Goal: Task Accomplishment & Management: Manage account settings

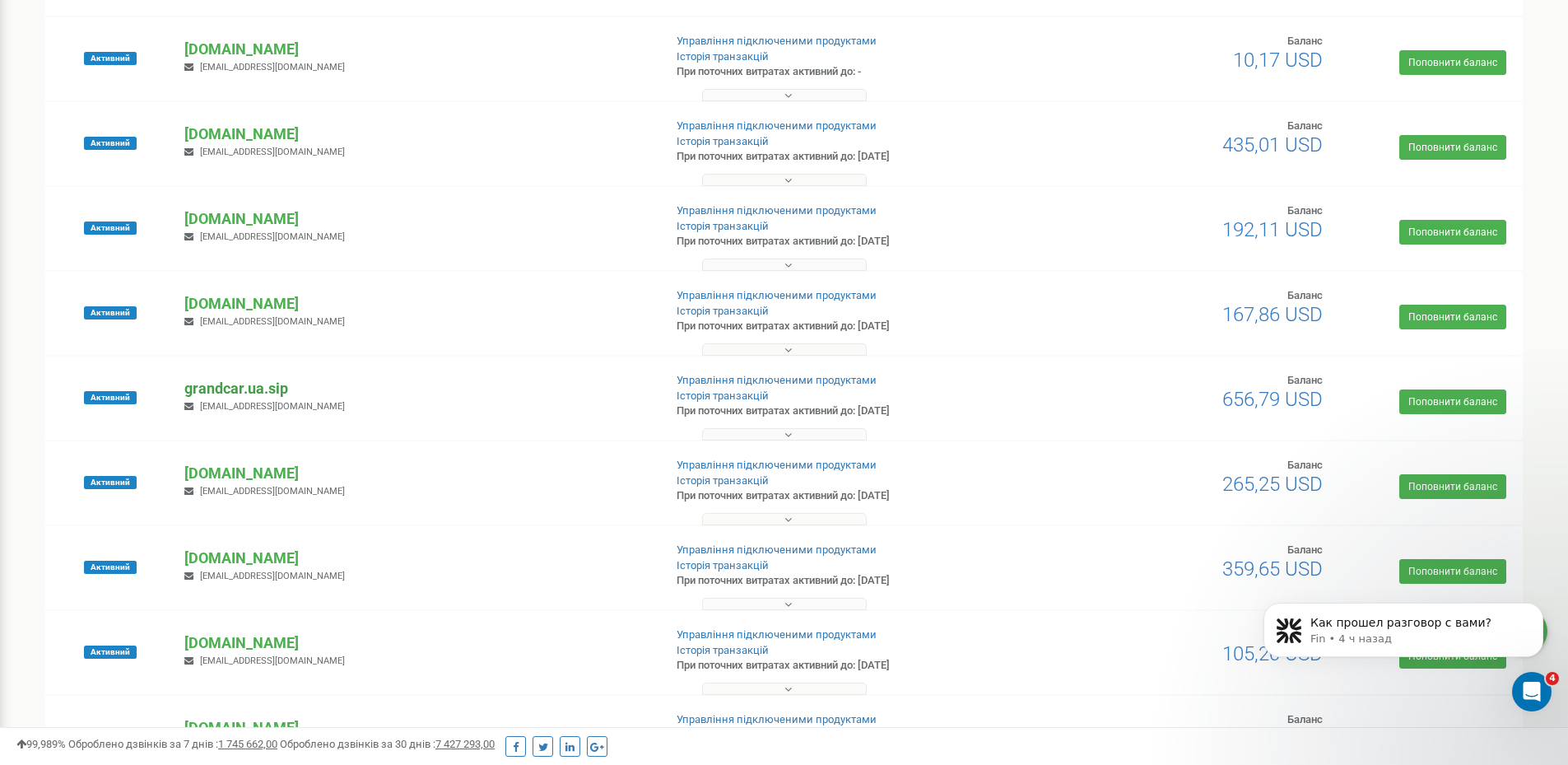
scroll to position [247, 0]
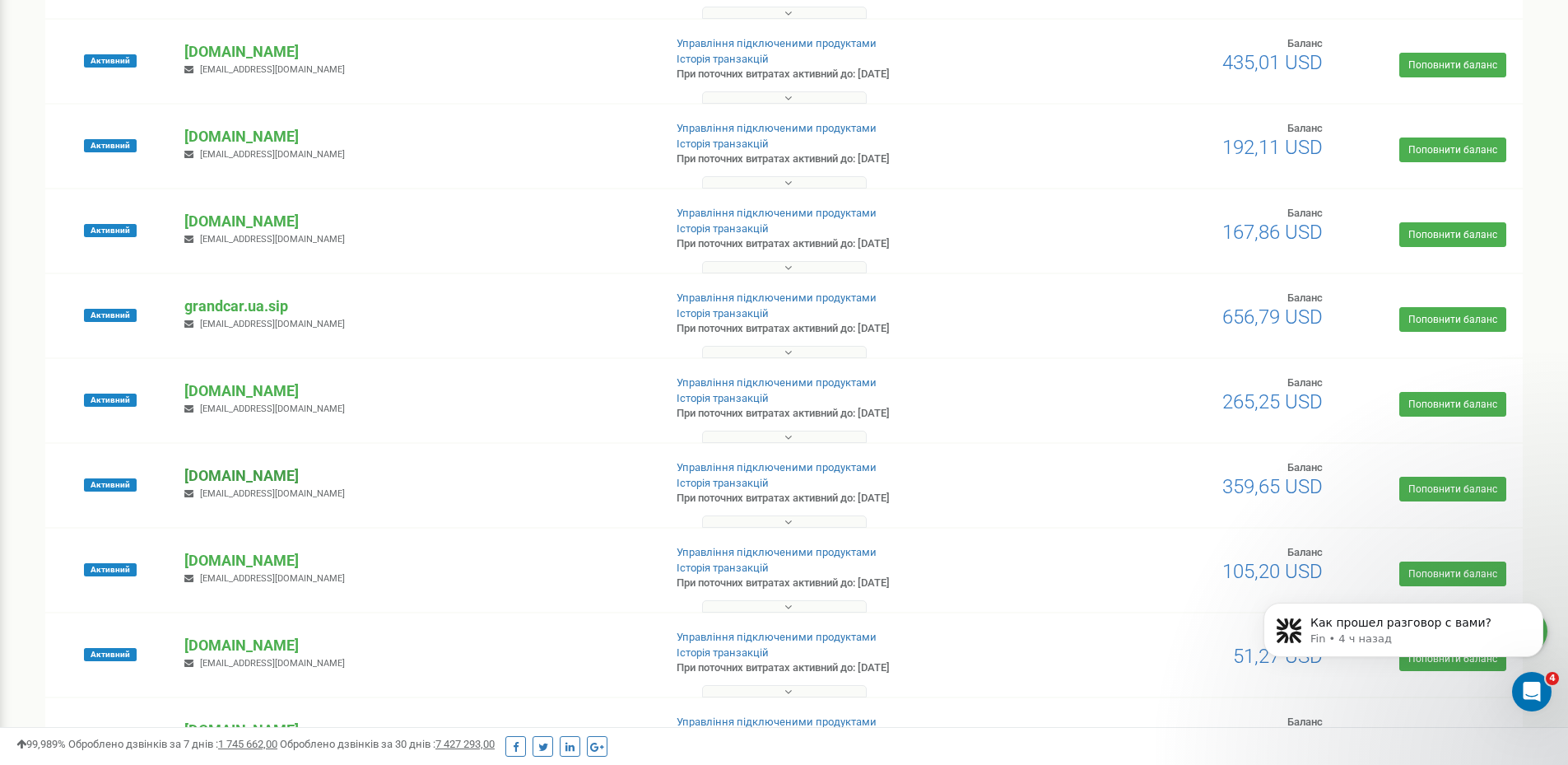
click at [227, 477] on p "[DOMAIN_NAME]" at bounding box center [416, 475] width 465 height 22
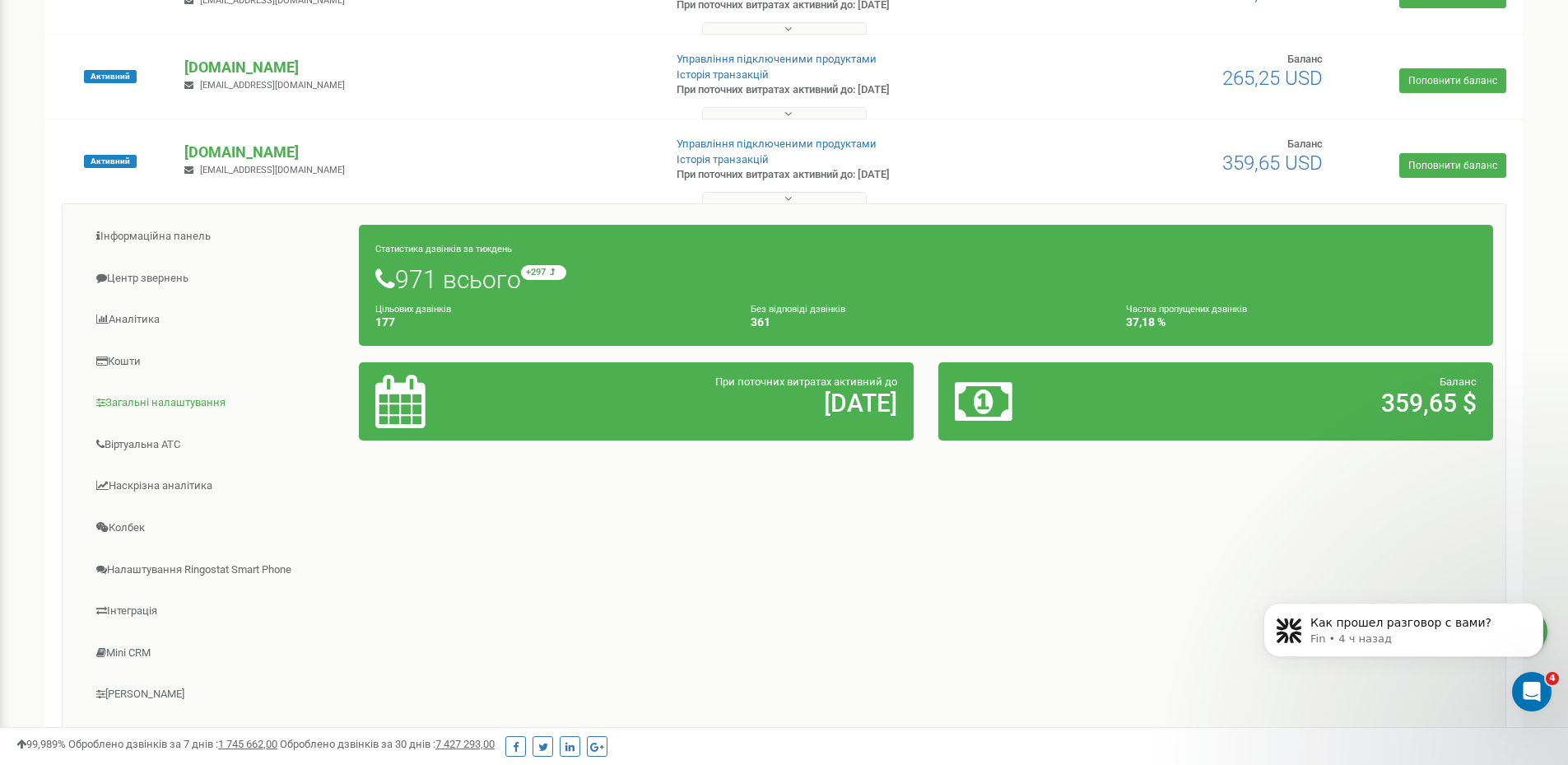
scroll to position [577, 0]
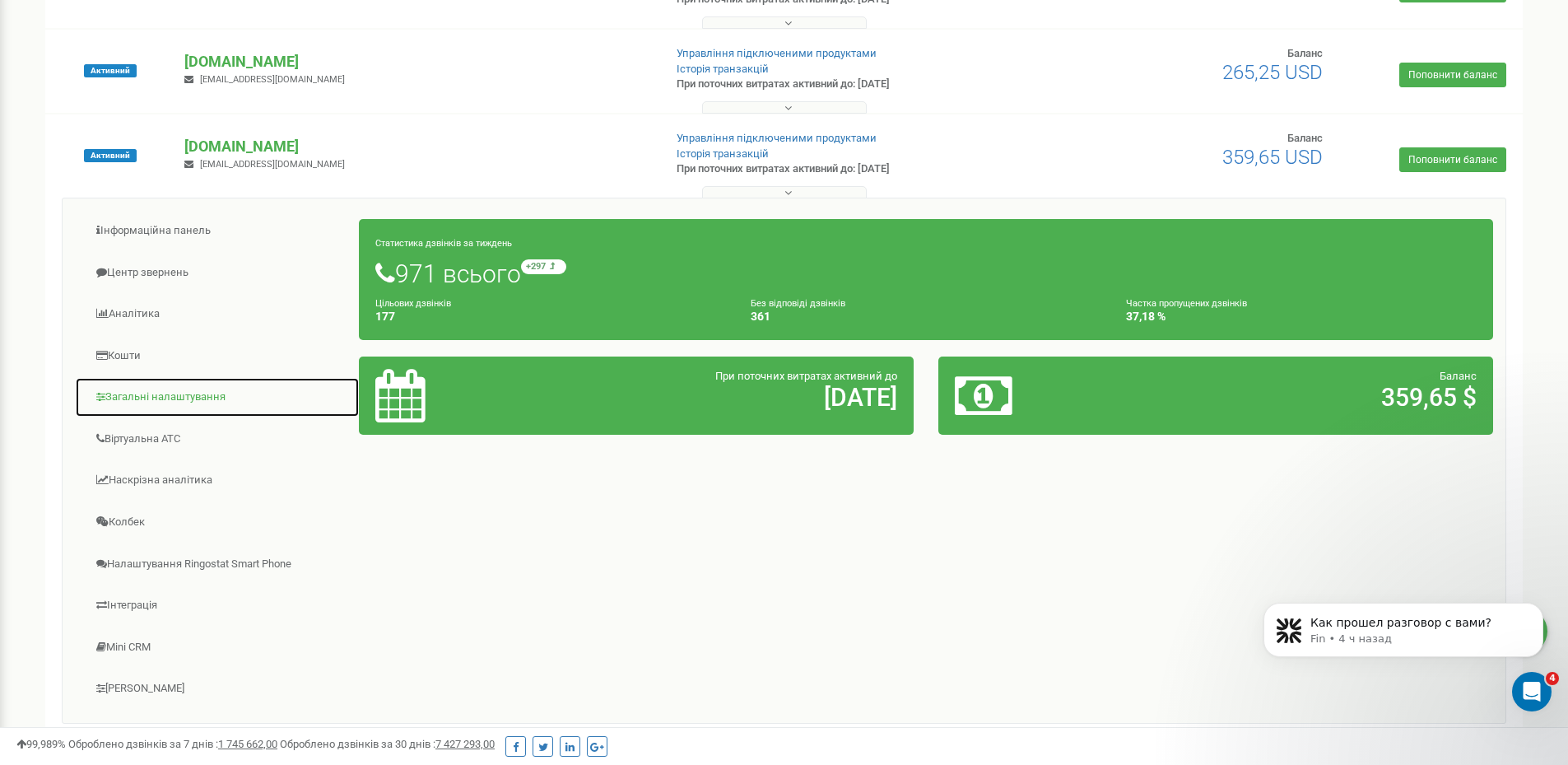
click at [149, 404] on link "Загальні налаштування" at bounding box center [218, 397] width 285 height 41
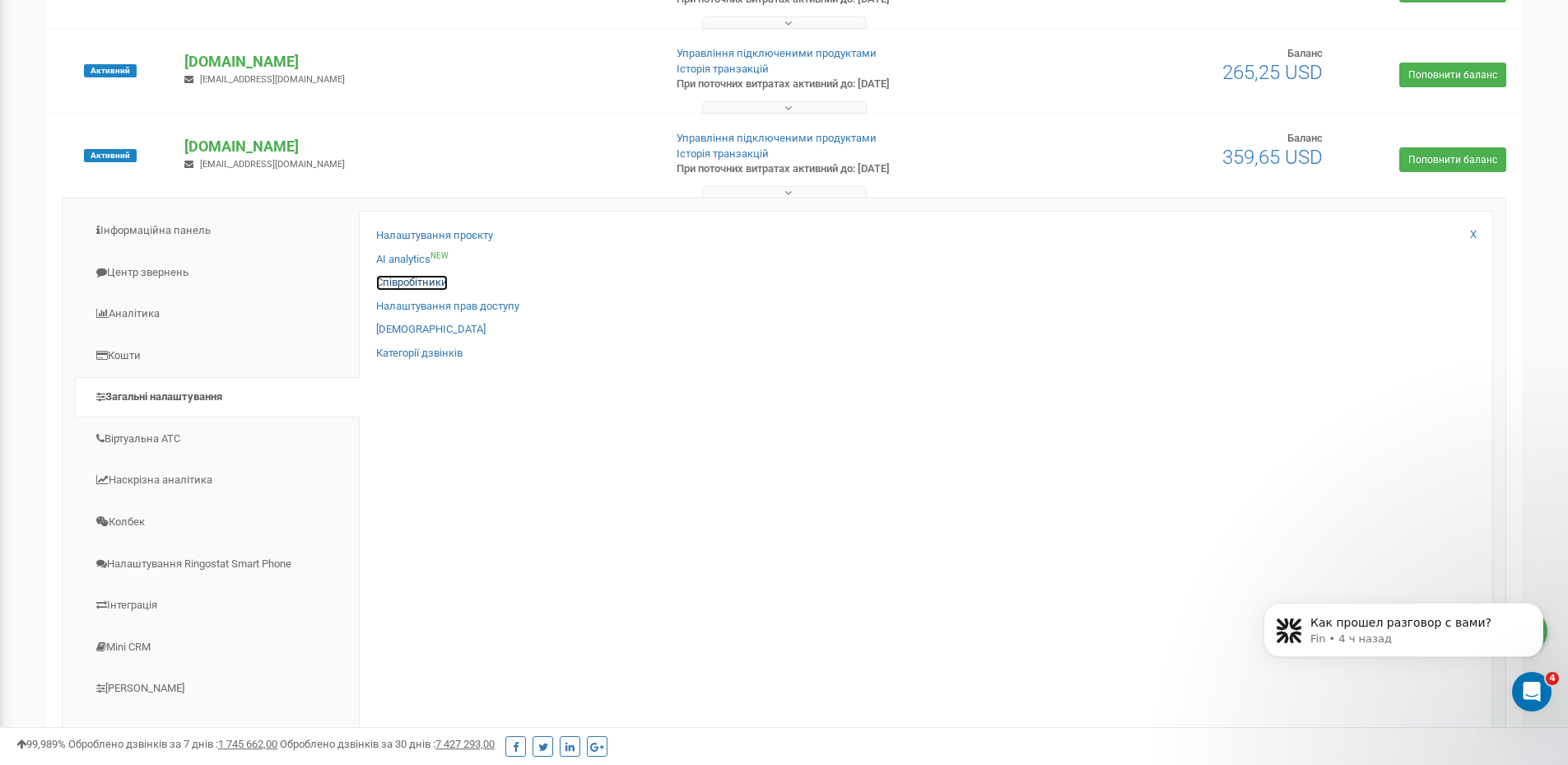
click at [409, 285] on link "Співробітники" at bounding box center [411, 283] width 72 height 16
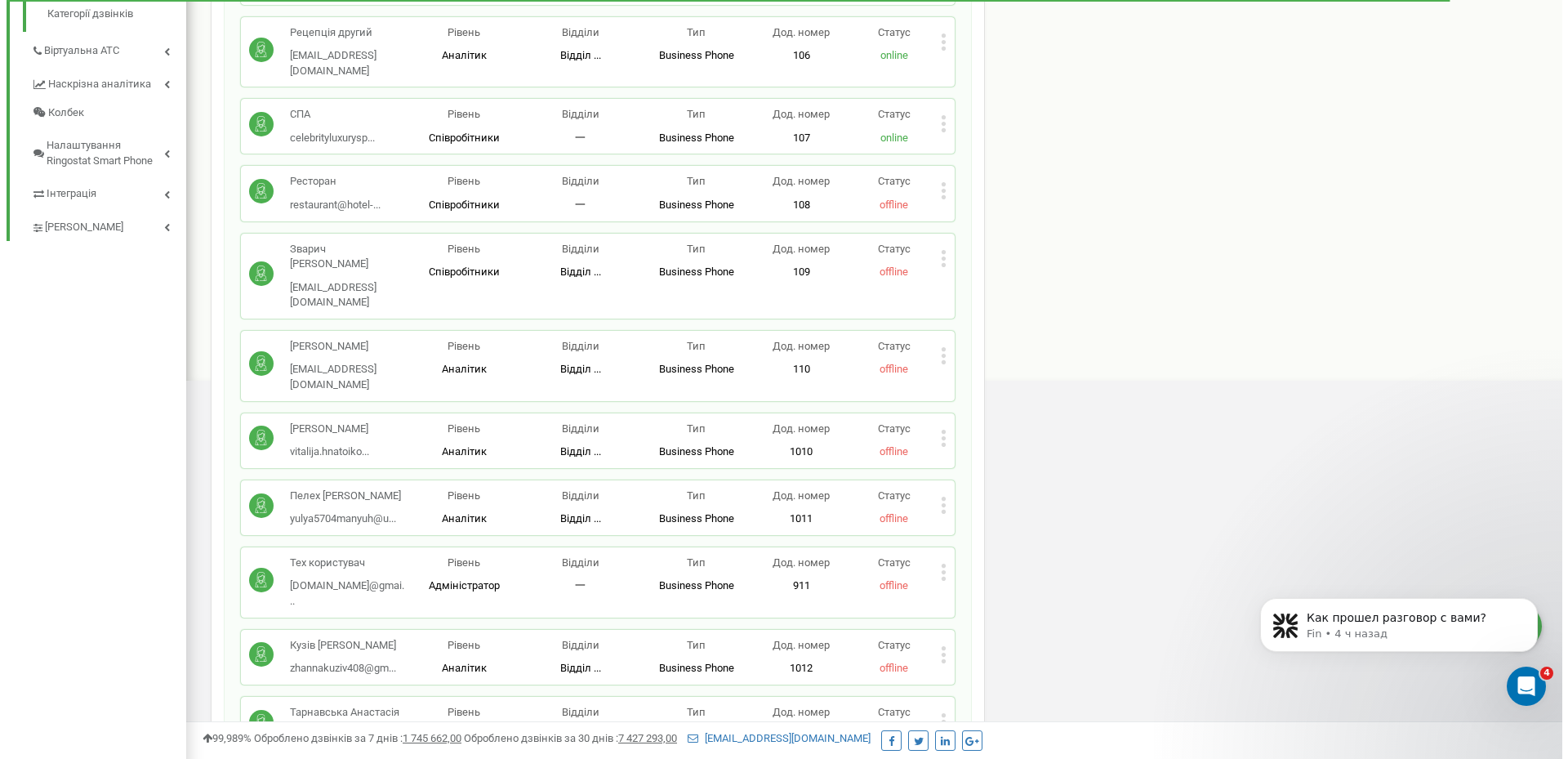
scroll to position [572, 0]
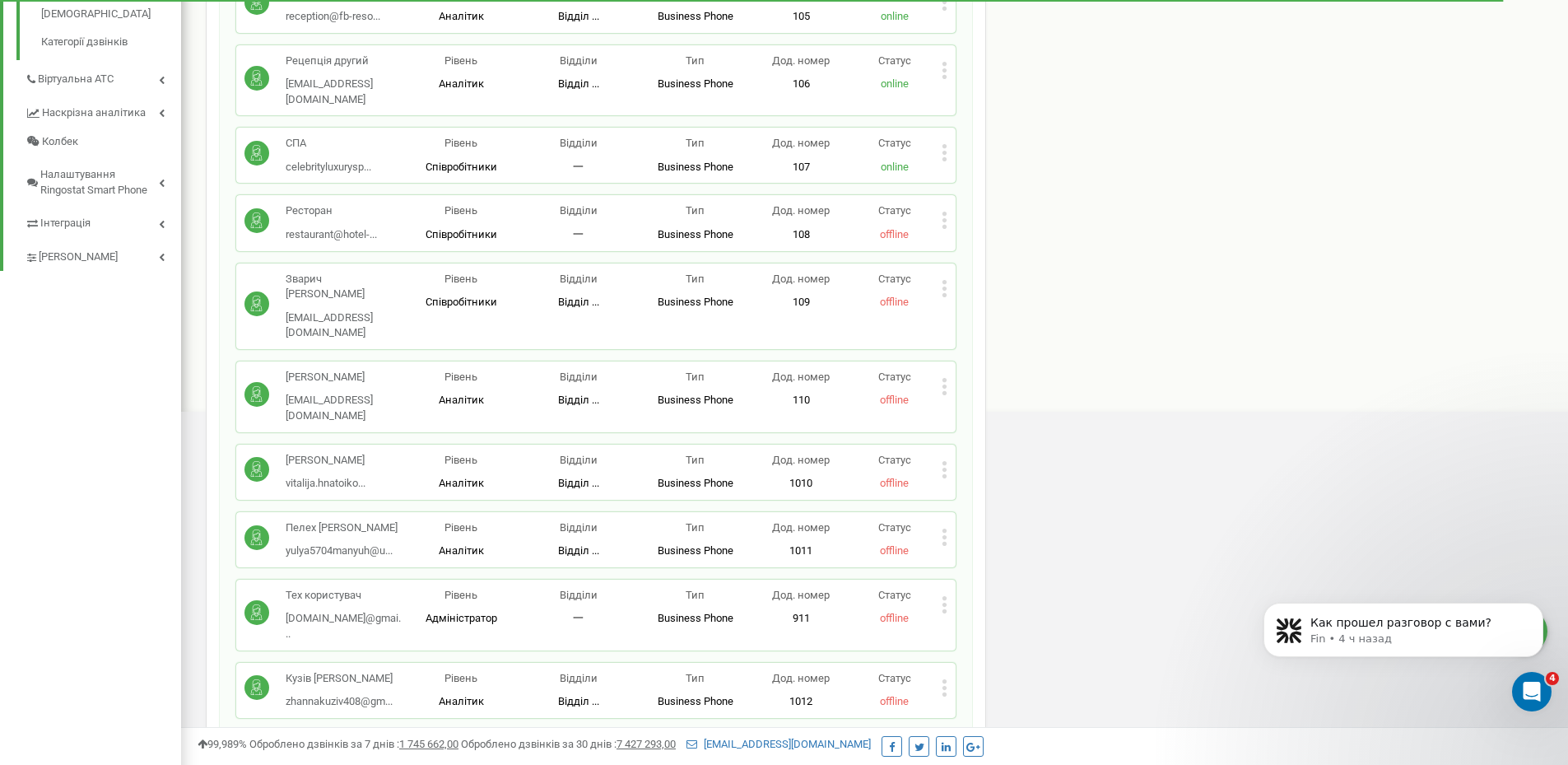
click at [940, 370] on p "Статус" at bounding box center [894, 378] width 94 height 16
click at [945, 378] on icon at bounding box center [944, 386] width 6 height 17
click at [1005, 433] on span "Видалити співробітника" at bounding box center [1029, 438] width 130 height 10
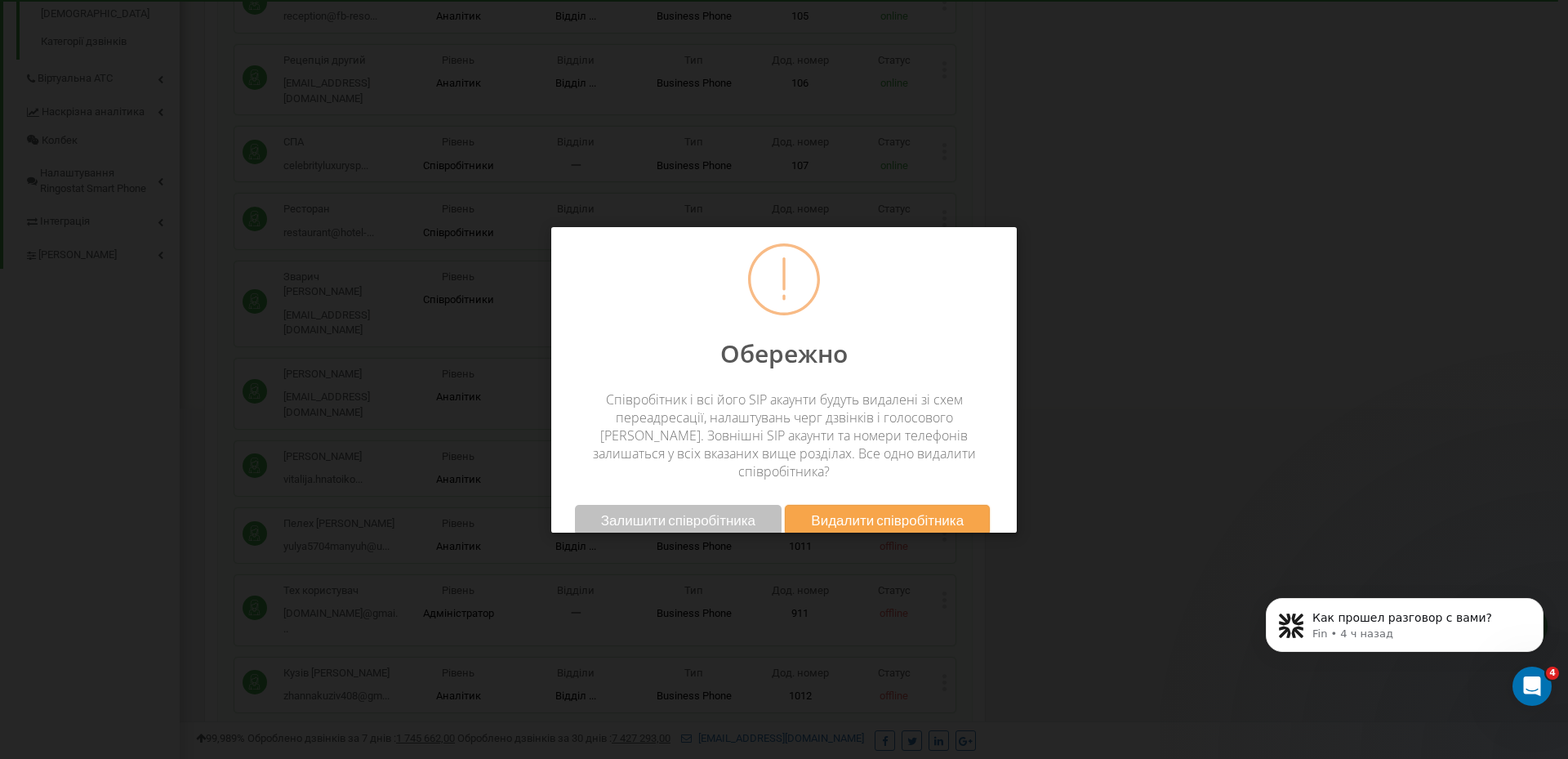
click at [802, 505] on button "Видалити співробітника" at bounding box center [887, 520] width 205 height 30
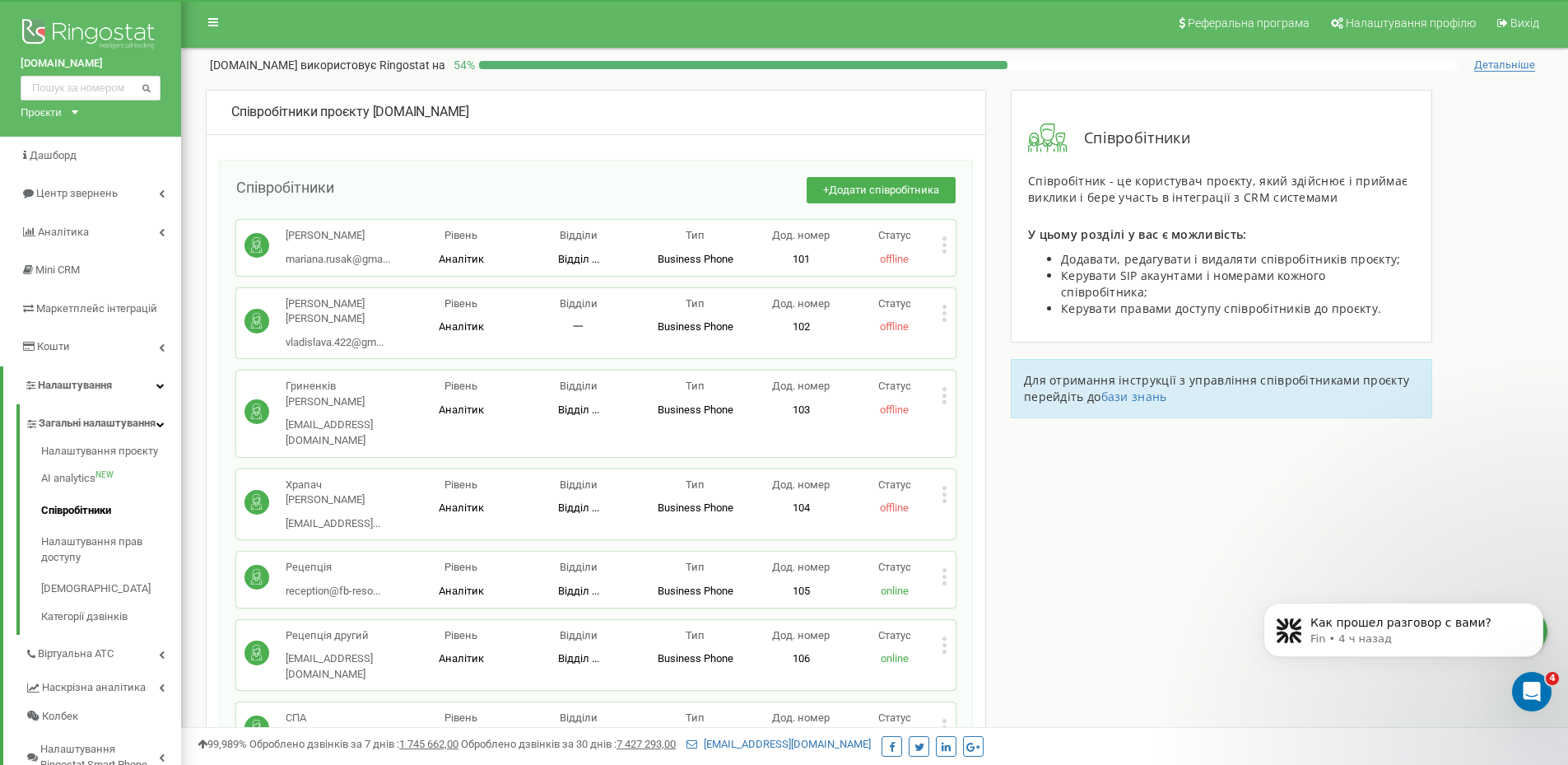
scroll to position [0, 0]
click at [861, 182] on button "+ Додати співробітника" at bounding box center [881, 192] width 149 height 27
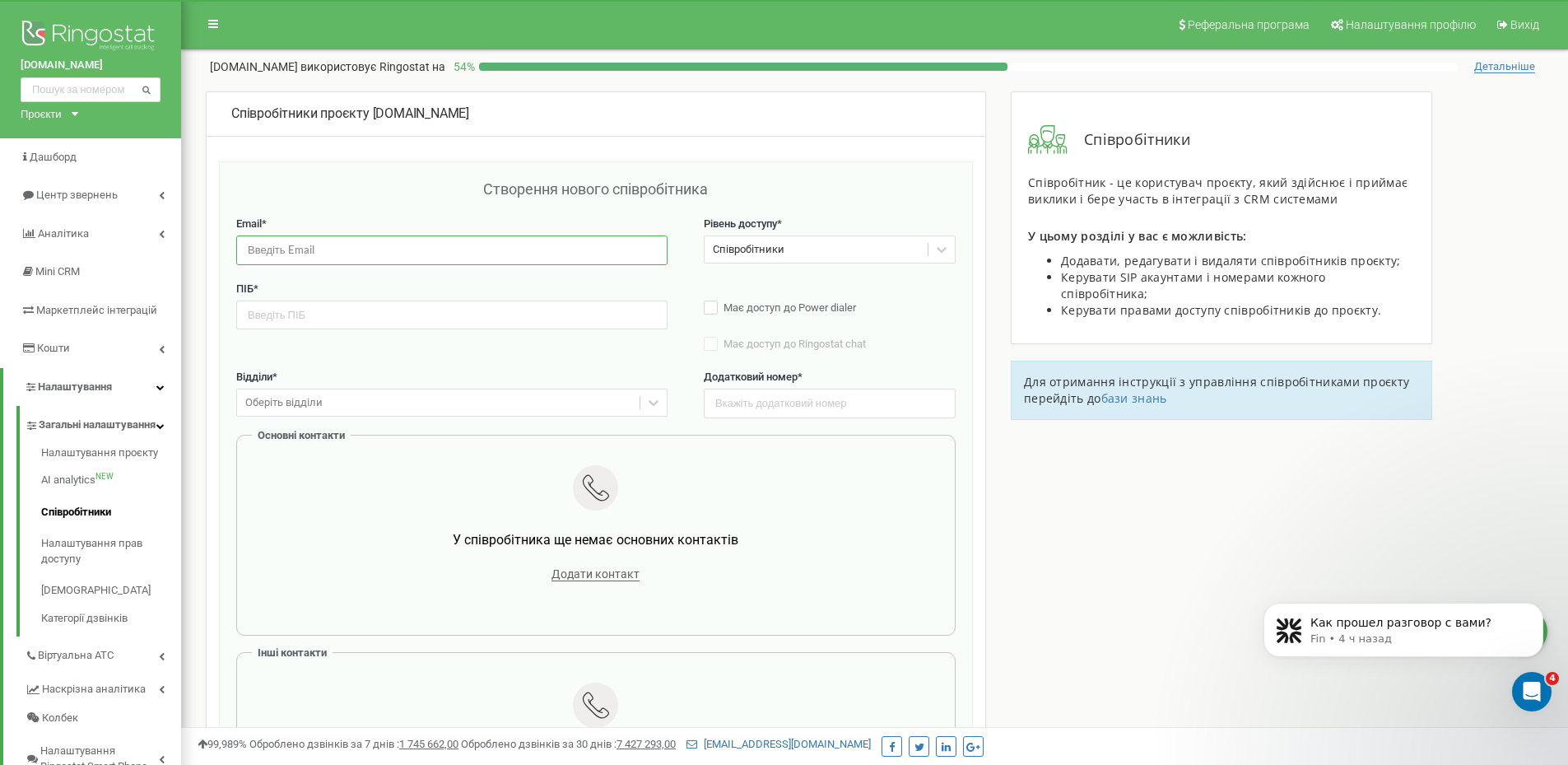
click at [386, 251] on input "email" at bounding box center [451, 249] width 431 height 29
paste input "lavruka824@gmail.com"
click at [322, 246] on input "lavruka824@gmail.com" at bounding box center [451, 249] width 431 height 29
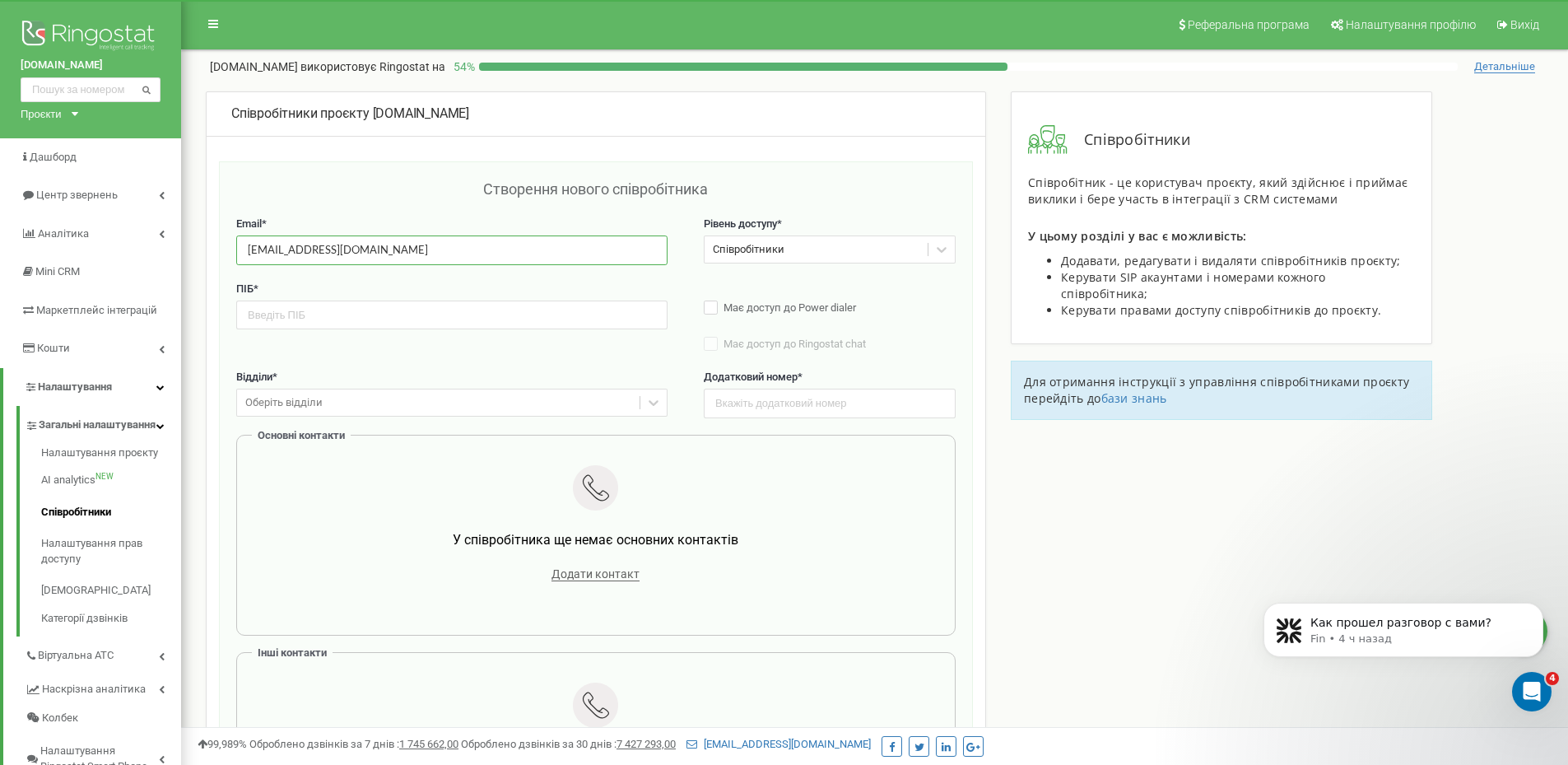
type input "lavruka824@gmail.com"
click at [317, 309] on input "text" at bounding box center [451, 315] width 431 height 29
paste input "[PERSON_NAME]"
click at [433, 316] on input "[PERSON_NAME]" at bounding box center [451, 315] width 431 height 29
click at [433, 316] on input "Анна Лаврук" at bounding box center [451, 315] width 431 height 29
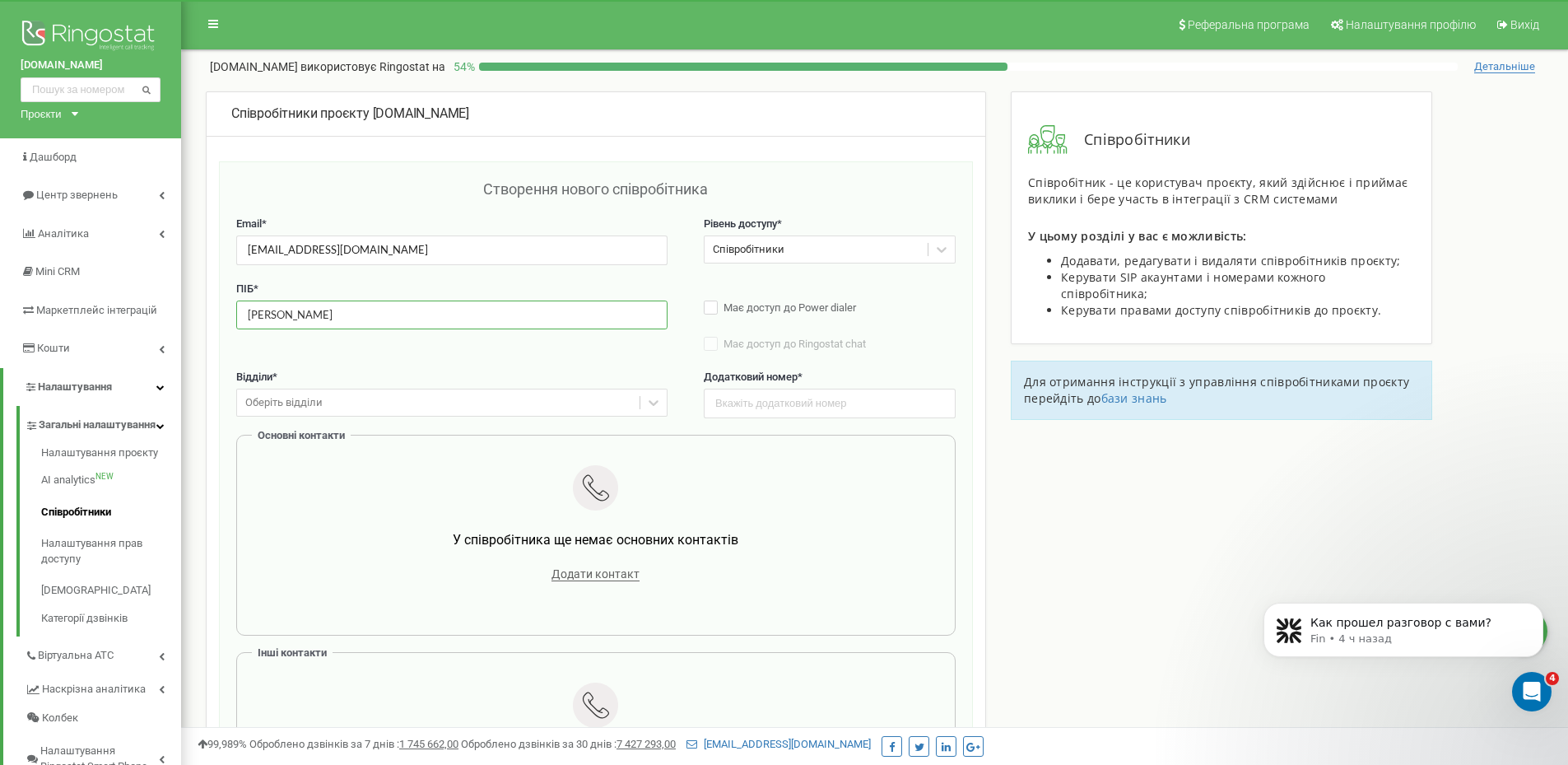
click at [433, 316] on input "Анна Лаврук" at bounding box center [451, 315] width 431 height 29
type input "Анна Лаврук"
click at [788, 411] on input "text" at bounding box center [830, 403] width 252 height 29
type input "1014"
click at [572, 580] on span "Додати контакт" at bounding box center [595, 574] width 88 height 14
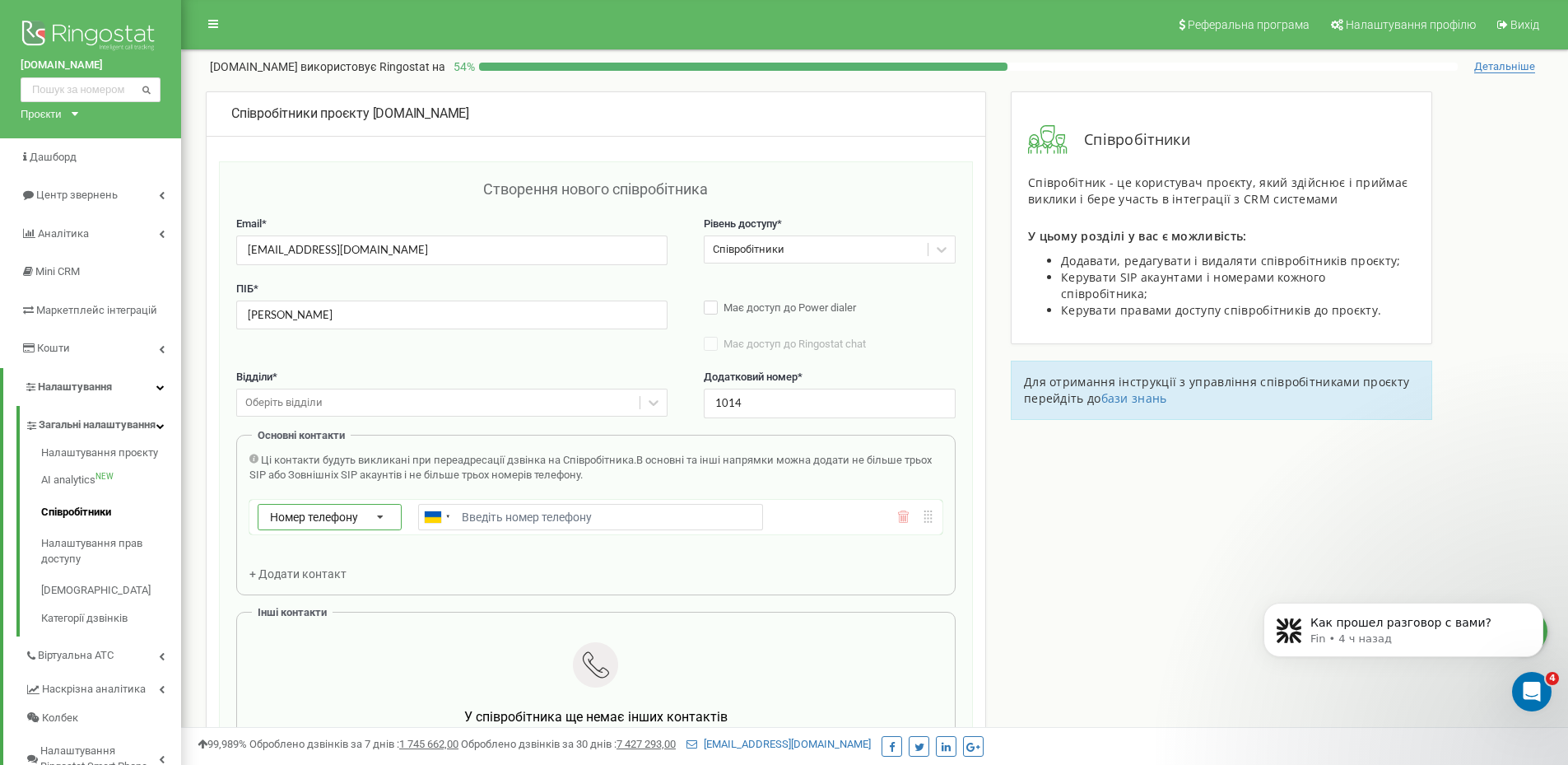
click at [357, 504] on div "Номер телефону Номер телефону SIP Зовнішній SIP" at bounding box center [329, 517] width 144 height 26
click at [333, 584] on div "Зовнішній SIP" at bounding box center [329, 589] width 143 height 24
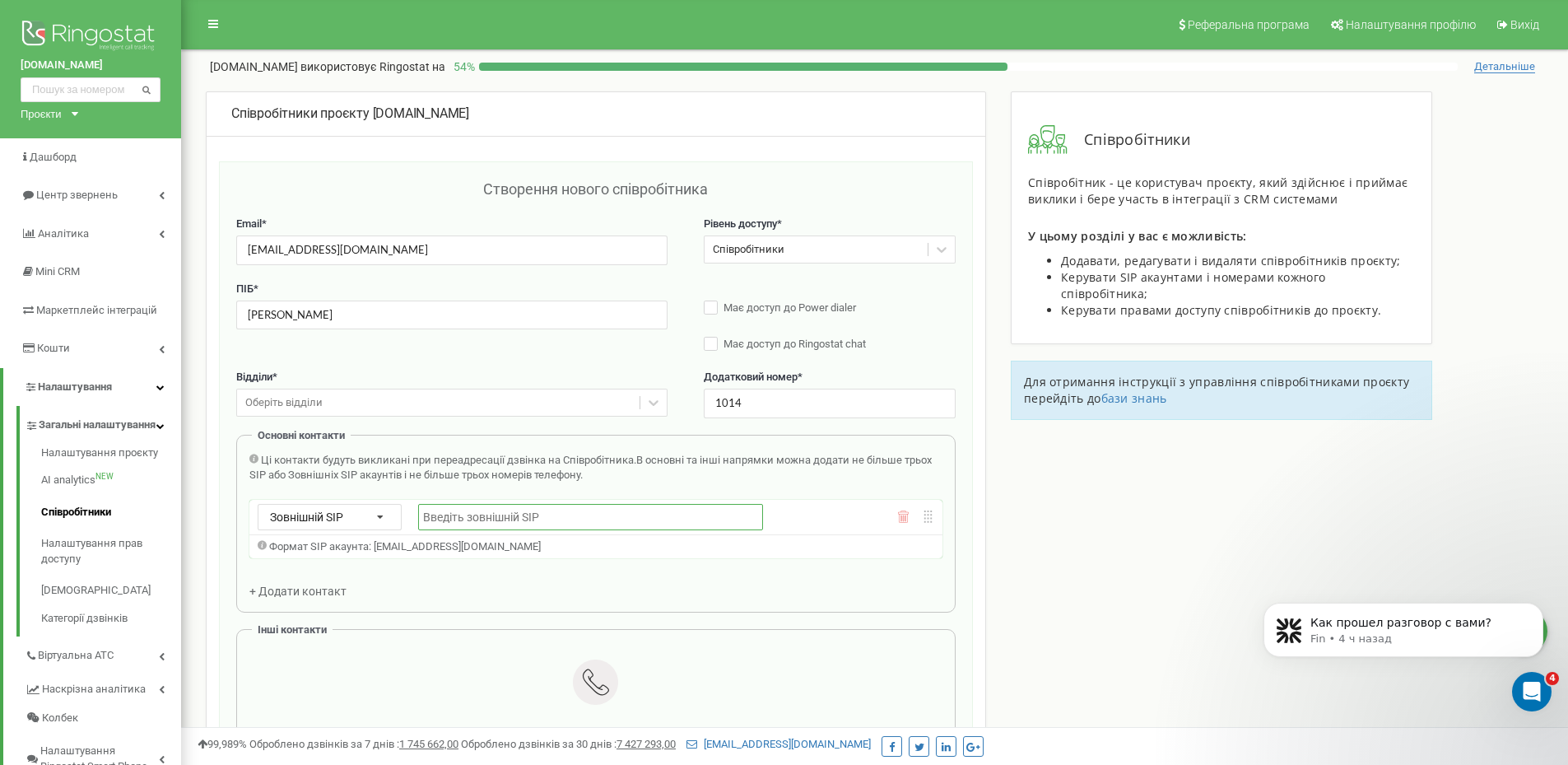
click at [553, 520] on input "text" at bounding box center [590, 517] width 345 height 26
paste input "fomichmainbooking_lavrykanna"
paste input "@sip.ringostat.com"
type input "fomichmainbooking_lavrykanna@sip.ringostat.com"
click at [617, 508] on input "fomichmainbooking_lavrykanna@sip.ringostat.com" at bounding box center [590, 517] width 345 height 26
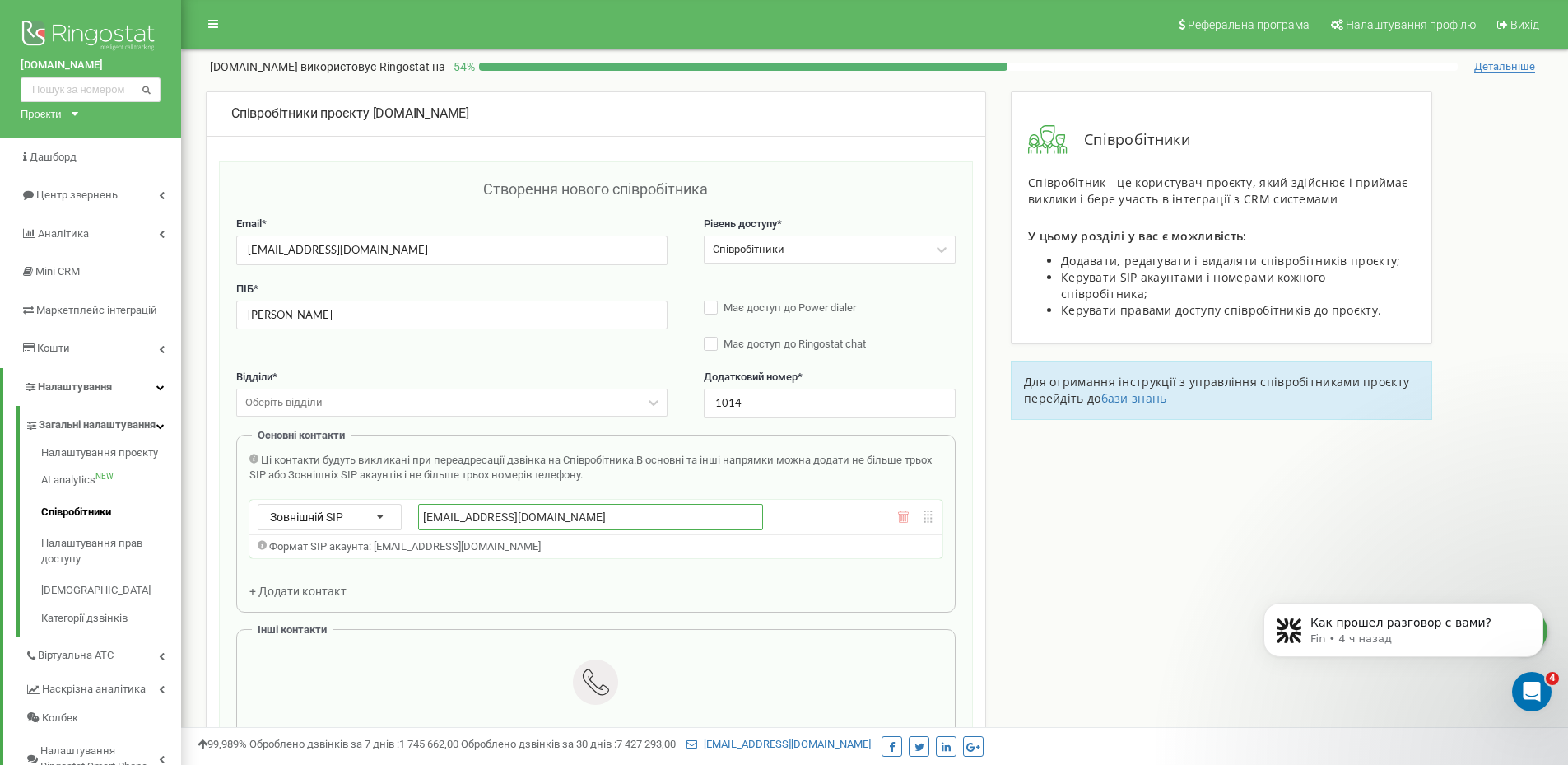
click at [617, 508] on input "fomichmainbooking_lavrykanna@sip.ringostat.com" at bounding box center [590, 517] width 345 height 26
click at [332, 302] on input "[PERSON_NAME]" at bounding box center [451, 315] width 431 height 29
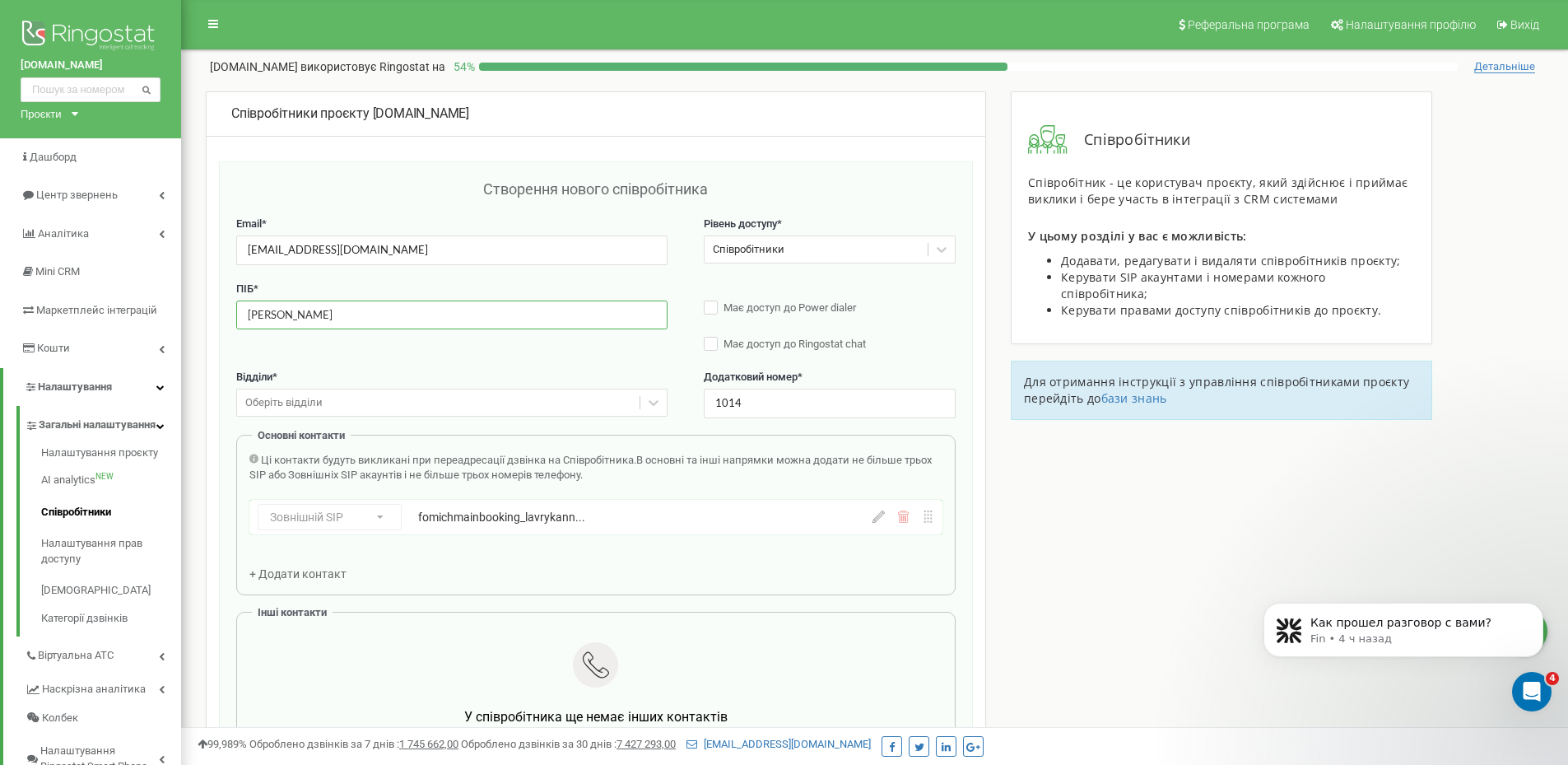
click at [332, 302] on input "[PERSON_NAME]" at bounding box center [451, 315] width 431 height 29
click at [346, 252] on input "lavruka824@gmail.com" at bounding box center [451, 249] width 431 height 29
click at [346, 252] on input "[EMAIL_ADDRESS][DOMAIN_NAME]" at bounding box center [451, 249] width 431 height 29
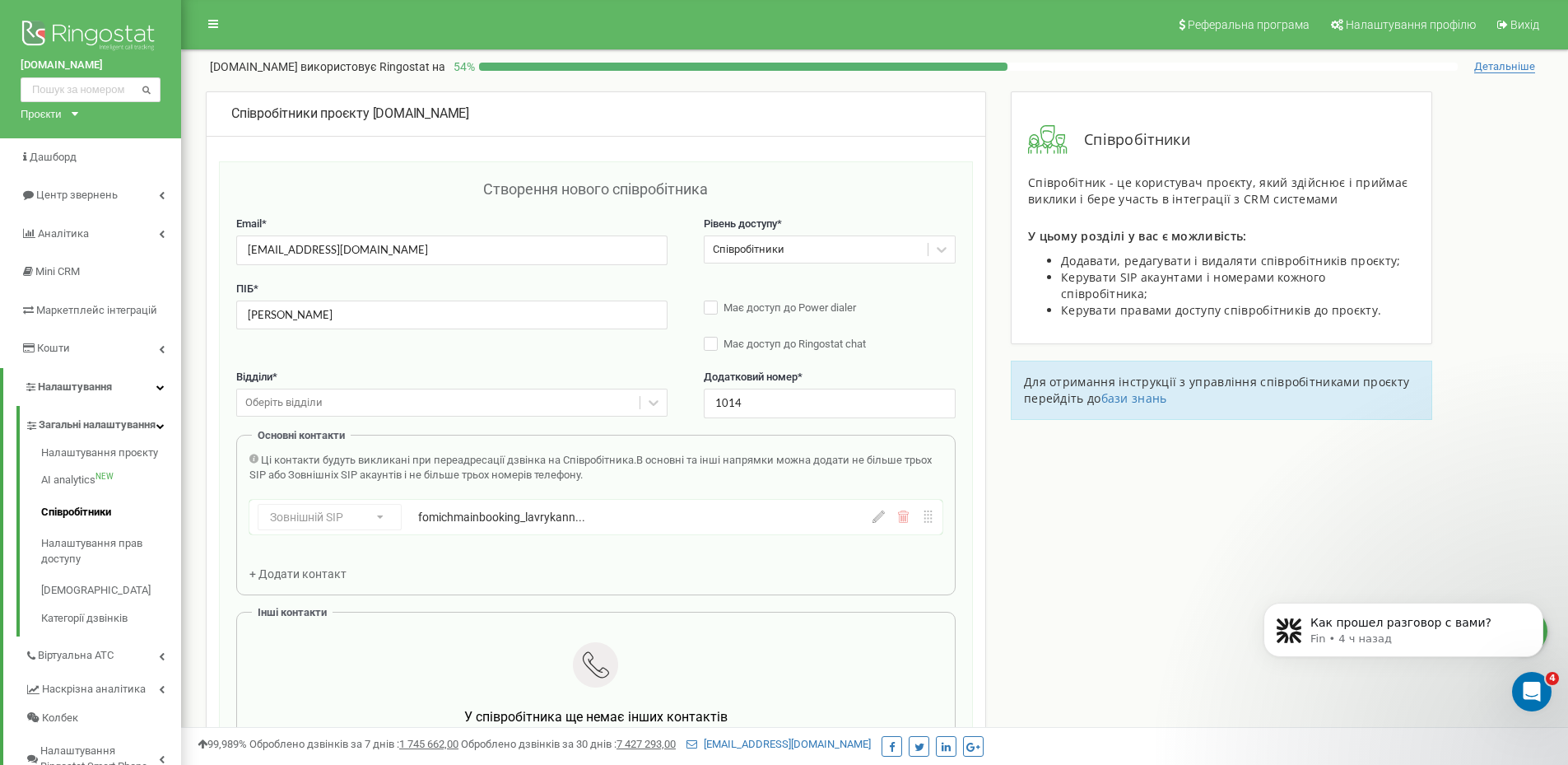
click at [994, 502] on div "Співробітники проєкту fb-resort.com Створення нового співробітника Email * lavr…" at bounding box center [874, 662] width 1362 height 1142
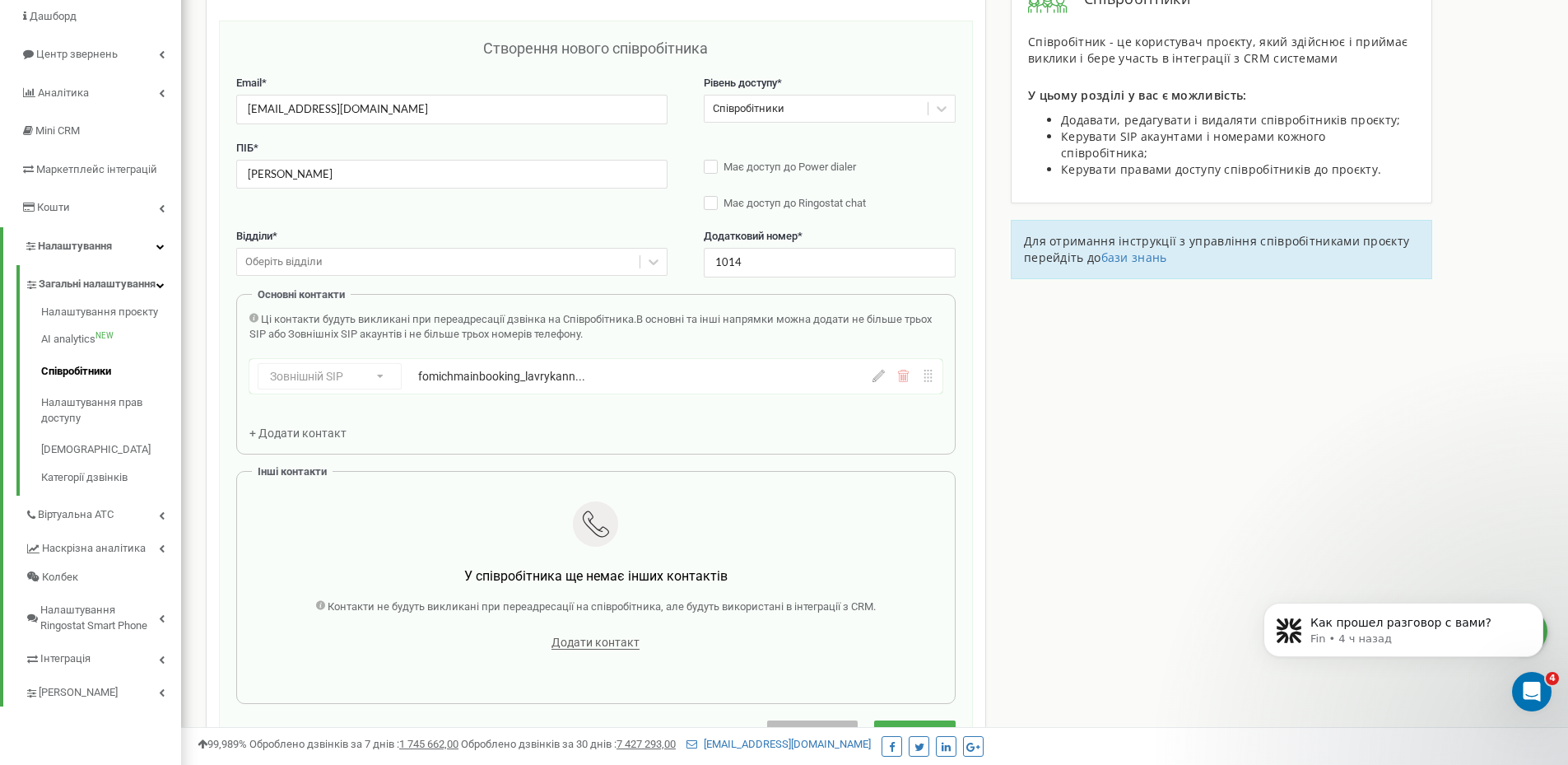
scroll to position [165, 0]
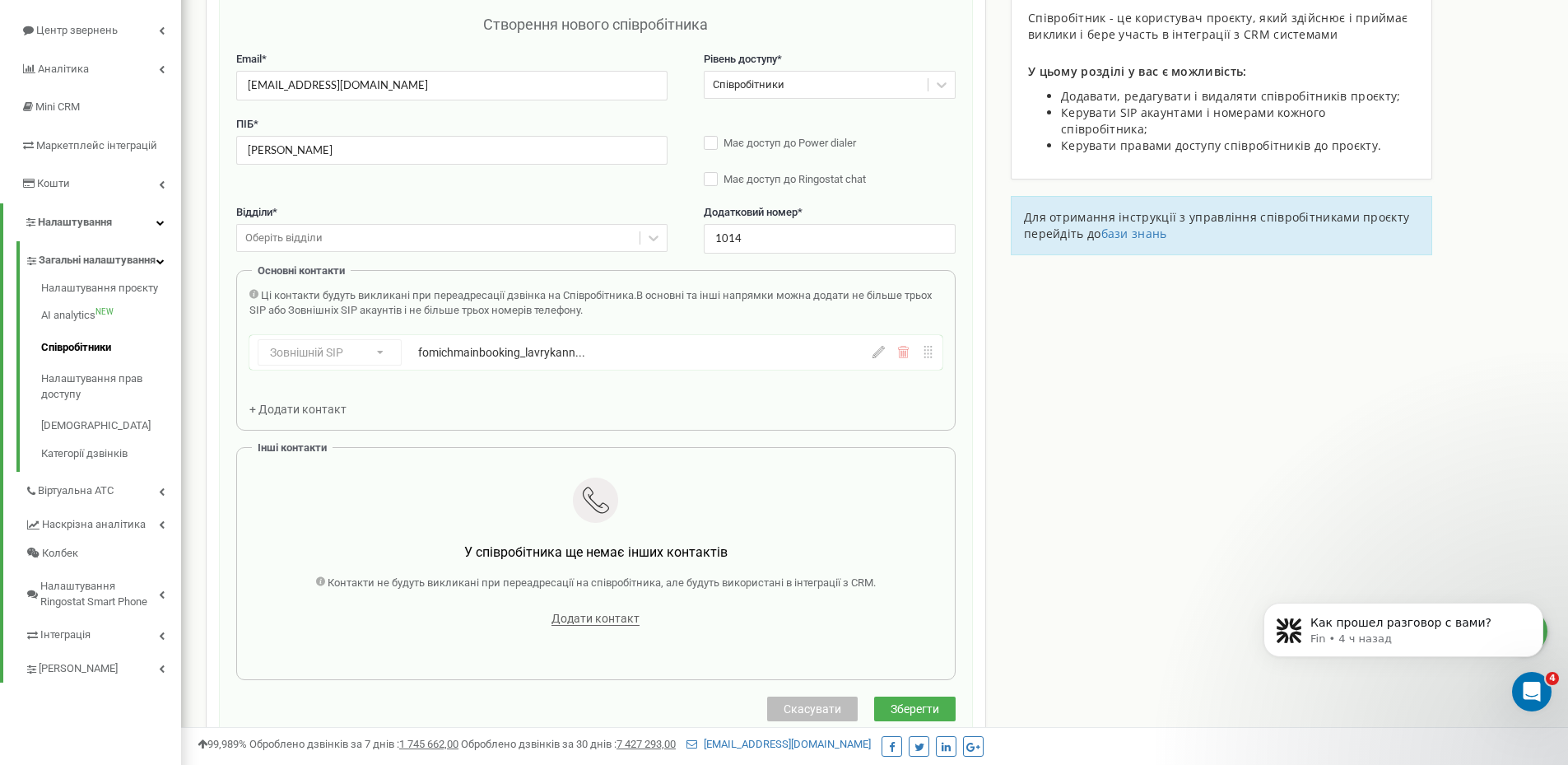
click at [898, 709] on span "Зберегти" at bounding box center [915, 709] width 48 height 13
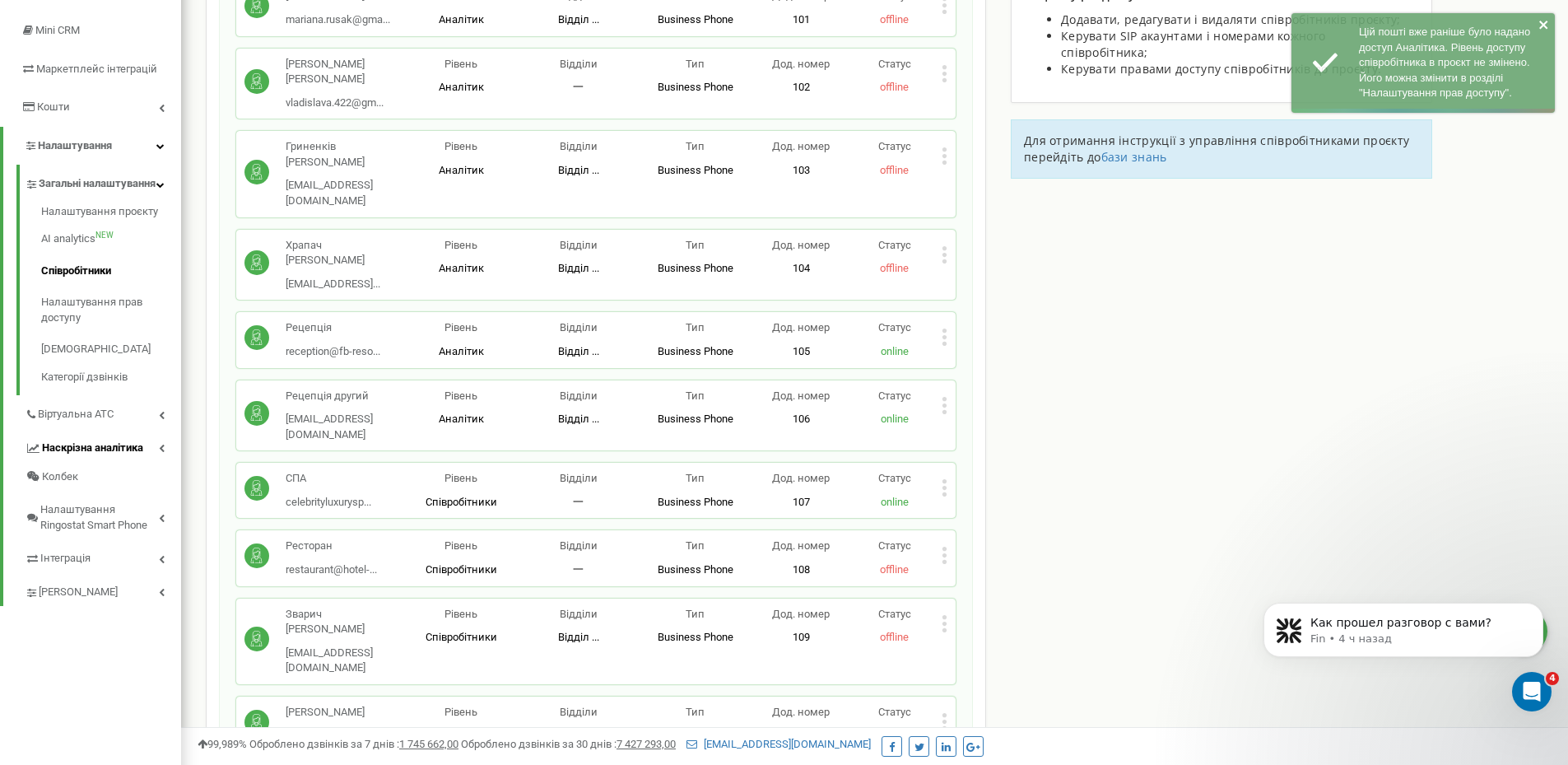
scroll to position [247, 0]
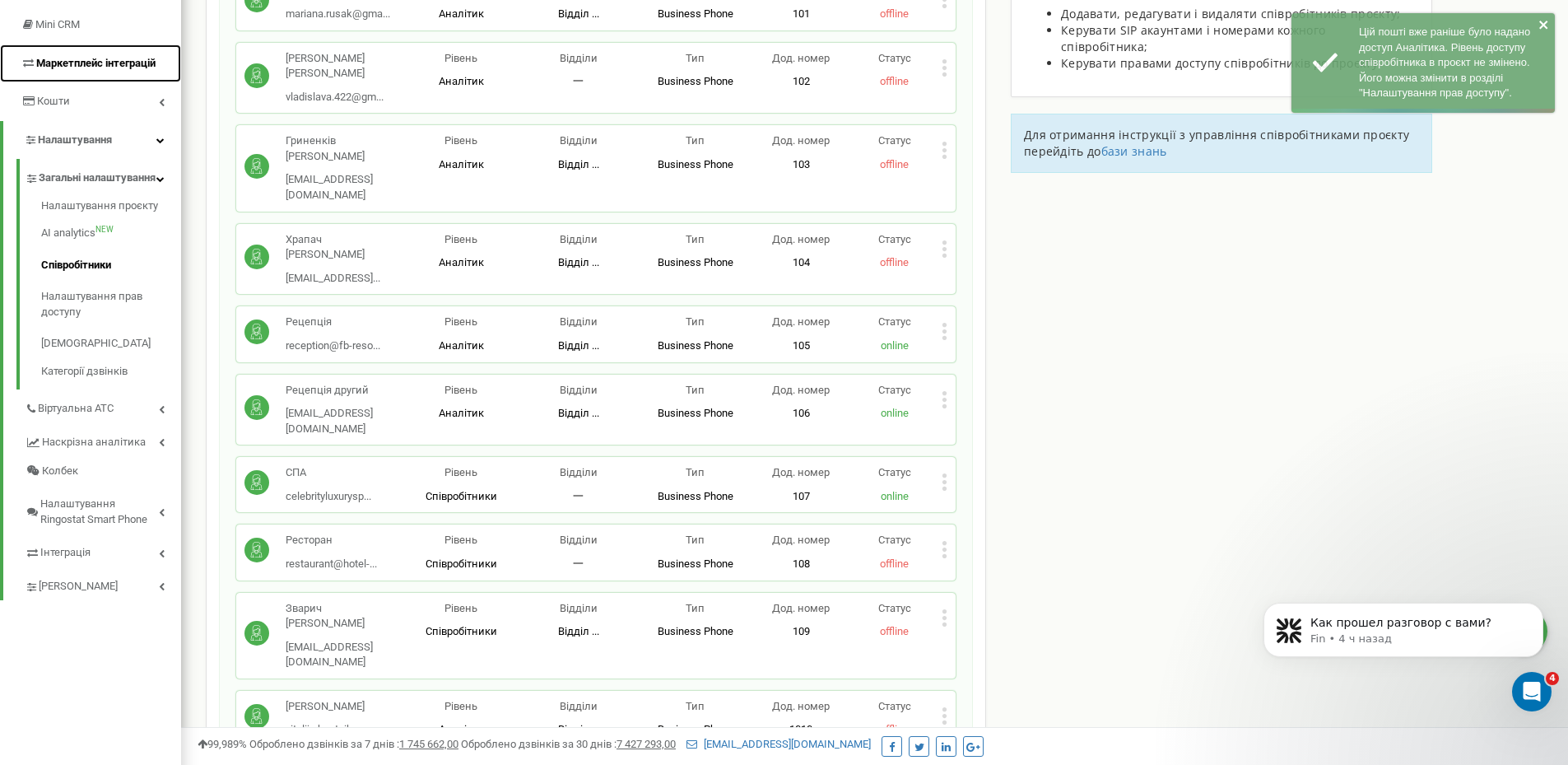
click at [90, 67] on span "Маркетплейс інтеграцій" at bounding box center [96, 63] width 119 height 12
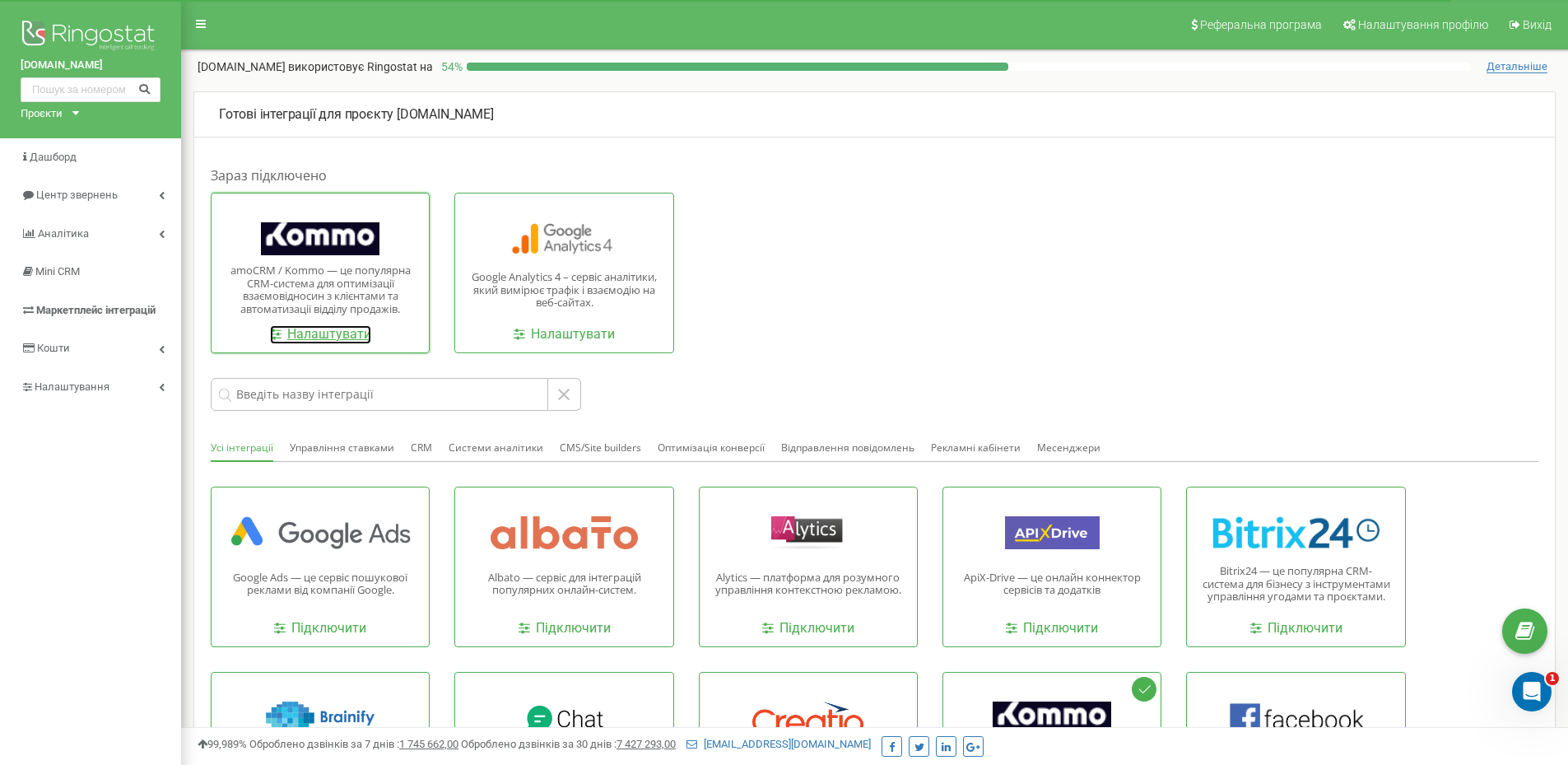
click at [338, 332] on link "Налаштувати" at bounding box center [320, 335] width 101 height 19
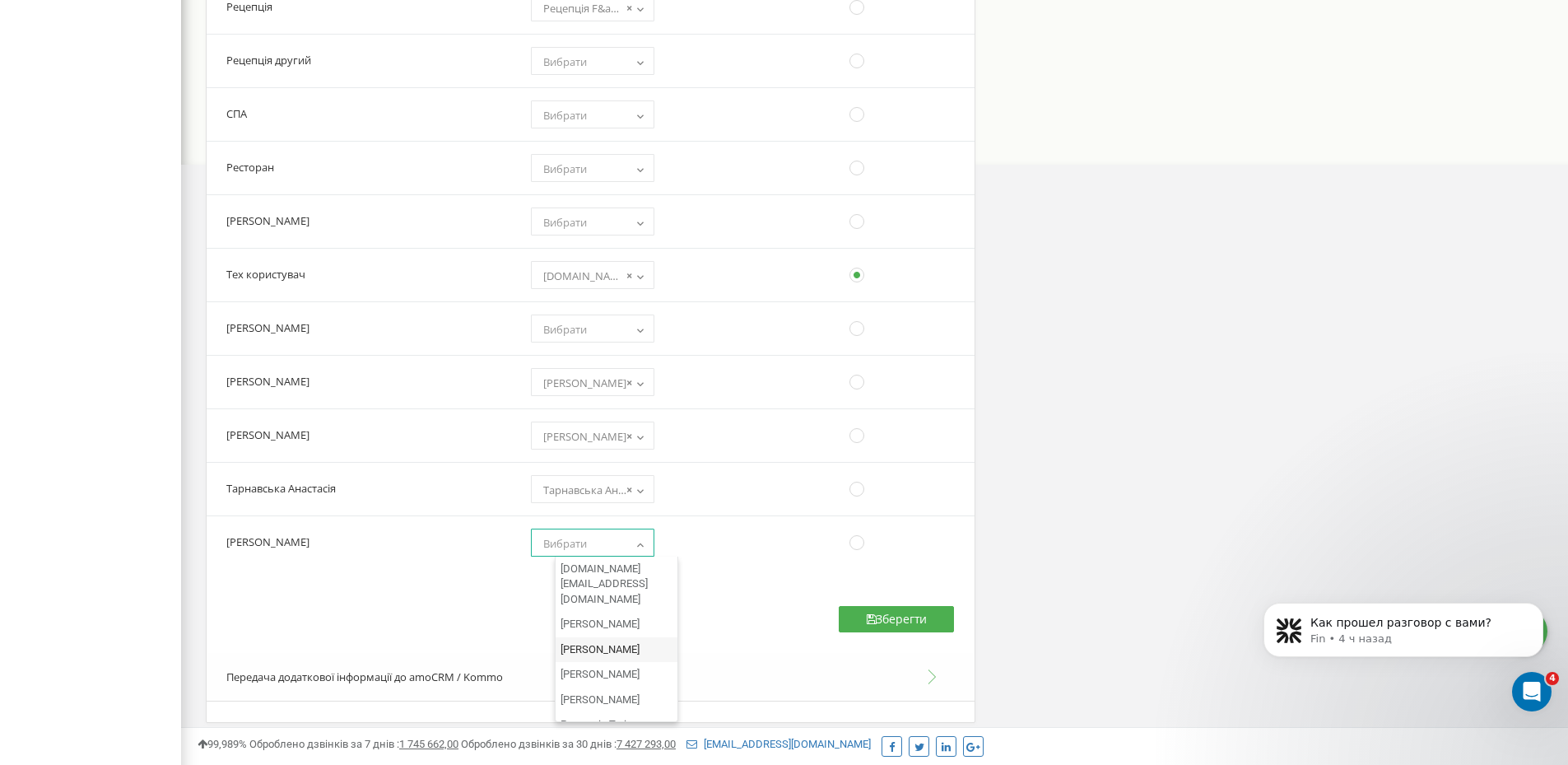
select select "12353831"
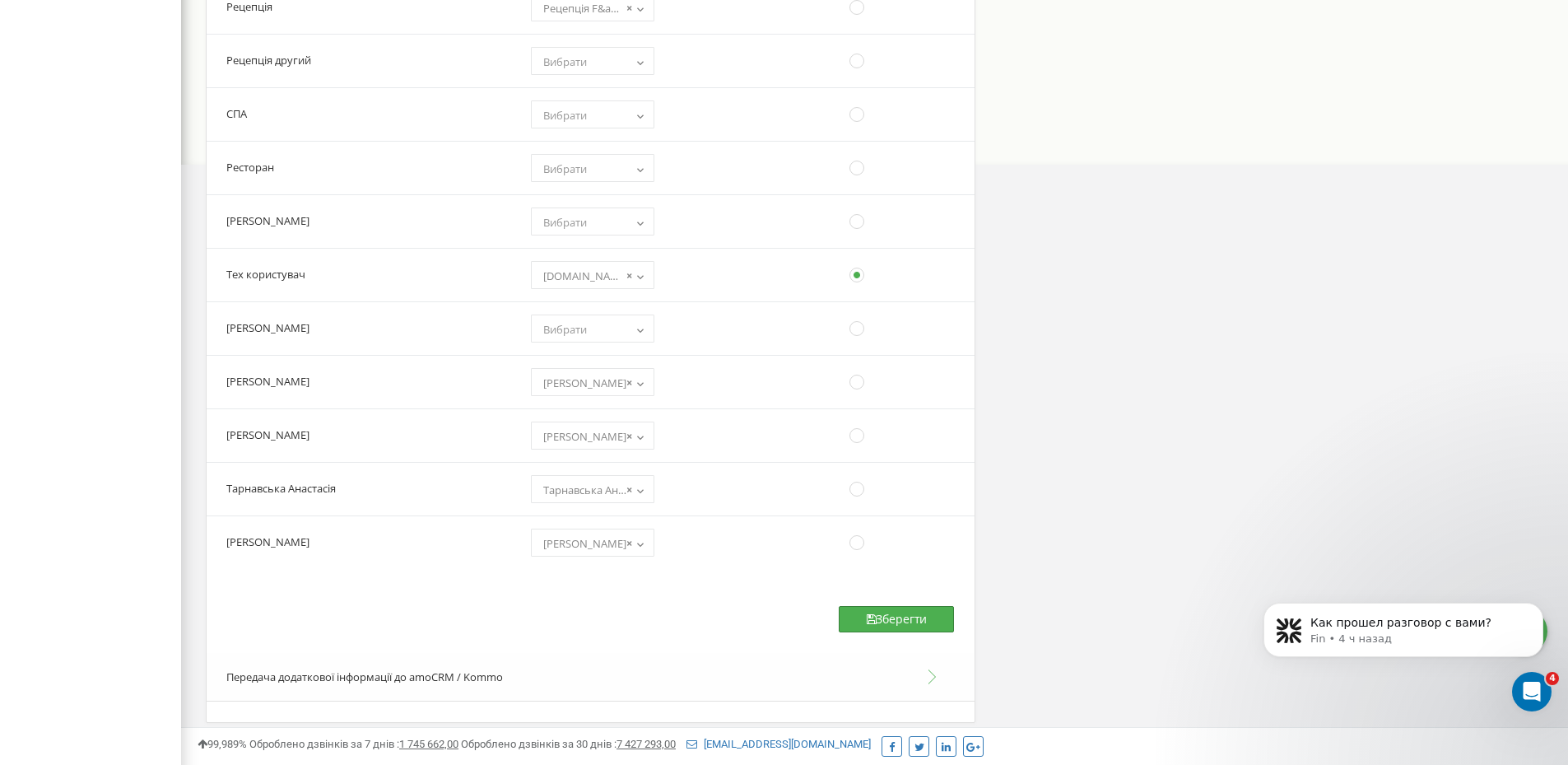
click at [849, 609] on button "Зберегти" at bounding box center [896, 619] width 115 height 26
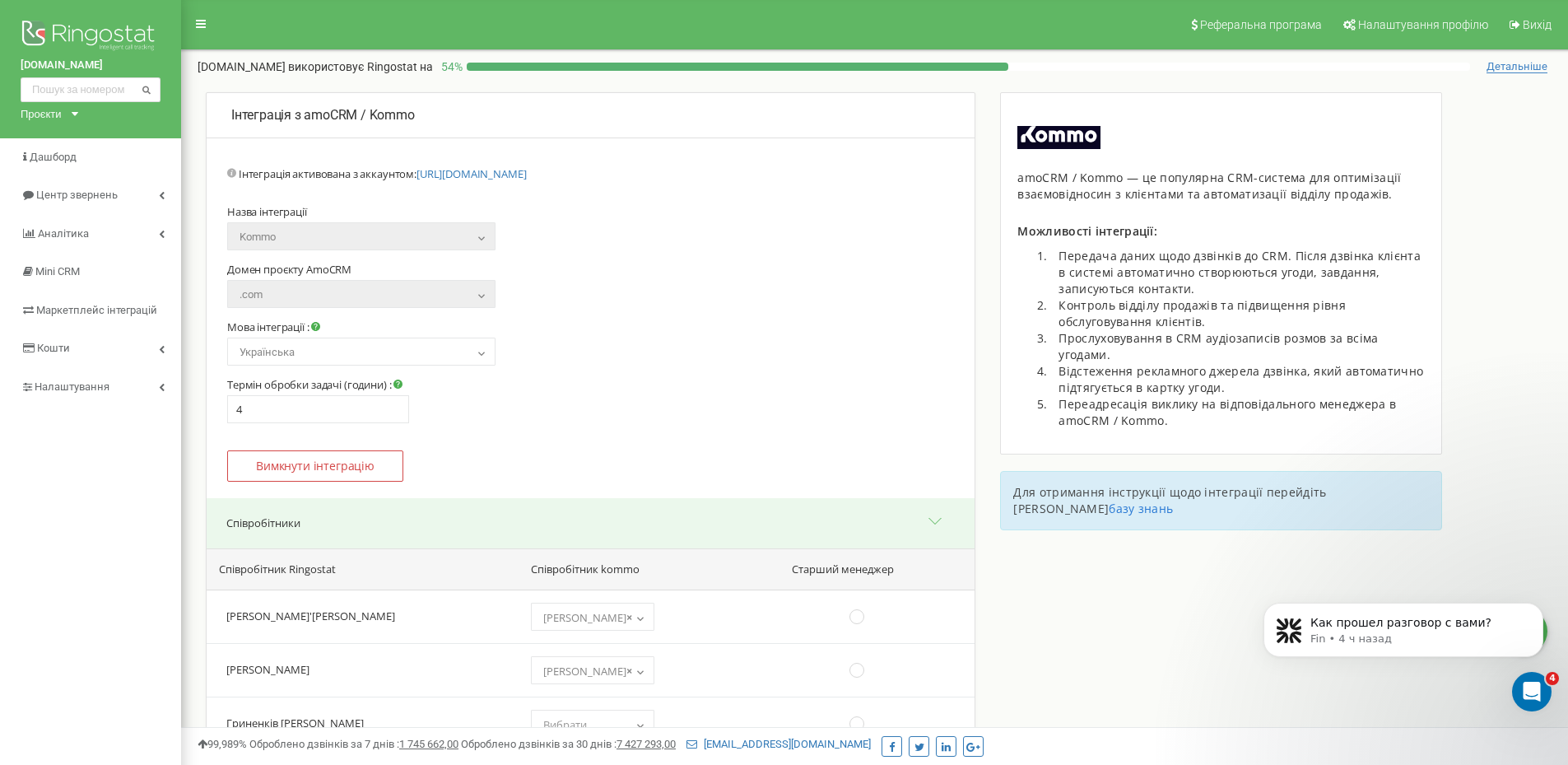
click at [54, 111] on div "Проєкти" at bounding box center [41, 114] width 41 height 16
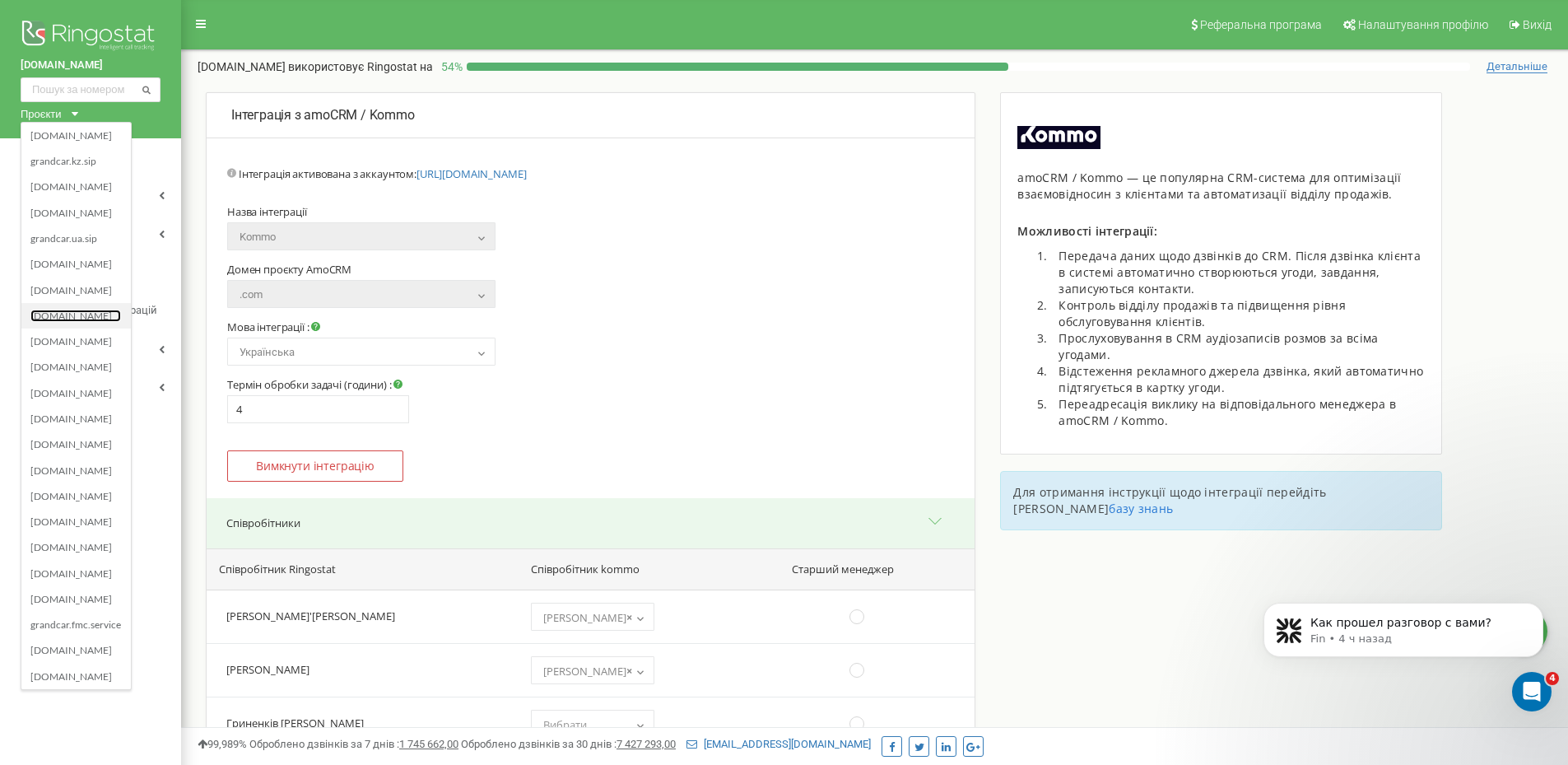
click at [53, 310] on link "[DOMAIN_NAME]" at bounding box center [75, 315] width 91 height 13
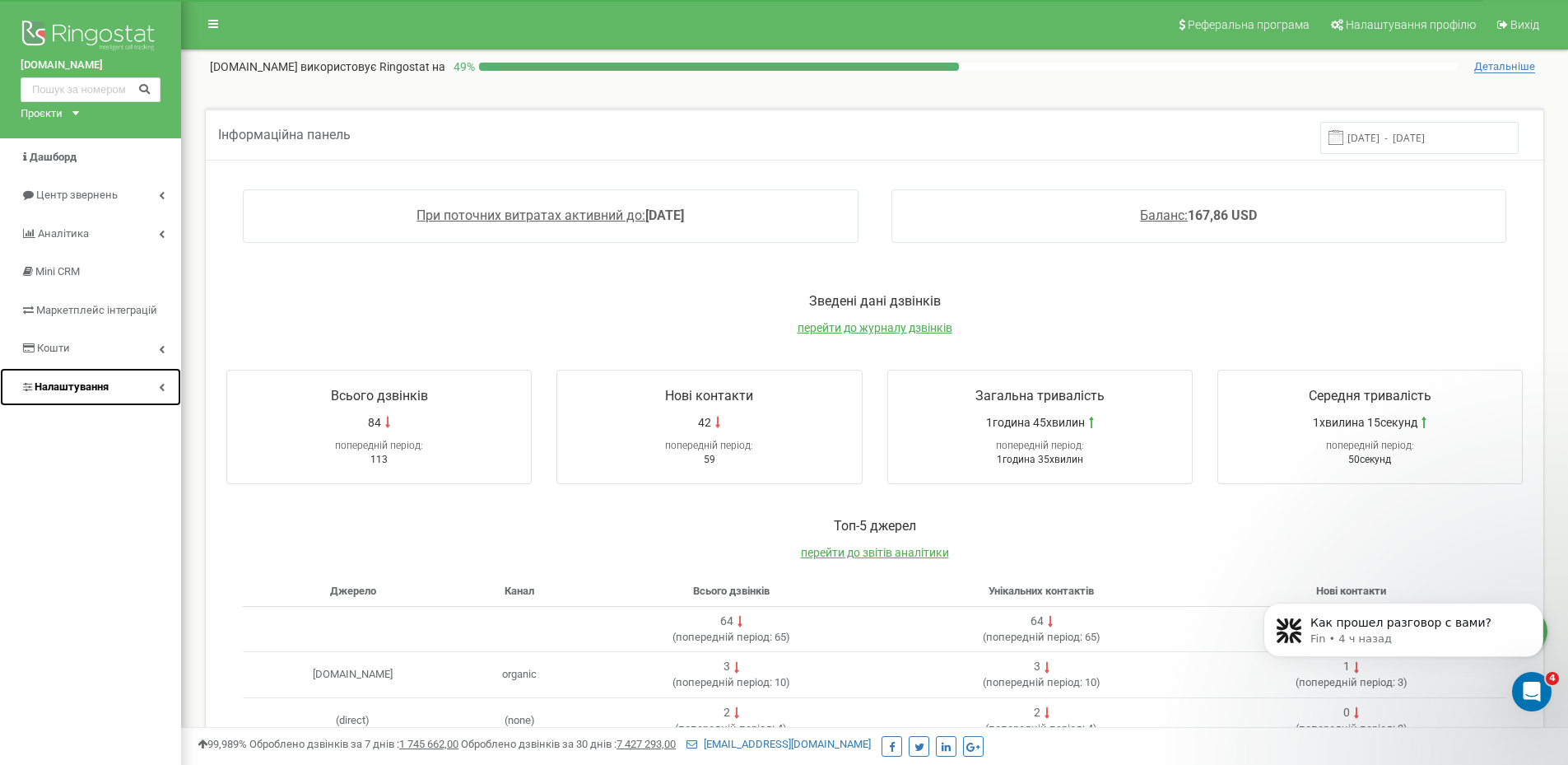
click at [81, 384] on span "Налаштування" at bounding box center [72, 386] width 74 height 12
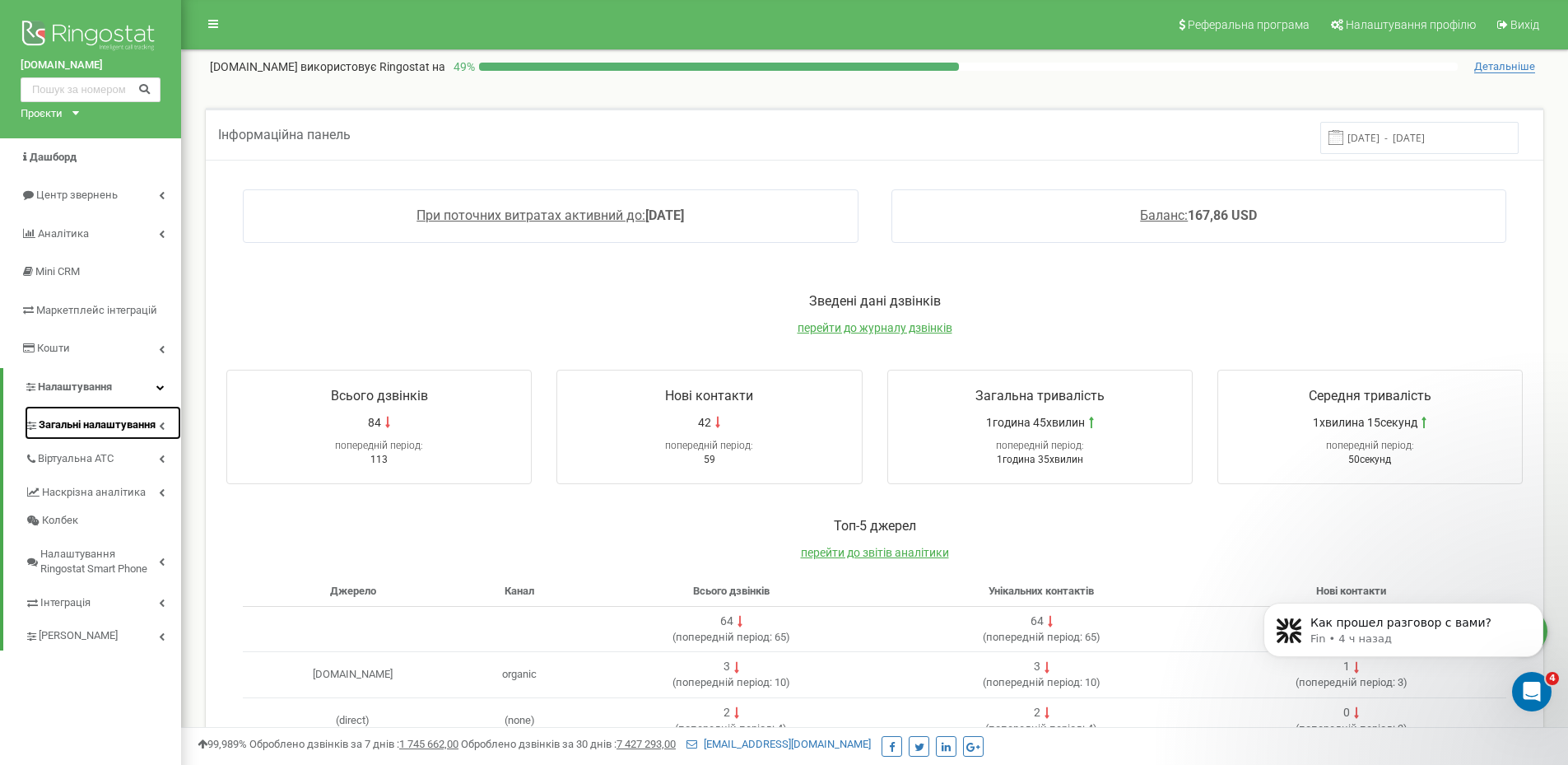
click at [77, 426] on span "Загальні налаштування" at bounding box center [97, 425] width 117 height 16
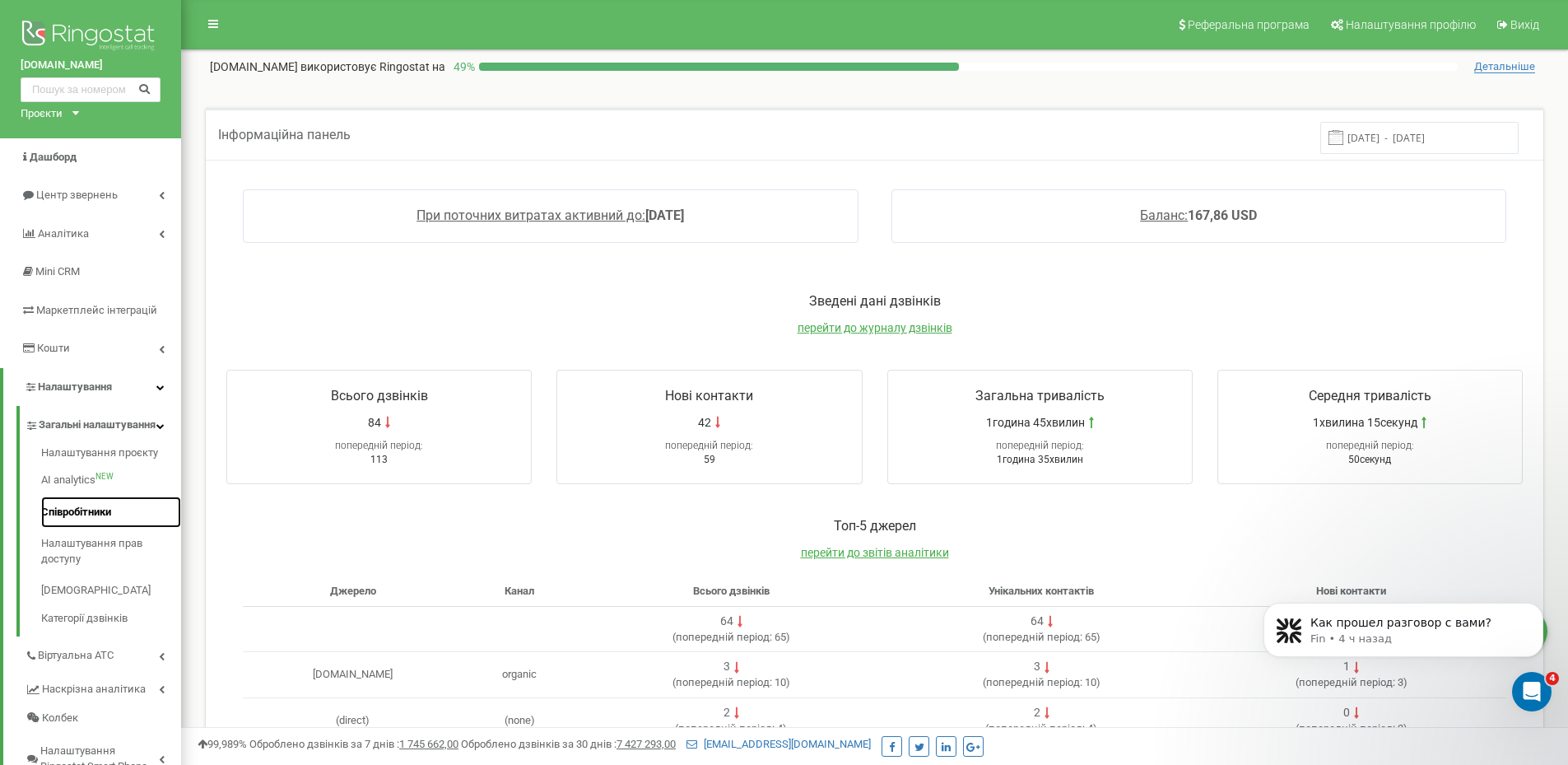
click at [79, 529] on link "Співробітники" at bounding box center [111, 512] width 140 height 32
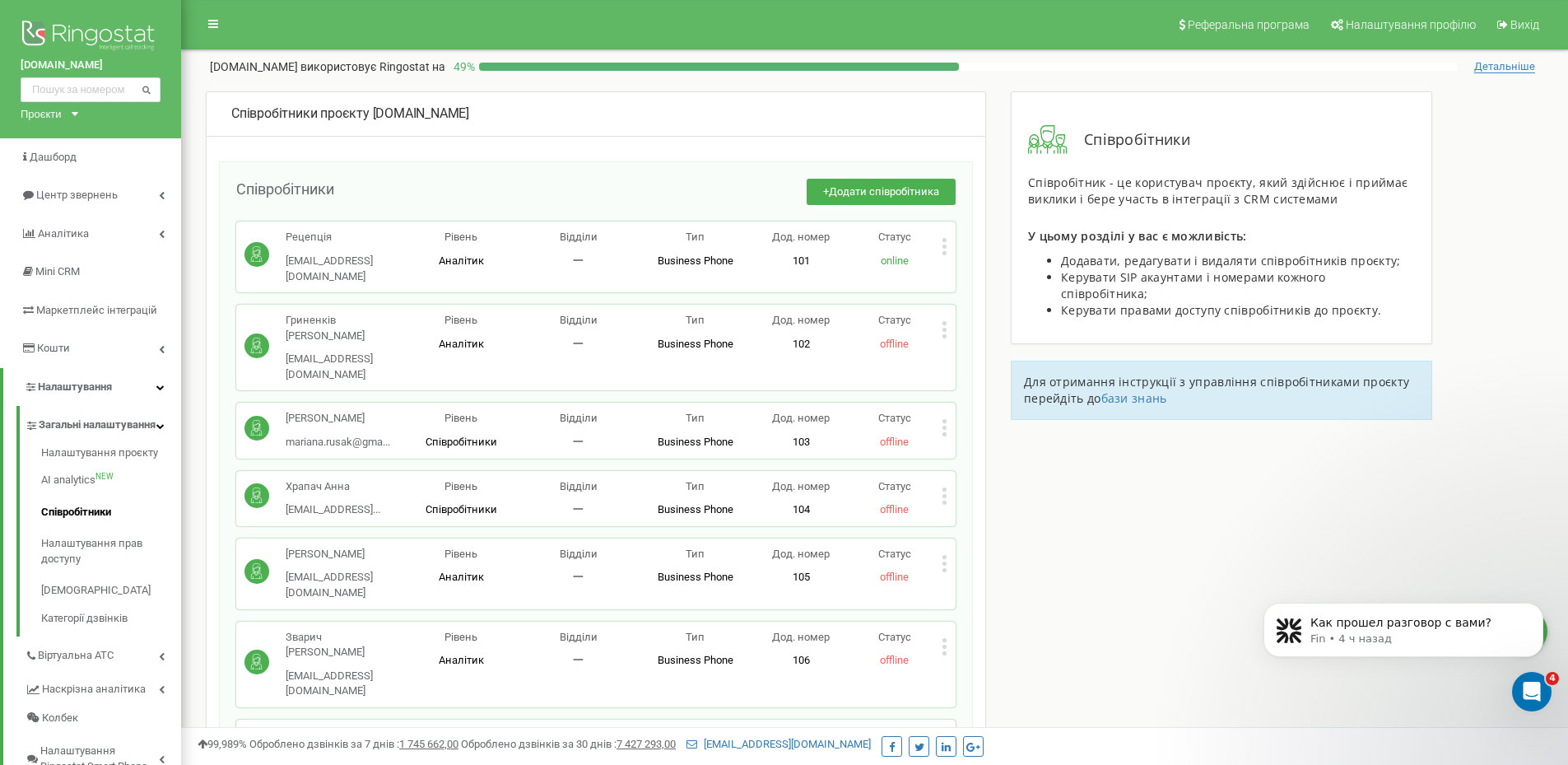
click at [946, 555] on icon at bounding box center [944, 564] width 6 height 17
click at [998, 610] on span "Видалити співробітника" at bounding box center [1029, 615] width 130 height 10
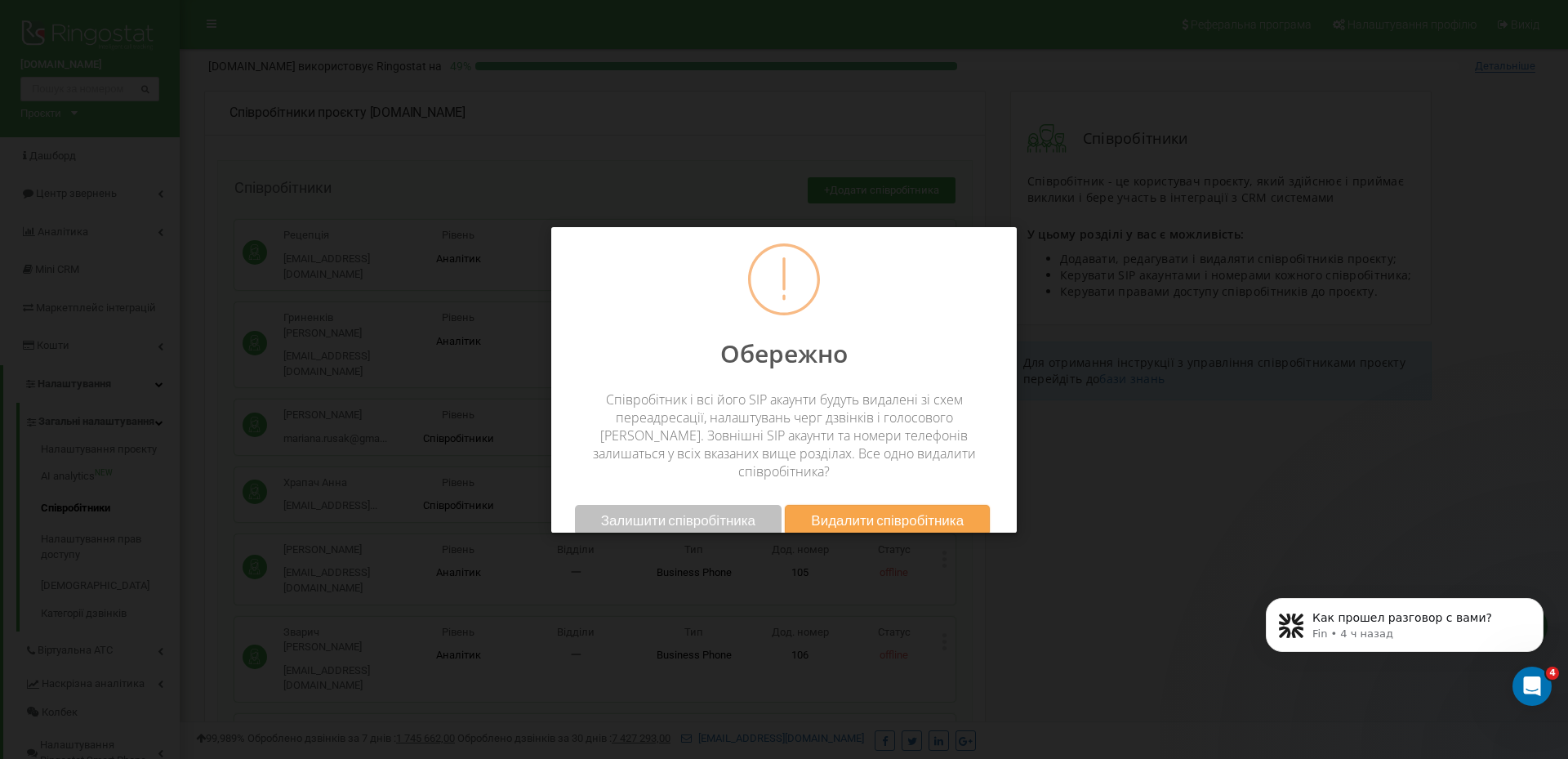
click at [878, 511] on span "Видалити співробітника" at bounding box center [887, 520] width 153 height 17
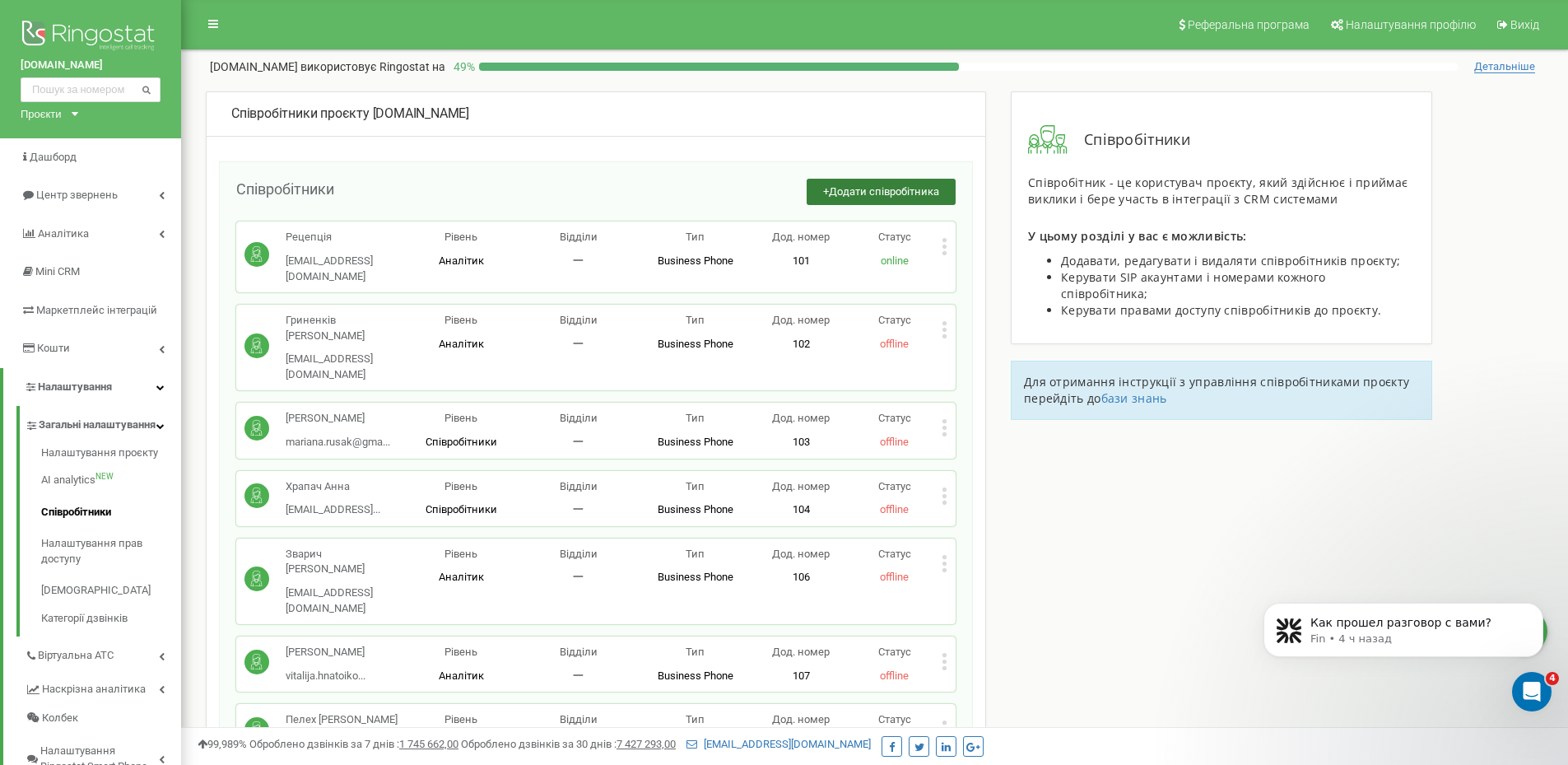
click at [880, 188] on span "Додати співробітника" at bounding box center [884, 191] width 111 height 12
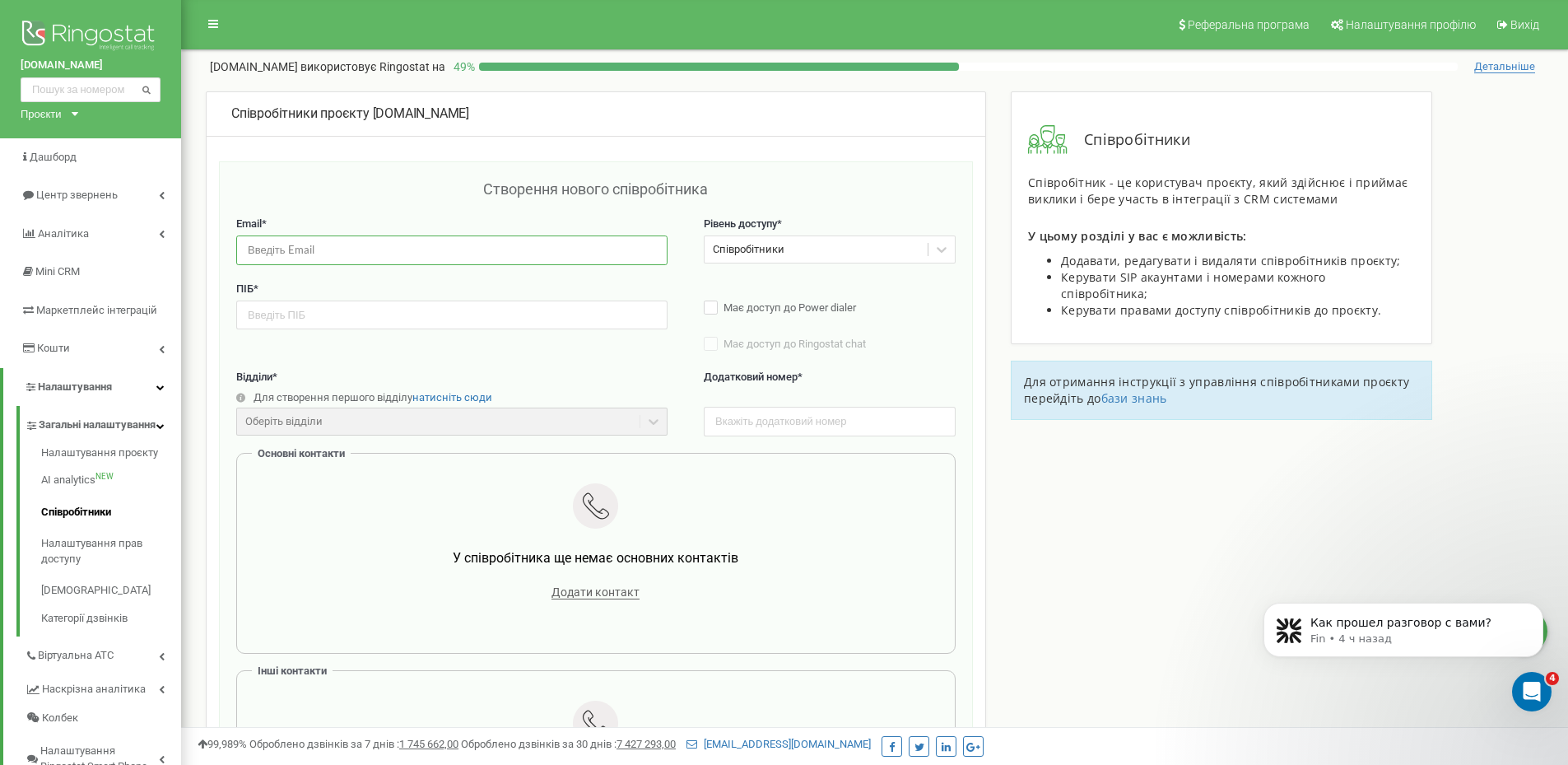
click at [252, 245] on input "email" at bounding box center [451, 249] width 431 height 29
paste input "[EMAIL_ADDRESS][DOMAIN_NAME]"
type input "lavruka824@gmail.com"
click at [333, 316] on input "text" at bounding box center [451, 315] width 431 height 29
paste input "[PERSON_NAME]"
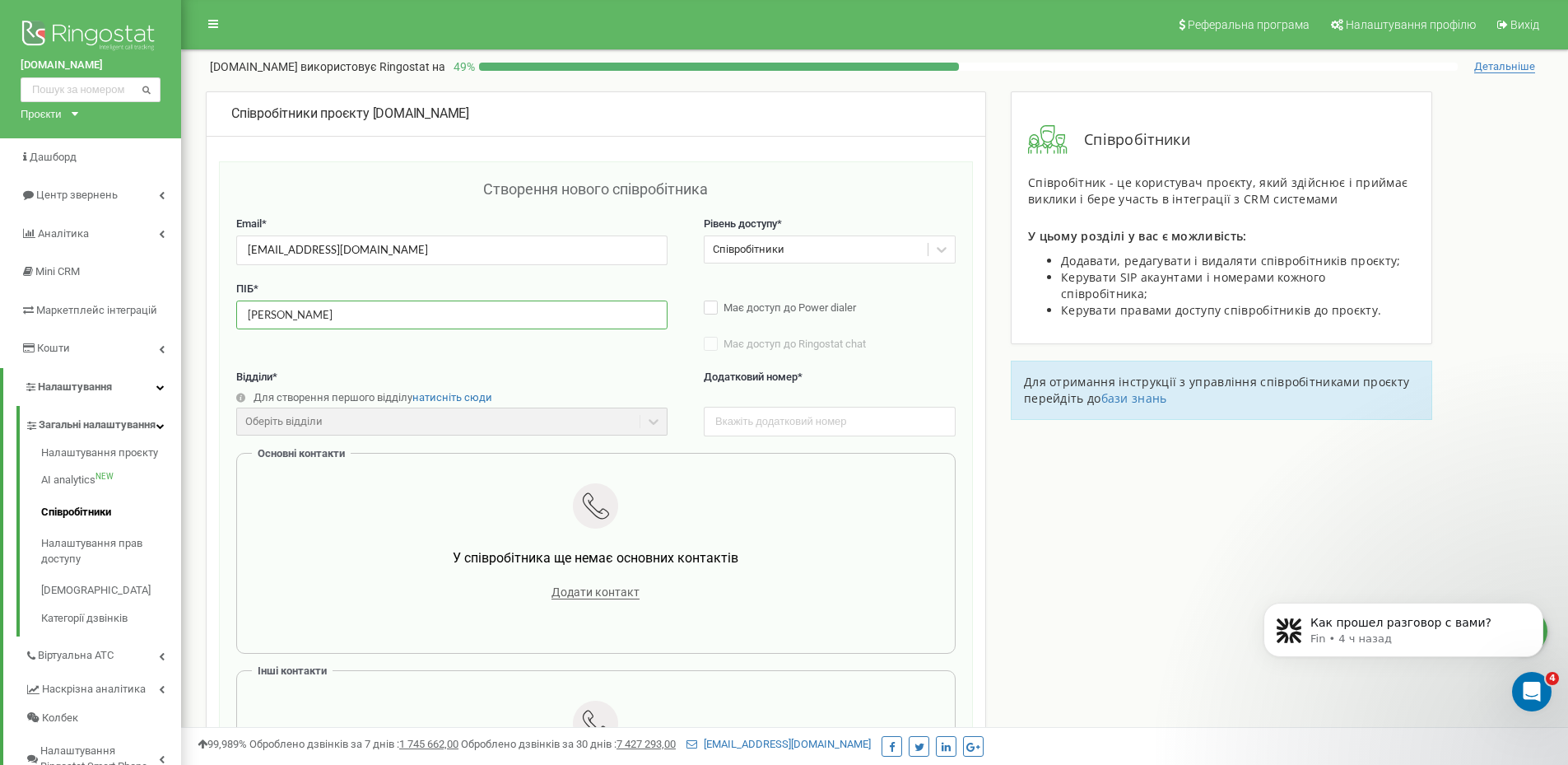
type input "[PERSON_NAME]"
click at [726, 421] on input "text" at bounding box center [830, 421] width 252 height 29
type input "111"
click at [586, 598] on span "Додати контакт" at bounding box center [595, 592] width 88 height 14
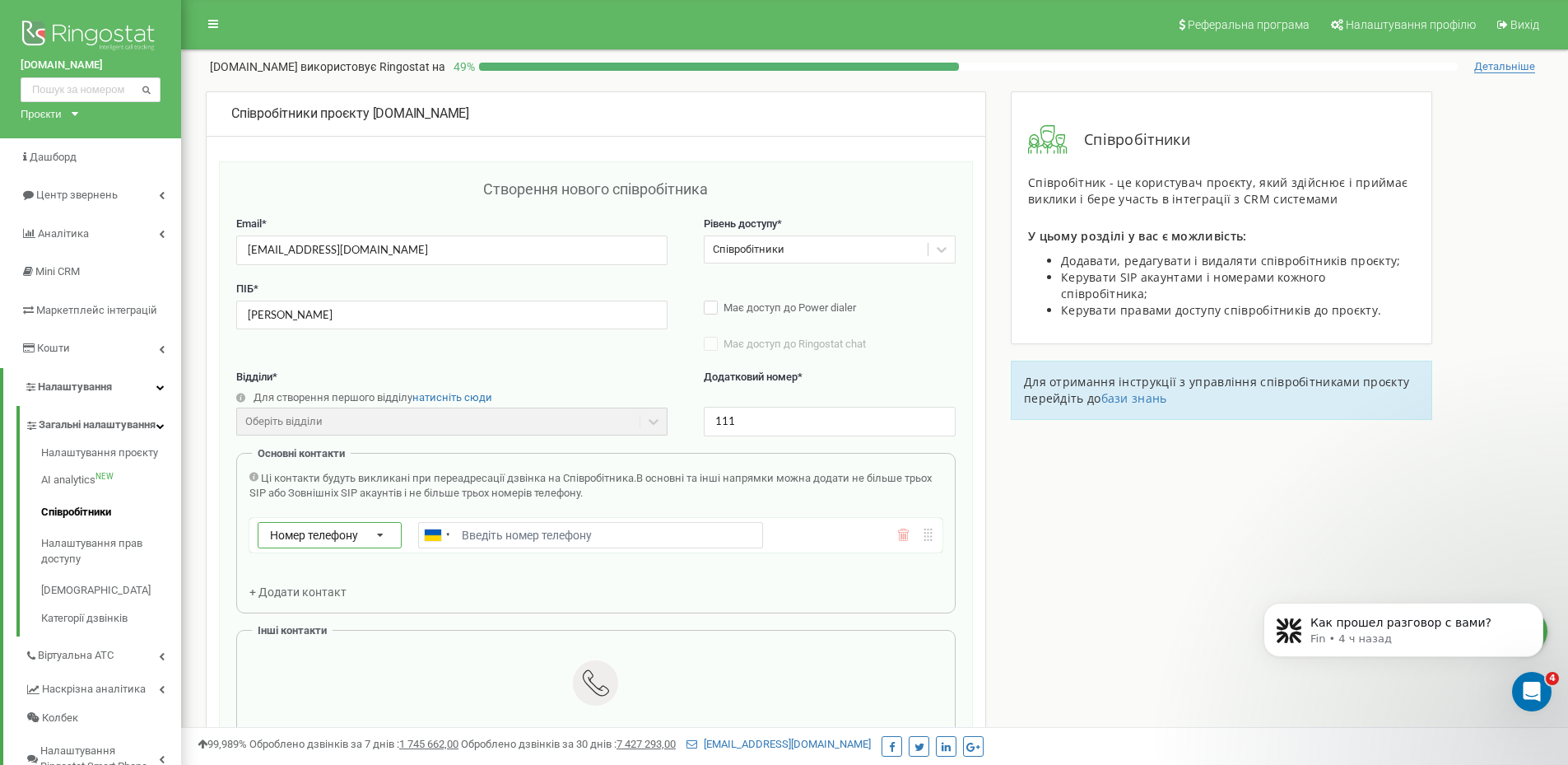
click at [342, 545] on div "Номер телефону Номер телефону SIP Зовнішній SIP" at bounding box center [329, 535] width 144 height 26
click at [331, 597] on div "Зовнішній SIP" at bounding box center [329, 607] width 143 height 24
click at [545, 532] on input "text" at bounding box center [590, 535] width 345 height 26
paste input "fomichmainbooking_lavrykanna@sip.ringostat.com"
type input "[EMAIL_ADDRESS][DOMAIN_NAME]"
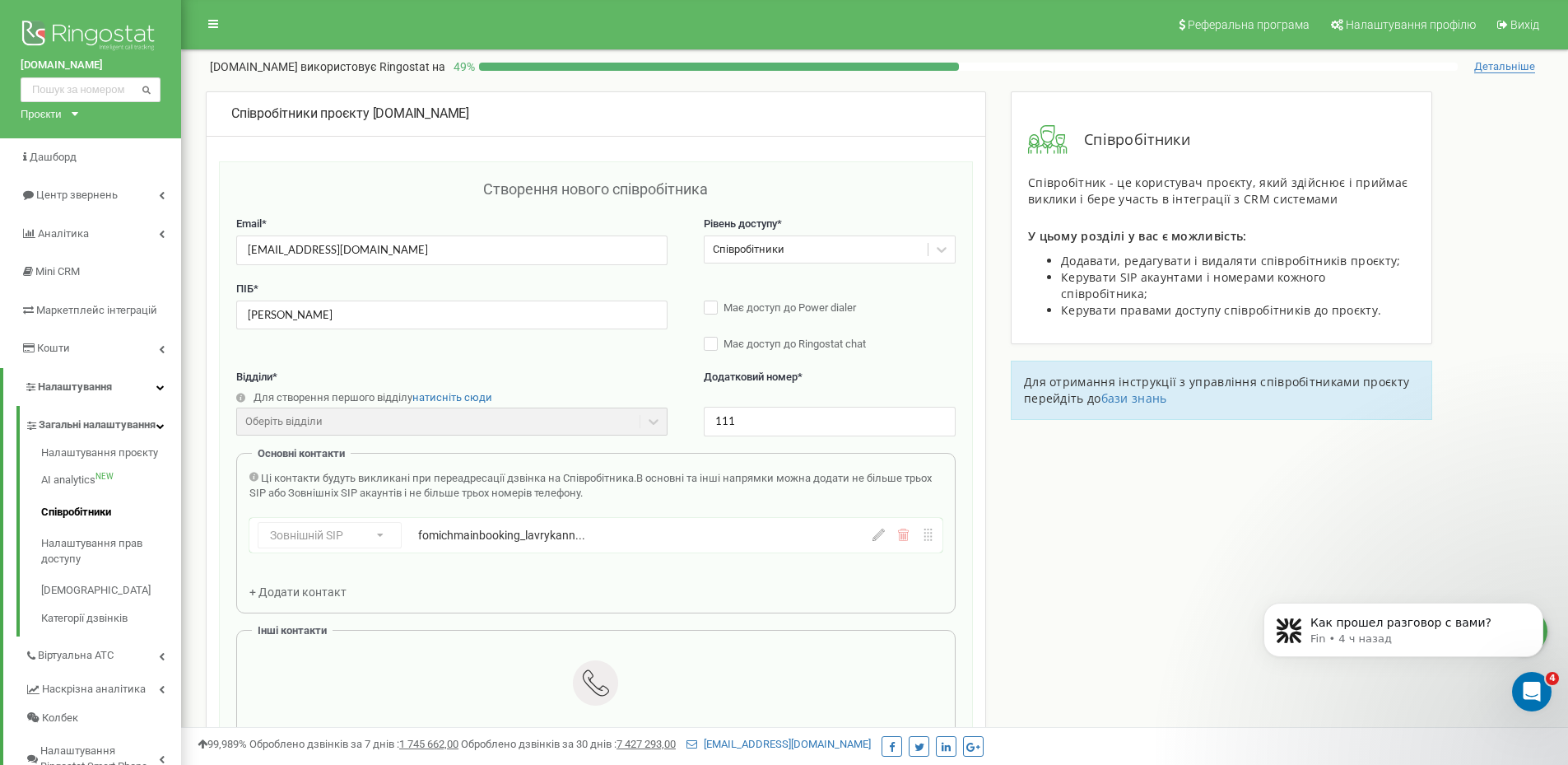
click at [1037, 545] on div "Співробітники проєкту mk-resort.com Створення нового співробітника Email * lavr…" at bounding box center [874, 704] width 1362 height 1226
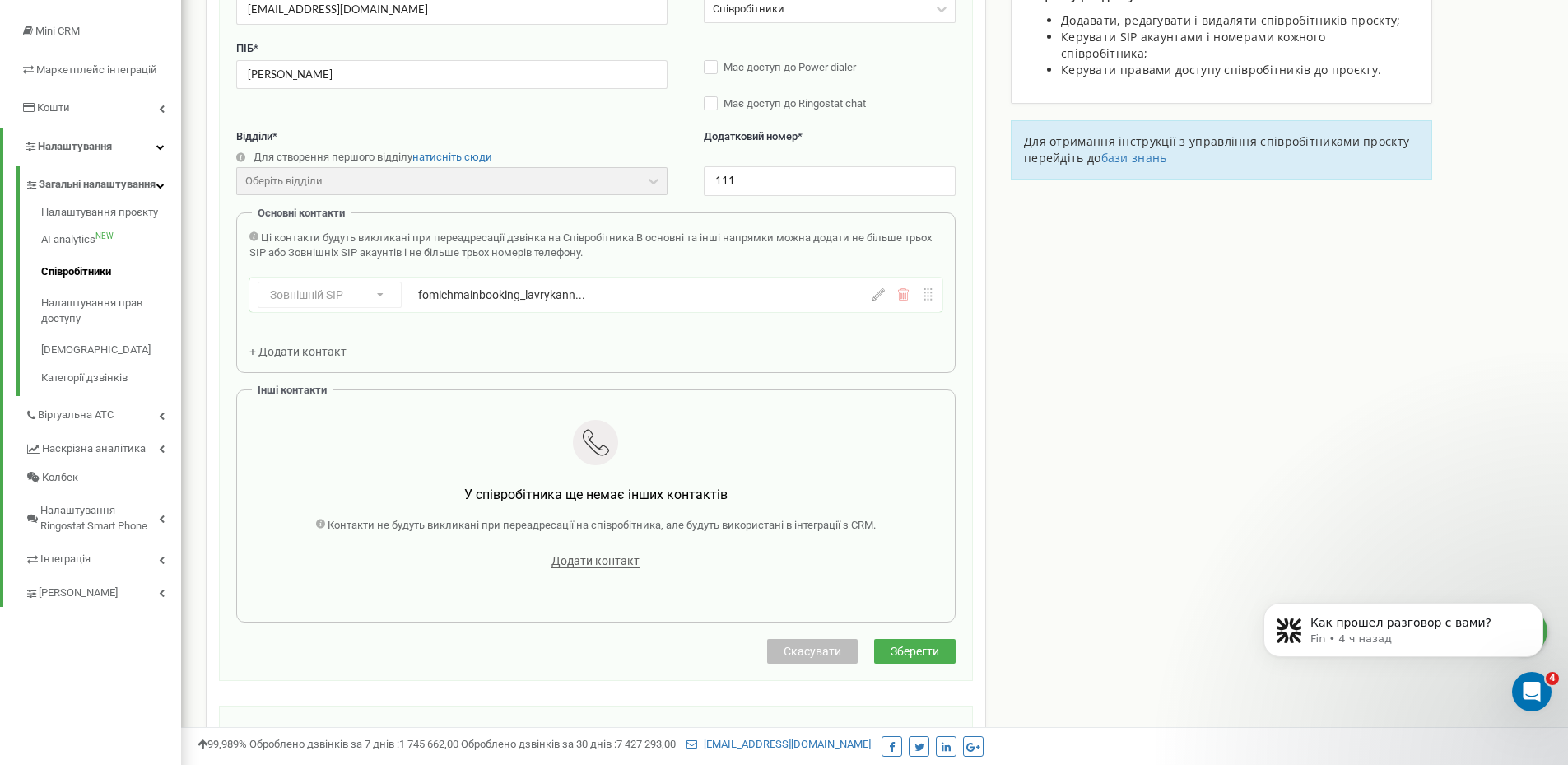
scroll to position [247, 0]
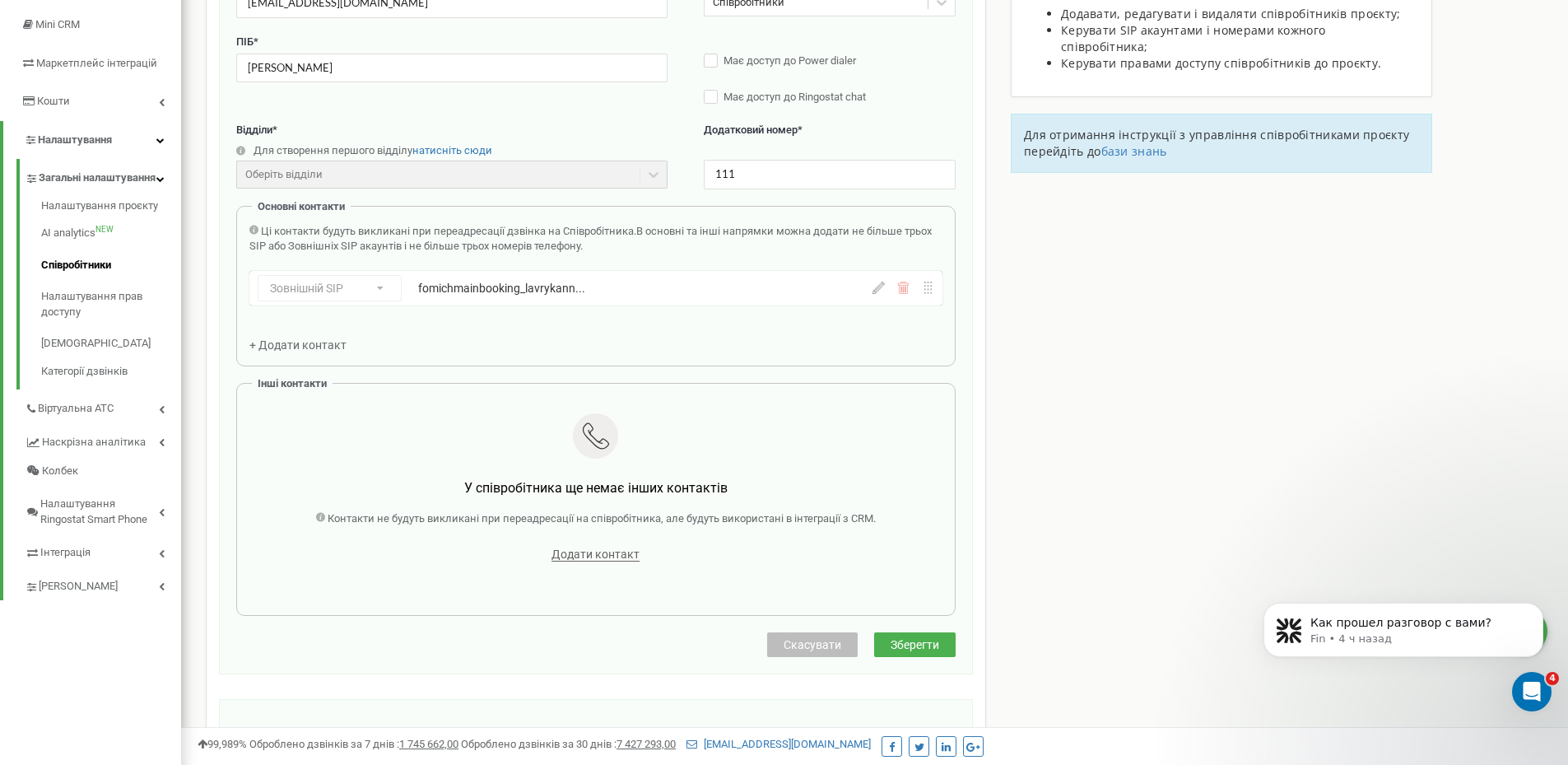
click at [910, 653] on button "Зберегти" at bounding box center [915, 645] width 81 height 25
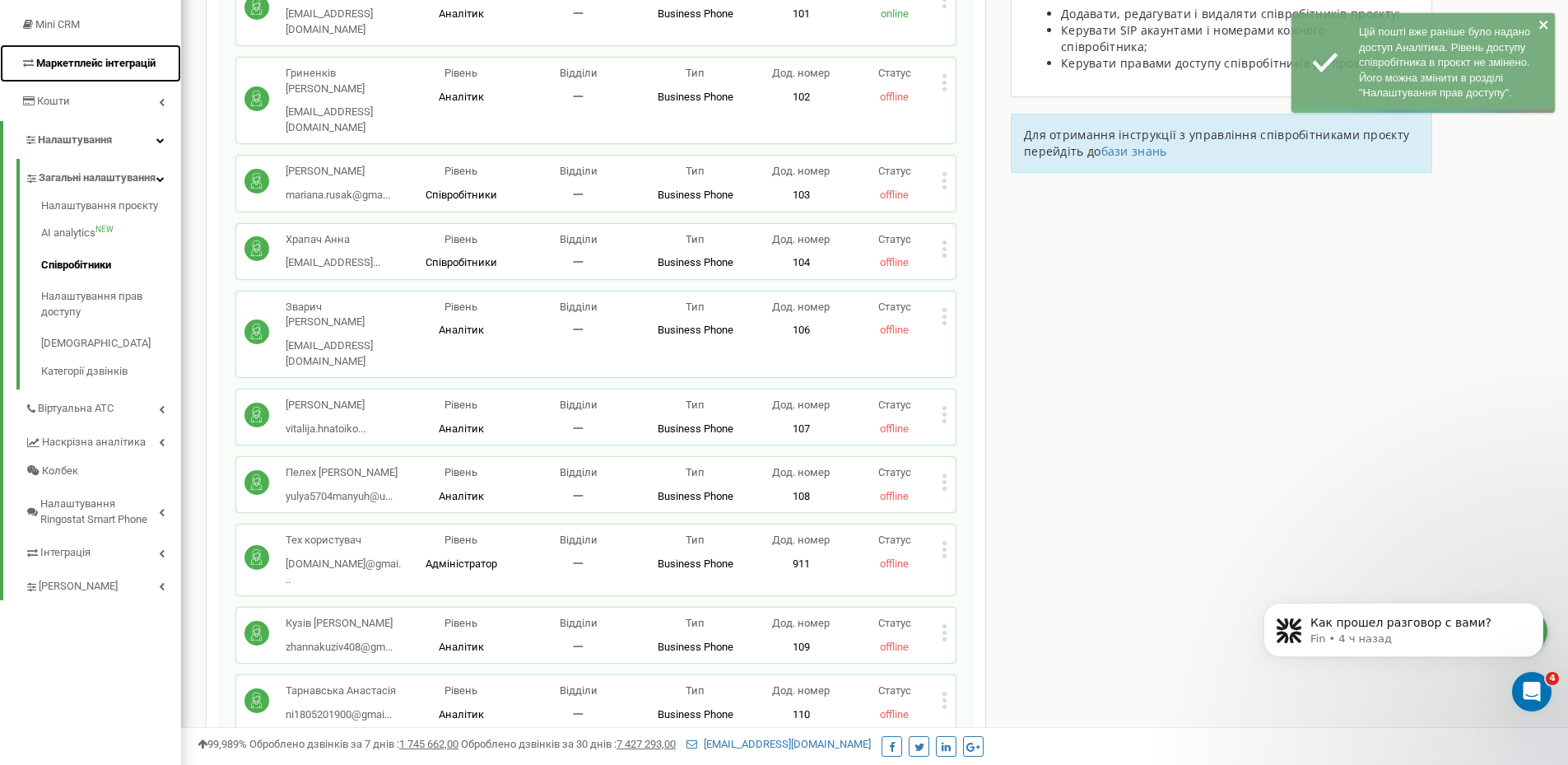
click at [110, 73] on link "Маркетплейс інтеграцій" at bounding box center [91, 63] width 181 height 39
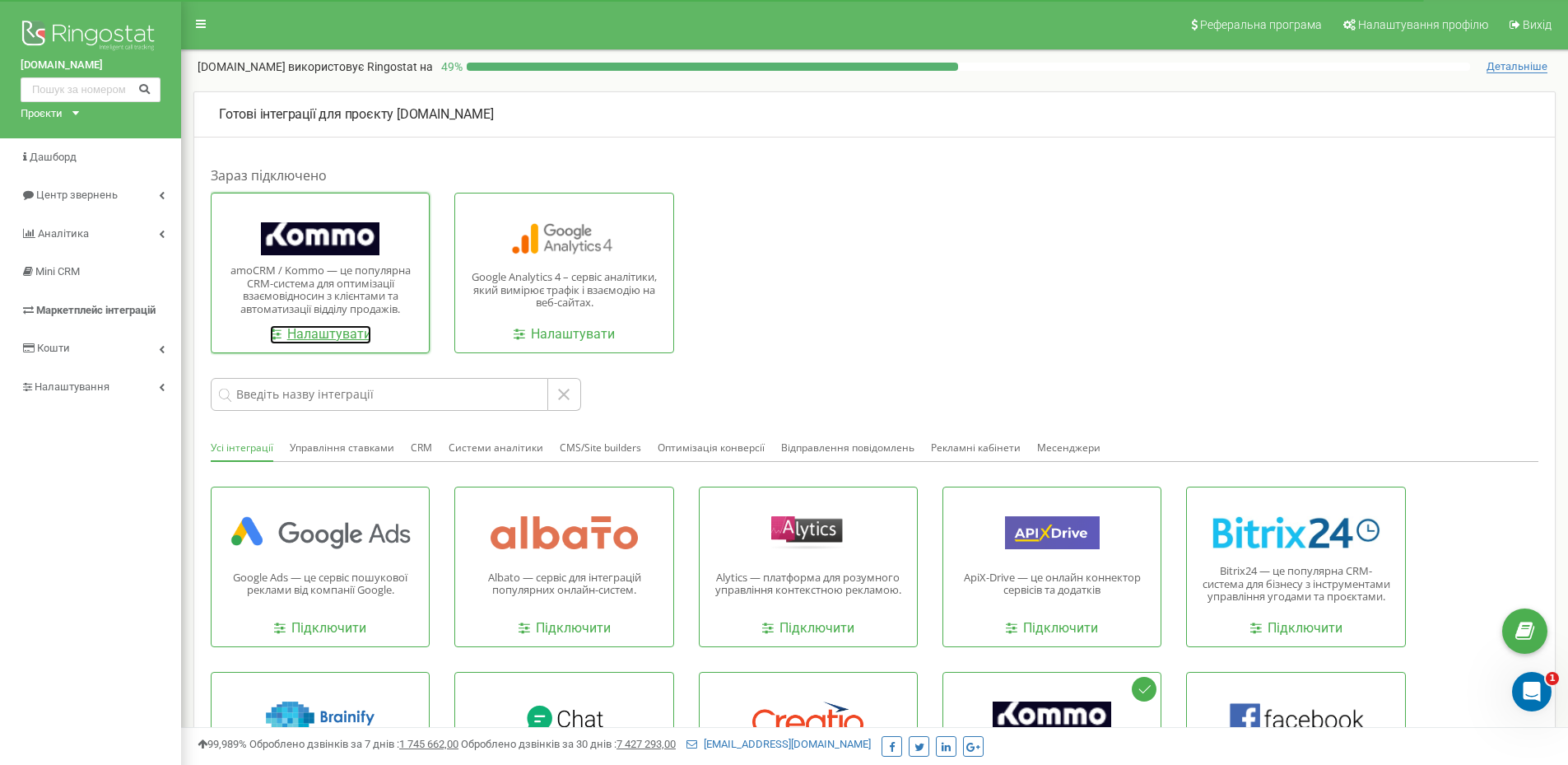
click at [284, 327] on link "Налаштувати" at bounding box center [320, 335] width 101 height 19
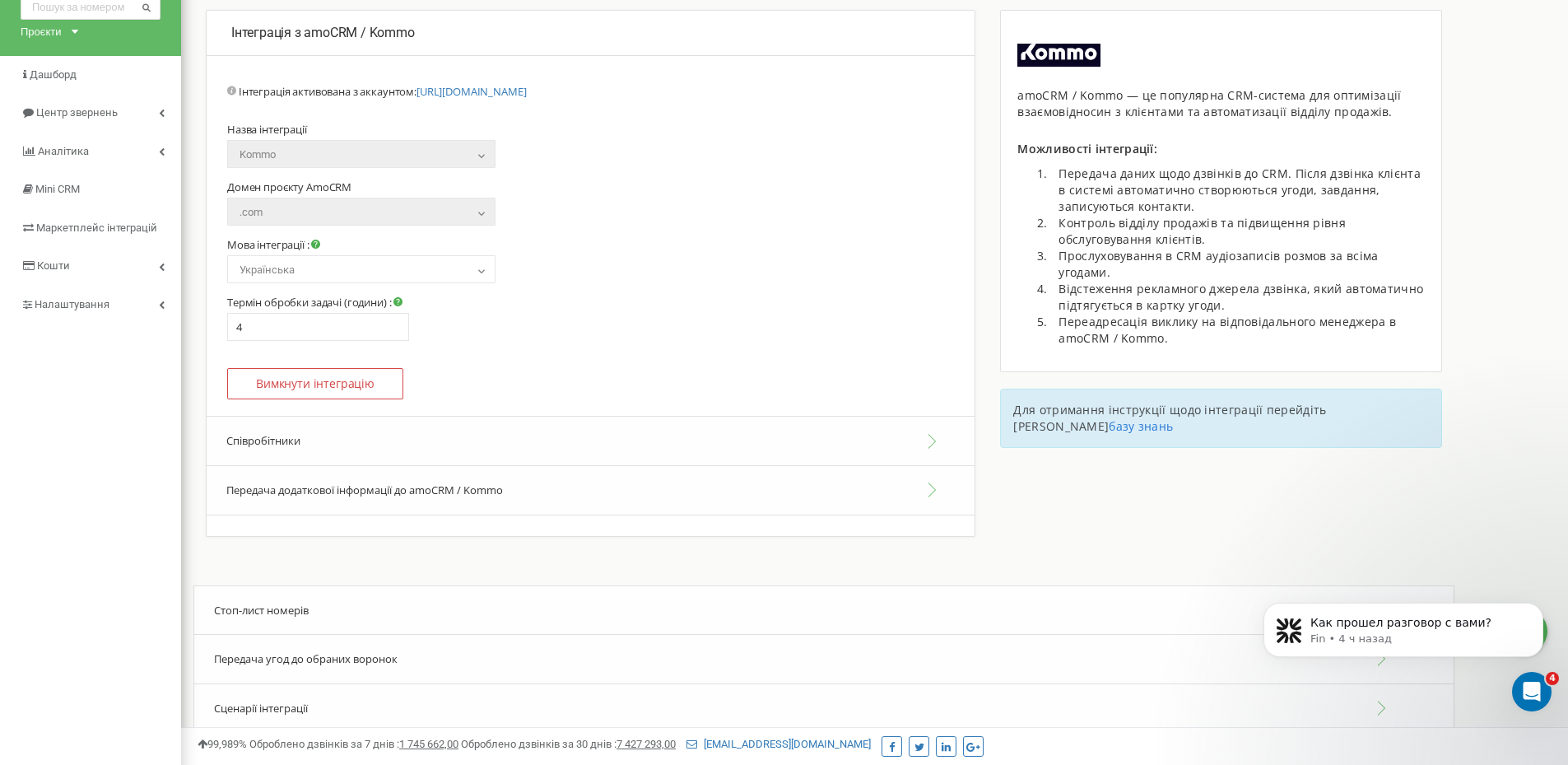
click at [425, 453] on button "Співробітники" at bounding box center [590, 441] width 768 height 50
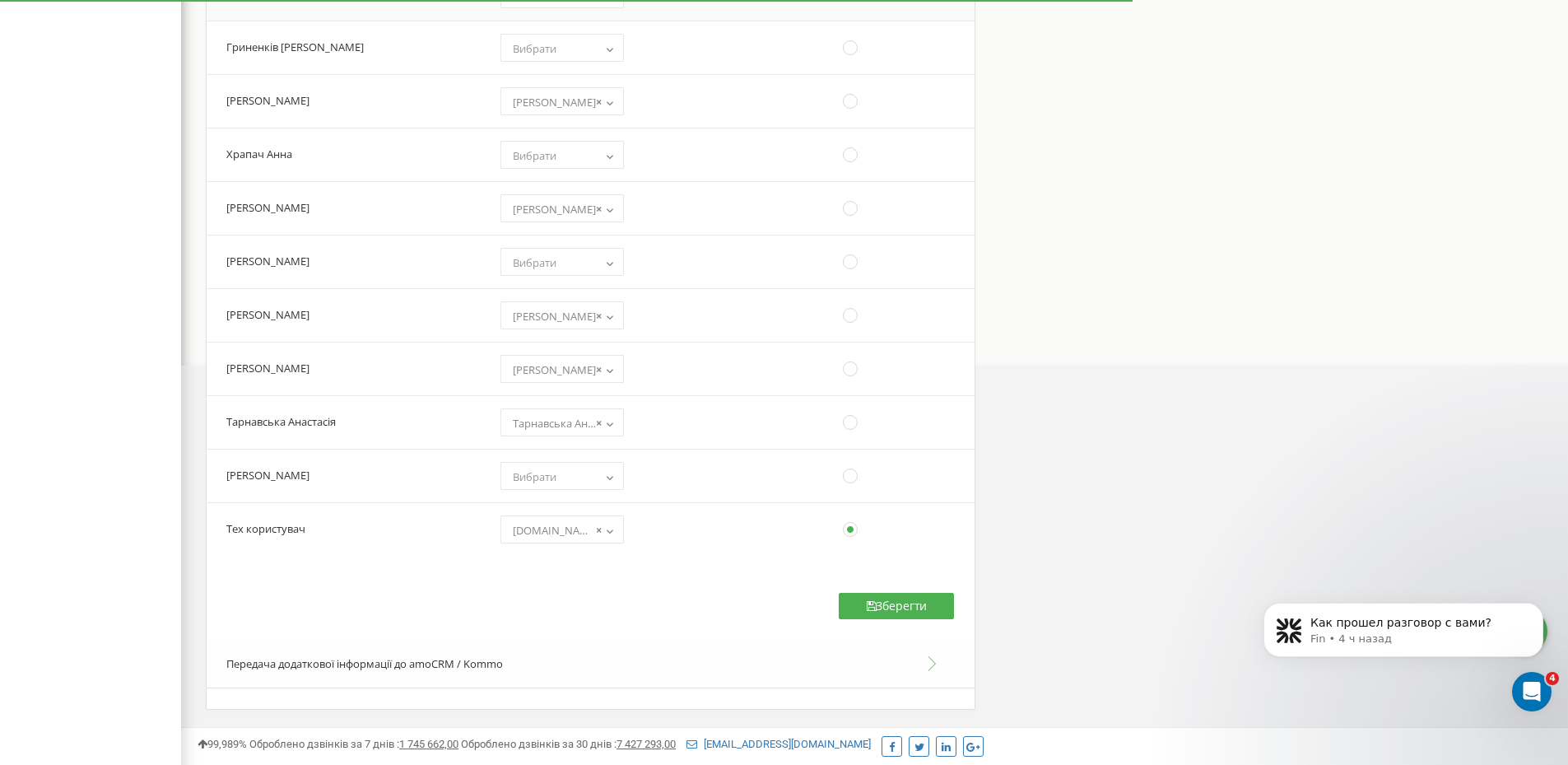
scroll to position [659, 0]
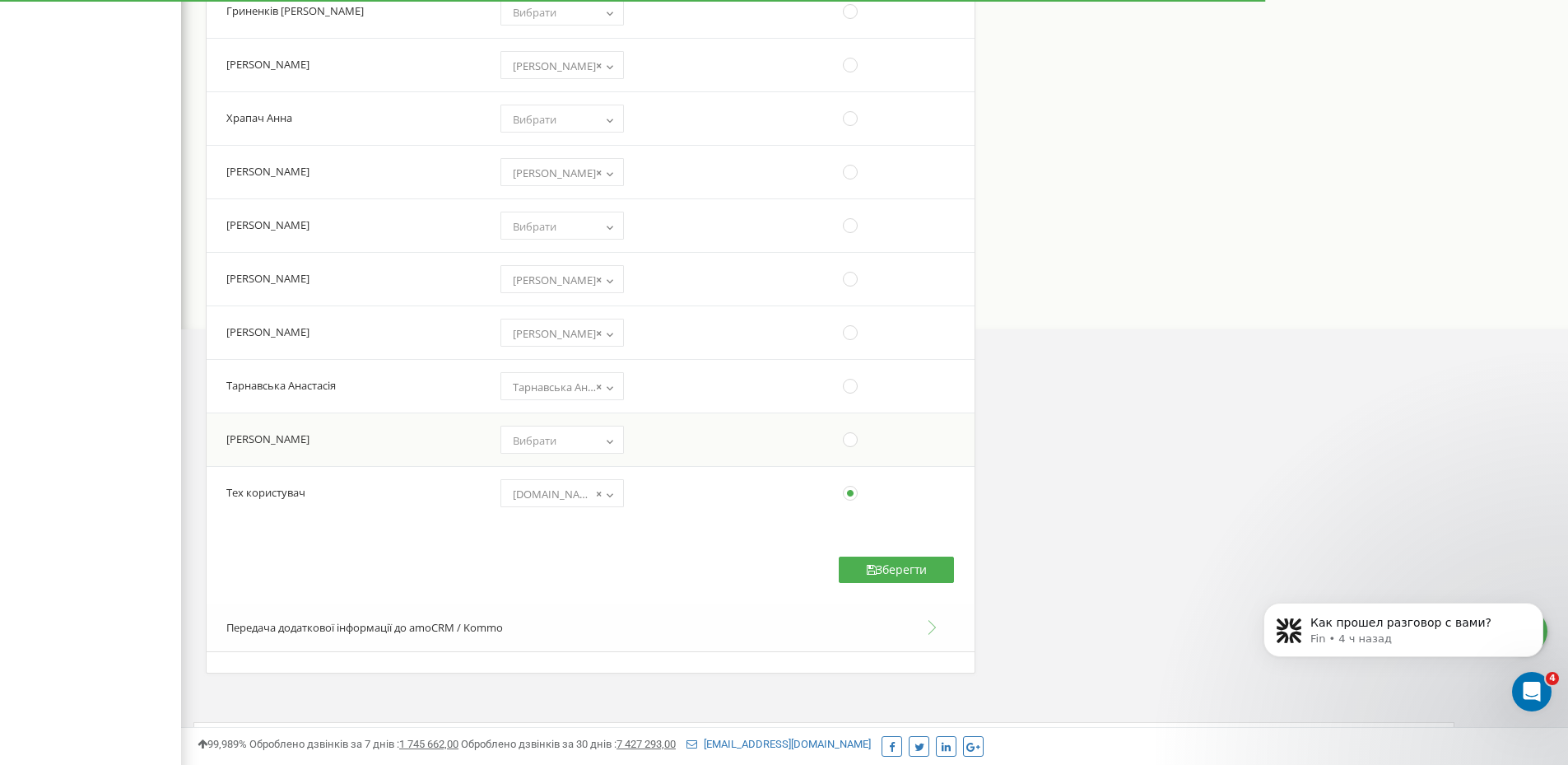
click at [576, 434] on span "Вибрати" at bounding box center [562, 440] width 112 height 23
select select "12353831"
click at [863, 571] on button "Зберегти" at bounding box center [896, 570] width 115 height 26
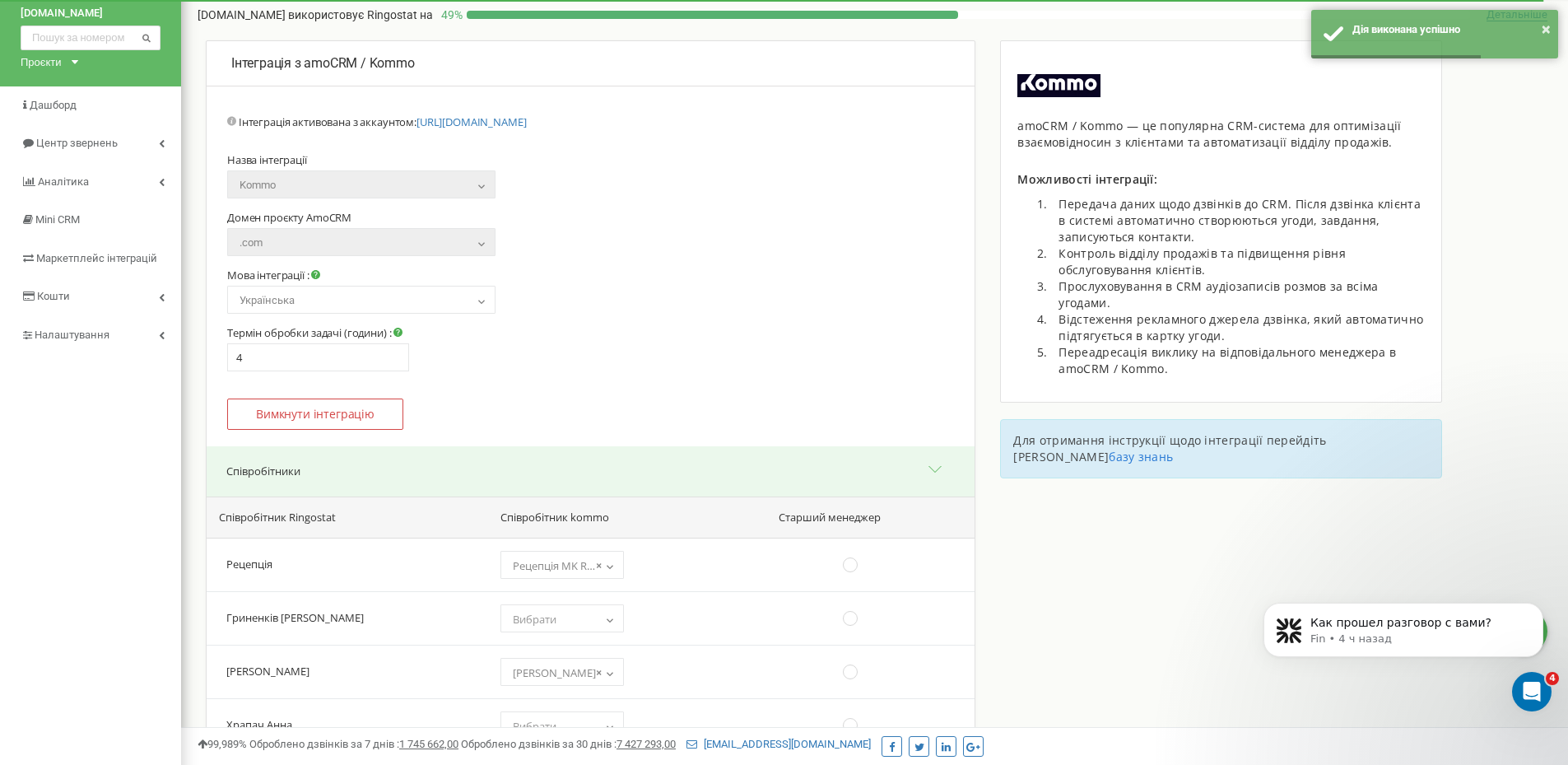
scroll to position [0, 0]
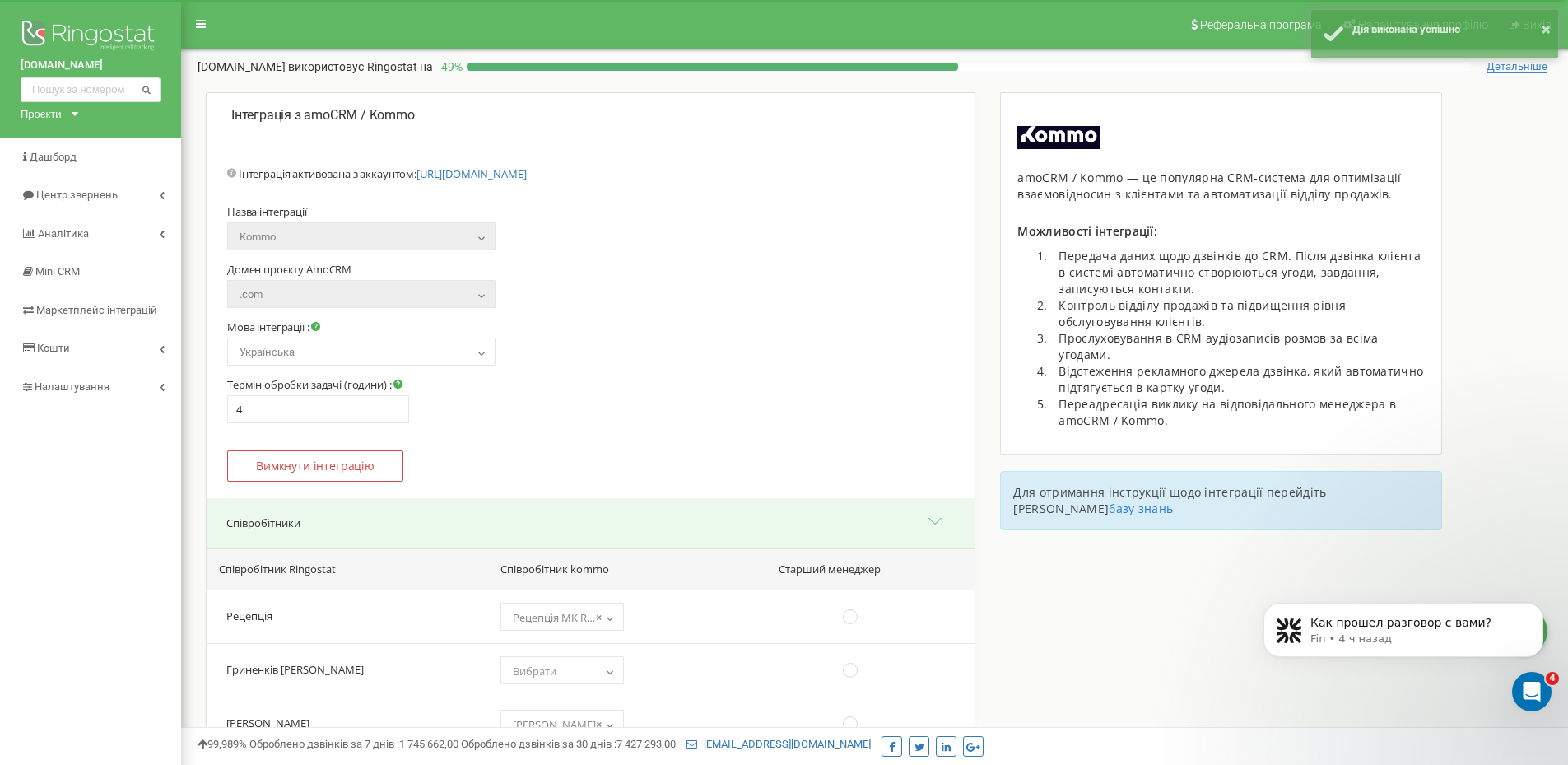
click at [60, 114] on div "Проєкти" at bounding box center [41, 114] width 41 height 16
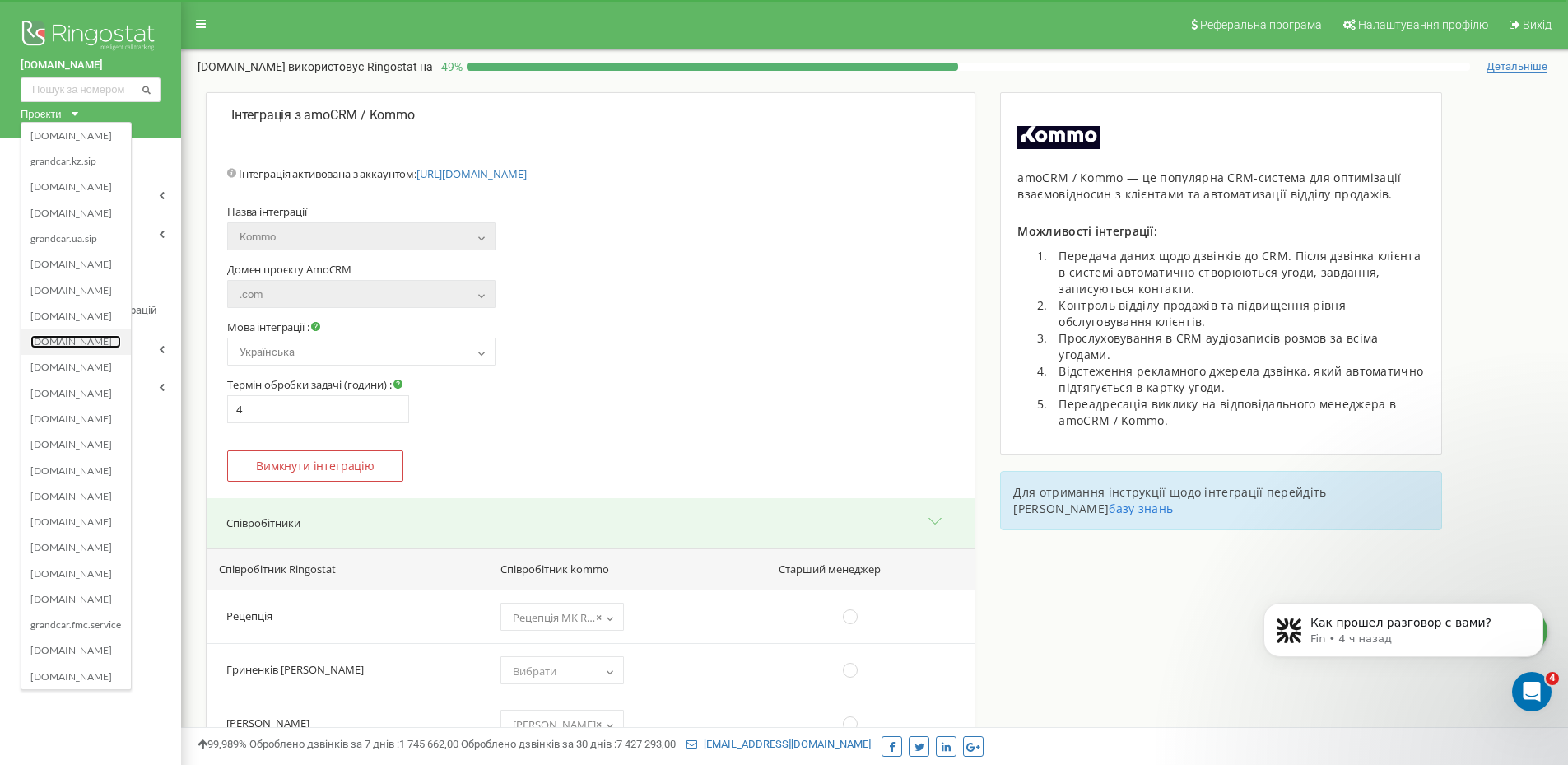
click at [79, 336] on link "[DOMAIN_NAME]" at bounding box center [75, 341] width 91 height 13
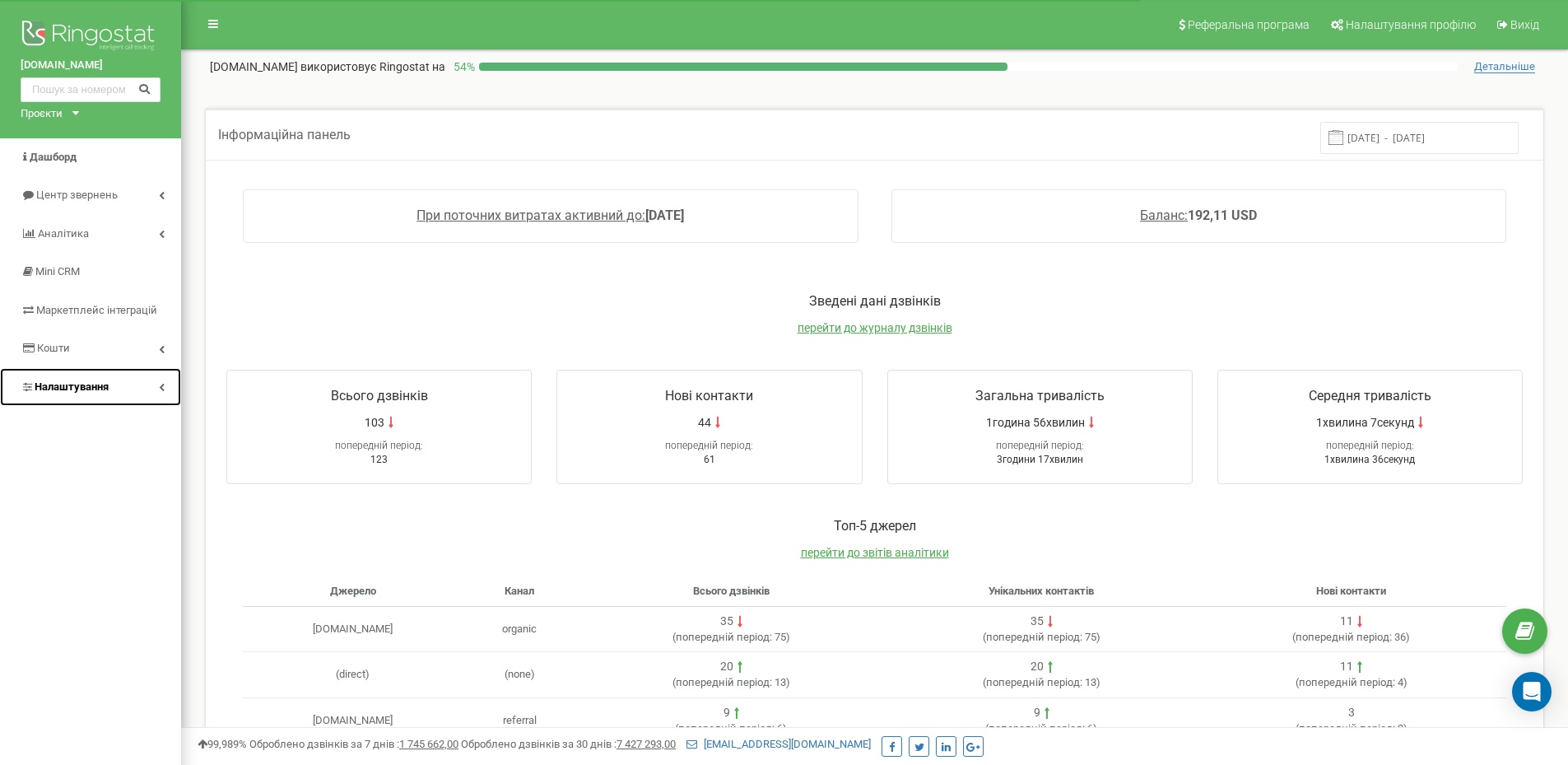
click at [88, 397] on link "Налаштування" at bounding box center [91, 387] width 181 height 39
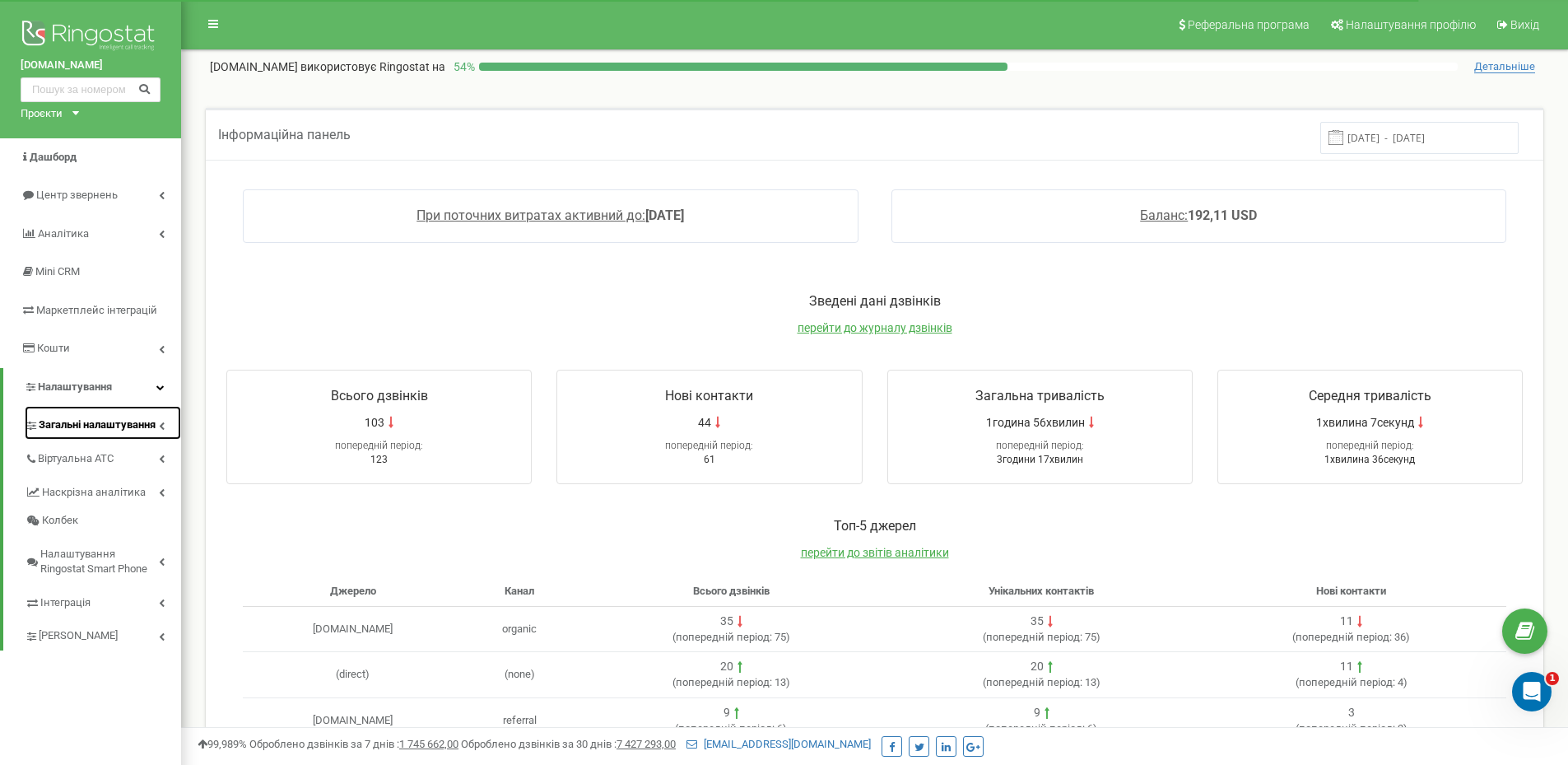
click at [85, 425] on span "Загальні налаштування" at bounding box center [97, 425] width 117 height 16
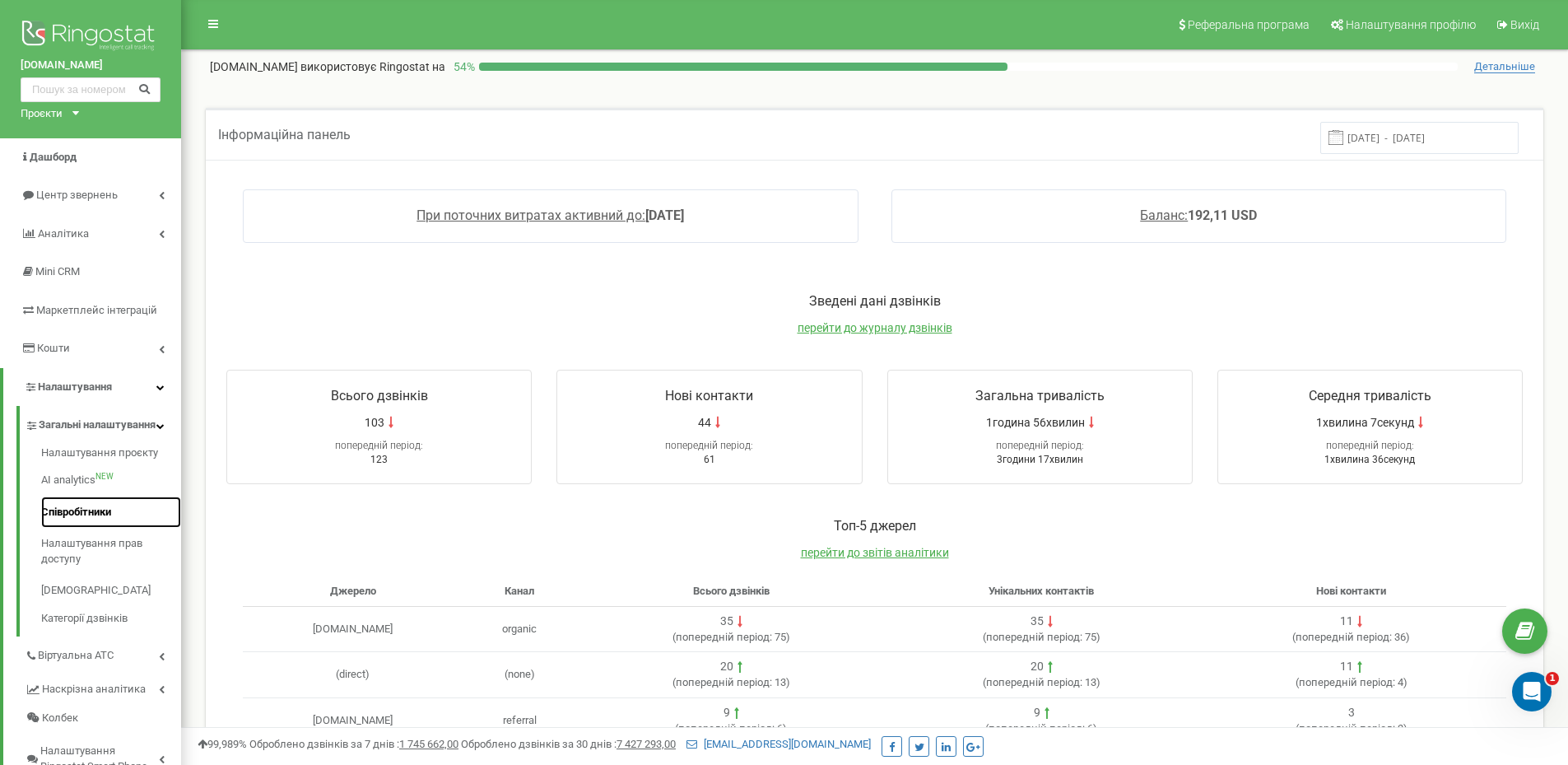
click at [76, 520] on link "Співробітники" at bounding box center [111, 512] width 140 height 32
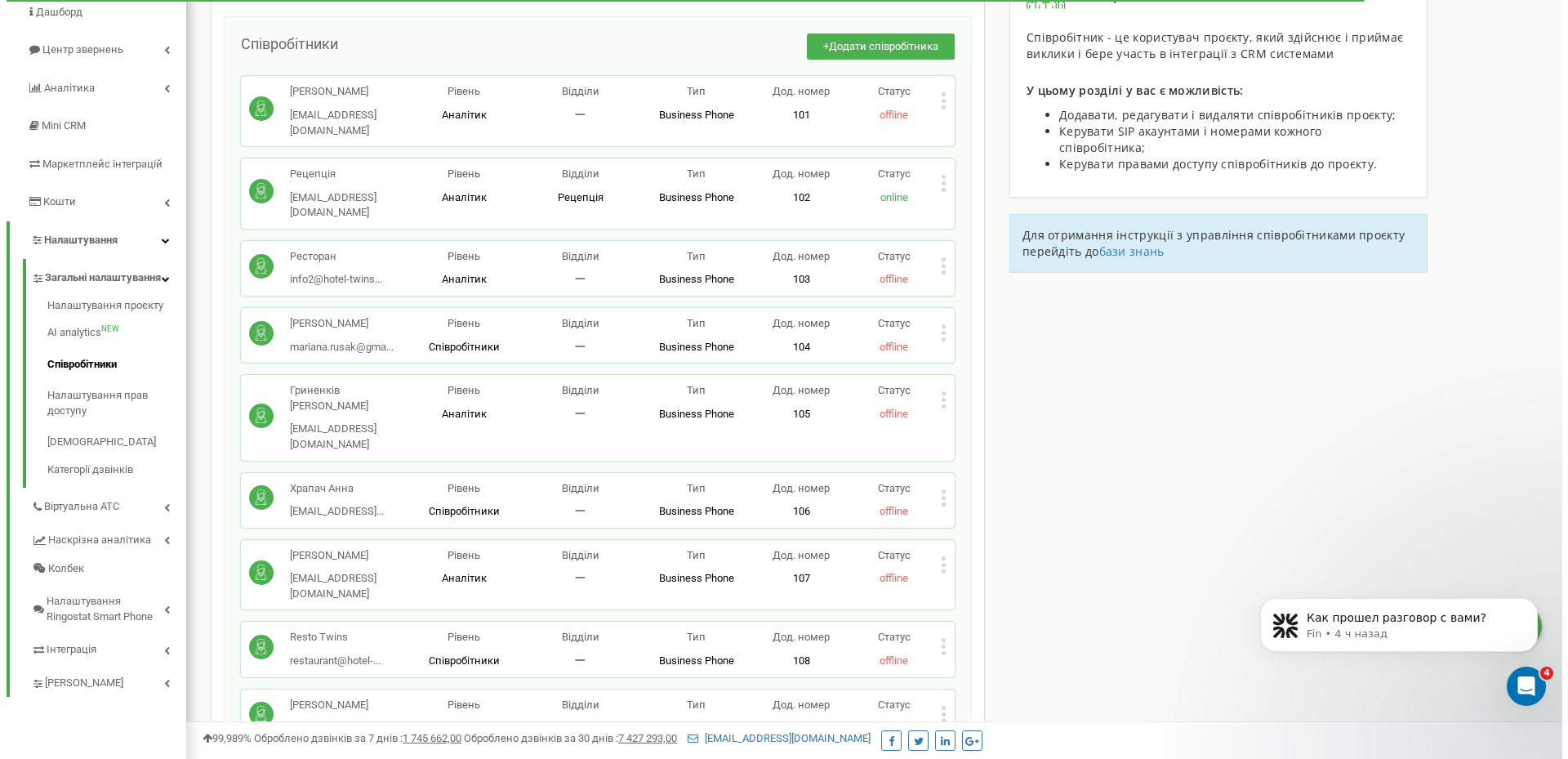
scroll to position [245, 0]
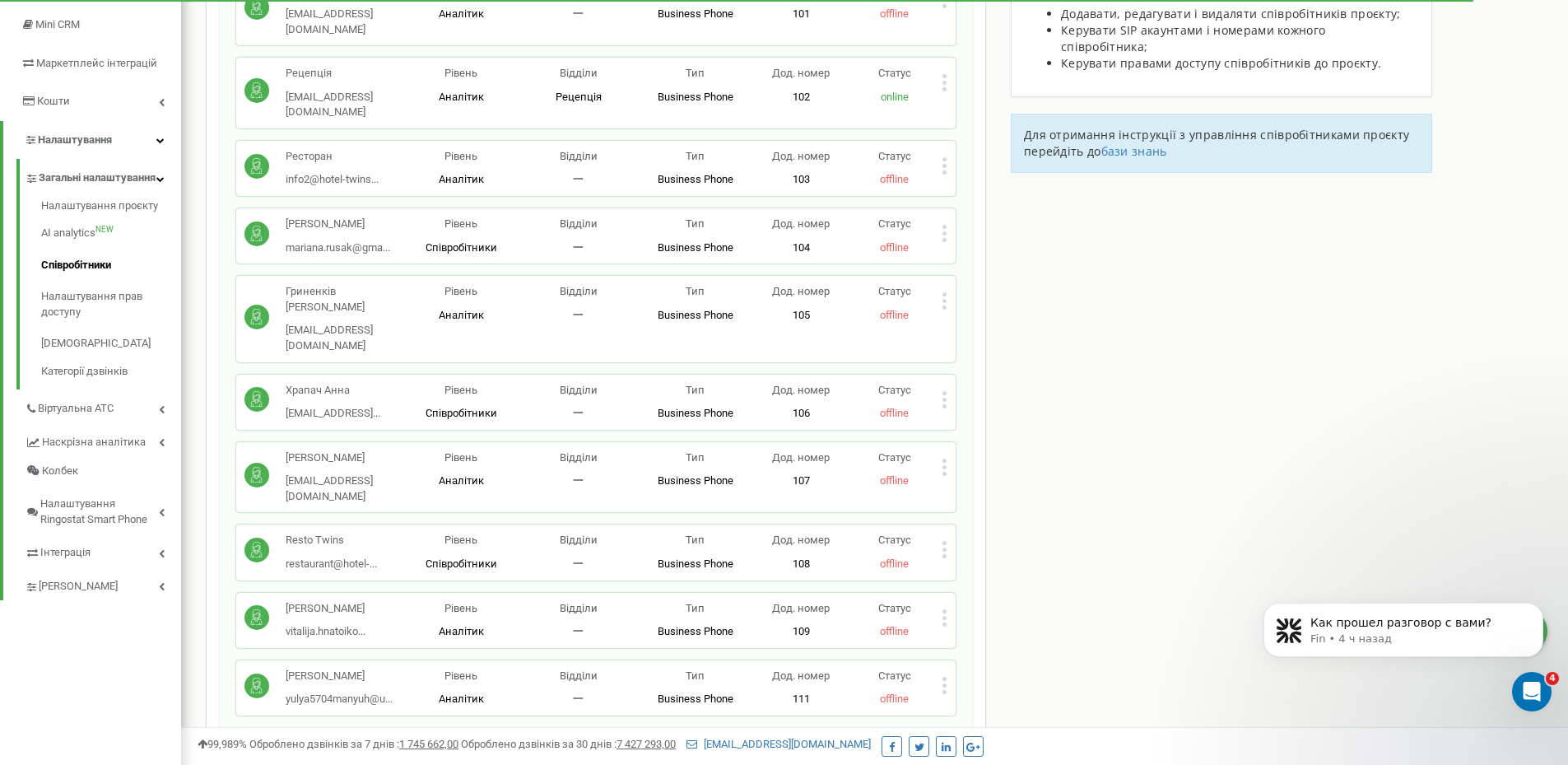
click at [943, 459] on icon at bounding box center [944, 468] width 6 height 17
click at [978, 513] on span "Видалити співробітника" at bounding box center [1029, 519] width 130 height 10
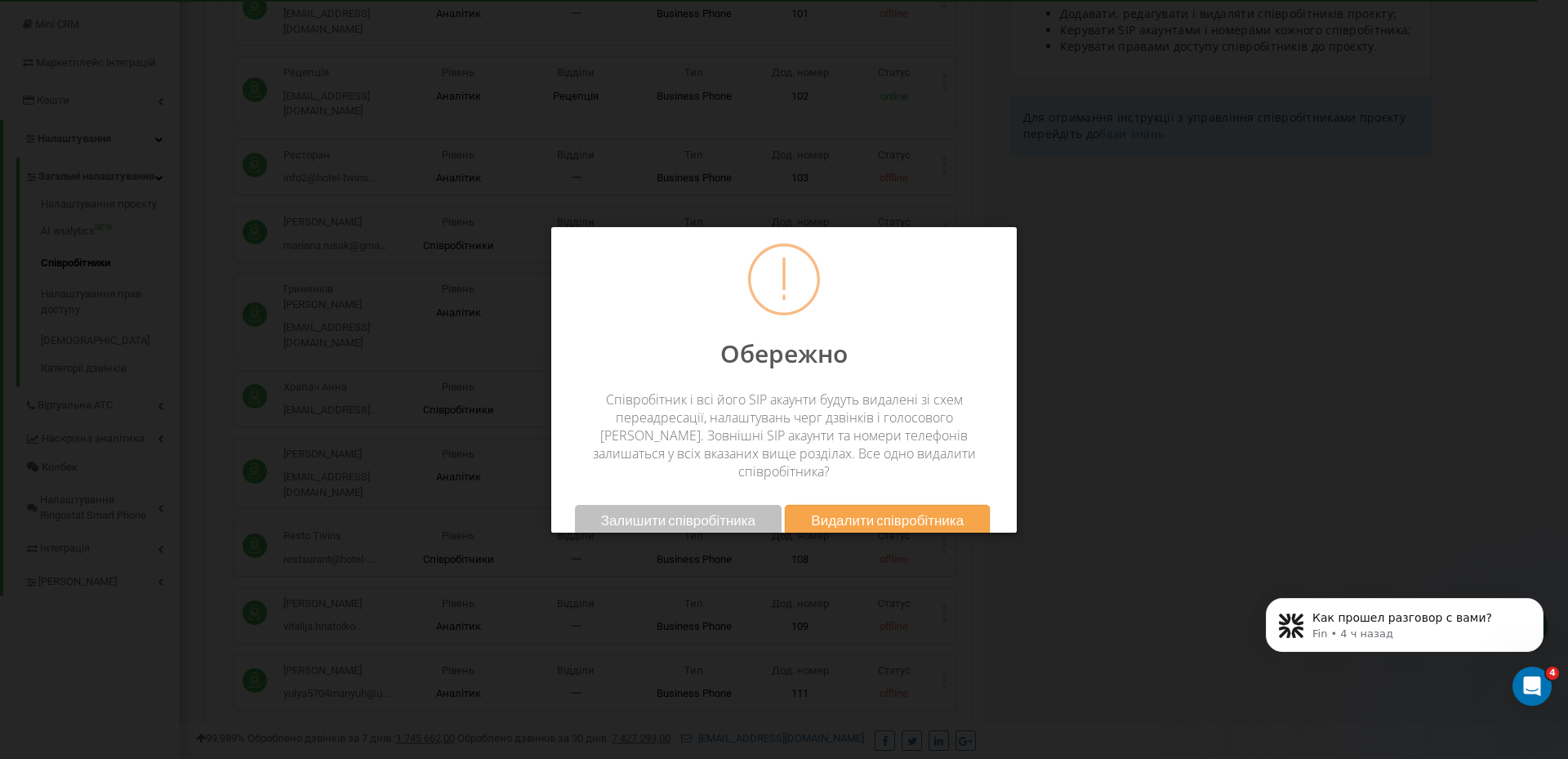
click at [837, 511] on span "Видалити співробітника" at bounding box center [887, 520] width 153 height 17
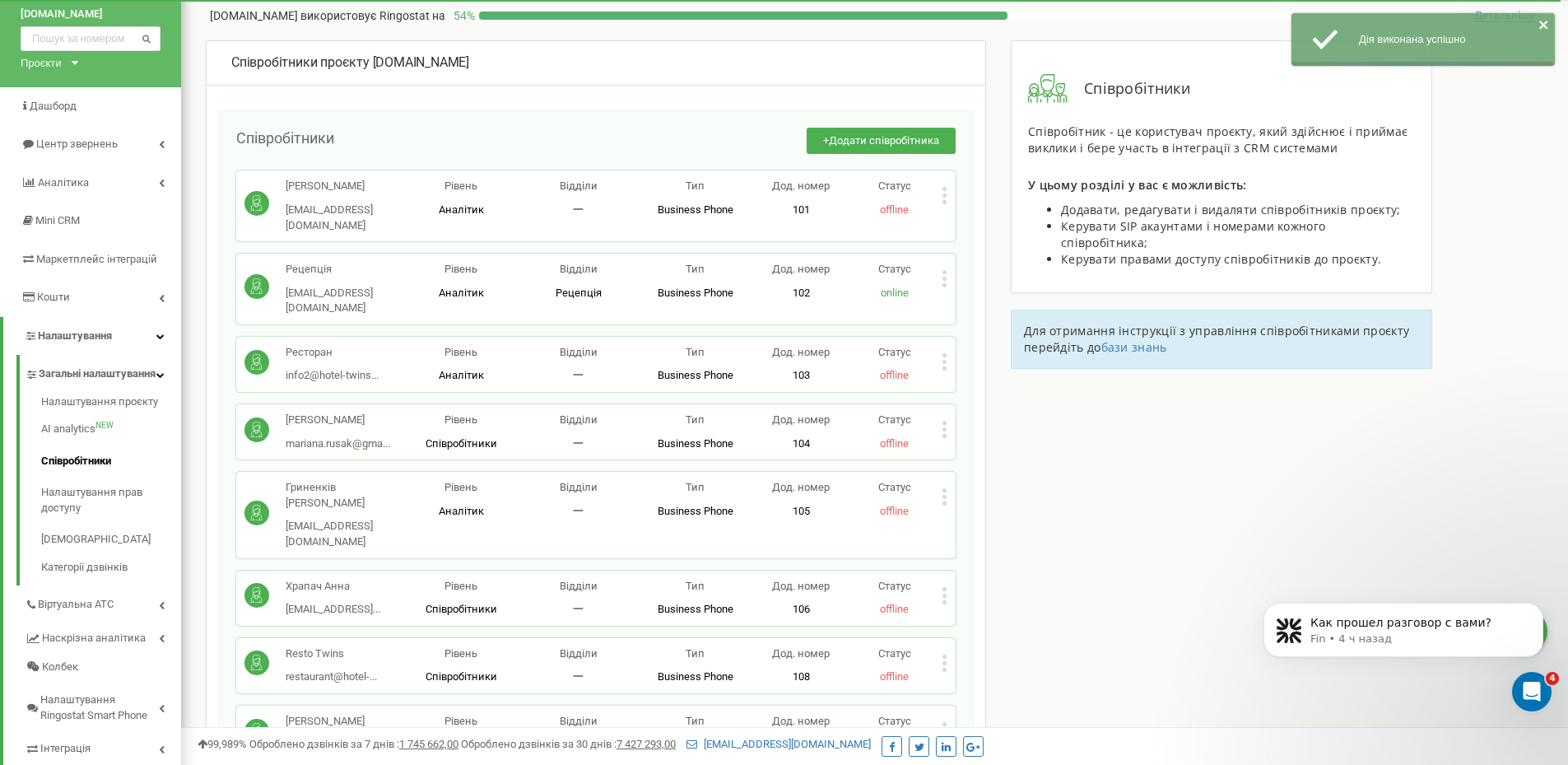
scroll to position [0, 0]
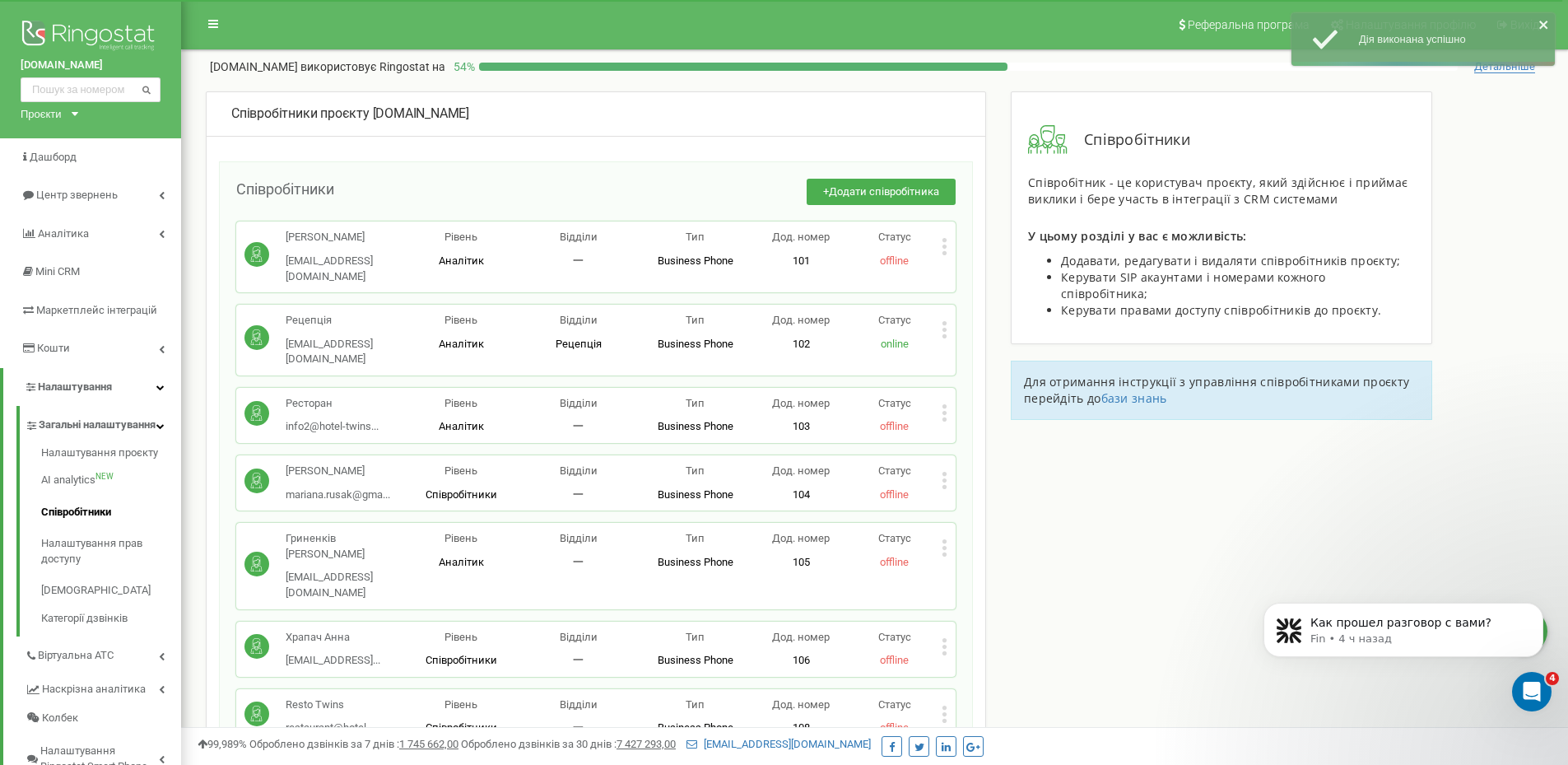
click at [900, 175] on div "Співробітники + Додати співробітника Зварич Галина halyna0105@gmail.com halyna0…" at bounding box center [595, 644] width 754 height 966
click at [896, 189] on span "Додати співробітника" at bounding box center [884, 191] width 111 height 12
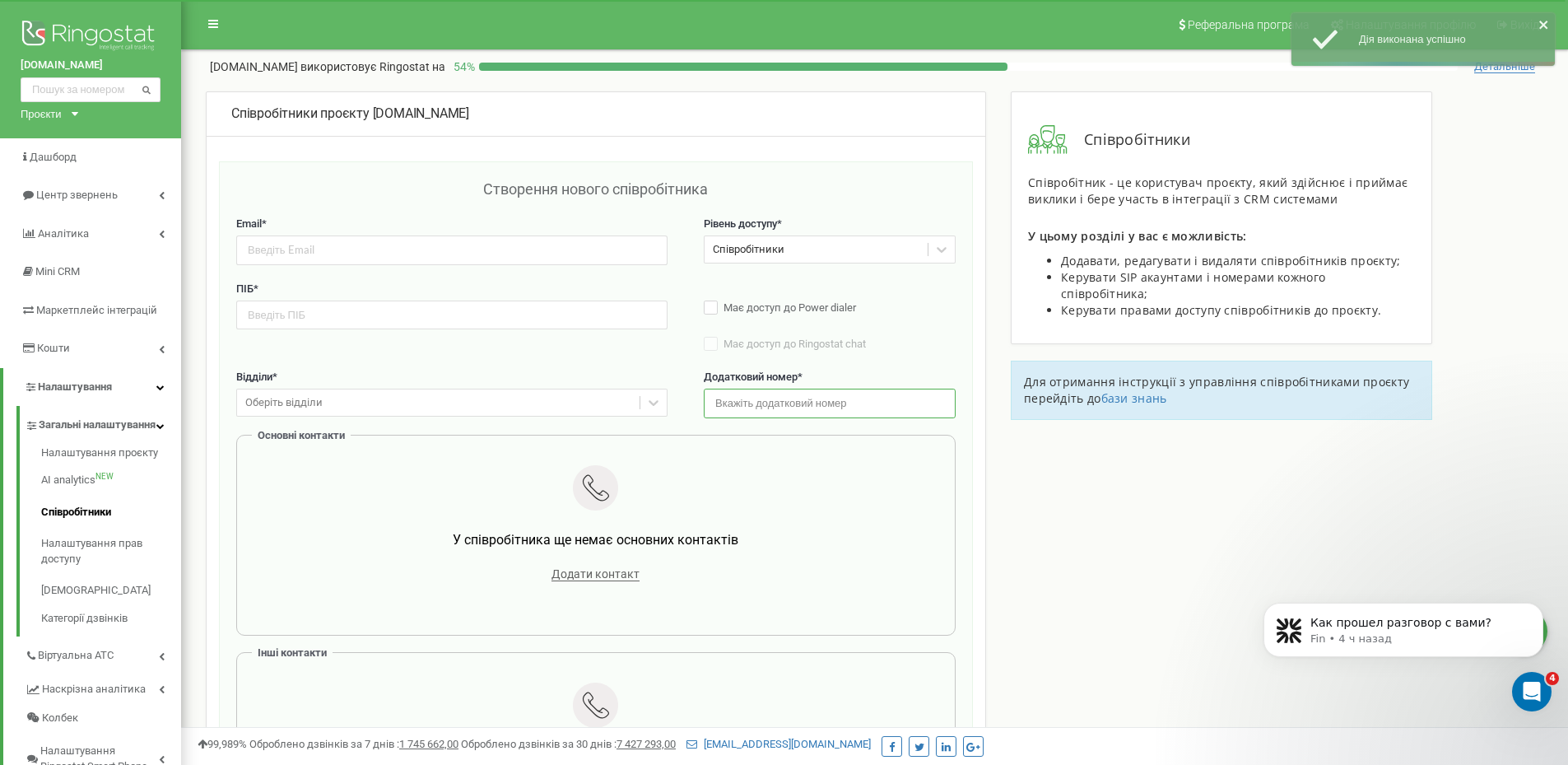
click at [732, 392] on input "text" at bounding box center [830, 403] width 252 height 29
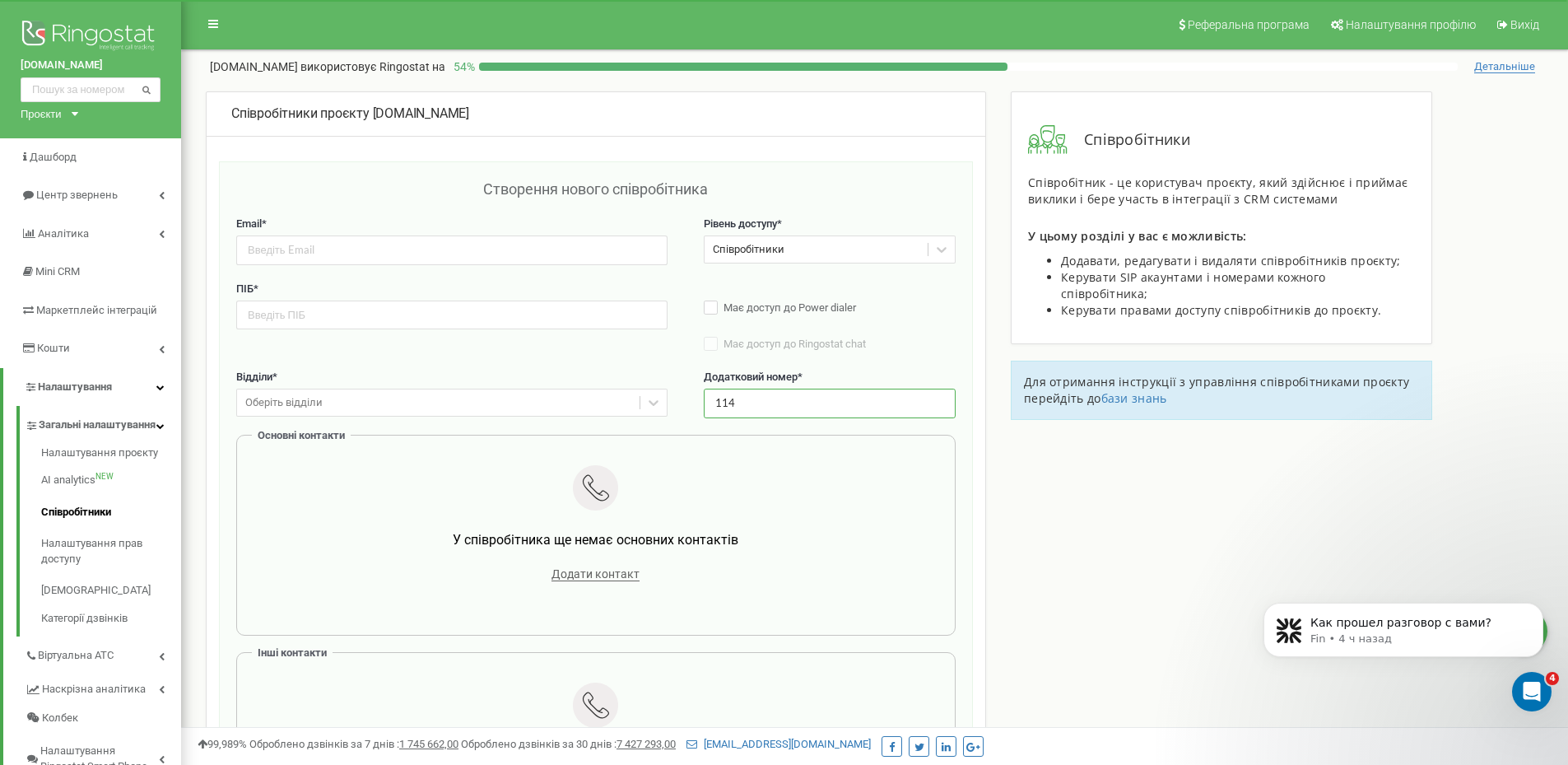
type input "114"
click at [449, 242] on input "email" at bounding box center [451, 249] width 431 height 29
paste input "lavruka824@gmail.com"
type input "lavruka824@gmail.com"
click at [382, 305] on input "text" at bounding box center [451, 315] width 431 height 29
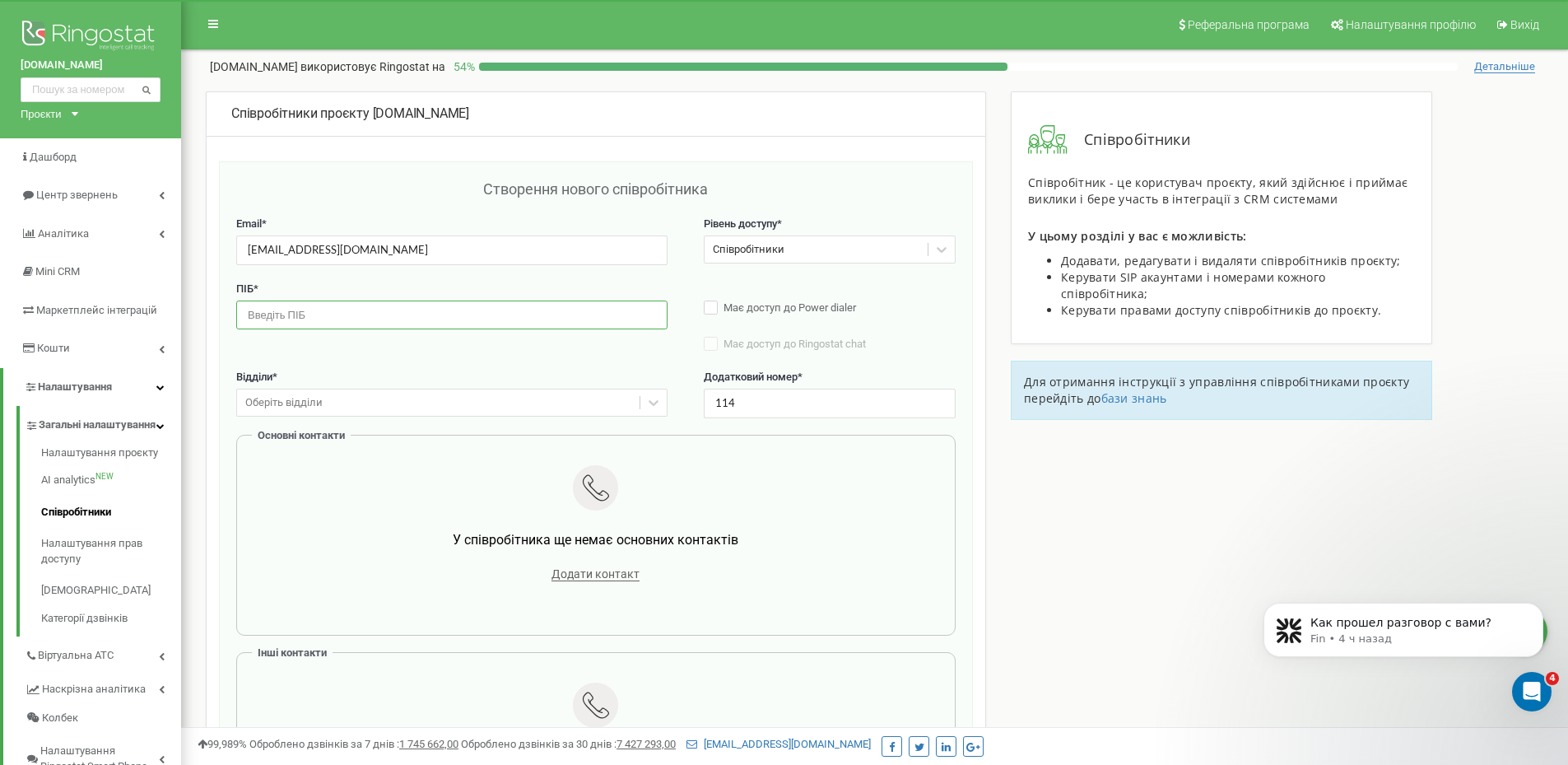
paste input "[PERSON_NAME]"
type input "[PERSON_NAME]"
click at [581, 571] on span "Додати контакт" at bounding box center [595, 574] width 88 height 14
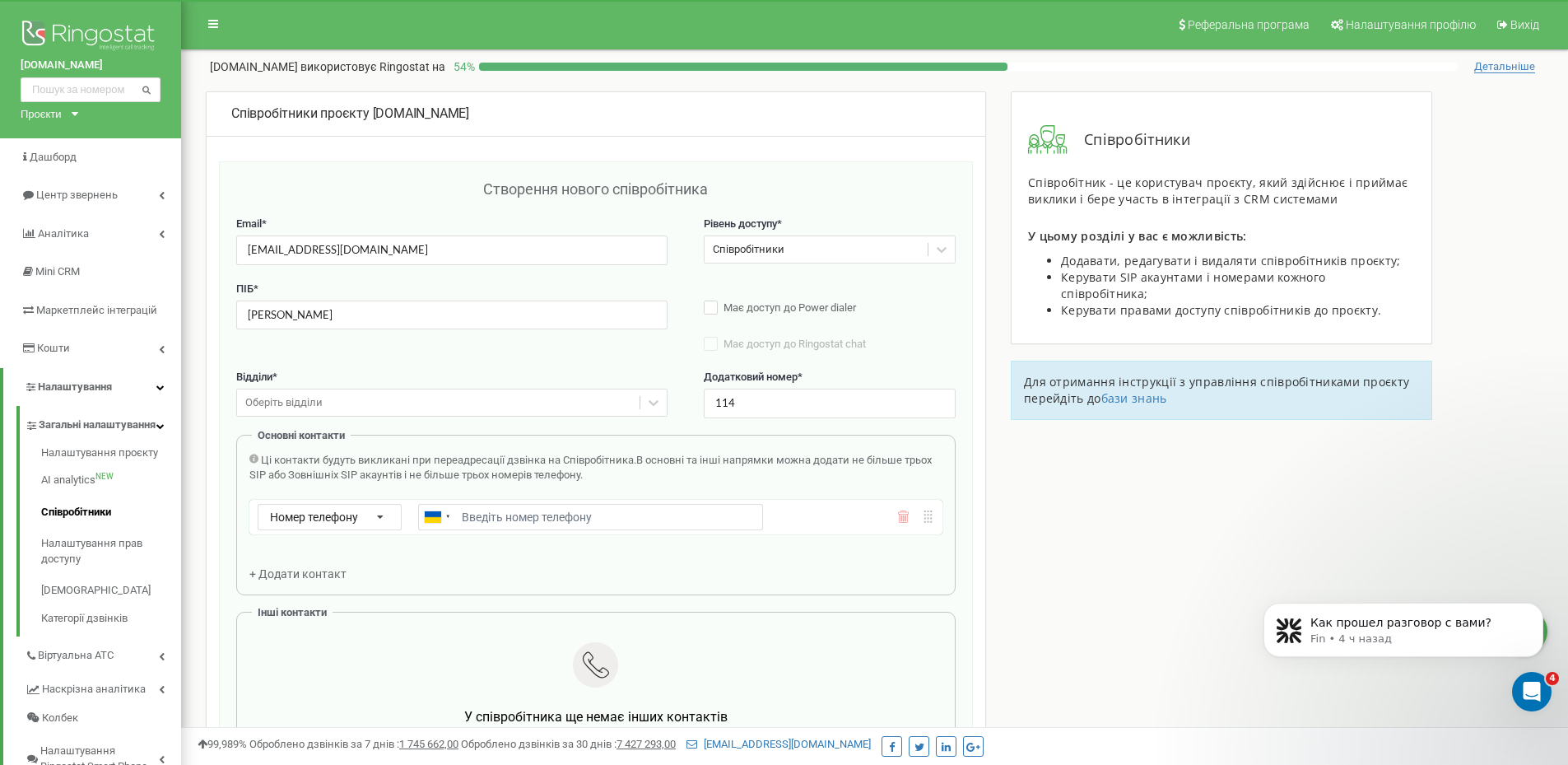
click at [300, 500] on div "Номер телефону Номер телефону SIP Зовнішній SIP Ukraine (Україна) + 380 Afghani…" at bounding box center [596, 517] width 693 height 35
click at [298, 511] on span "Номер телефону" at bounding box center [314, 517] width 88 height 13
click at [304, 577] on div "Зовнішній SIP" at bounding box center [329, 589] width 143 height 24
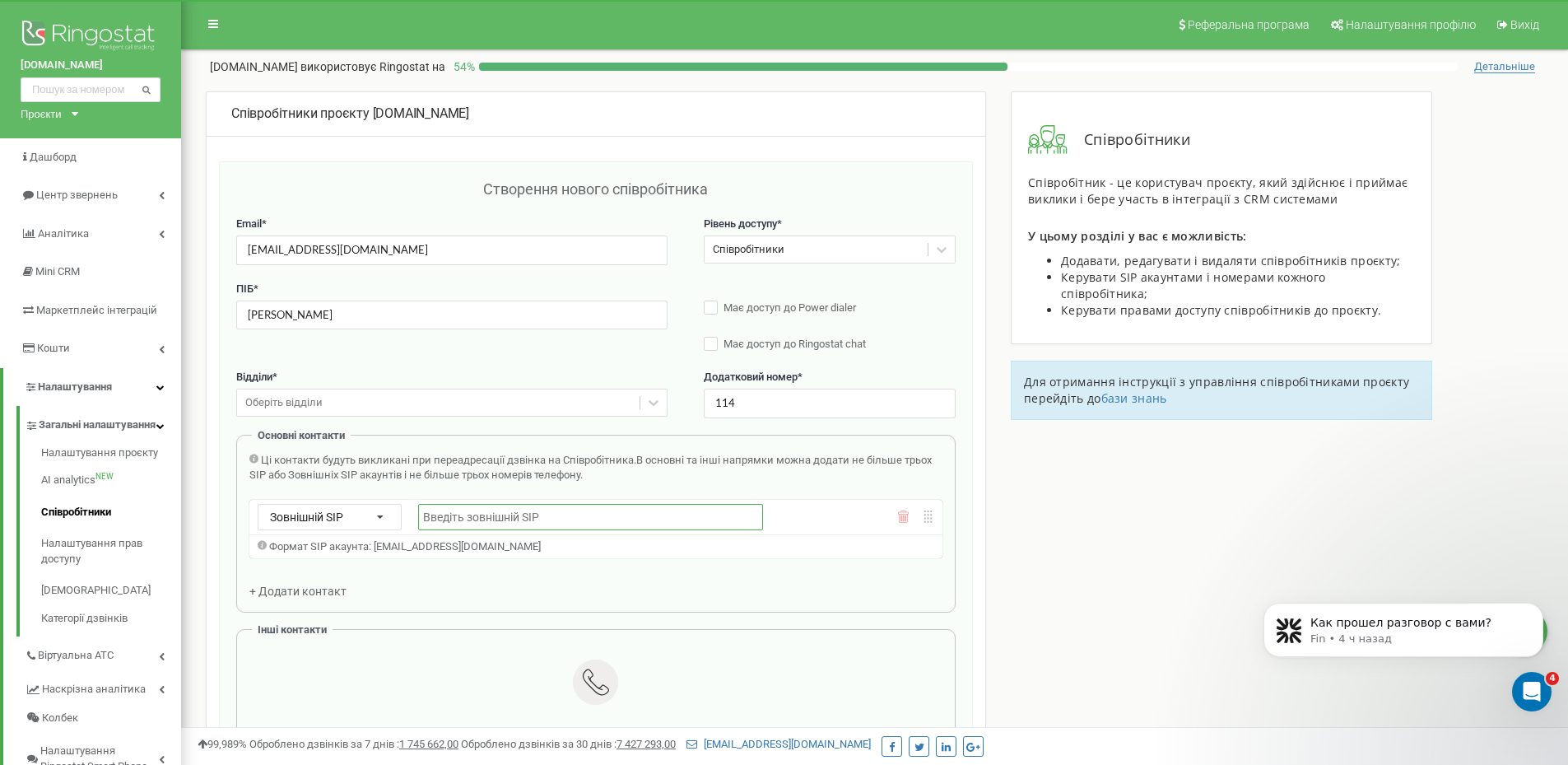
click at [531, 513] on input "text" at bounding box center [590, 517] width 345 height 26
paste input "fomichmainbooking_lavrykanna@sip.ringostat.com"
type input "fomichmainbooking_lavrykanna@sip.ringostat.com"
click at [1041, 513] on div "Співробітники проєкту hotel-twins.com Створення нового співробітника Email * la…" at bounding box center [874, 647] width 1362 height 1112
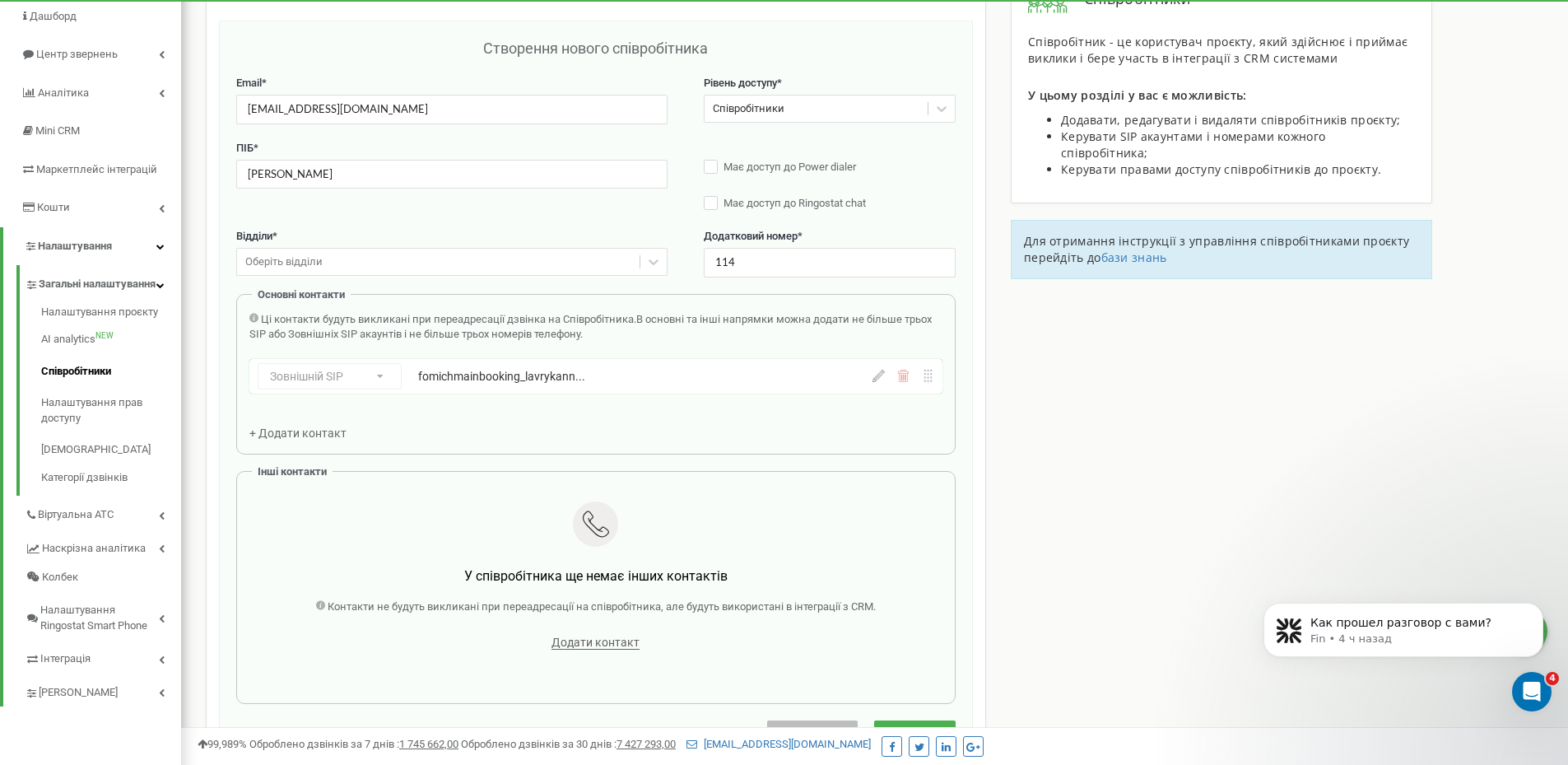
scroll to position [247, 0]
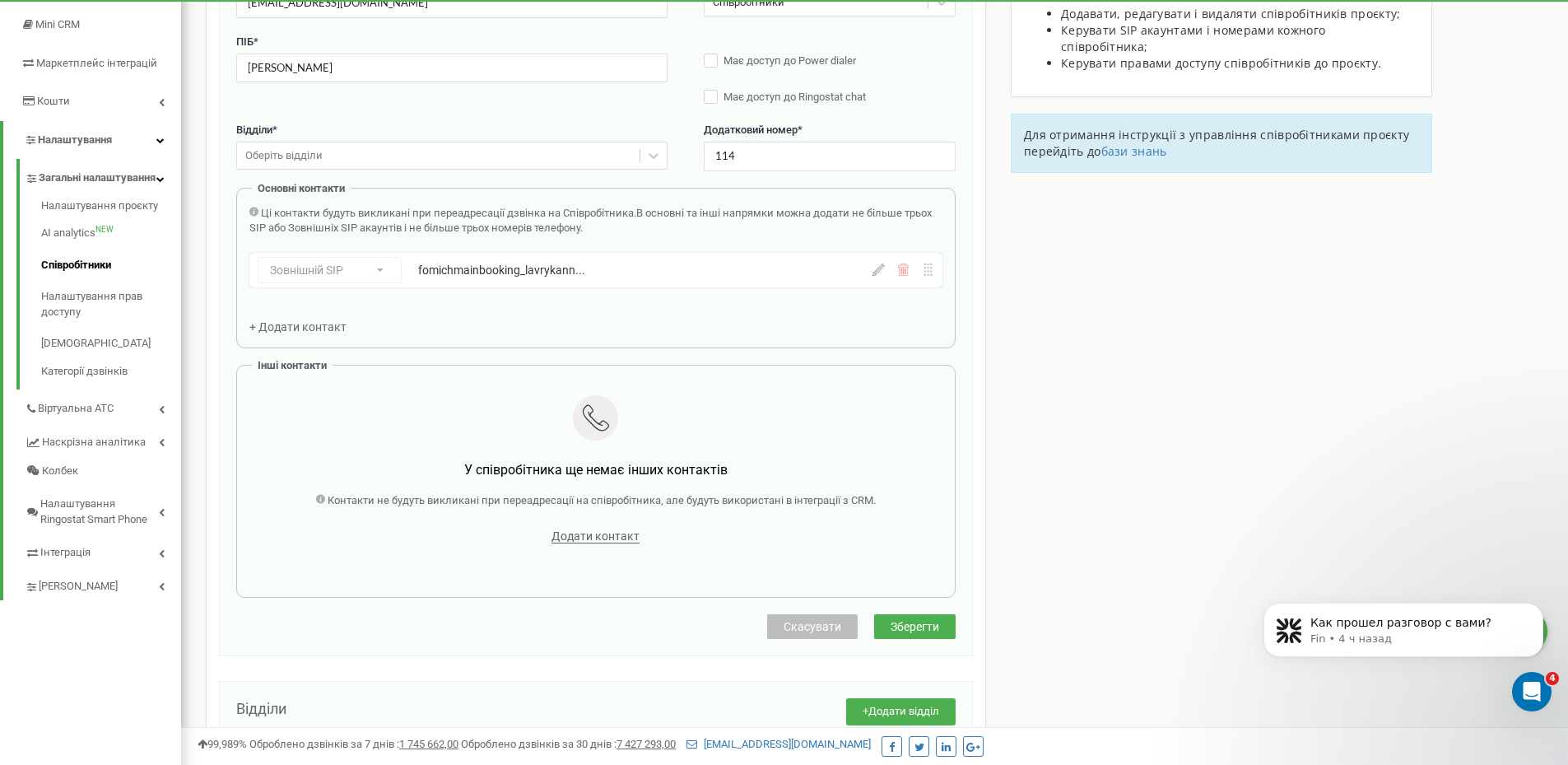
click at [910, 627] on span "Зберегти" at bounding box center [915, 626] width 48 height 13
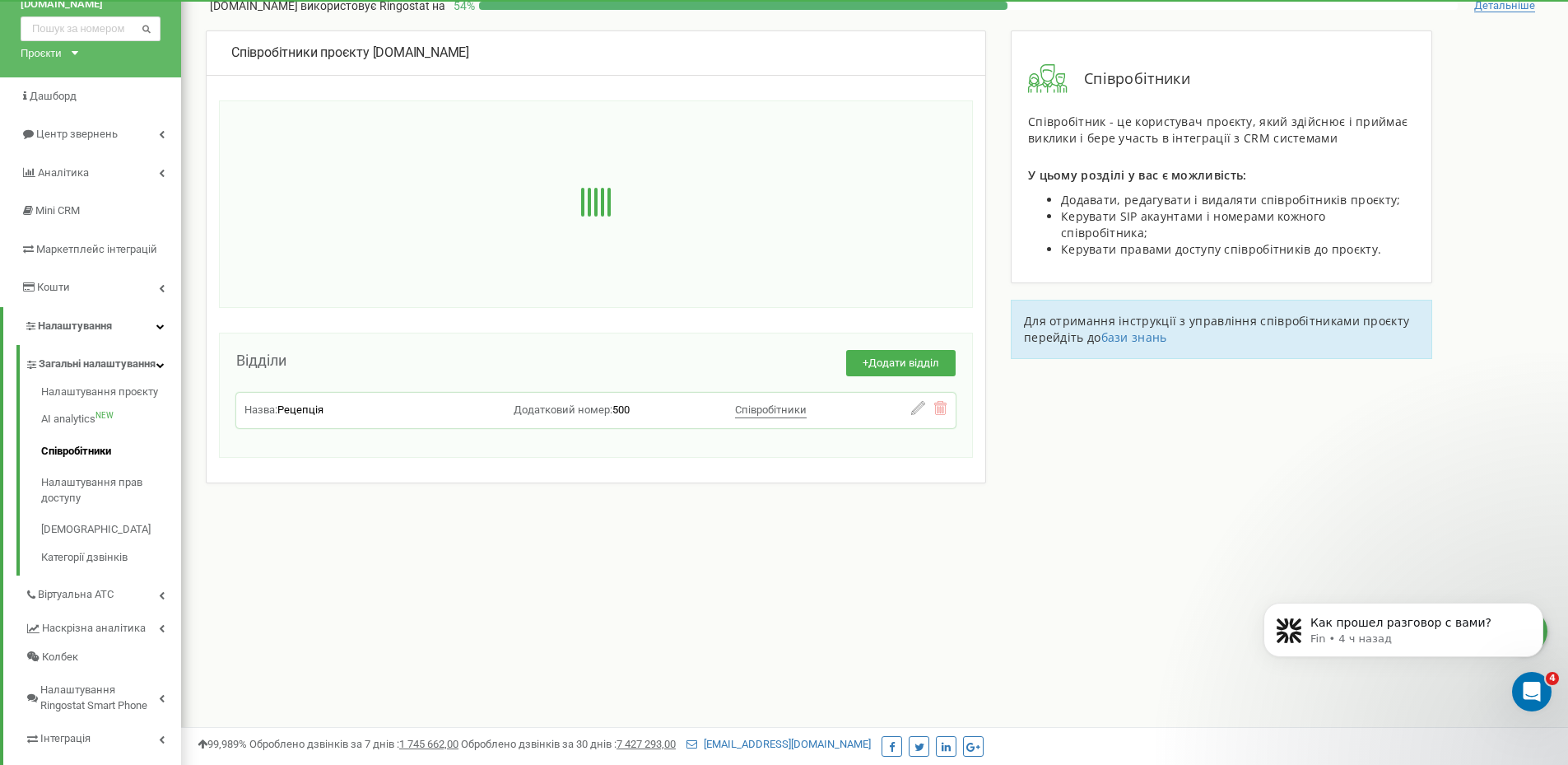
scroll to position [82, 0]
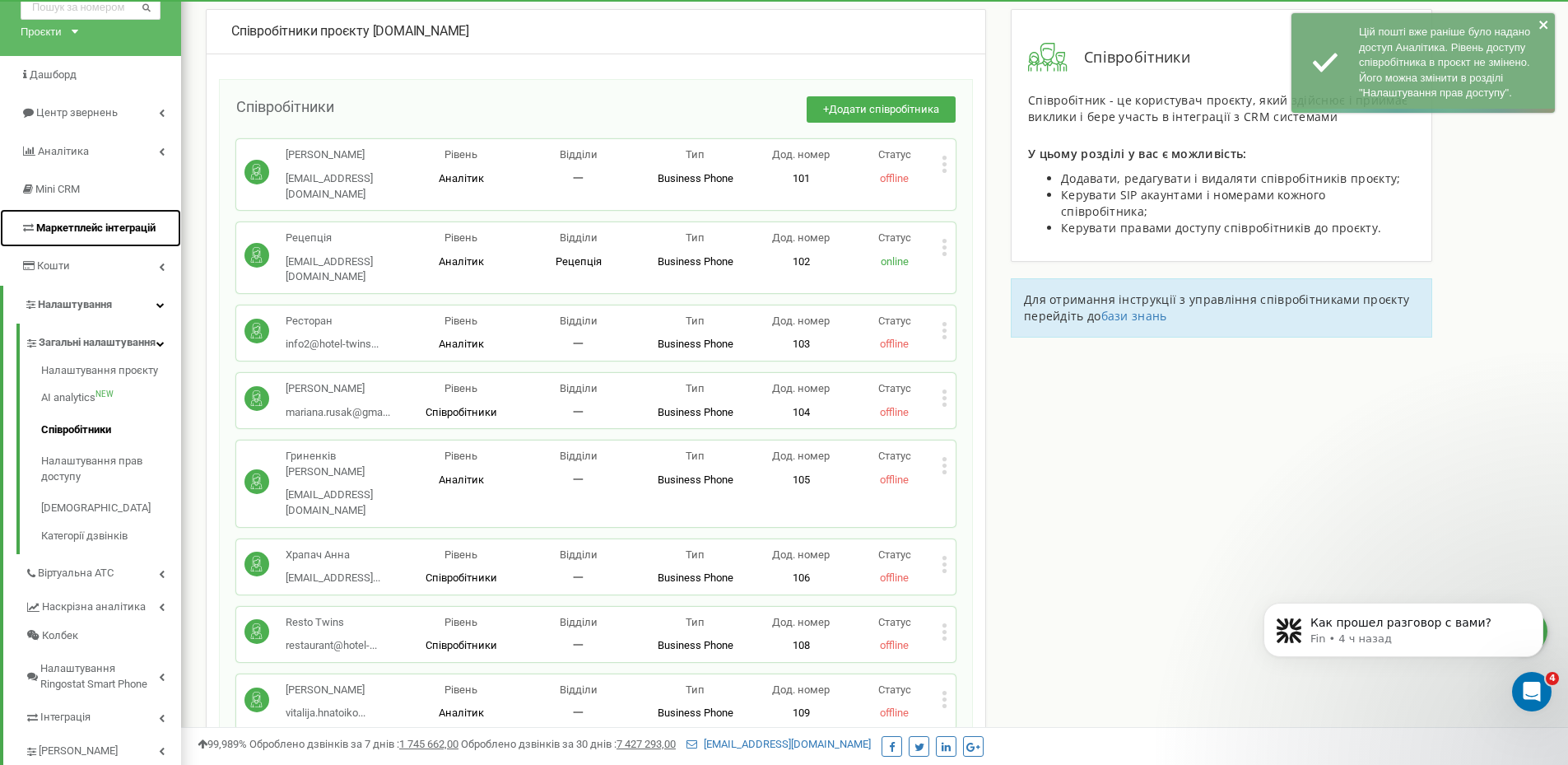
click at [130, 239] on link "Маркетплейс інтеграцій" at bounding box center [91, 228] width 181 height 39
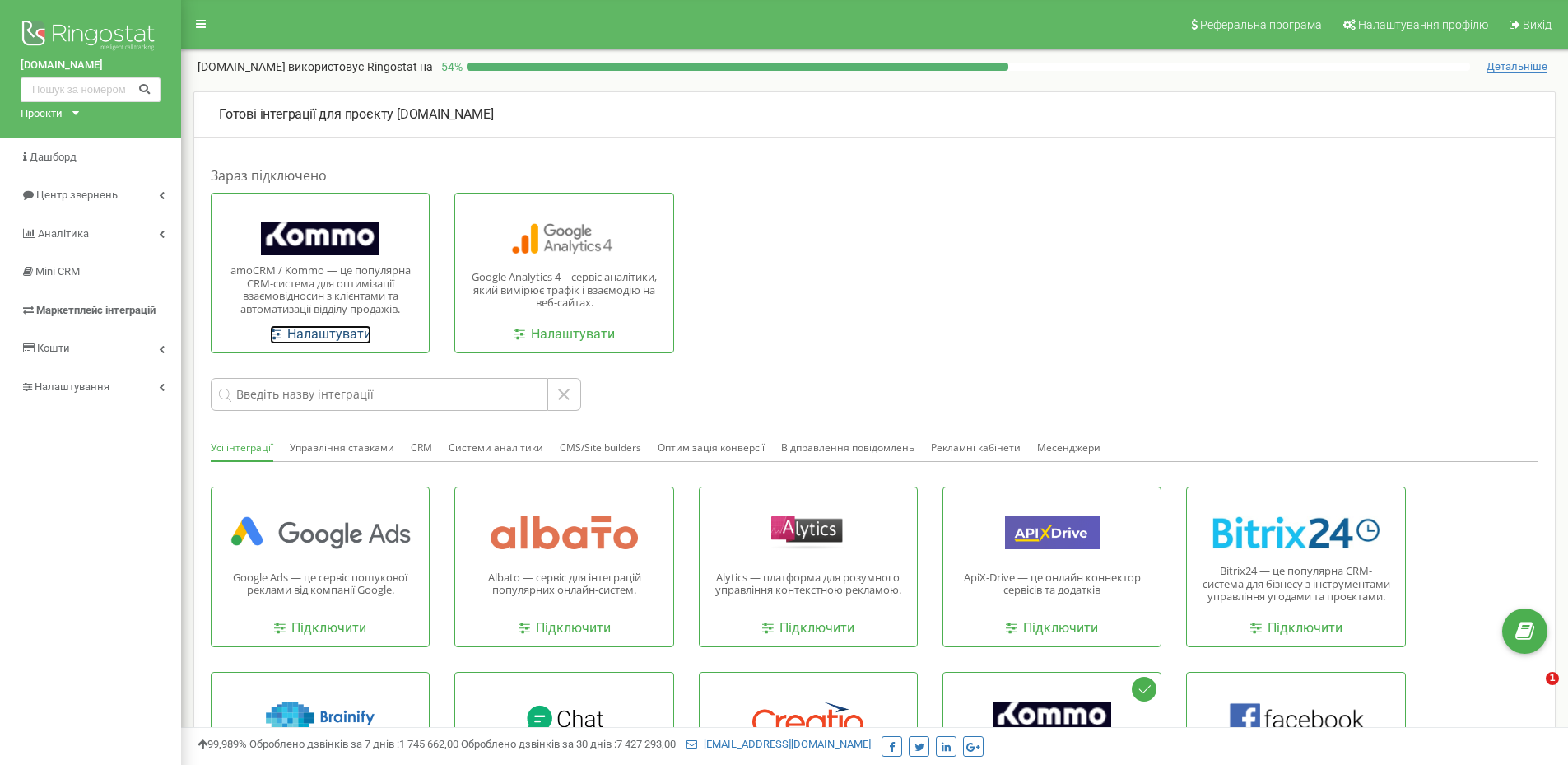
click at [340, 335] on link "Налаштувати" at bounding box center [320, 335] width 101 height 19
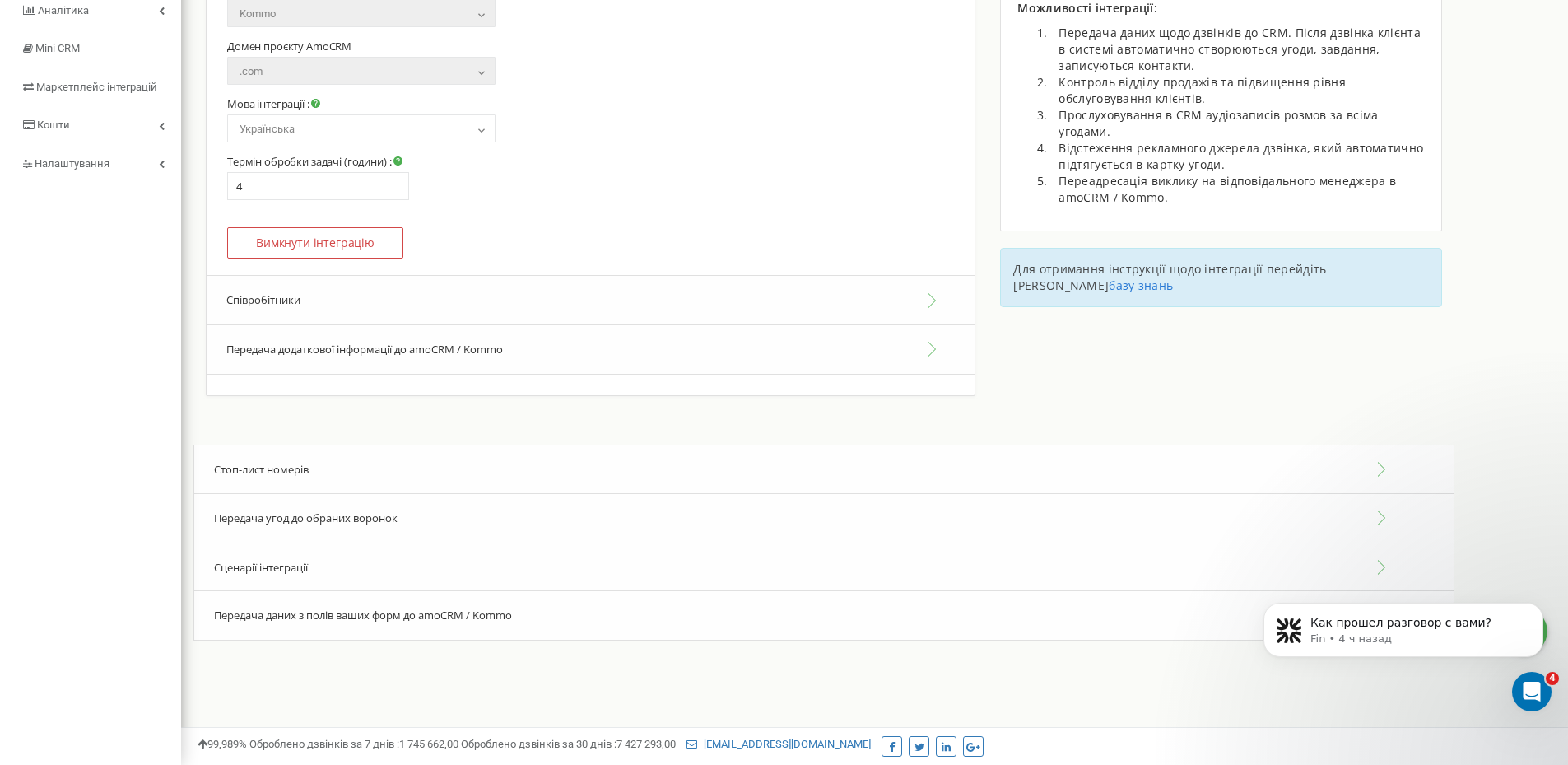
click at [523, 305] on button "Співробітники" at bounding box center [590, 300] width 768 height 50
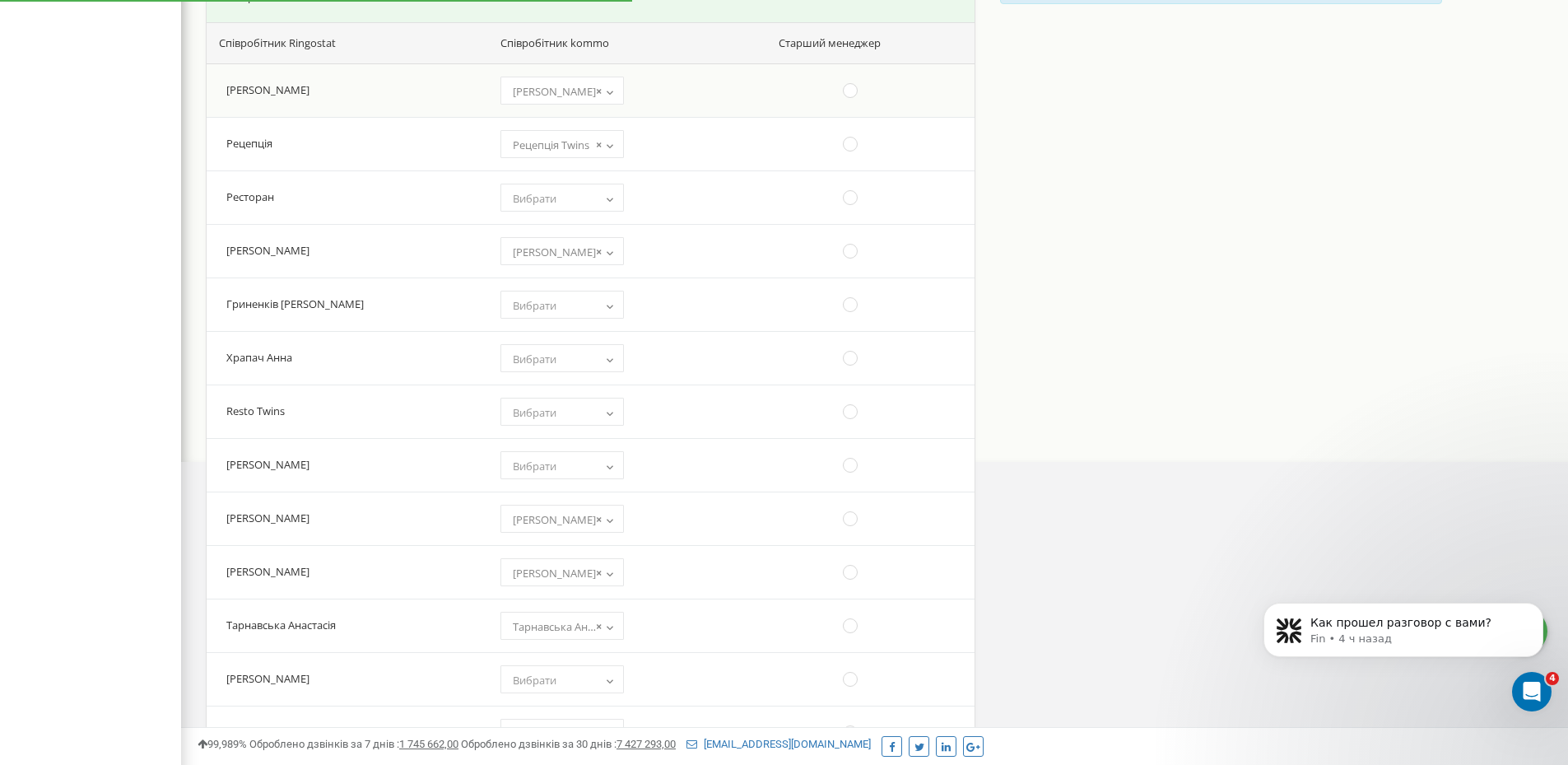
scroll to position [635, 0]
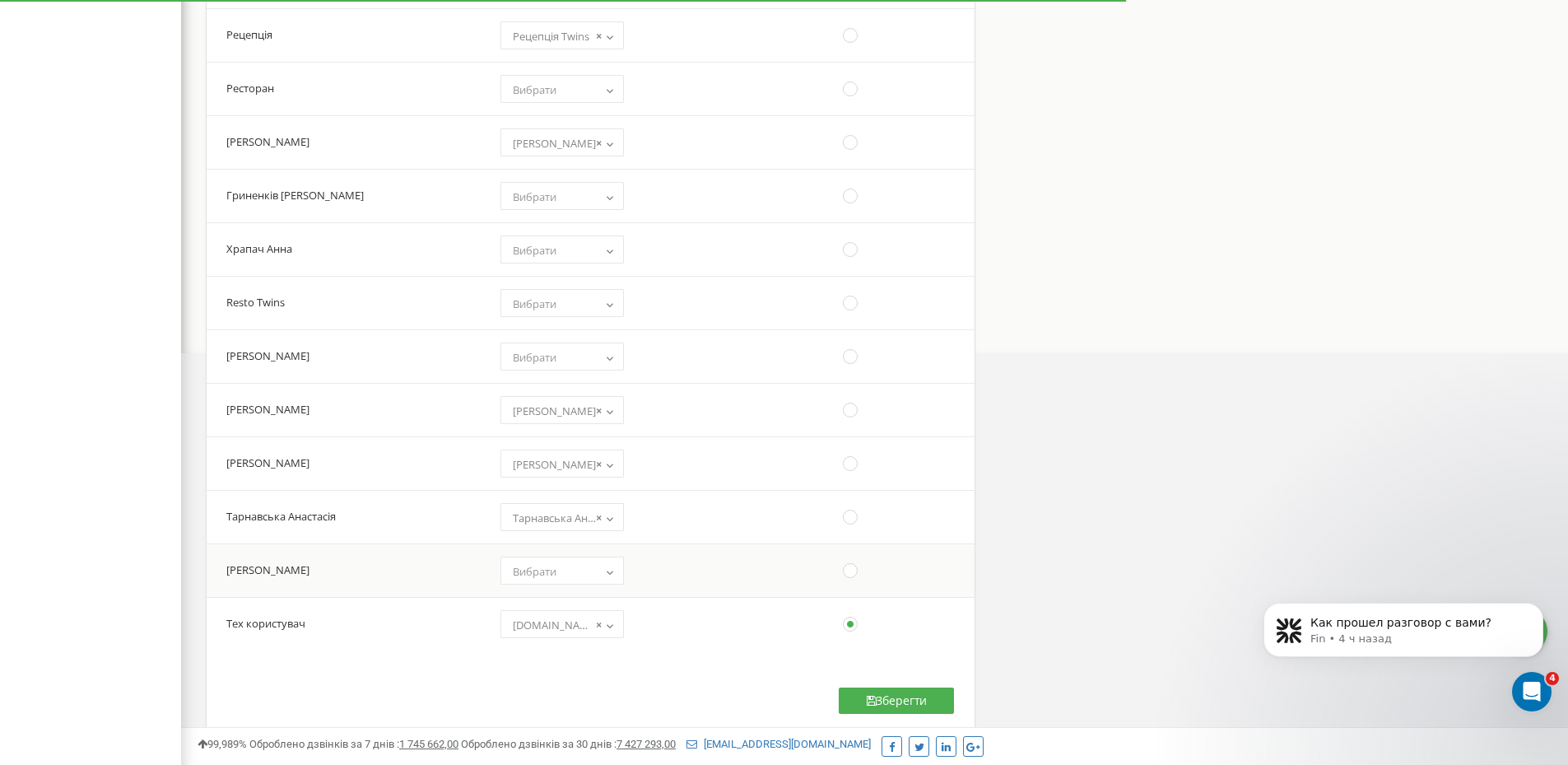
click at [524, 575] on span "Вибрати" at bounding box center [535, 571] width 43 height 15
select select "12353831"
click at [862, 696] on button "Зберегти" at bounding box center [896, 700] width 115 height 26
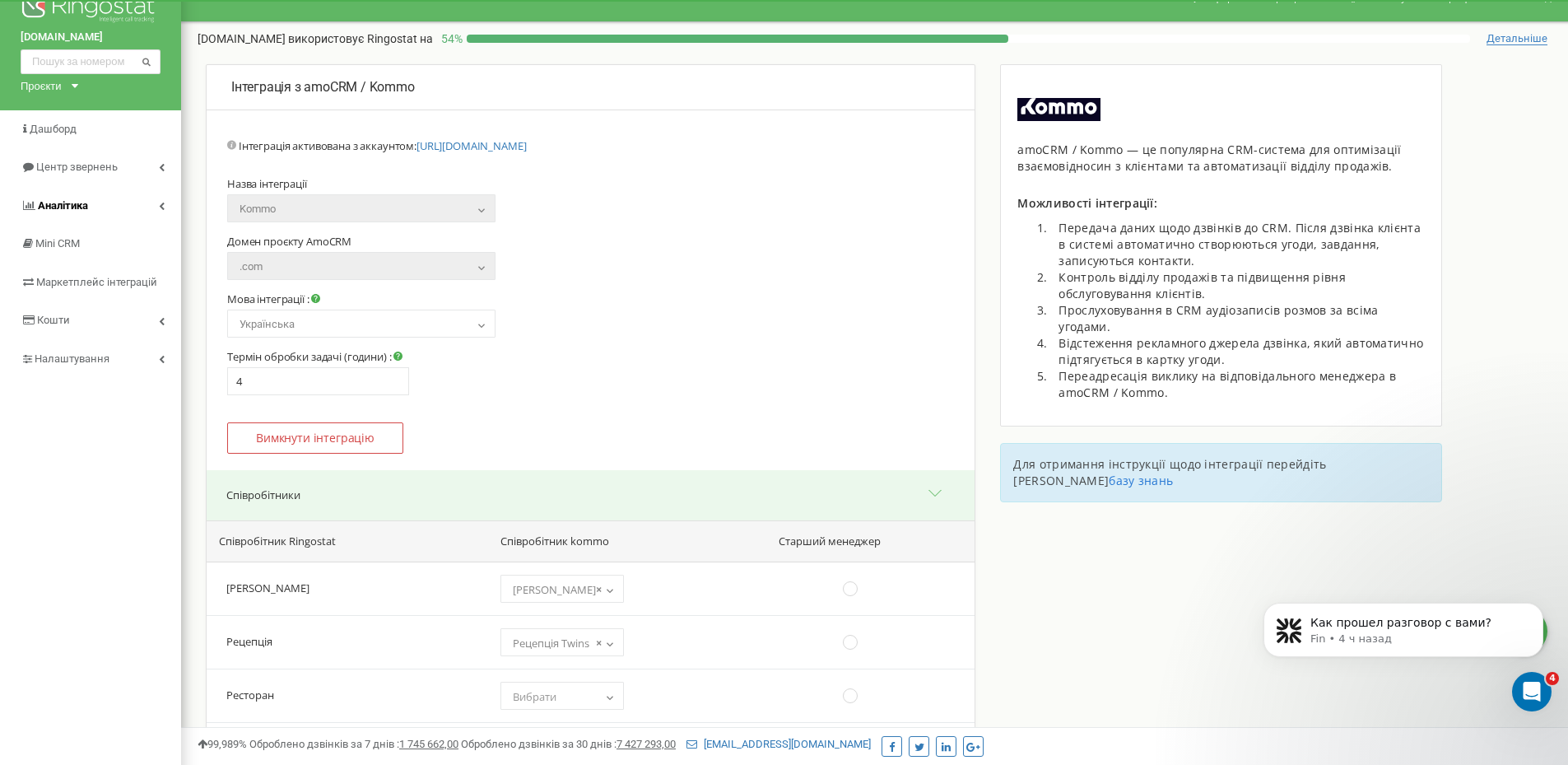
scroll to position [0, 0]
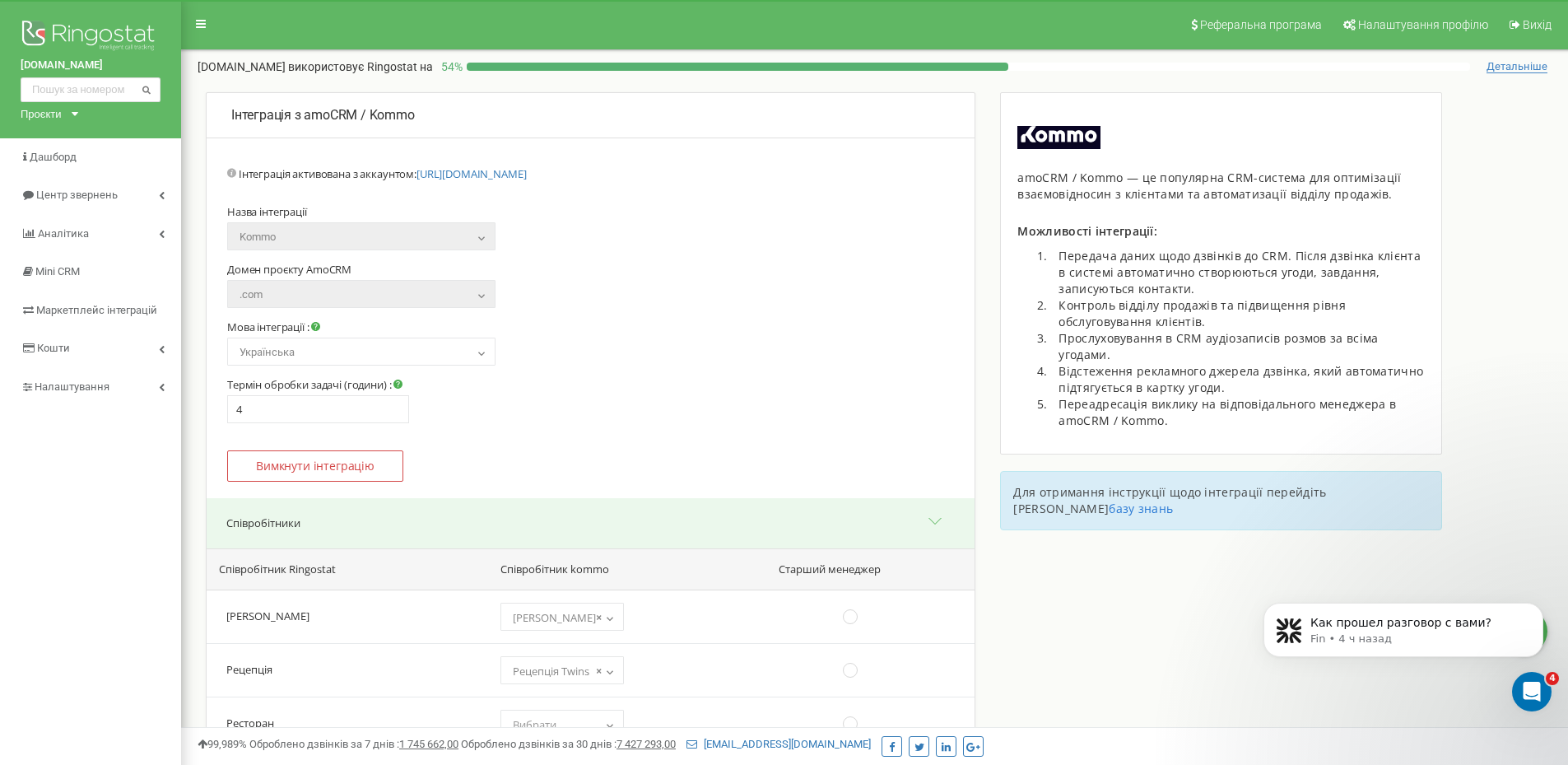
click at [57, 114] on div "Проєкти" at bounding box center [41, 114] width 41 height 16
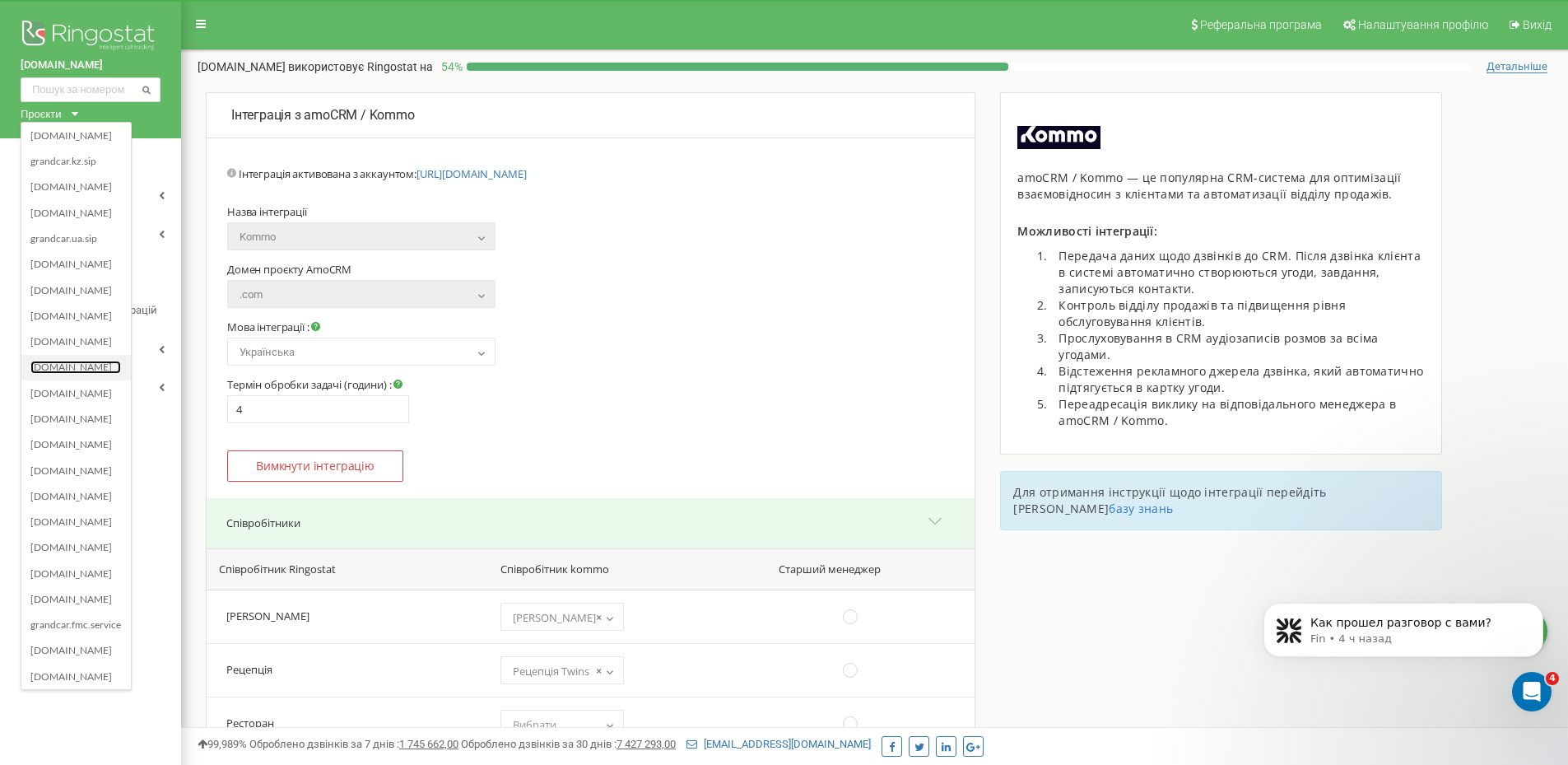
click at [67, 364] on link "[DOMAIN_NAME]" at bounding box center [75, 367] width 91 height 13
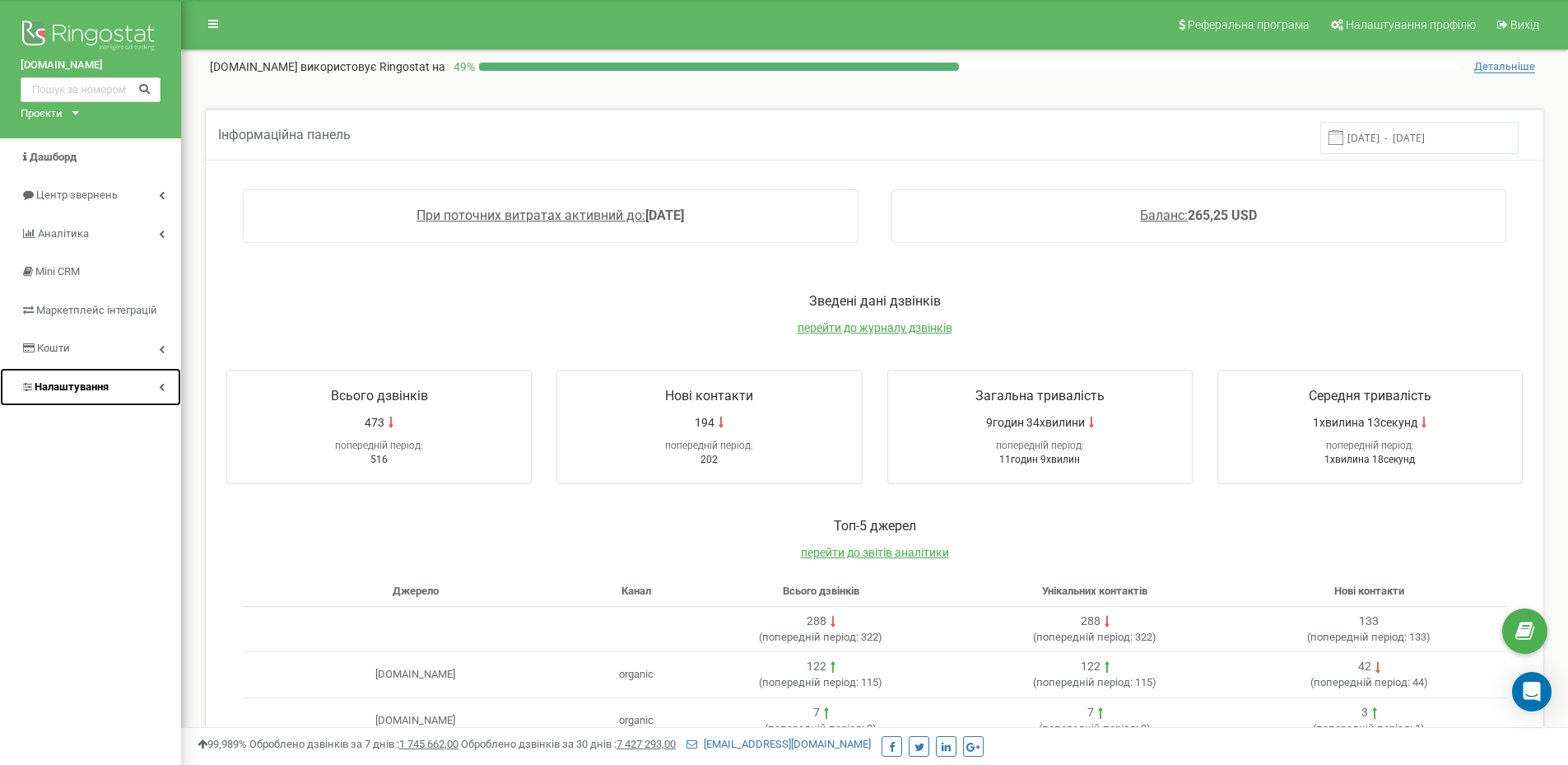
click at [56, 391] on span "Налаштування" at bounding box center [72, 386] width 74 height 12
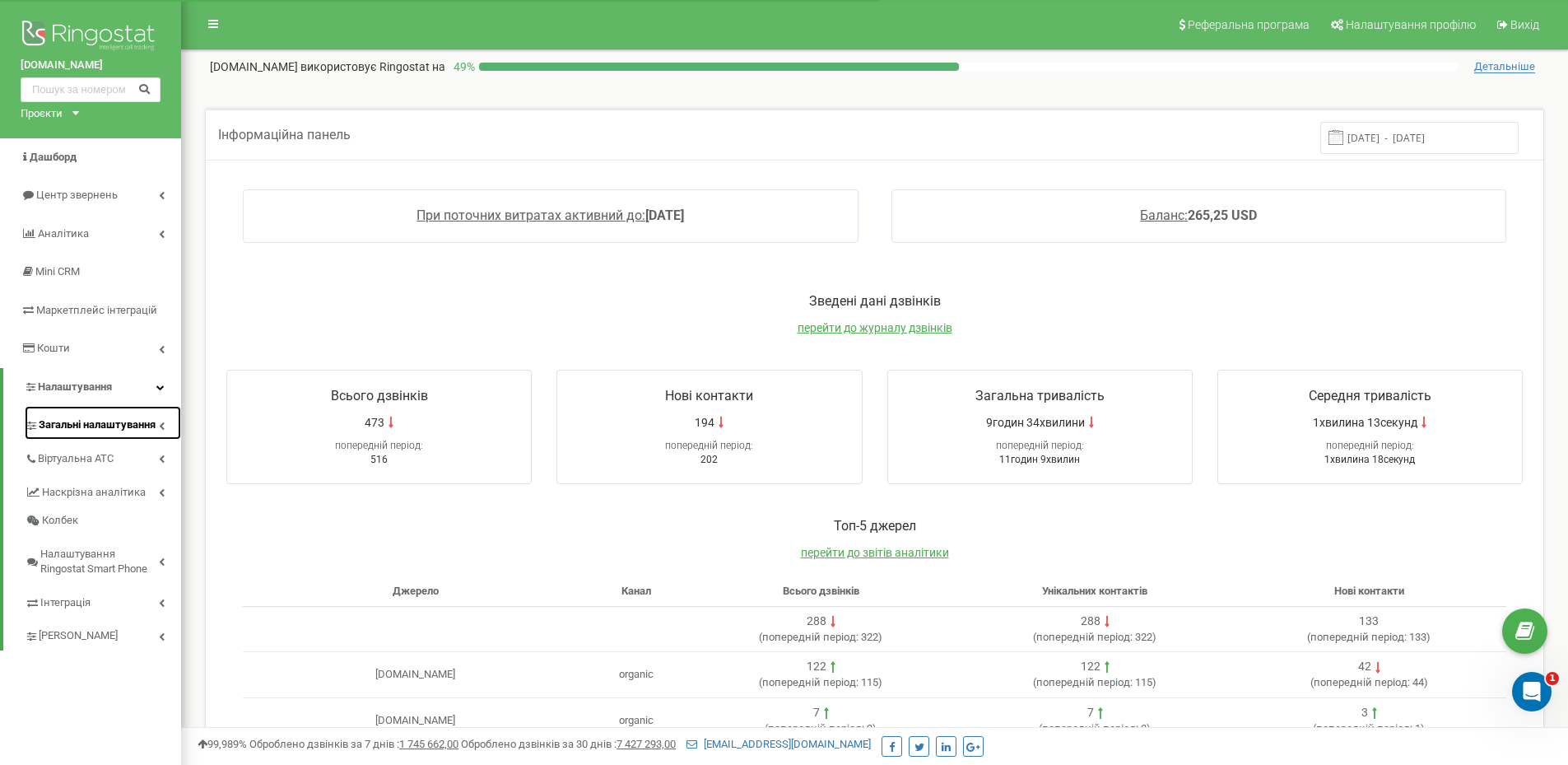
click at [80, 430] on span "Загальні налаштування" at bounding box center [97, 425] width 117 height 16
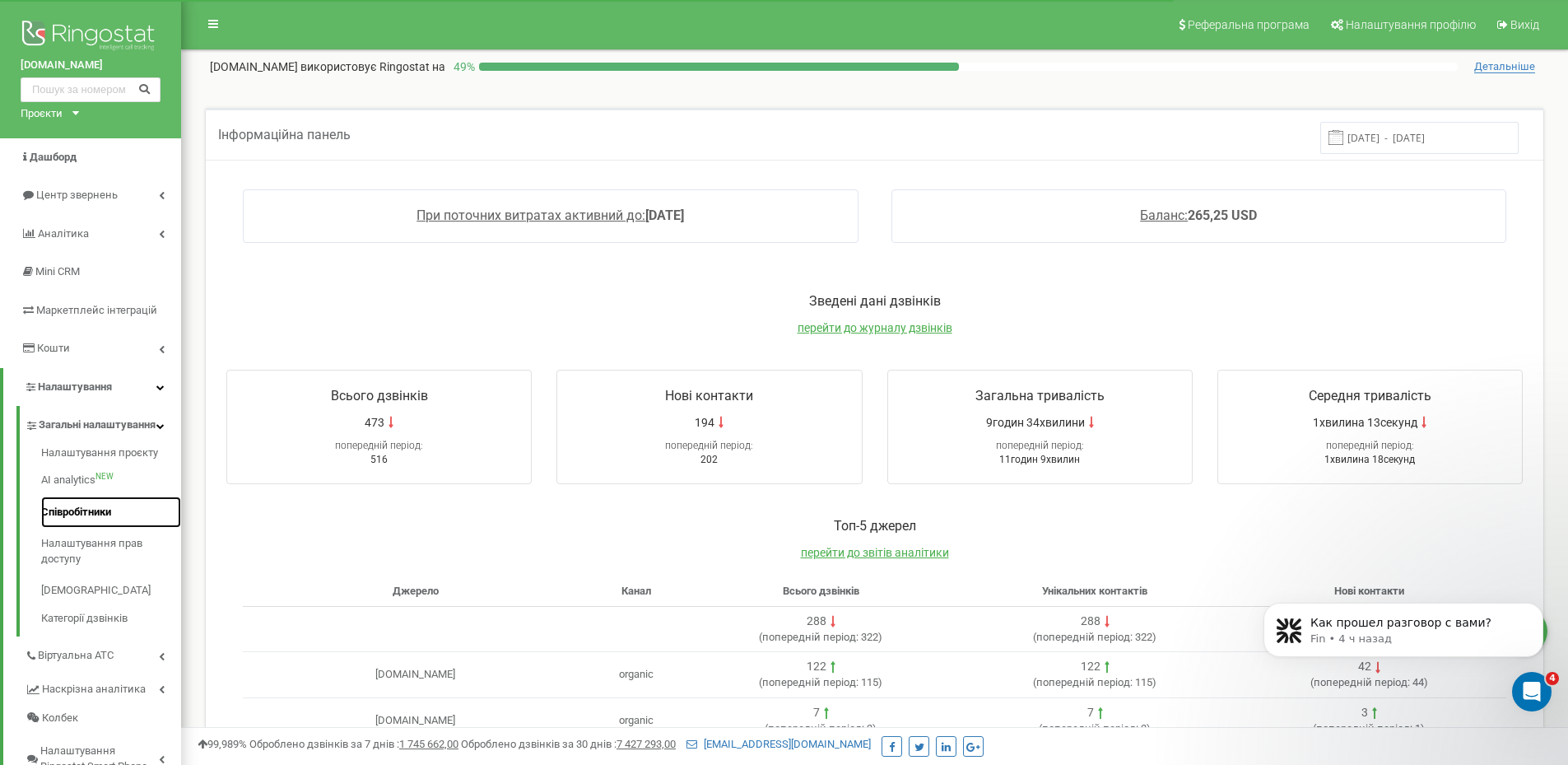
click at [82, 513] on link "Співробітники" at bounding box center [111, 512] width 140 height 32
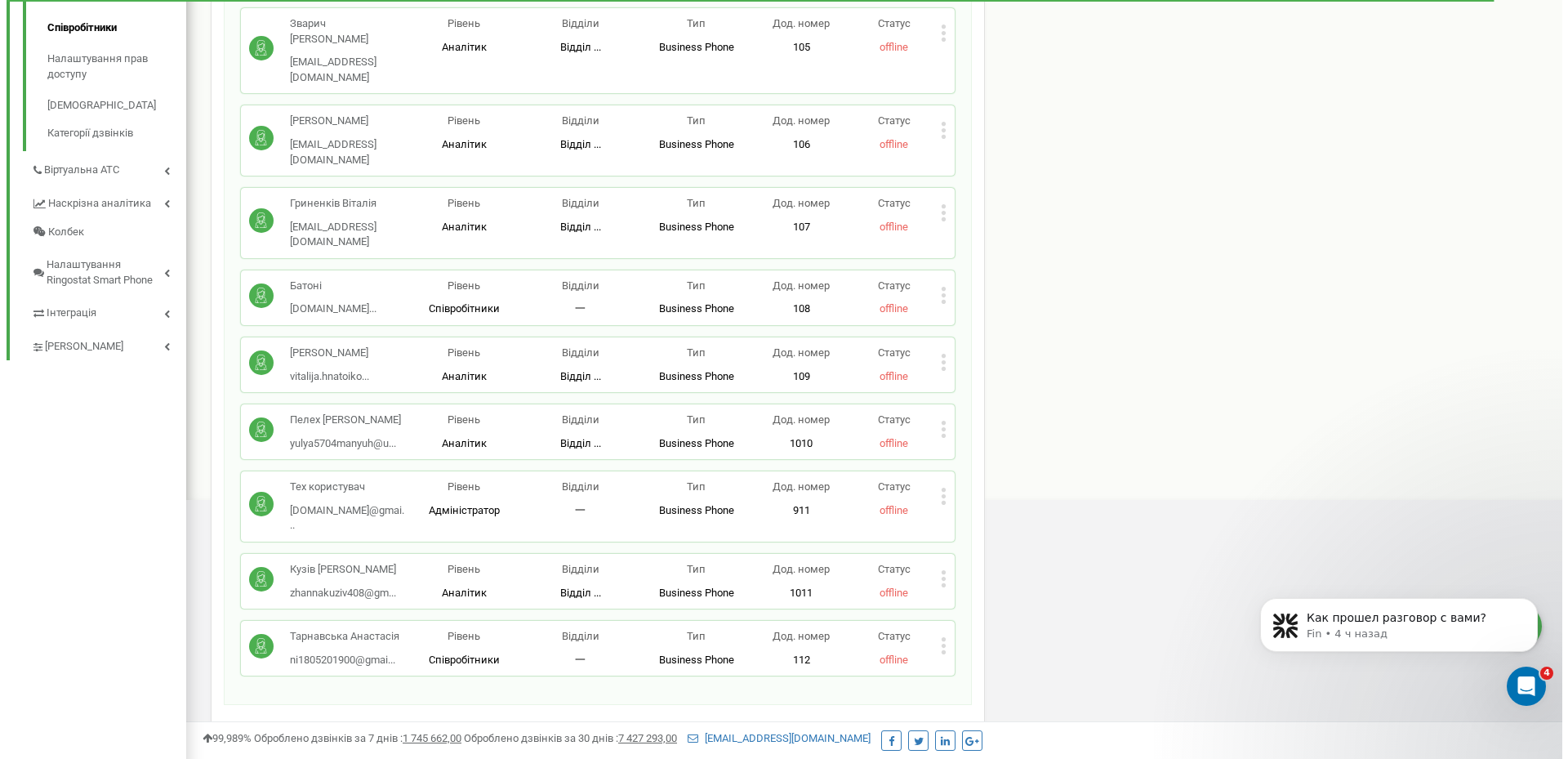
scroll to position [491, 0]
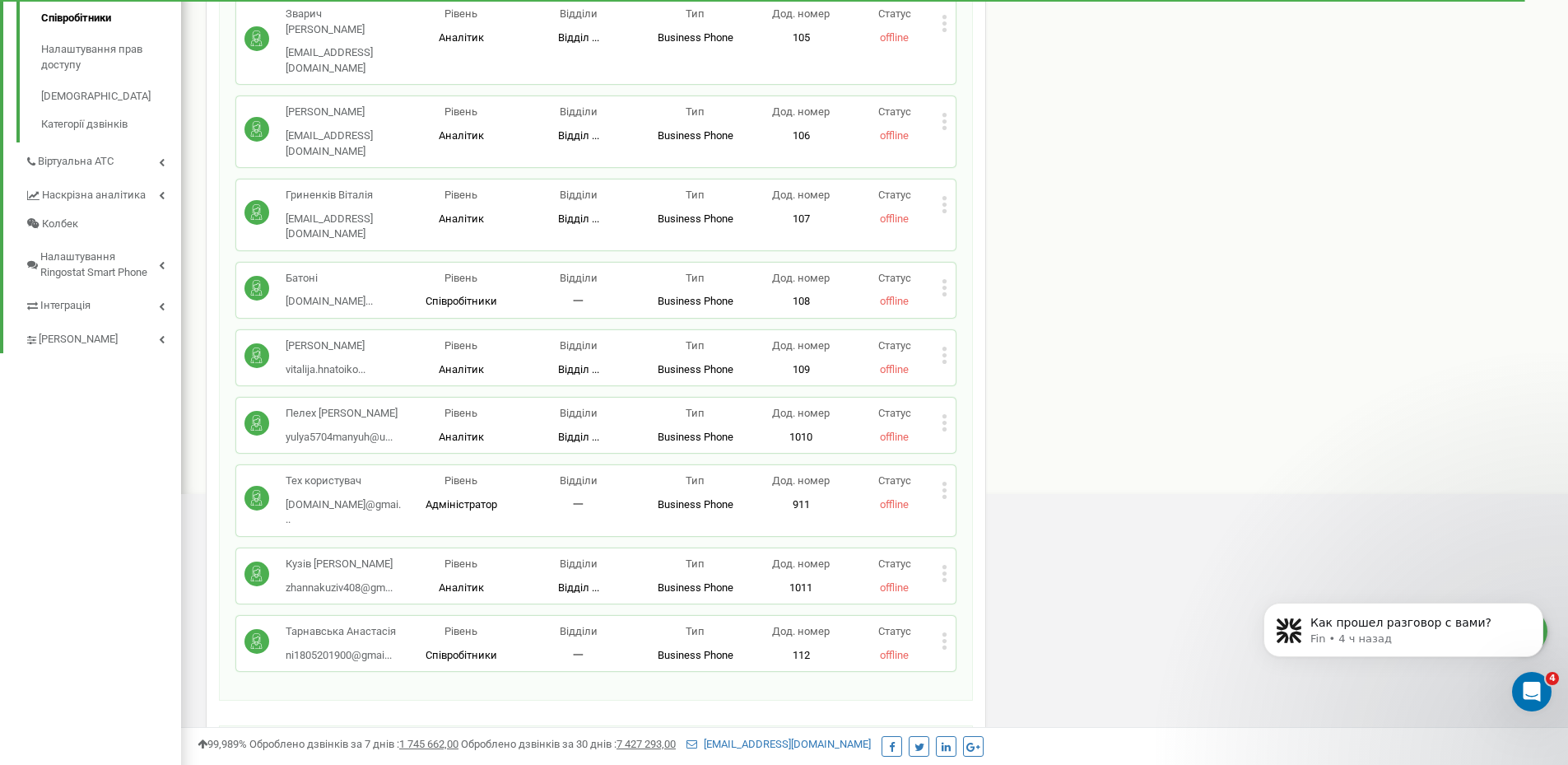
click at [947, 113] on icon at bounding box center [944, 122] width 6 height 17
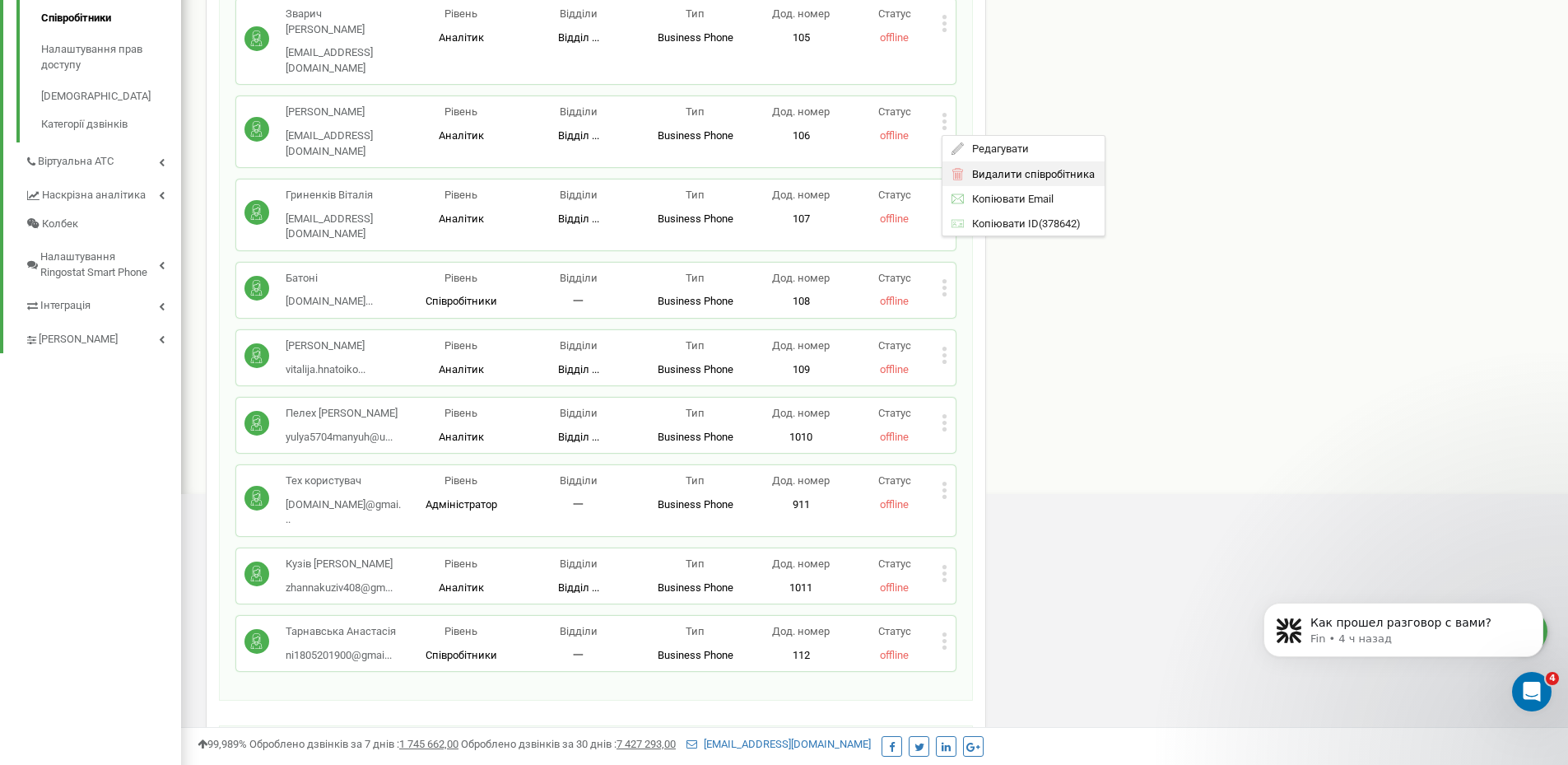
click at [996, 168] on span "Видалити співробітника" at bounding box center [1029, 173] width 130 height 10
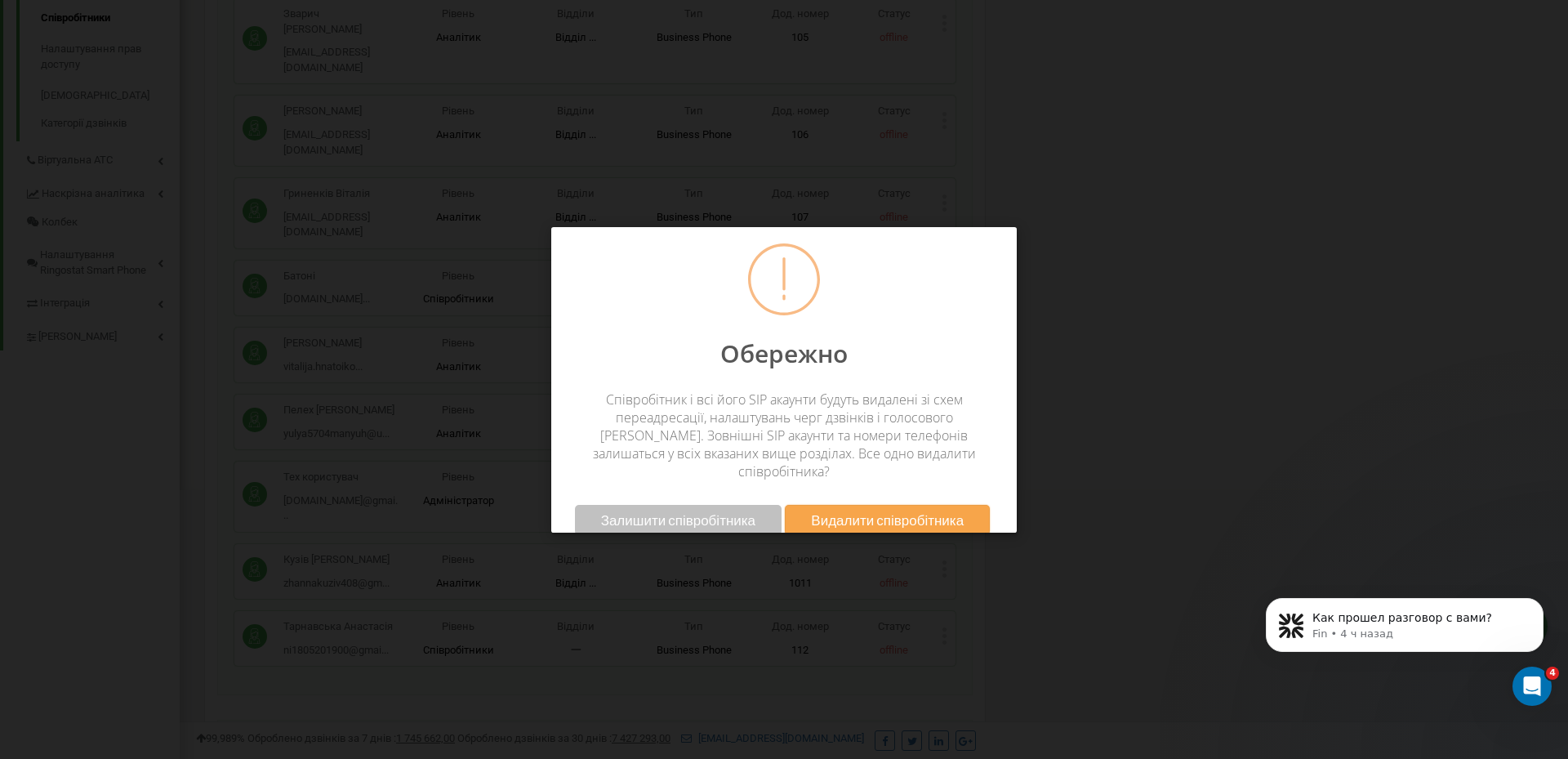
click at [859, 511] on span "Видалити співробітника" at bounding box center [887, 520] width 153 height 17
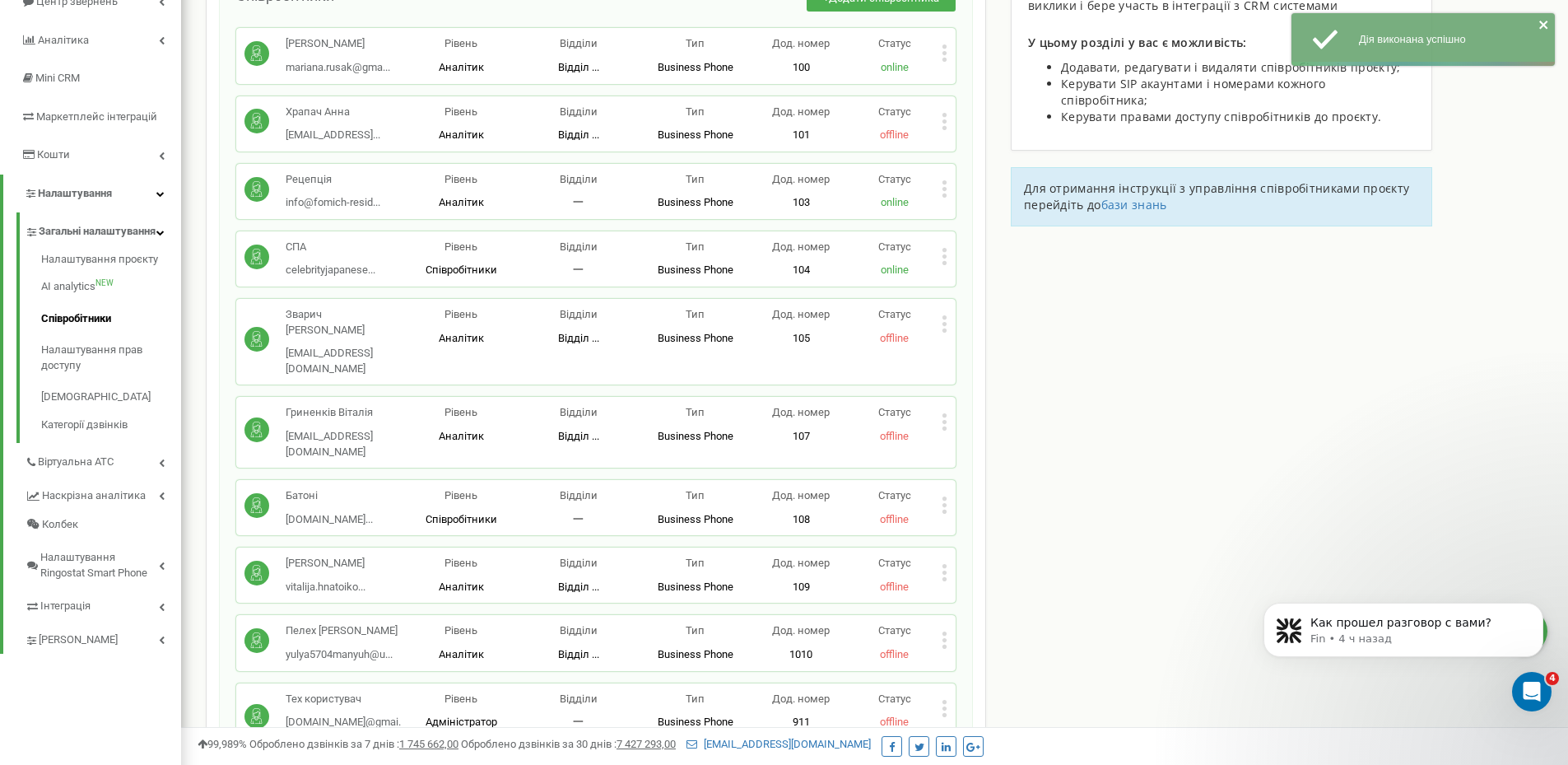
scroll to position [165, 0]
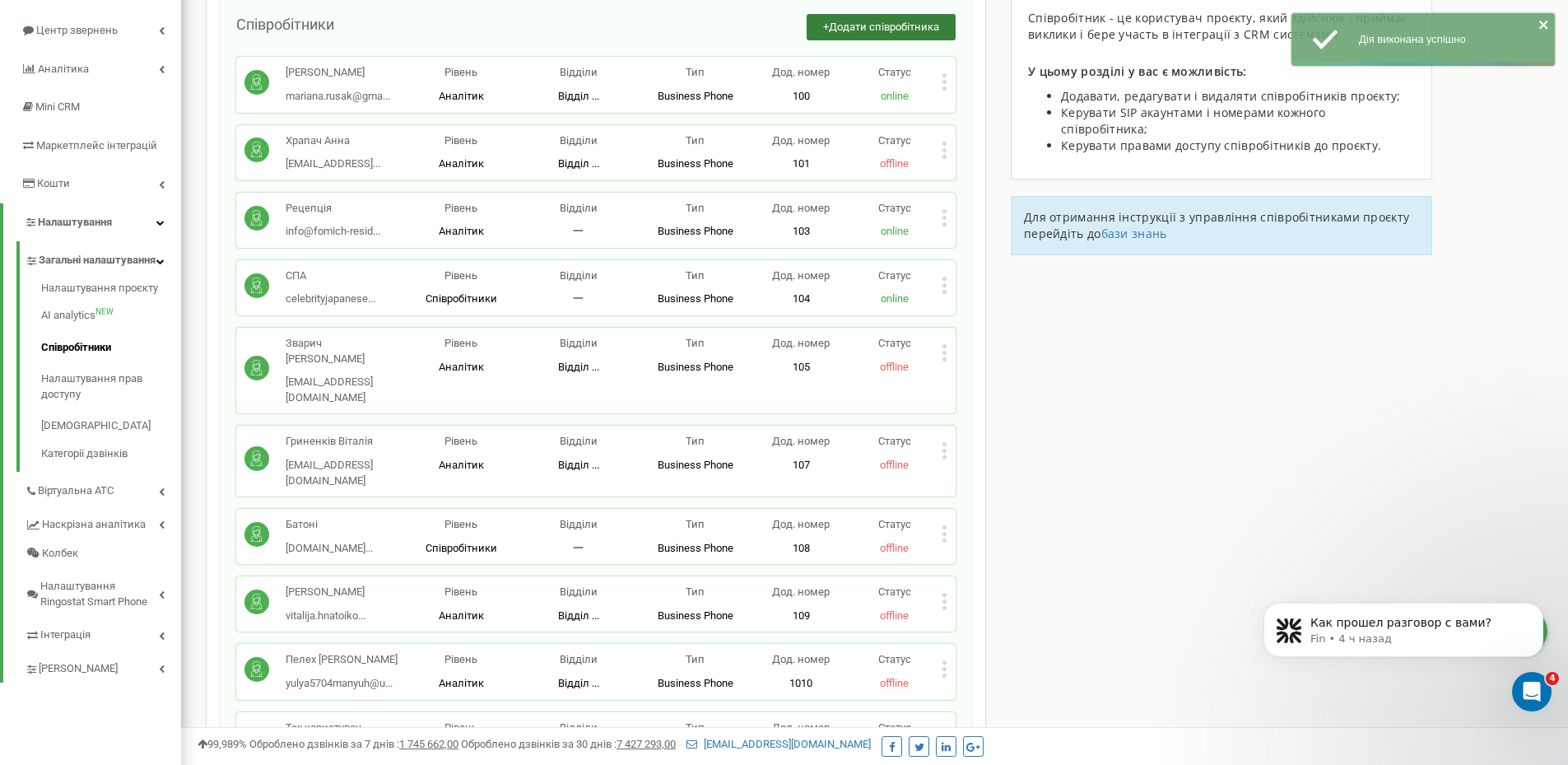
click at [907, 26] on span "Додати співробітника" at bounding box center [884, 27] width 111 height 12
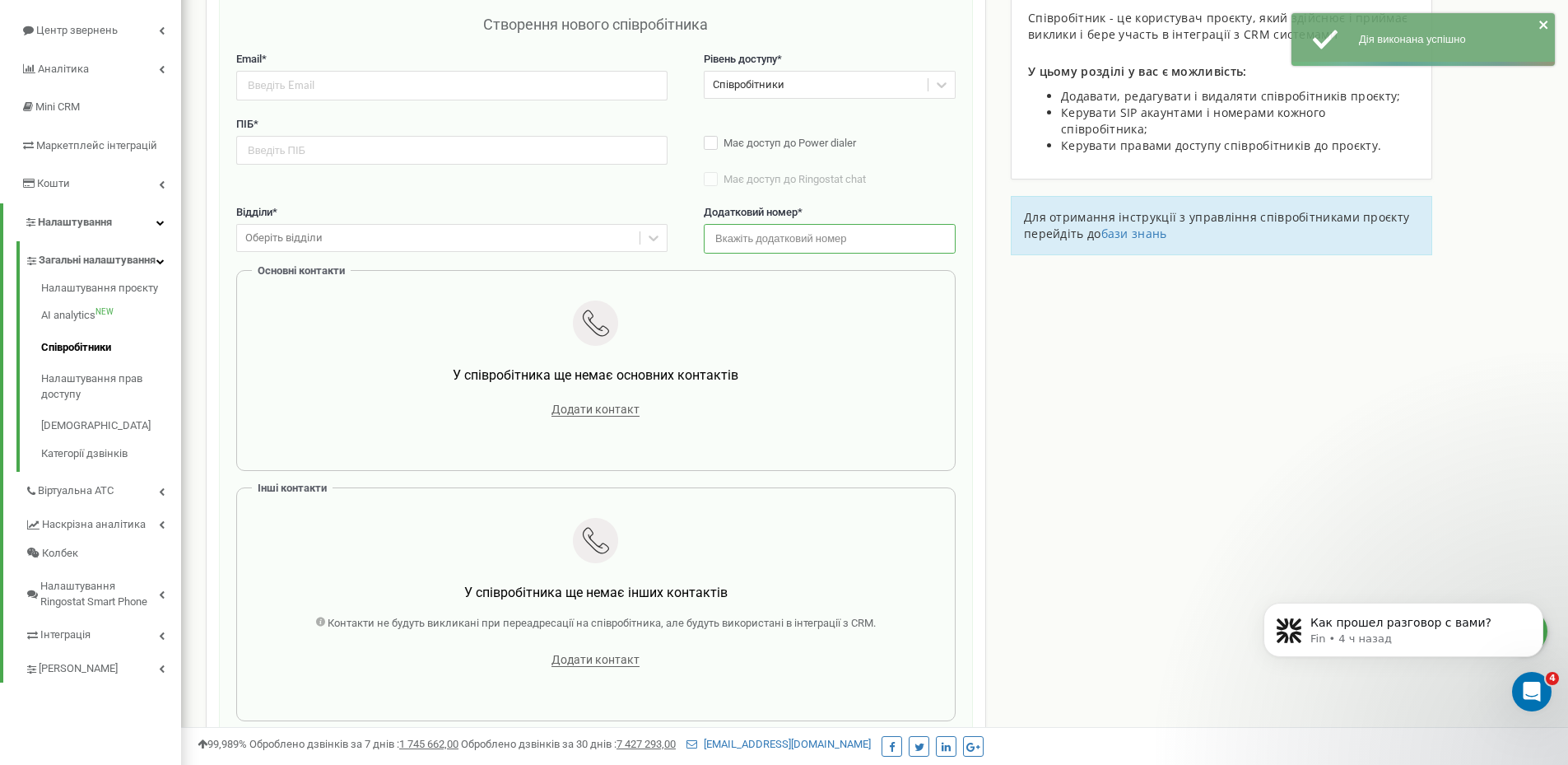
click at [784, 251] on input "text" at bounding box center [830, 238] width 252 height 29
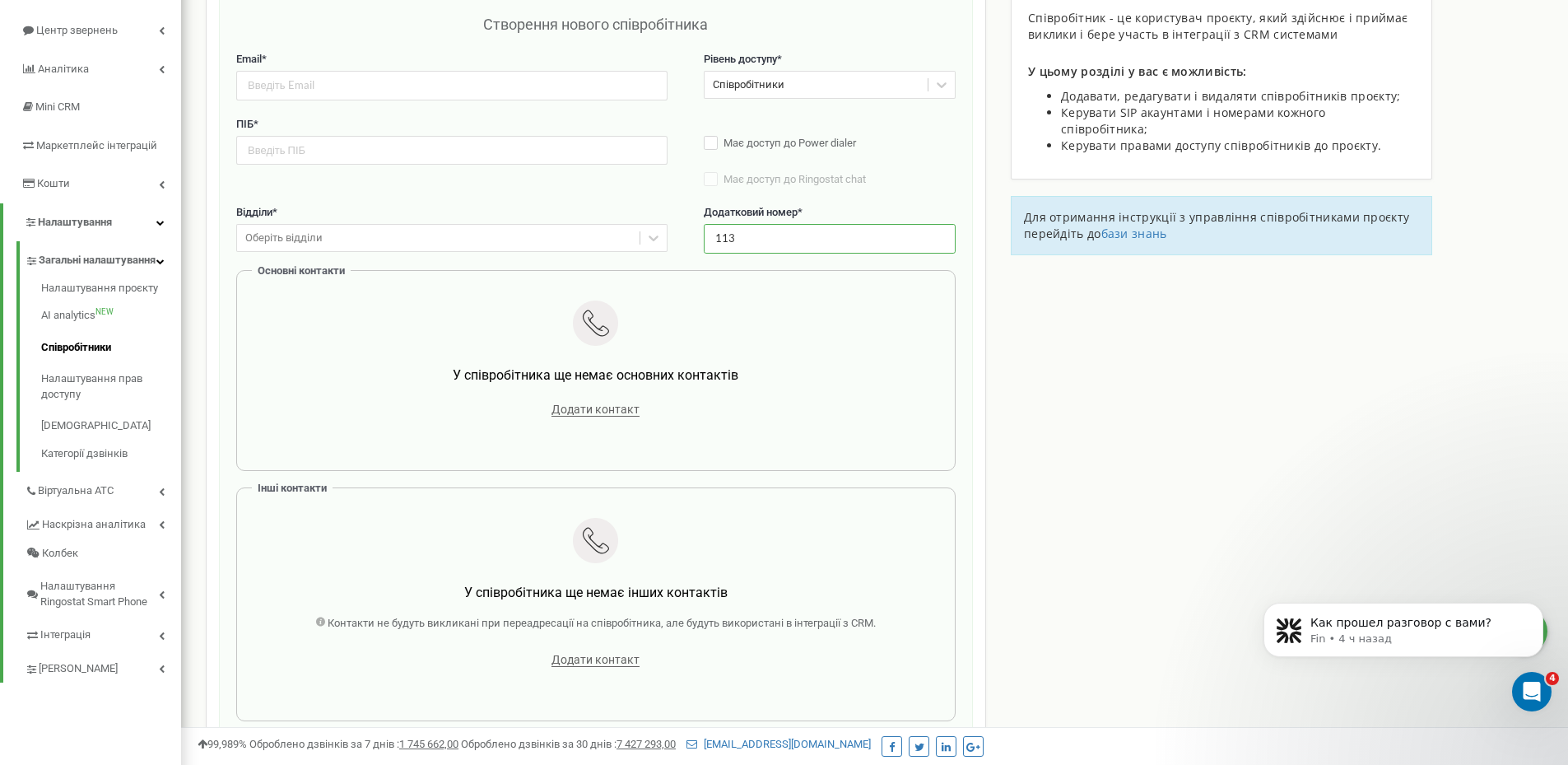
type input "113"
click at [440, 98] on input "email" at bounding box center [451, 85] width 431 height 29
paste input "lavruka824@gmail.com"
type input "lavruka824@gmail.com"
click at [354, 163] on input "text" at bounding box center [451, 150] width 431 height 29
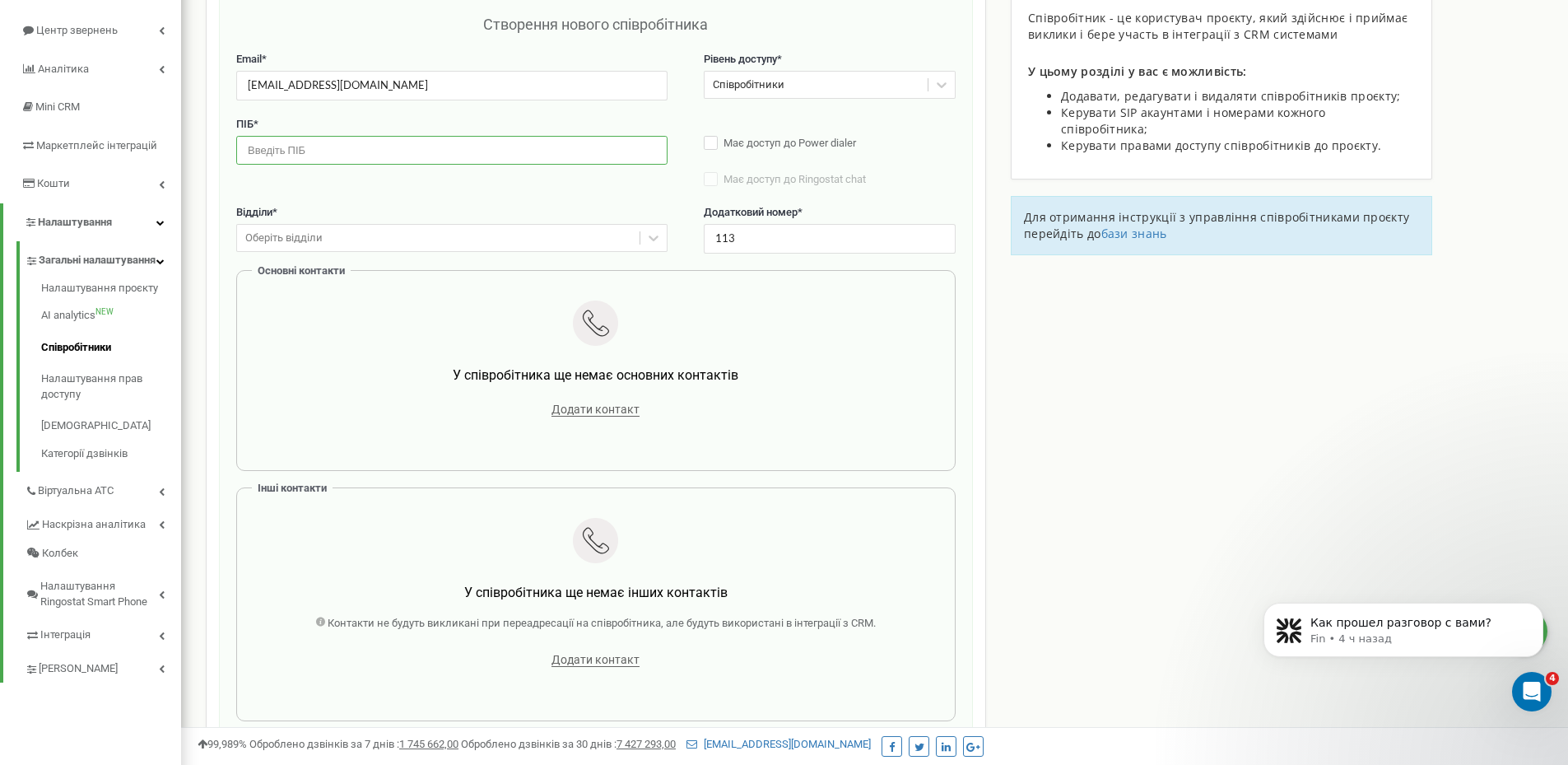
paste input "[PERSON_NAME]"
type input "[PERSON_NAME]"
click at [582, 410] on span "Додати контакт" at bounding box center [595, 410] width 88 height 14
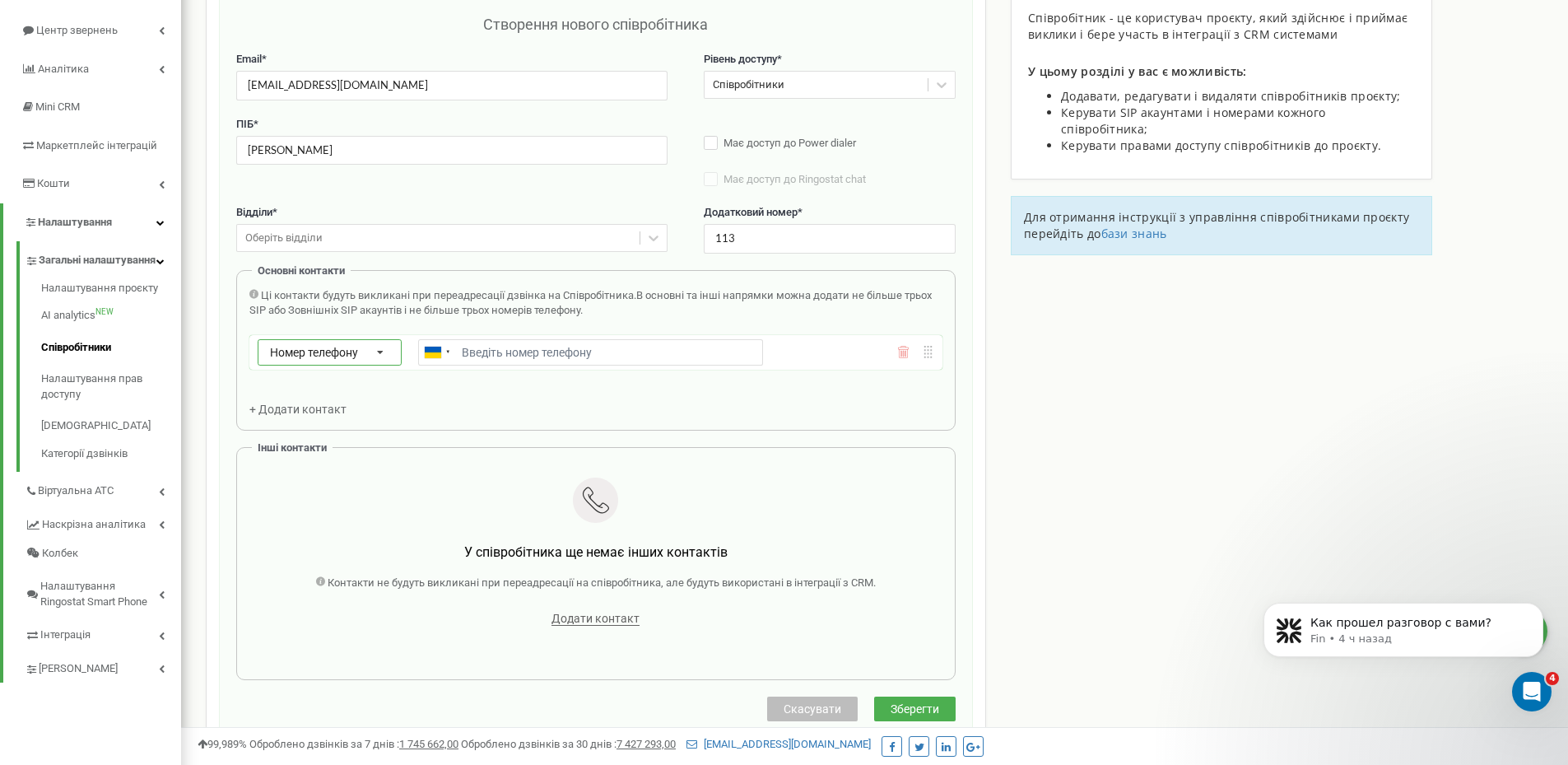
click at [337, 350] on span "Номер телефону" at bounding box center [314, 352] width 88 height 13
click at [321, 413] on div "Зовнішній SIP" at bounding box center [329, 424] width 143 height 24
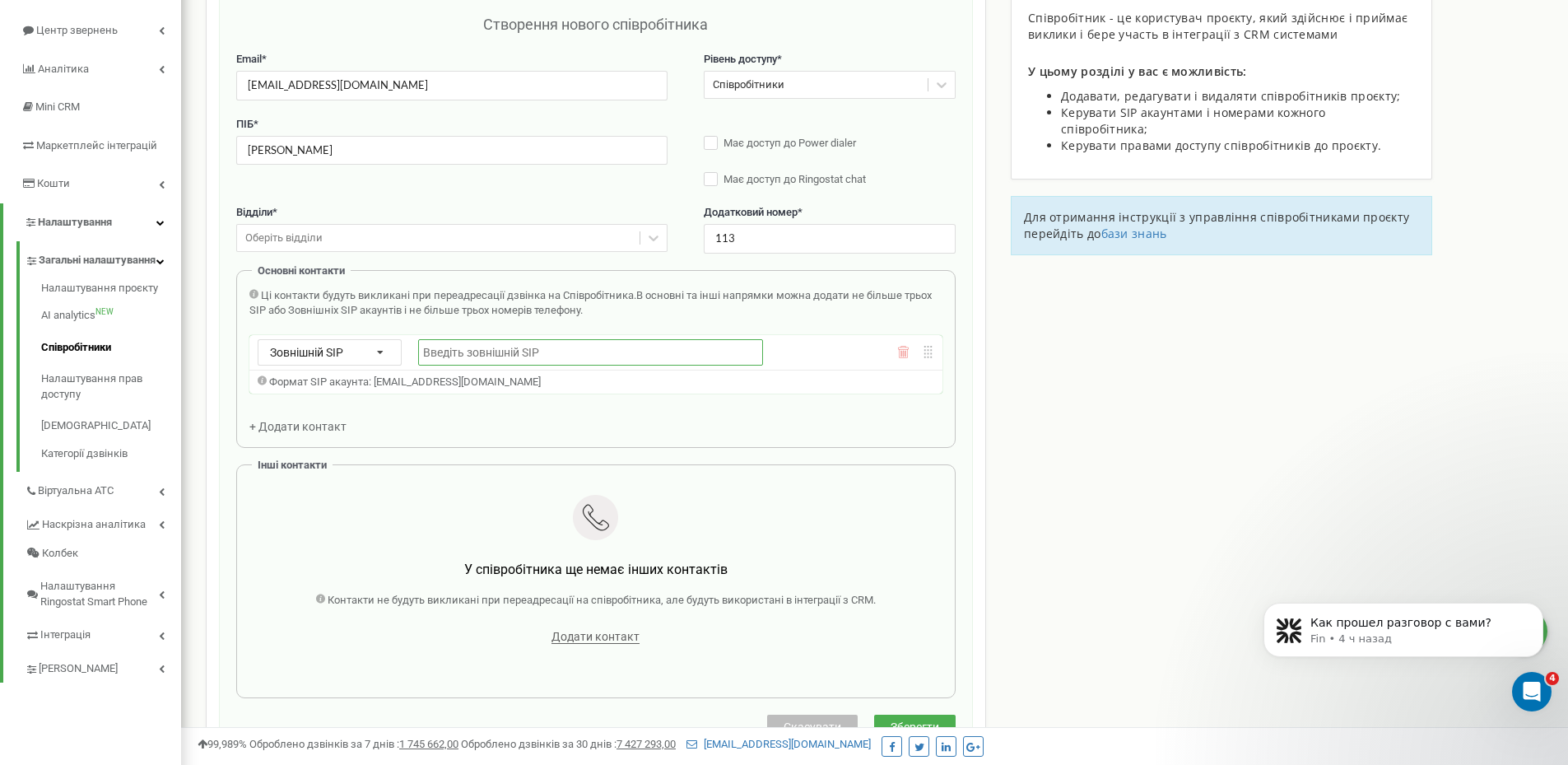
click at [511, 354] on input "text" at bounding box center [590, 353] width 345 height 26
paste input "fomichmainbooking_lavrykanna@sip.ringostat.com"
type input "fomichmainbooking_lavrykanna@sip.ringostat.com"
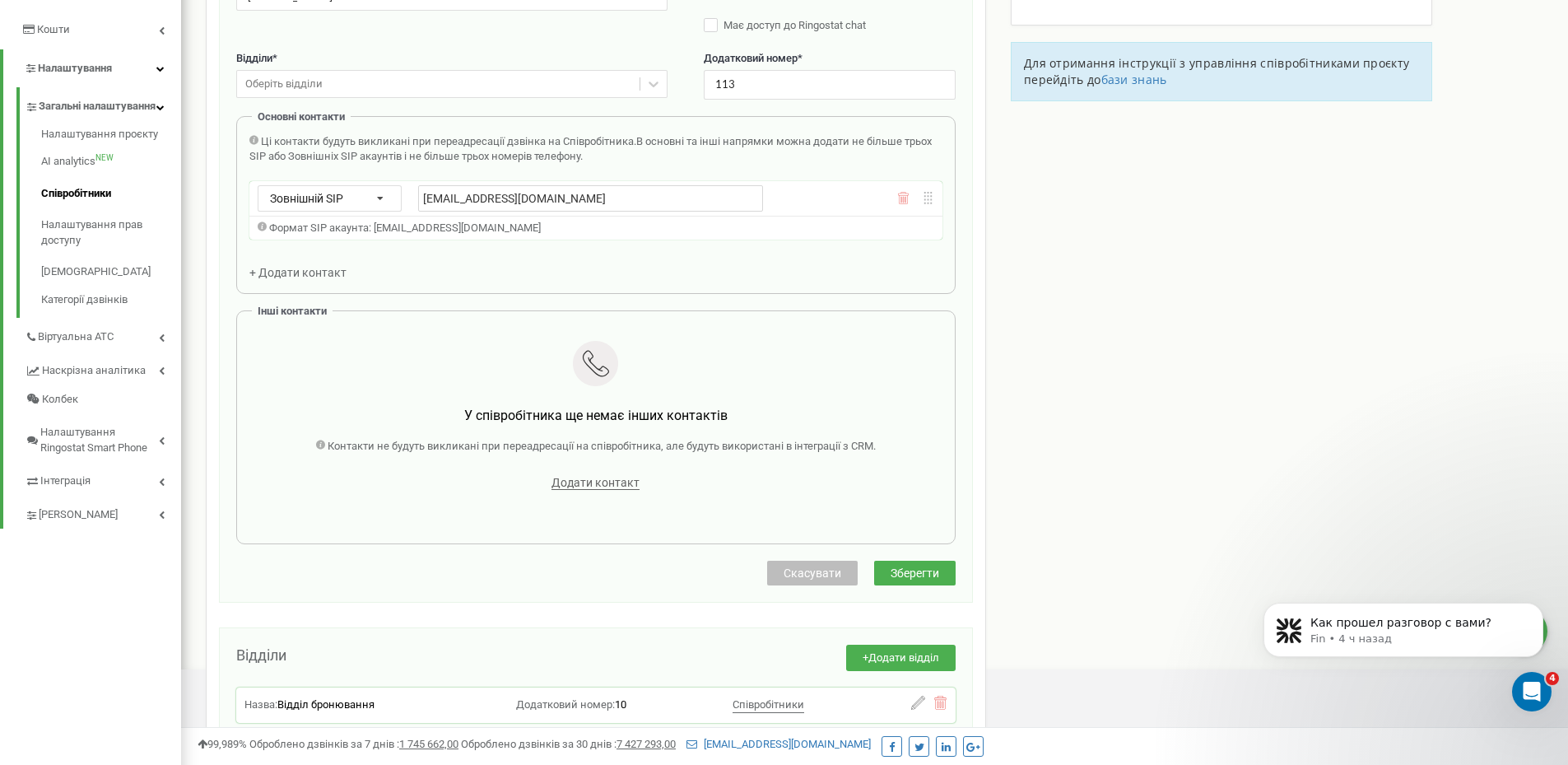
scroll to position [329, 0]
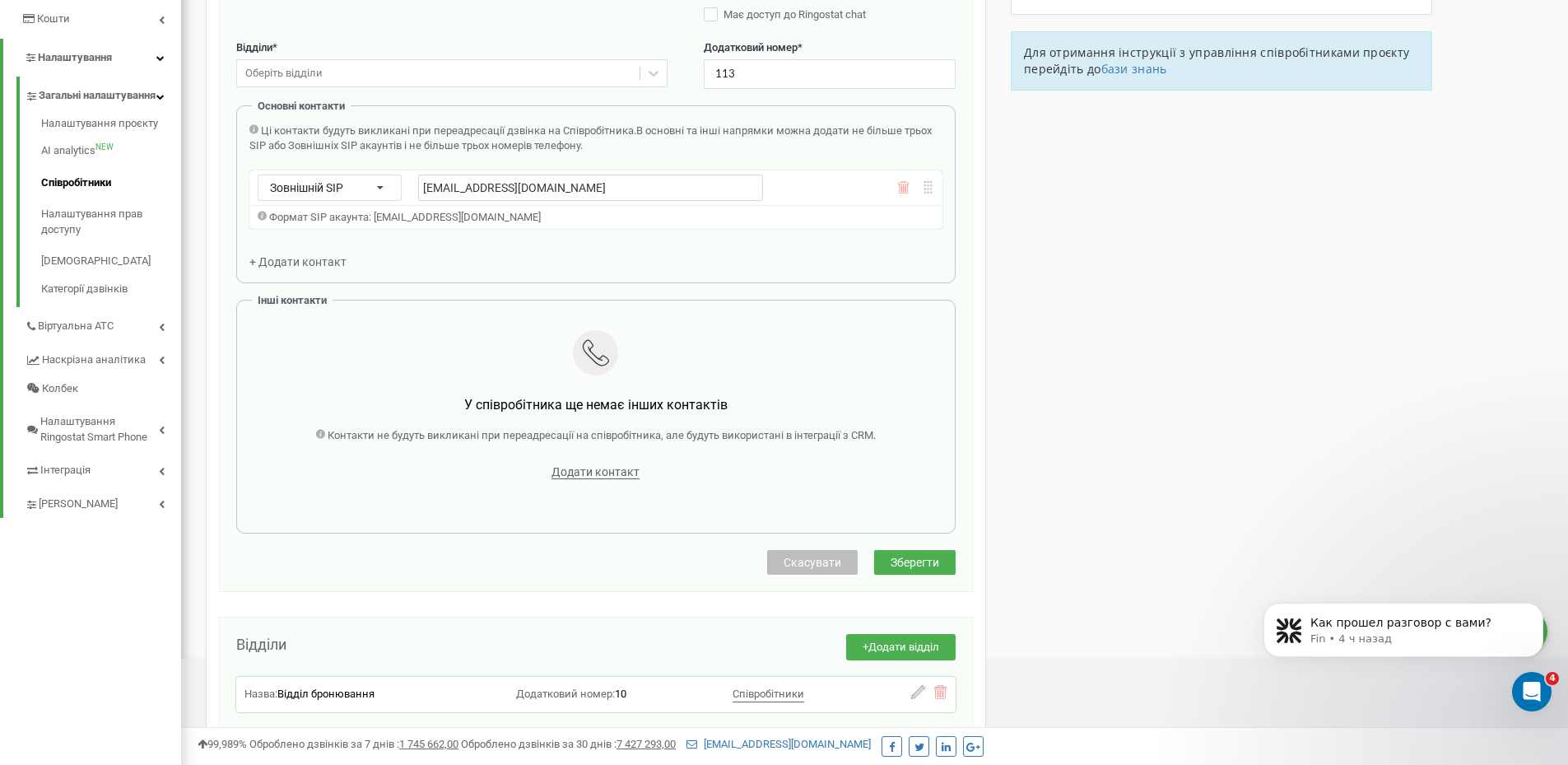
click at [881, 542] on div "Створення нового співробітника Email * lavruka824@gmail.com Рівень доступу * Сп…" at bounding box center [595, 212] width 754 height 760
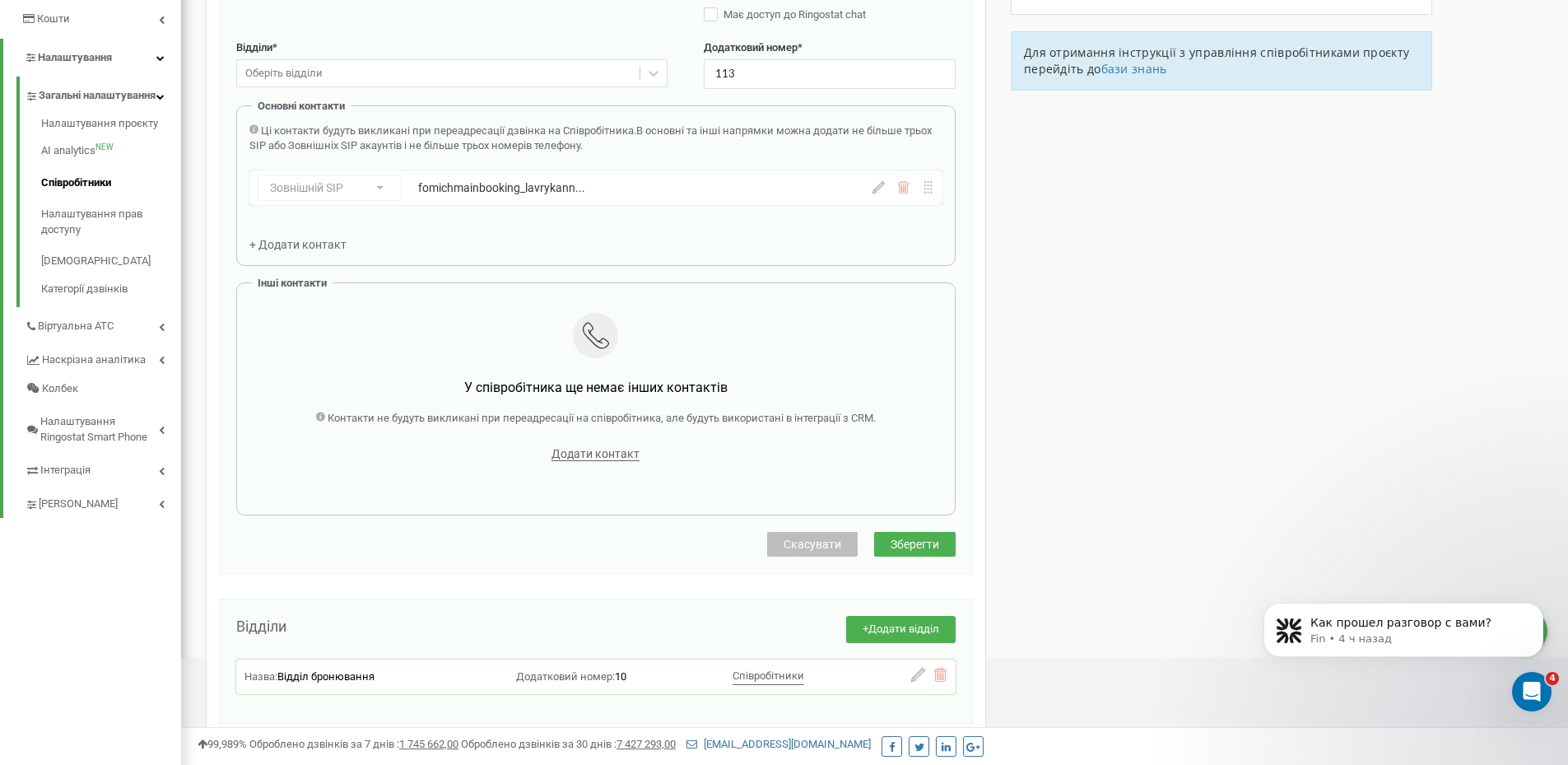
click at [891, 547] on span "Зберегти" at bounding box center [915, 544] width 48 height 13
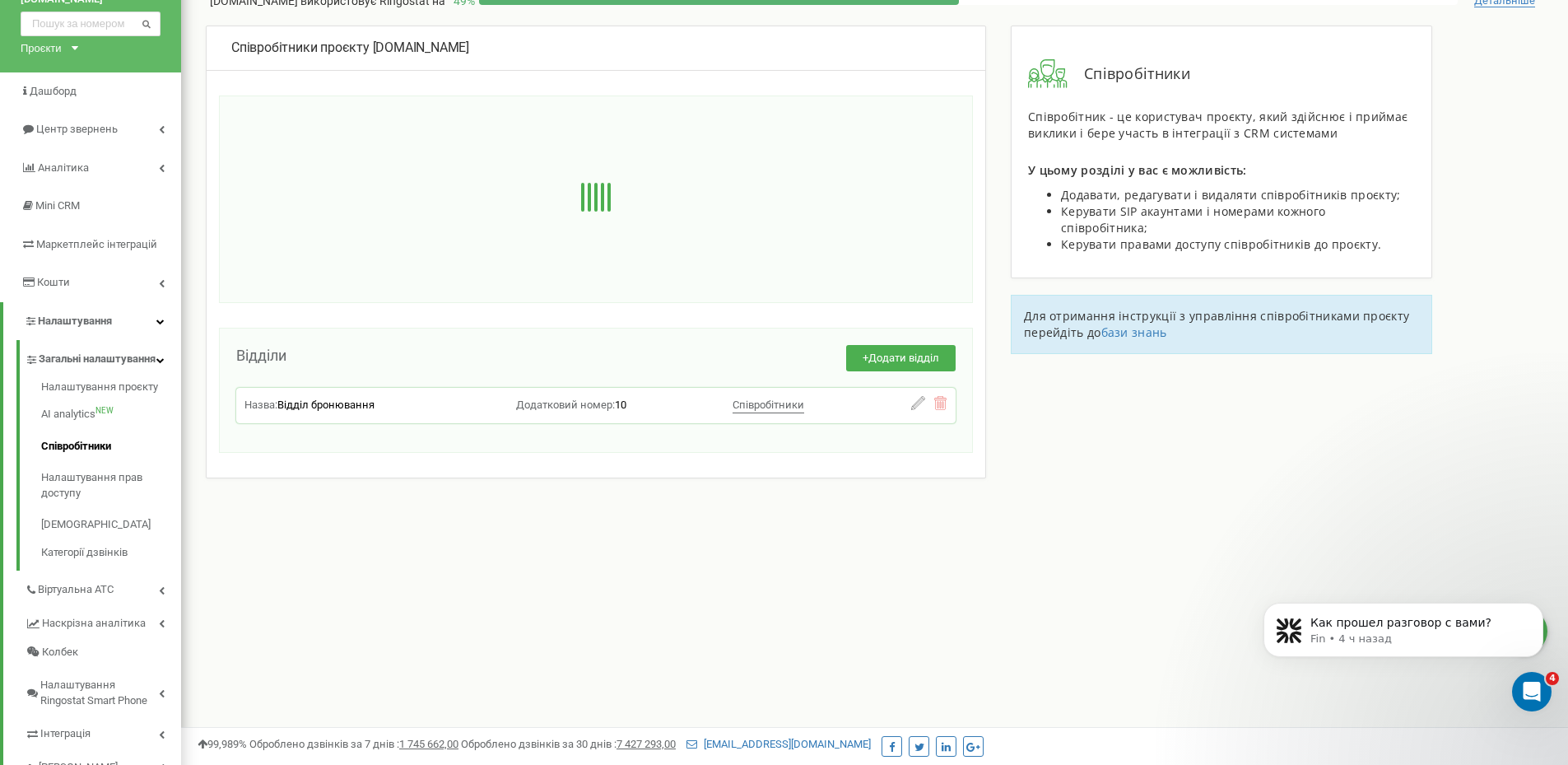
scroll to position [0, 0]
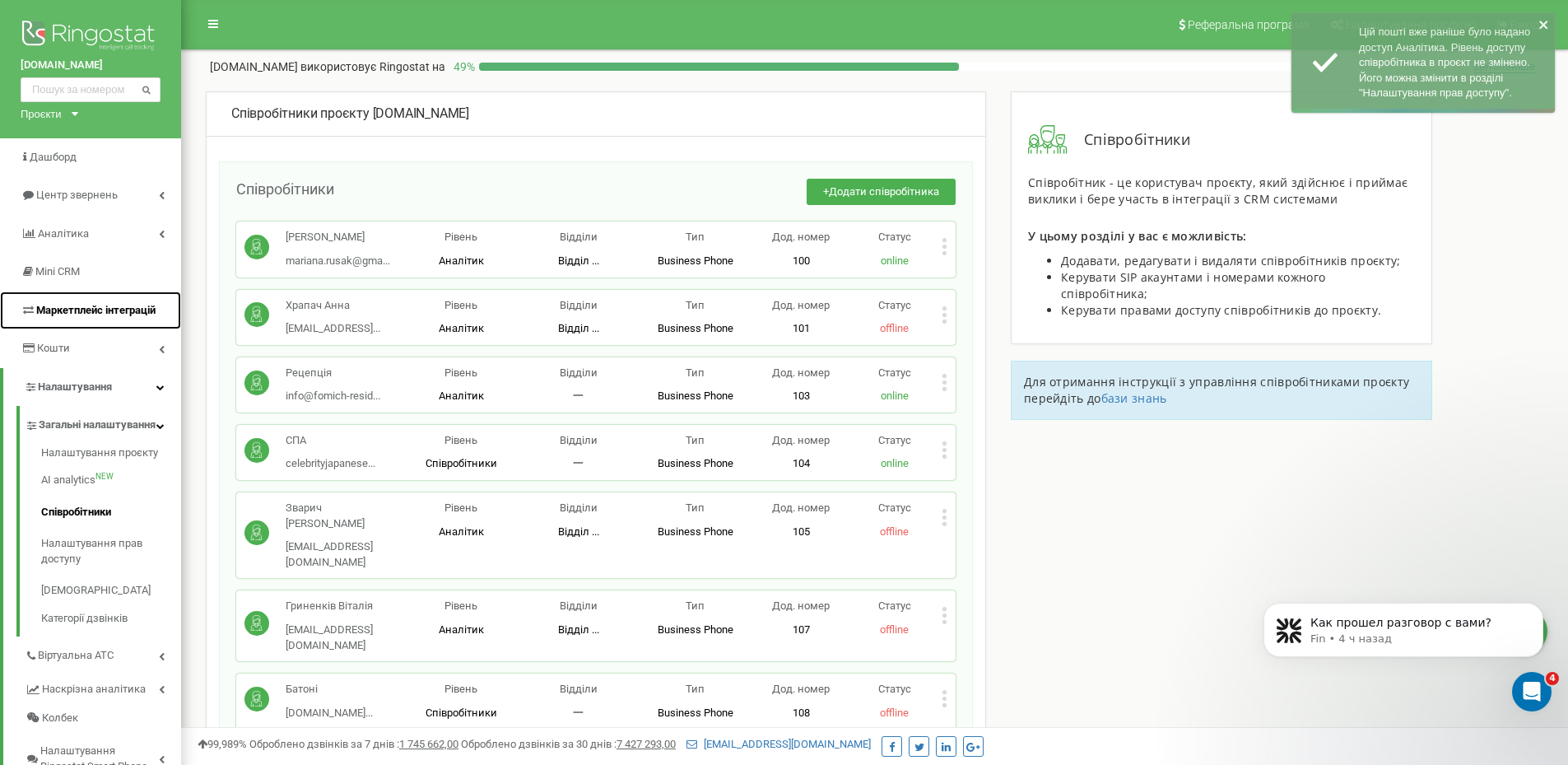
click at [123, 317] on span "Маркетплейс інтеграцій" at bounding box center [88, 311] width 135 height 16
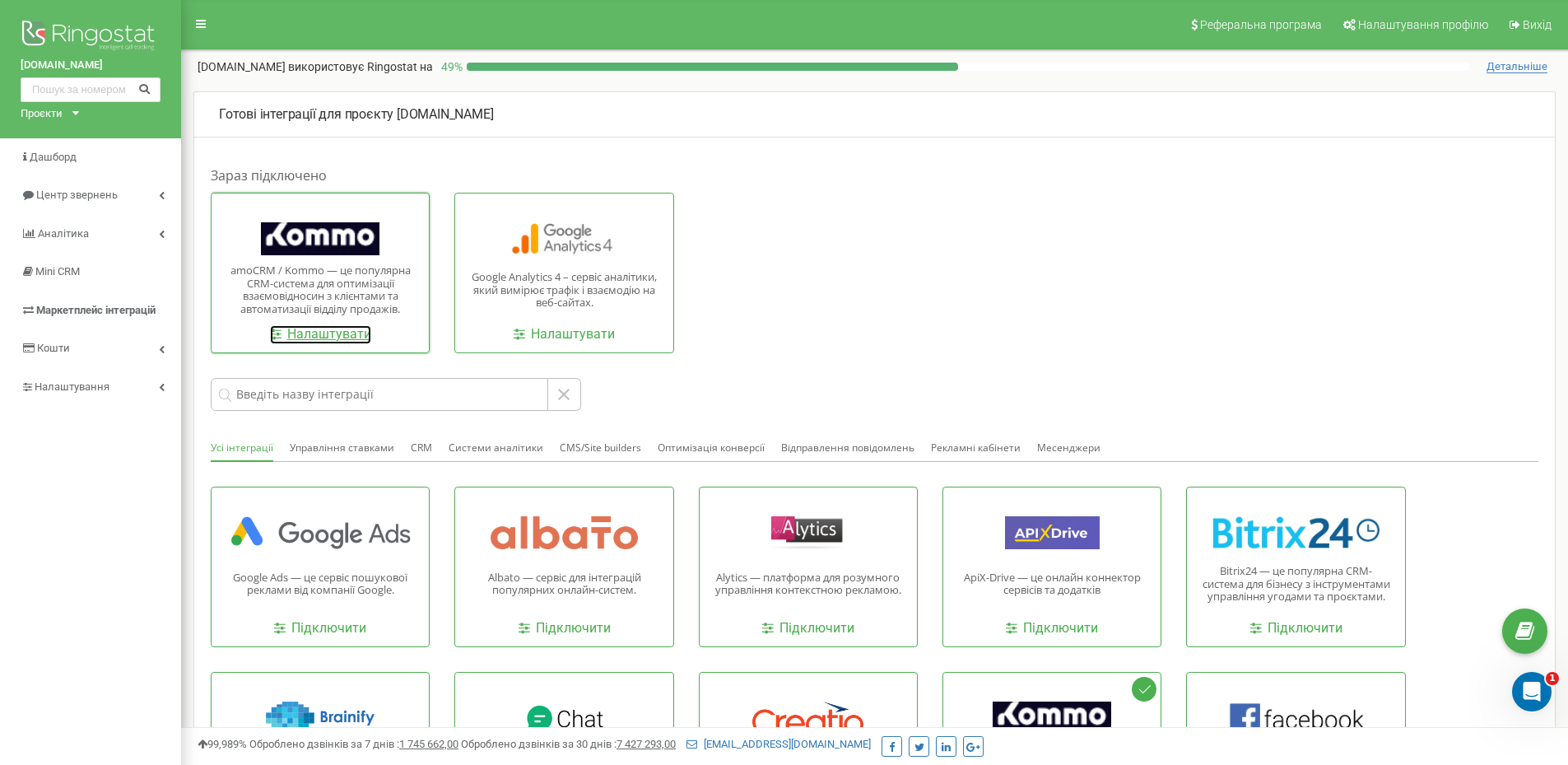
click at [316, 336] on link "Налаштувати" at bounding box center [320, 335] width 101 height 19
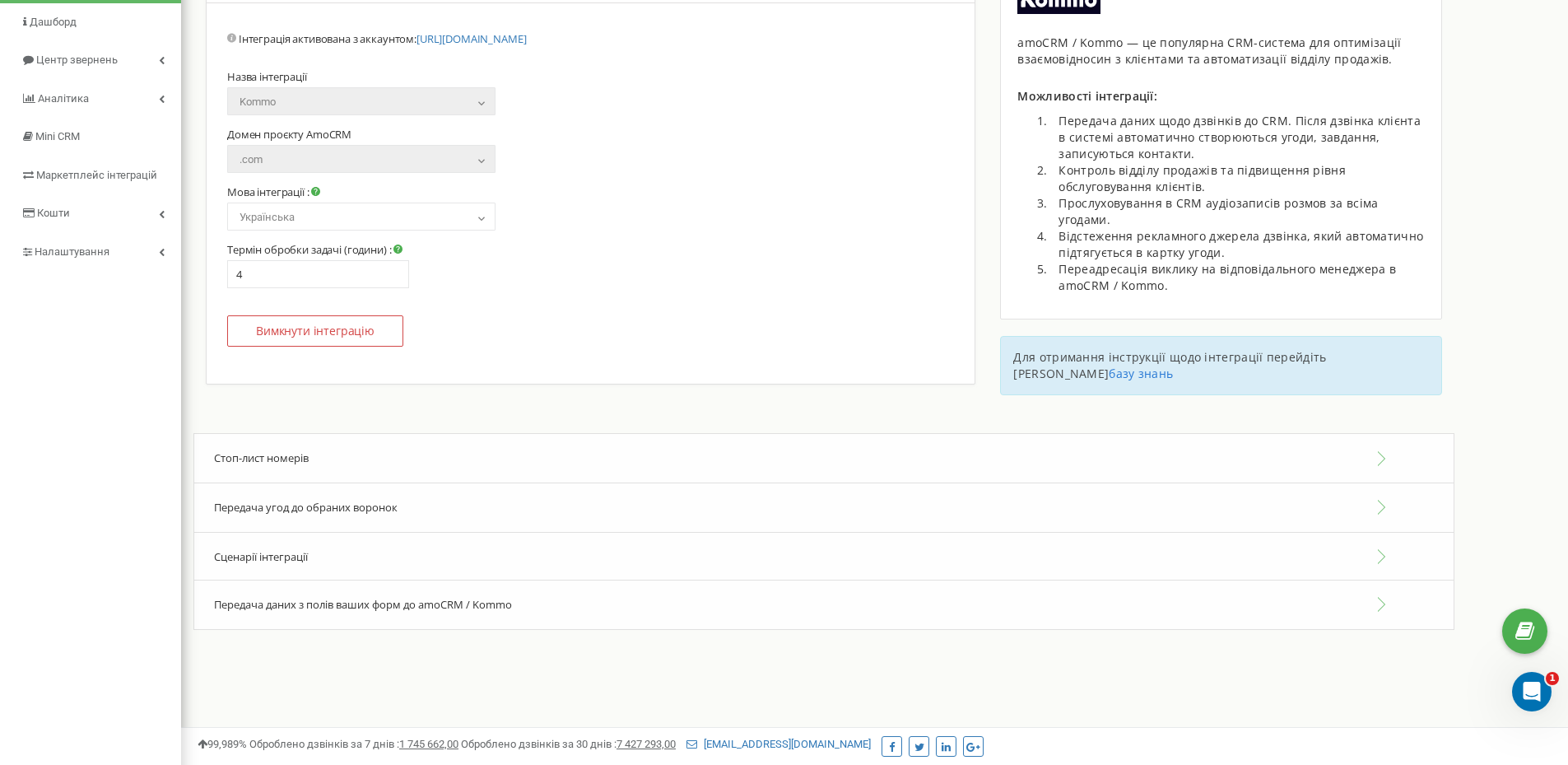
scroll to position [165, 0]
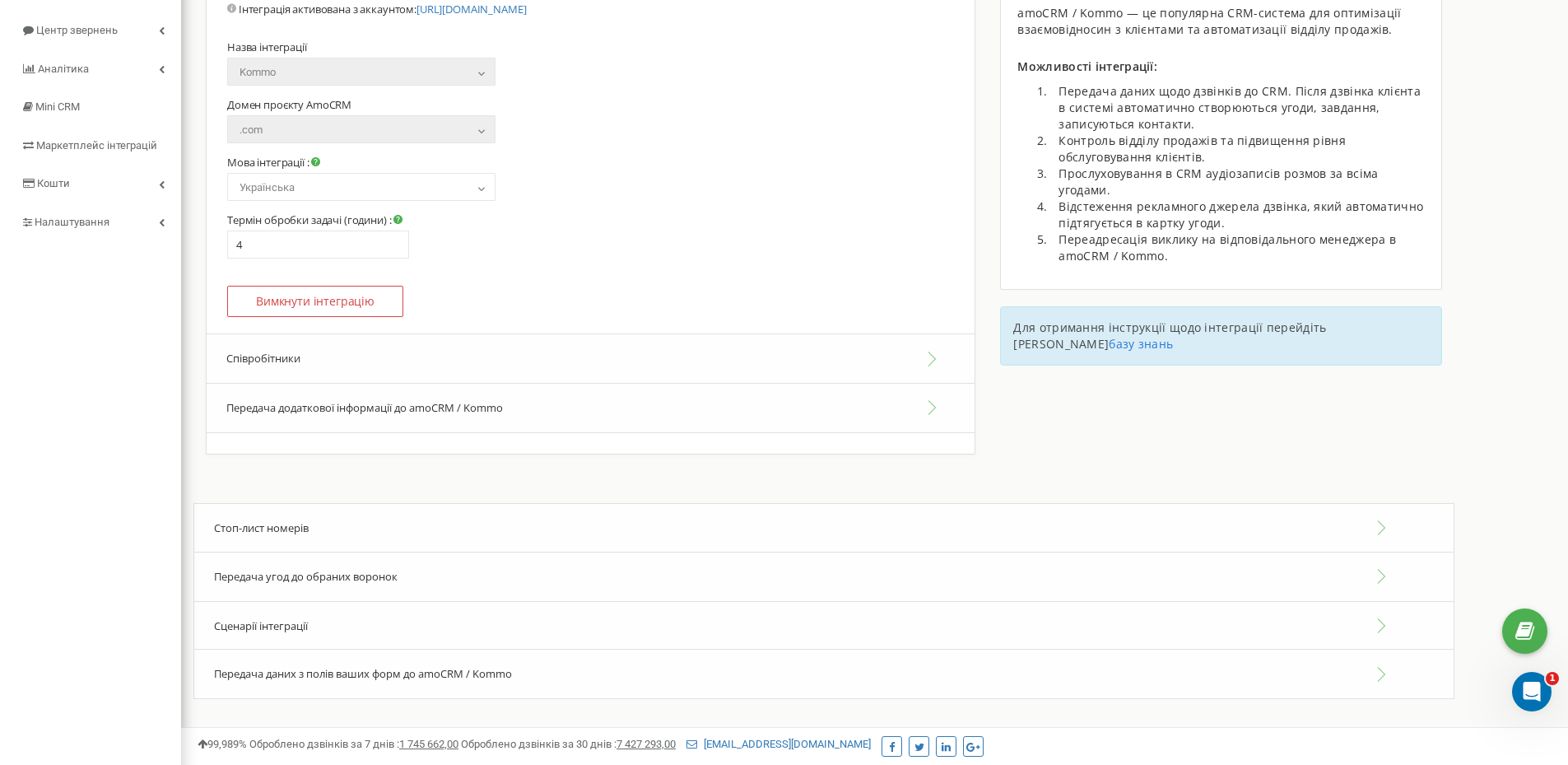
click at [500, 357] on button "Співробітники" at bounding box center [590, 359] width 768 height 50
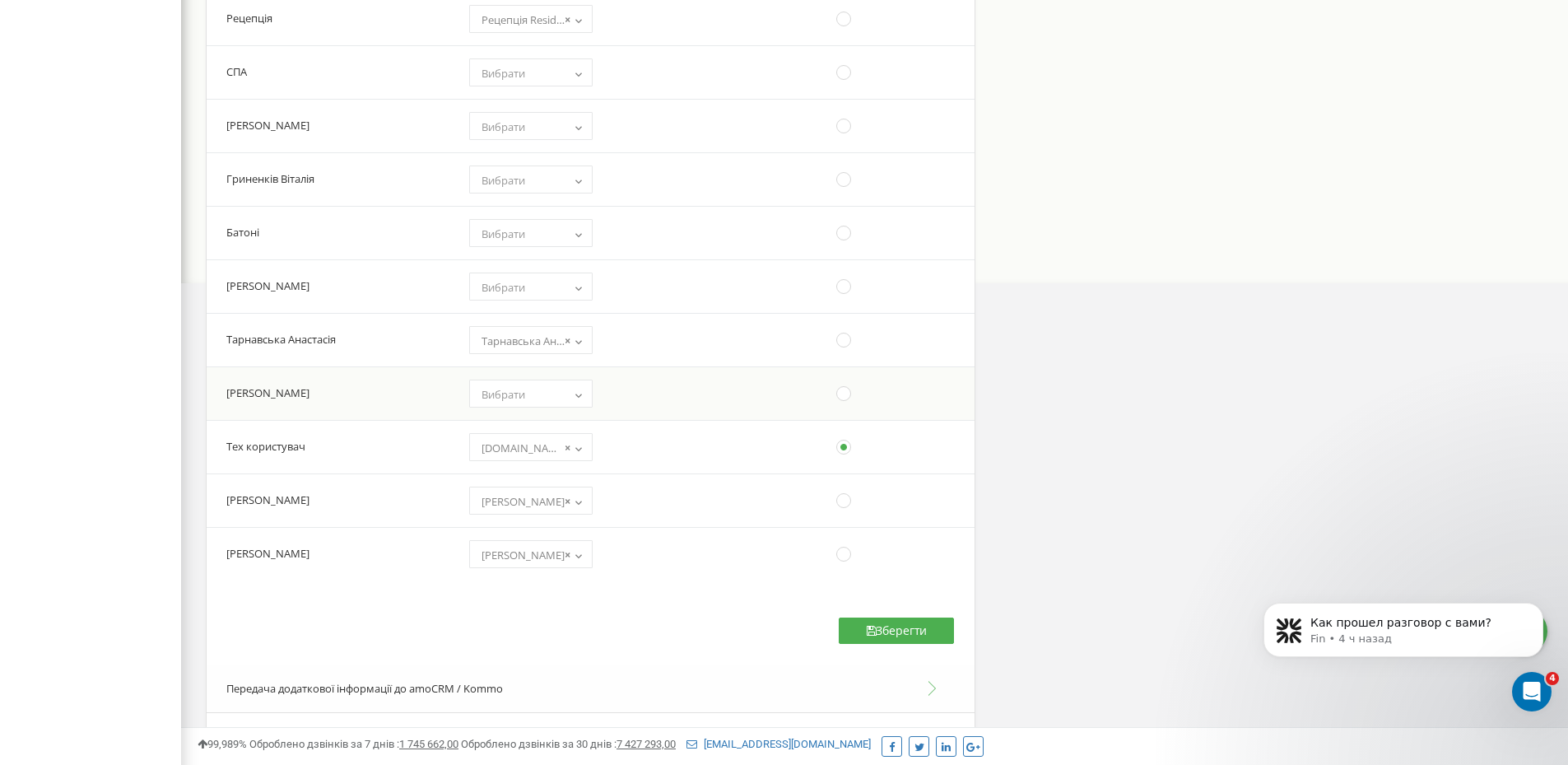
scroll to position [741, 0]
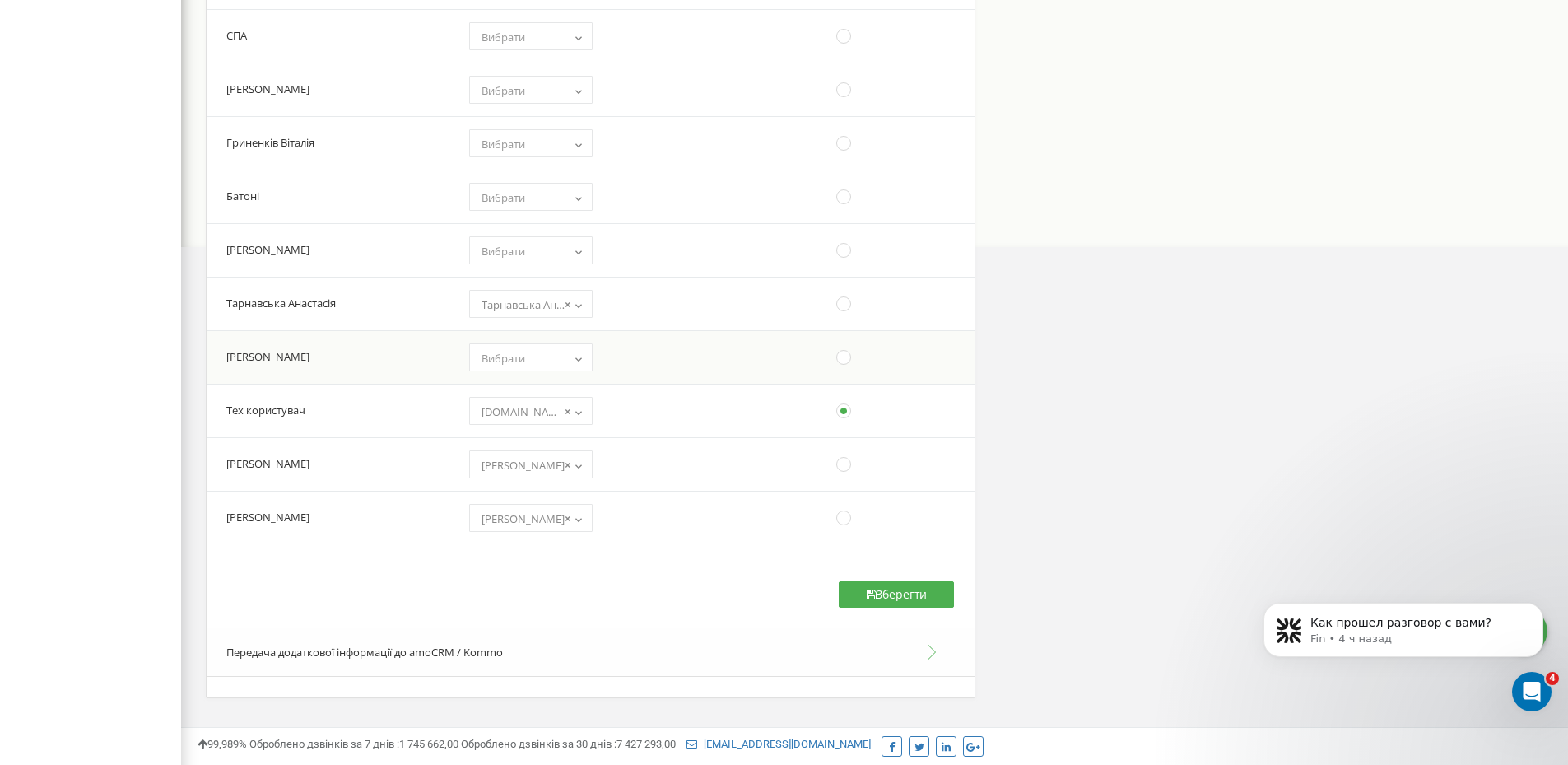
click at [517, 360] on span "Вибрати" at bounding box center [503, 358] width 43 height 15
select select "12353831"
click at [924, 600] on button "Зберегти" at bounding box center [896, 595] width 115 height 26
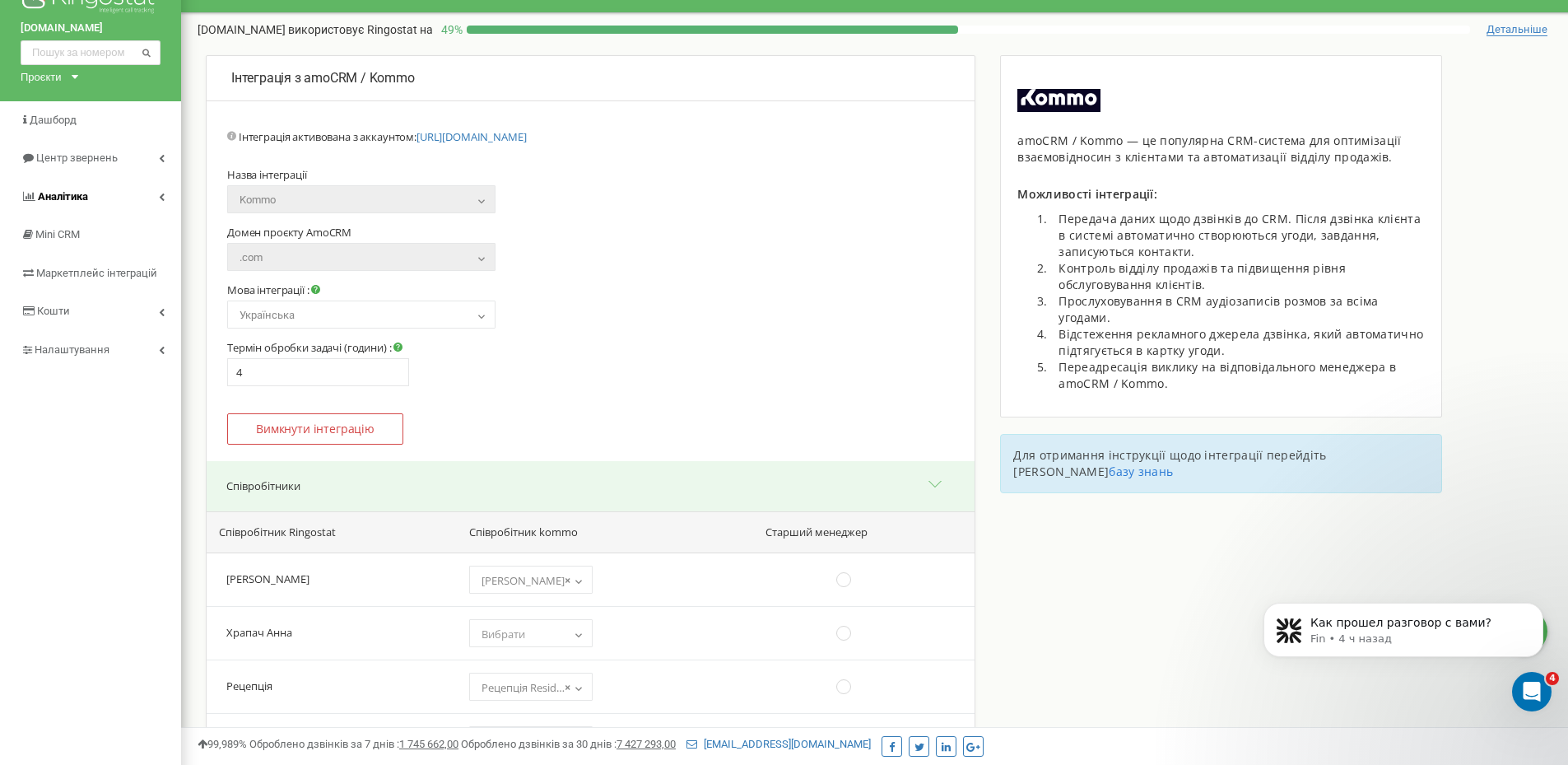
scroll to position [0, 0]
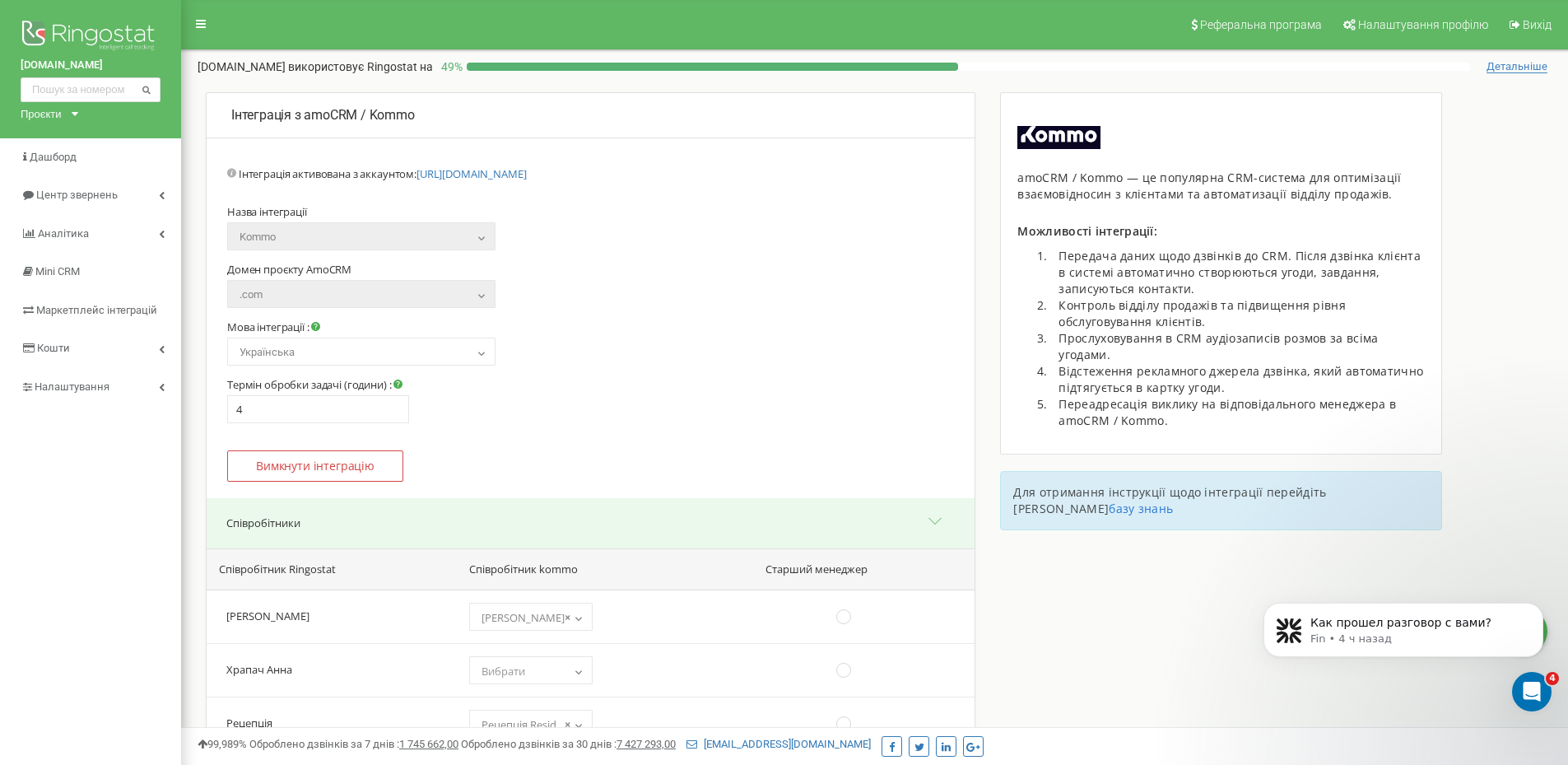
click at [30, 110] on div "Проєкти" at bounding box center [41, 114] width 41 height 16
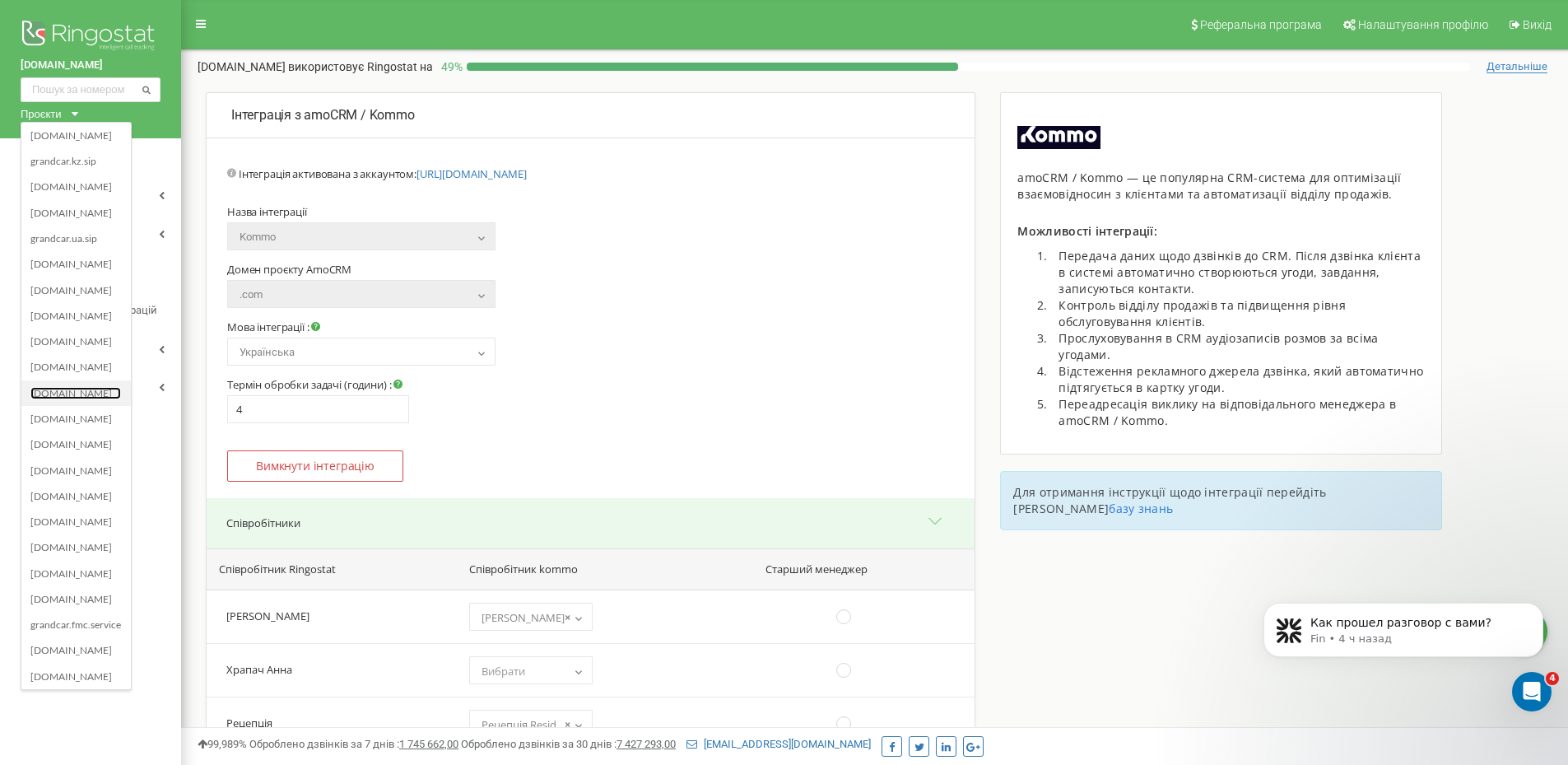
click at [58, 392] on link "[DOMAIN_NAME]" at bounding box center [75, 392] width 91 height 13
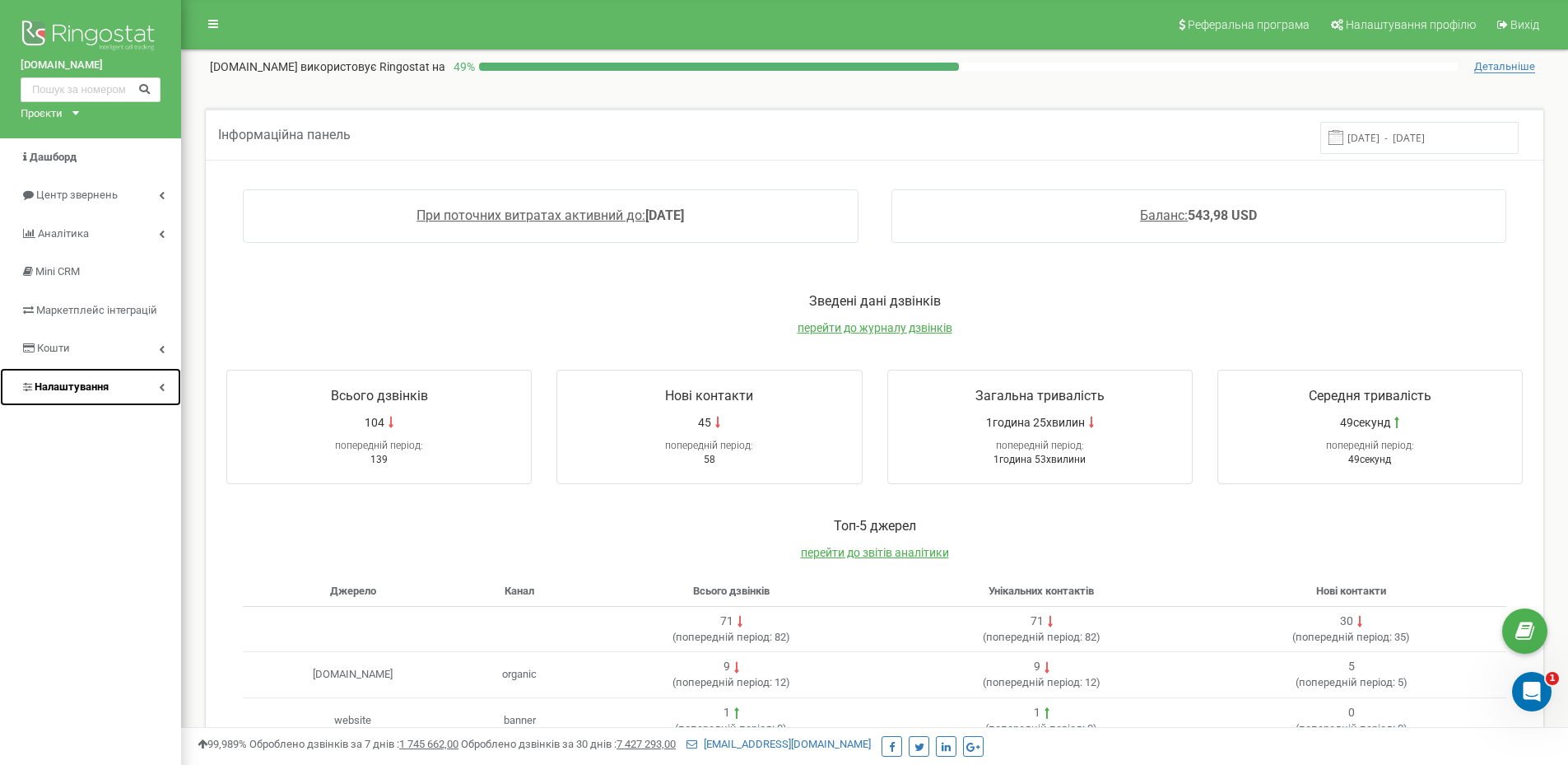
click at [88, 392] on span "Налаштування" at bounding box center [72, 386] width 74 height 12
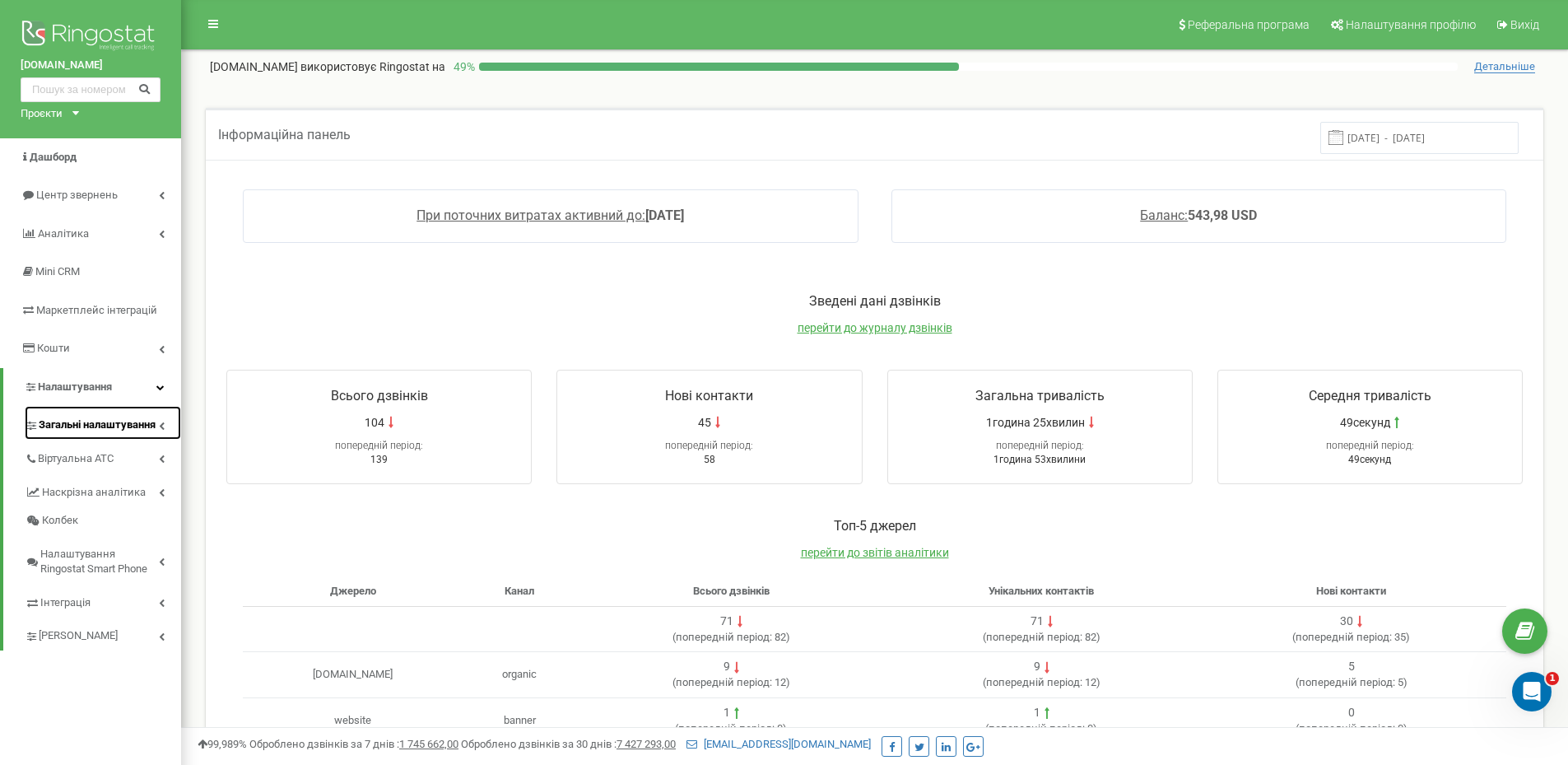
click at [76, 436] on link "Загальні налаштування" at bounding box center [103, 423] width 156 height 34
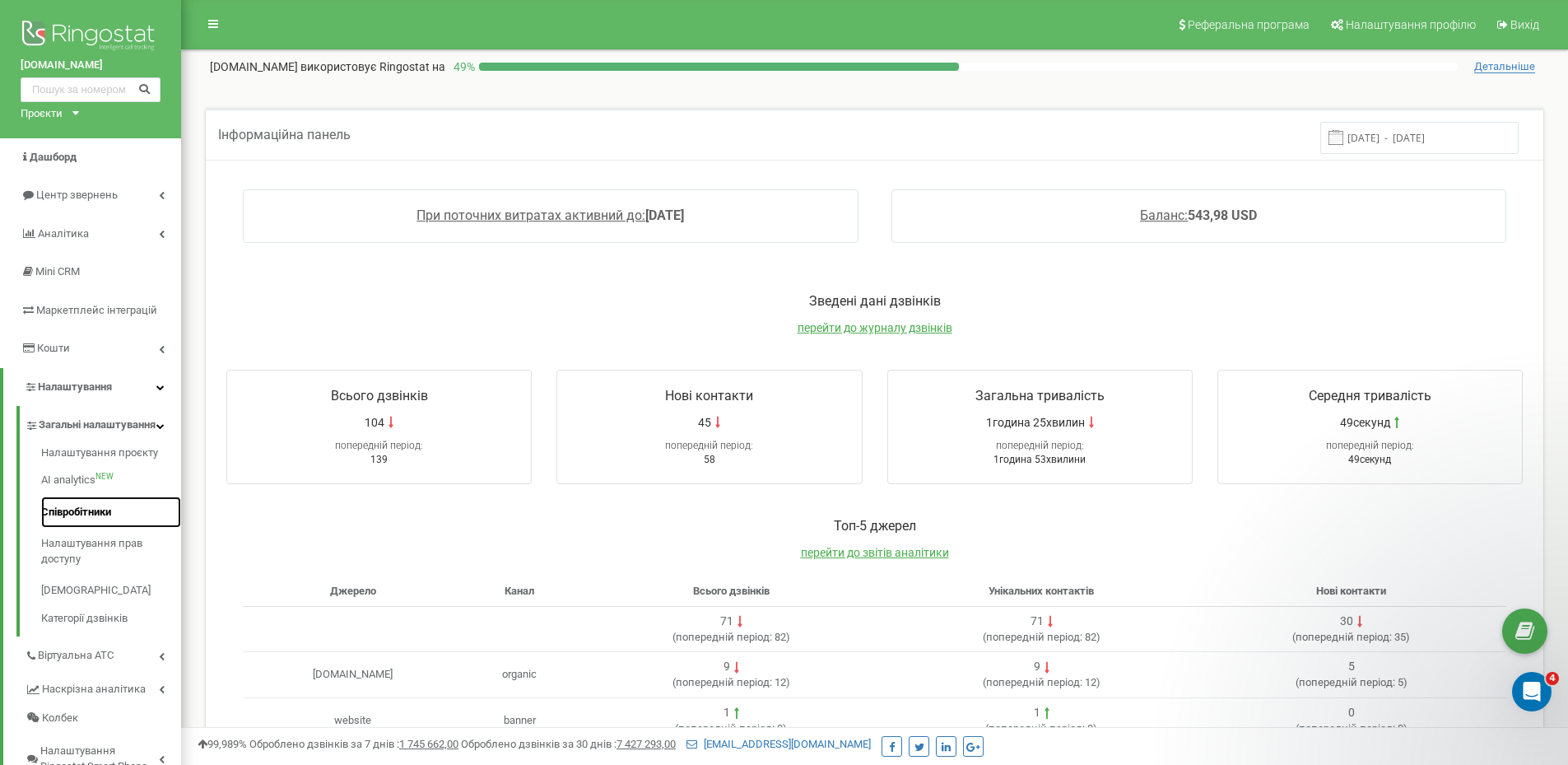
click at [67, 523] on link "Співробітники" at bounding box center [111, 512] width 140 height 32
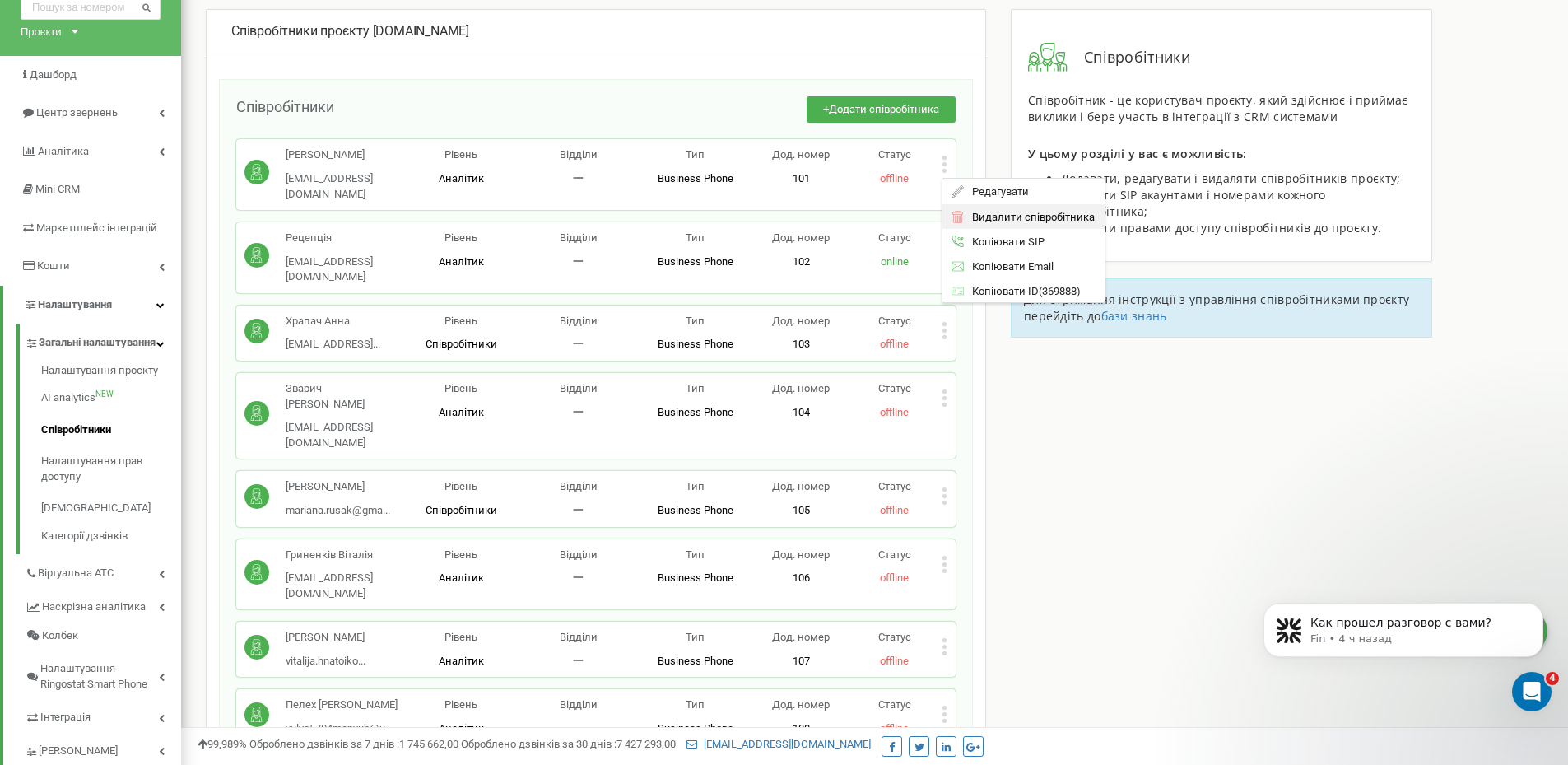
click at [997, 218] on span "Видалити співробітника" at bounding box center [1029, 217] width 130 height 10
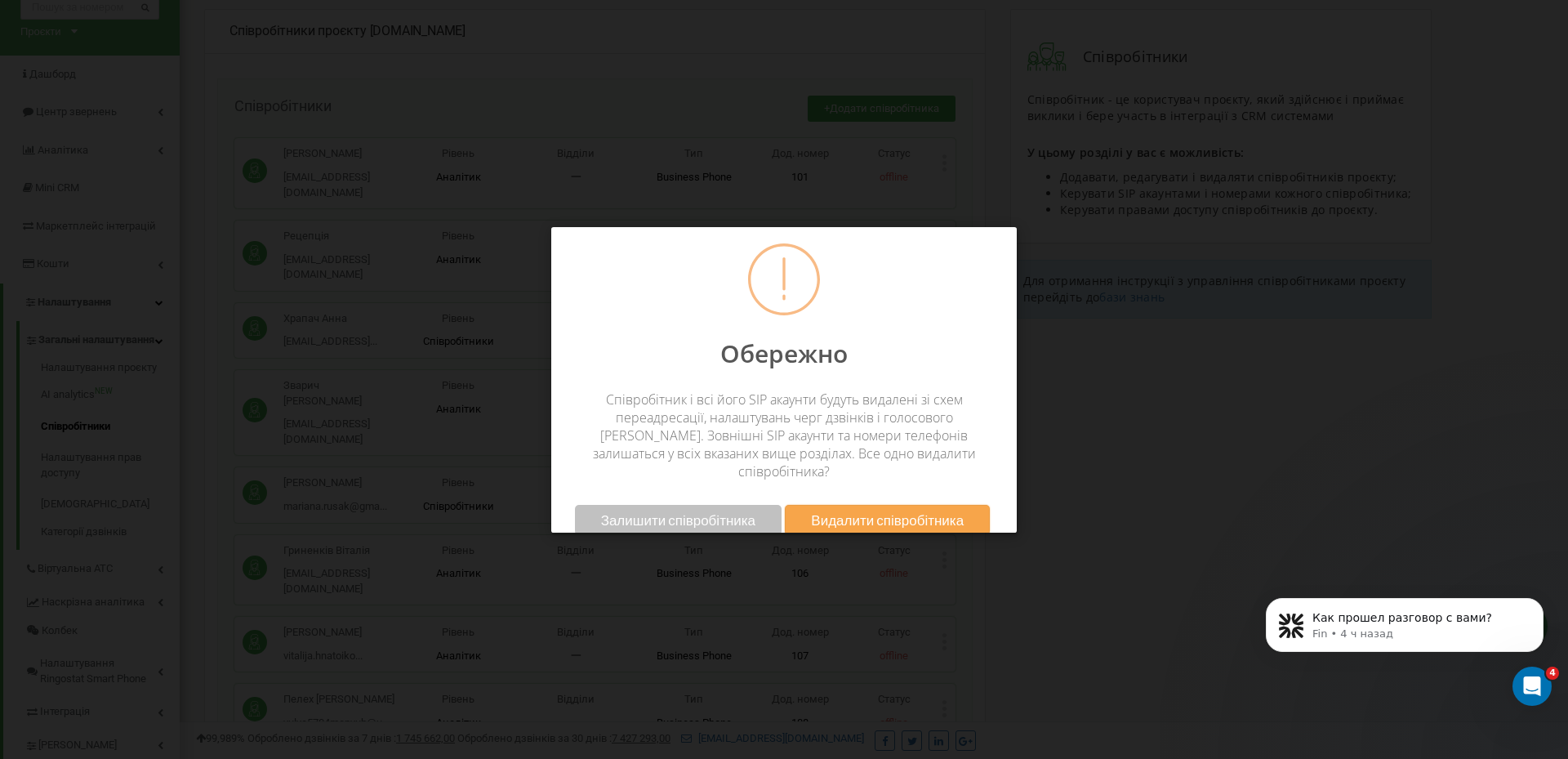
click at [841, 511] on span "Видалити співробітника" at bounding box center [887, 520] width 153 height 17
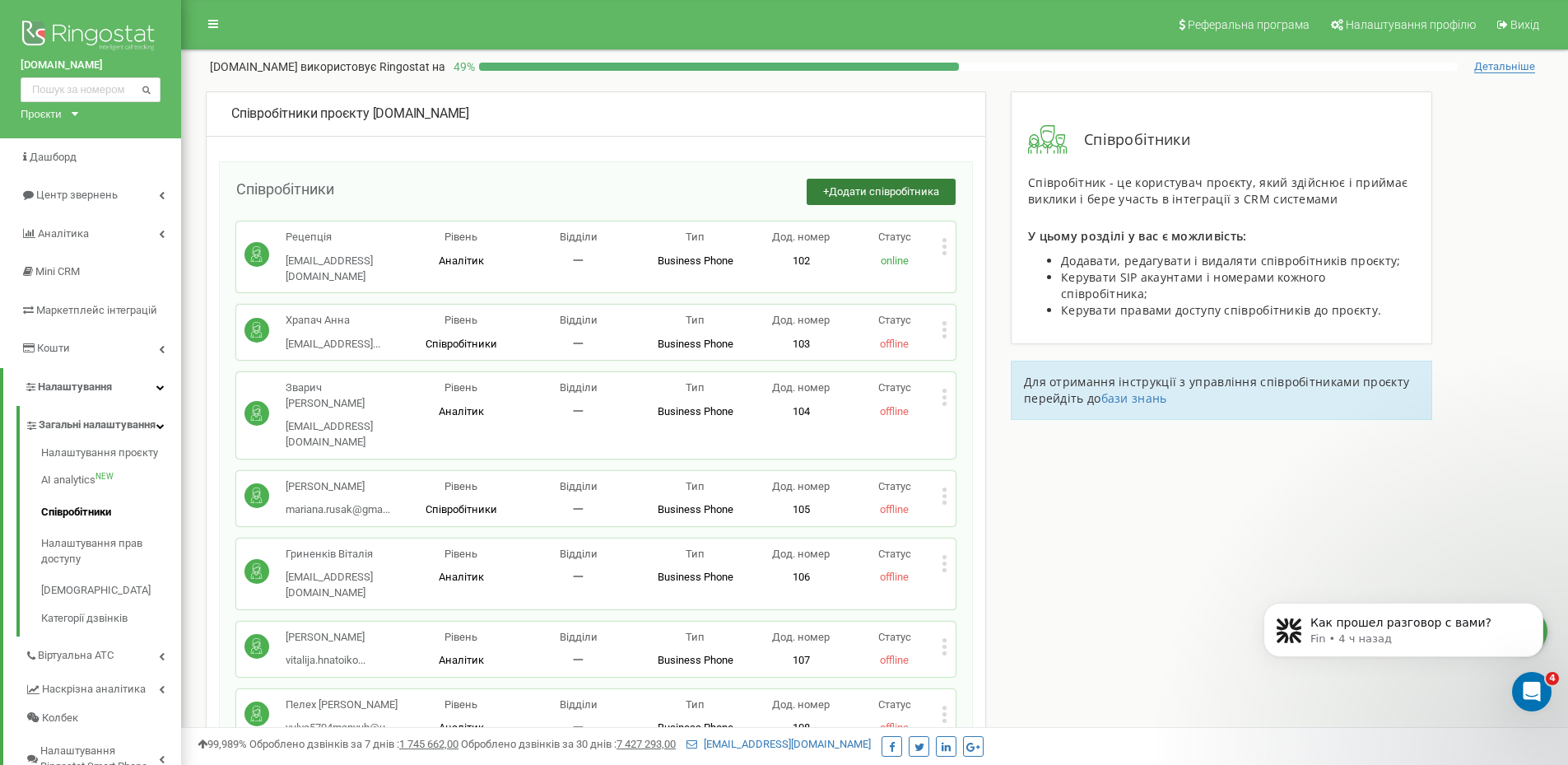
click at [839, 193] on span "Додати співробітника" at bounding box center [884, 191] width 111 height 12
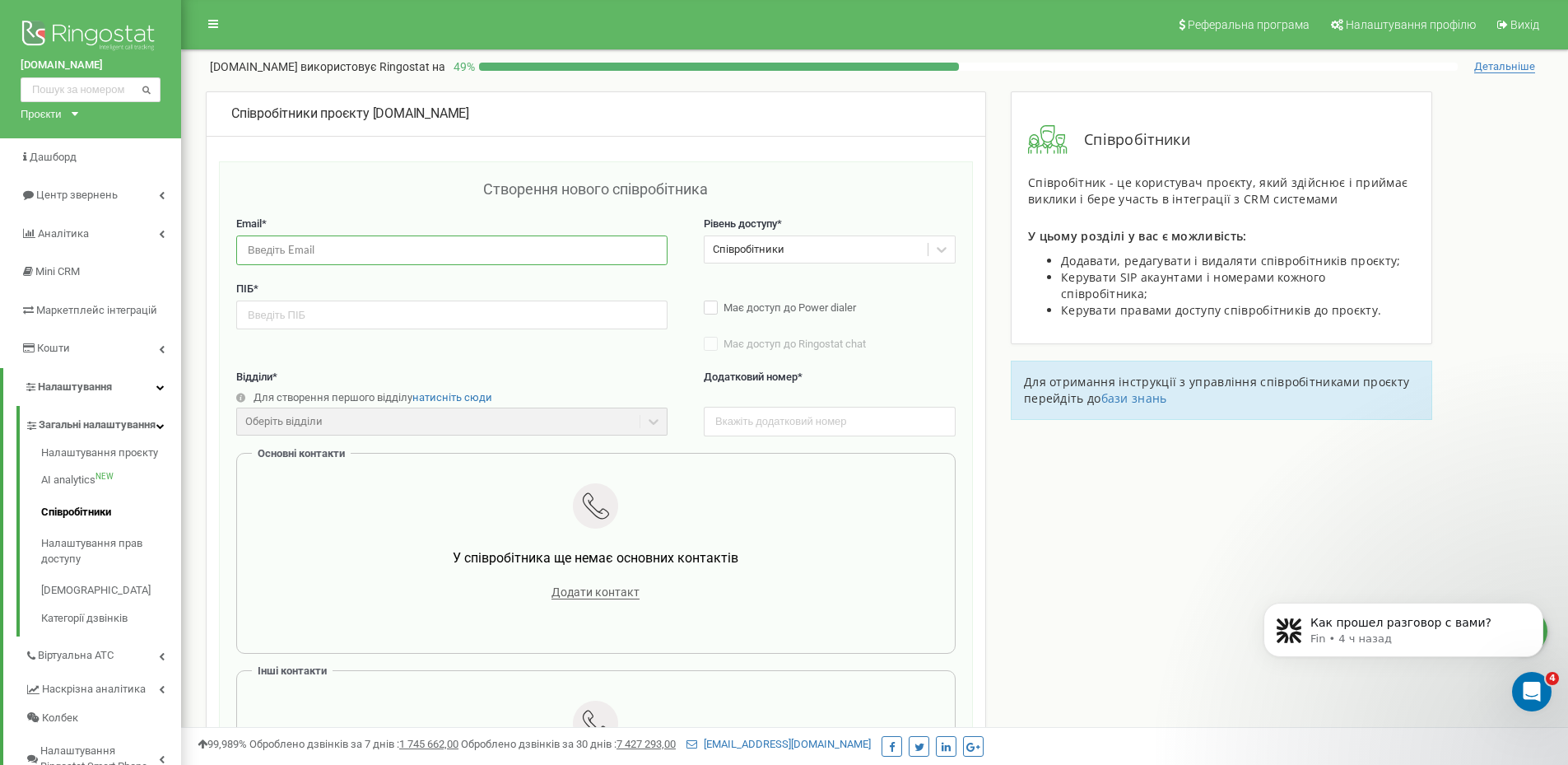
click at [362, 251] on input "email" at bounding box center [451, 249] width 431 height 29
paste input "[EMAIL_ADDRESS][DOMAIN_NAME]"
type input "[EMAIL_ADDRESS][DOMAIN_NAME]"
click at [335, 303] on input "text" at bounding box center [451, 315] width 431 height 29
paste input "[PERSON_NAME]"
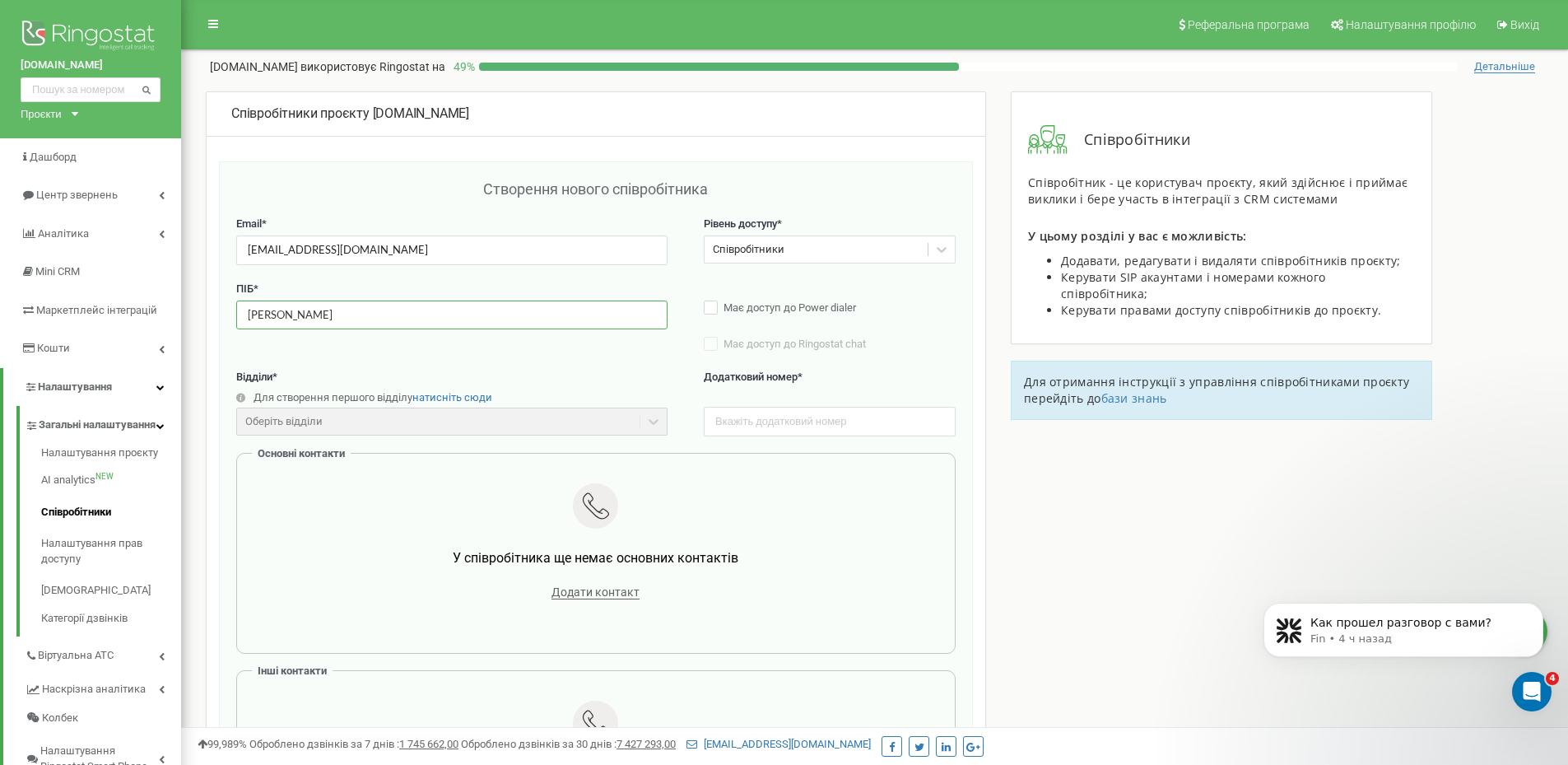
type input "[PERSON_NAME]"
click at [843, 413] on input "text" at bounding box center [830, 421] width 252 height 29
type input "111"
click at [593, 589] on span "Додати контакт" at bounding box center [595, 592] width 88 height 14
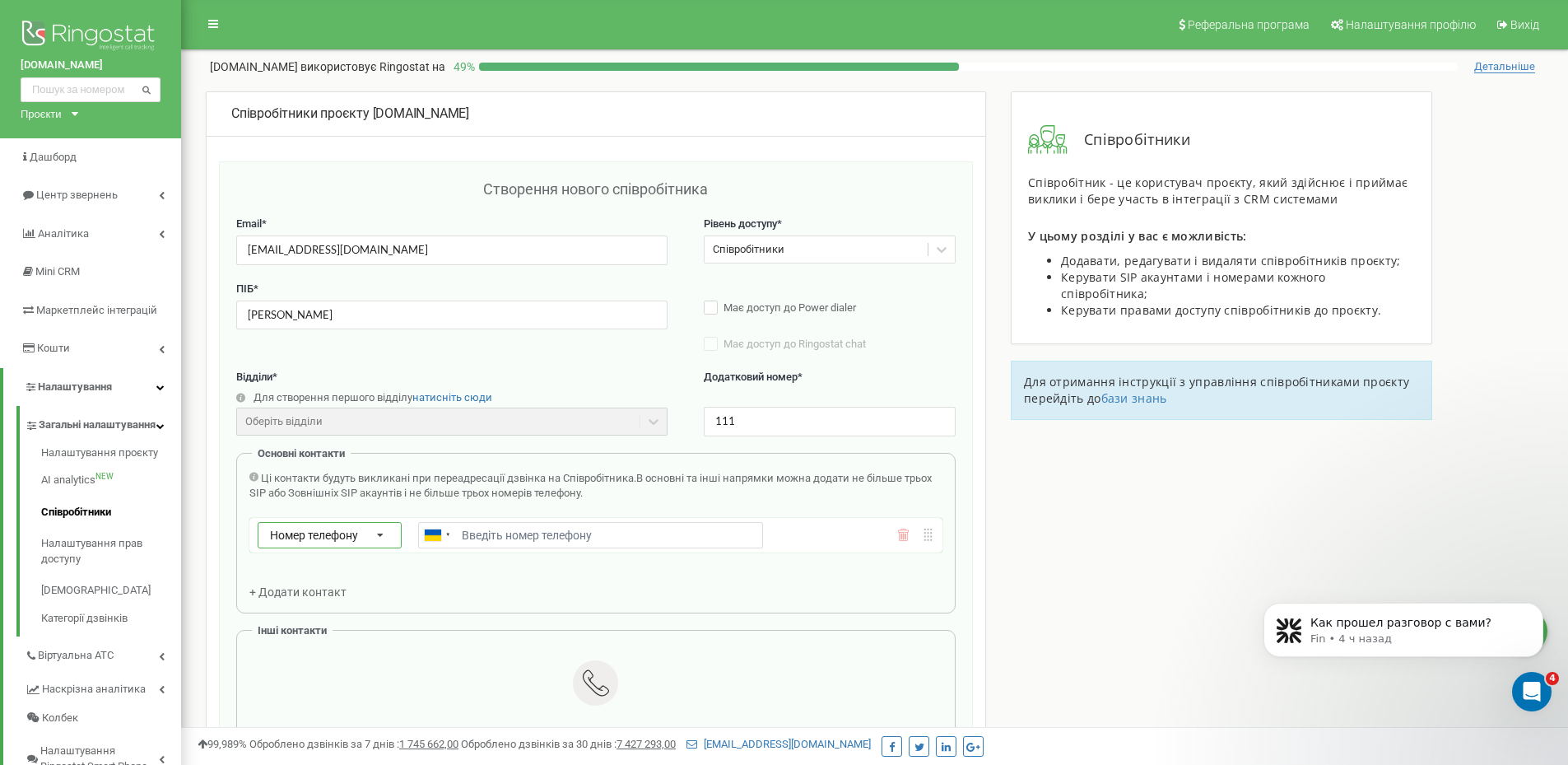
click at [333, 540] on span "Номер телефону" at bounding box center [314, 535] width 88 height 13
click at [318, 599] on div "Зовнішній SIP" at bounding box center [329, 607] width 143 height 24
click at [497, 548] on input "text" at bounding box center [590, 535] width 345 height 26
paste input "fomichmainbooking_lavrykanna@sip.ringostat.com"
type input "fomichmainbooking_lavrykanna@sip.ringostat.com"
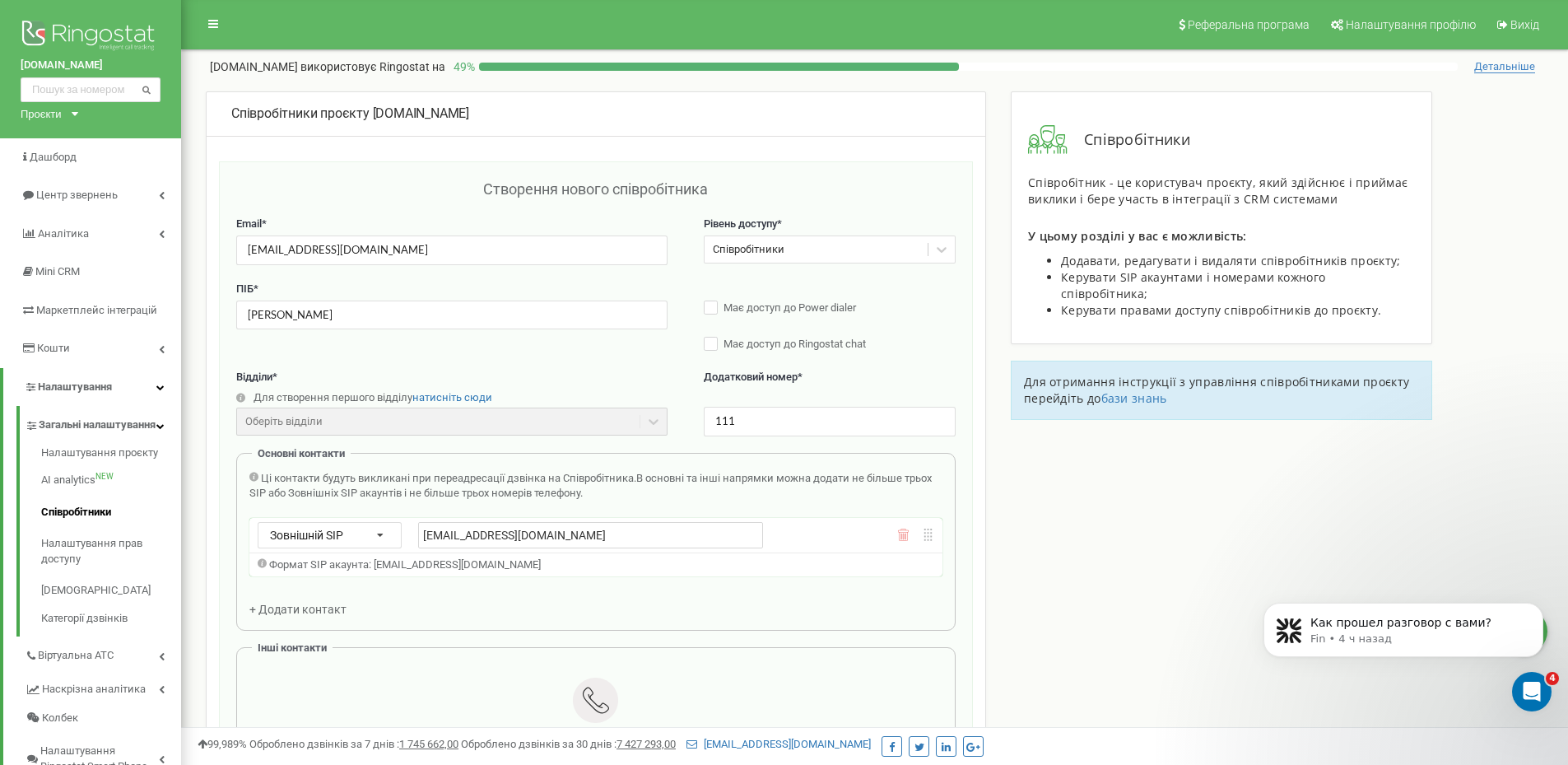
click at [1009, 502] on div "Співробітники проєкту karpat-ski.com Створення нового співробітника Email * lav…" at bounding box center [874, 713] width 1362 height 1244
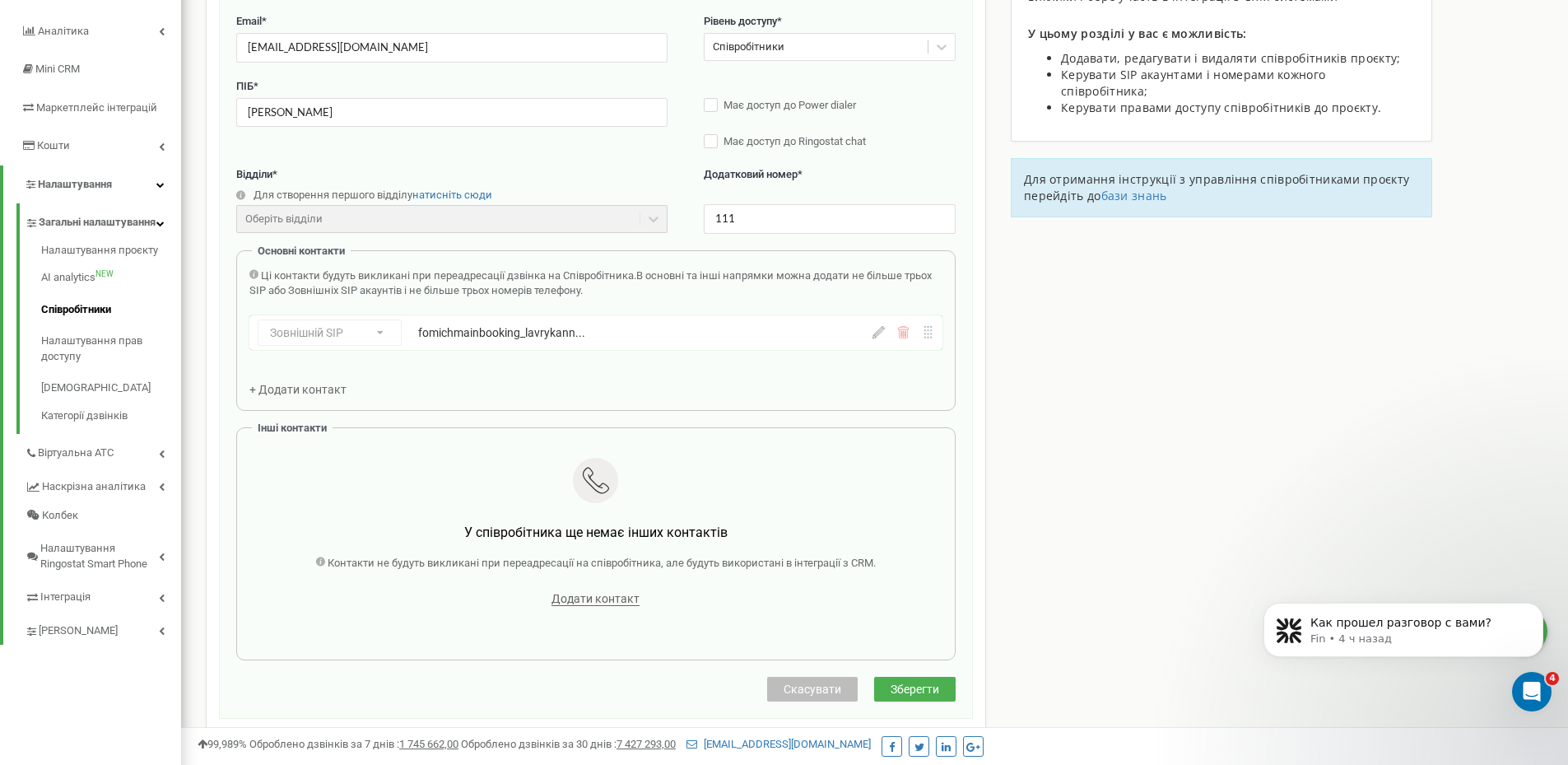
scroll to position [247, 0]
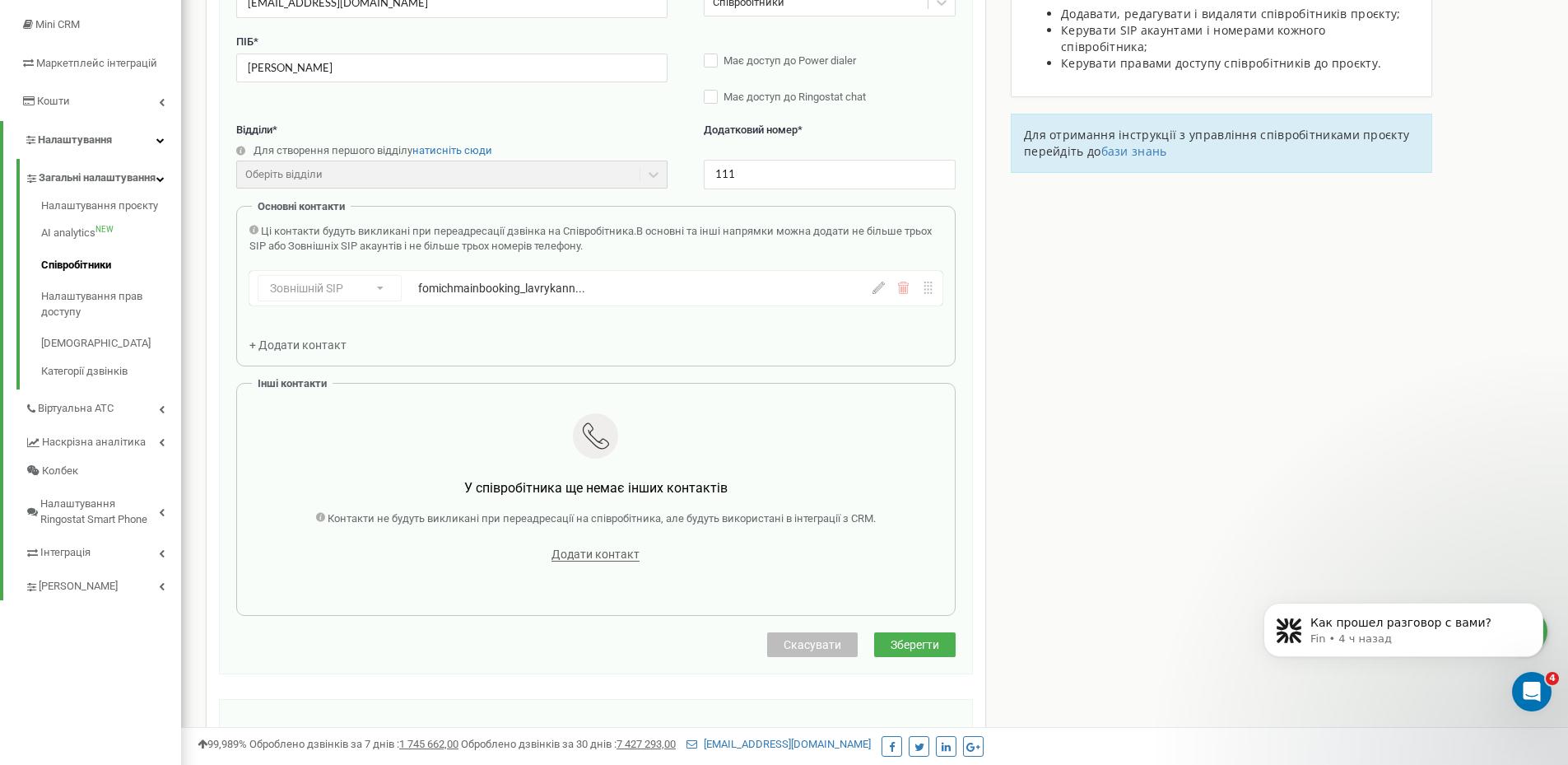
click at [892, 637] on button "Зберегти" at bounding box center [915, 645] width 81 height 25
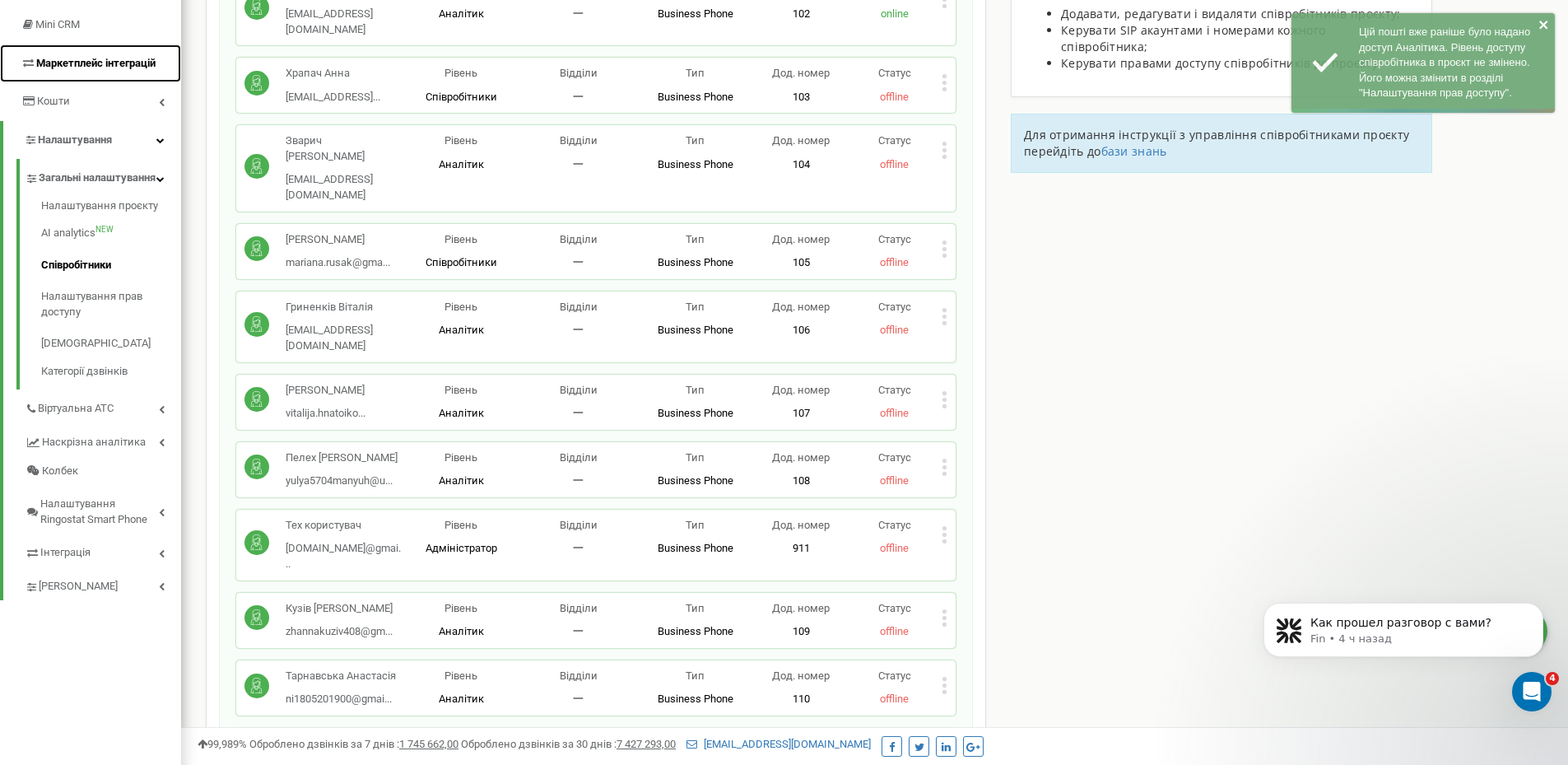
click at [97, 69] on span "Маркетплейс інтеграцій" at bounding box center [88, 64] width 135 height 16
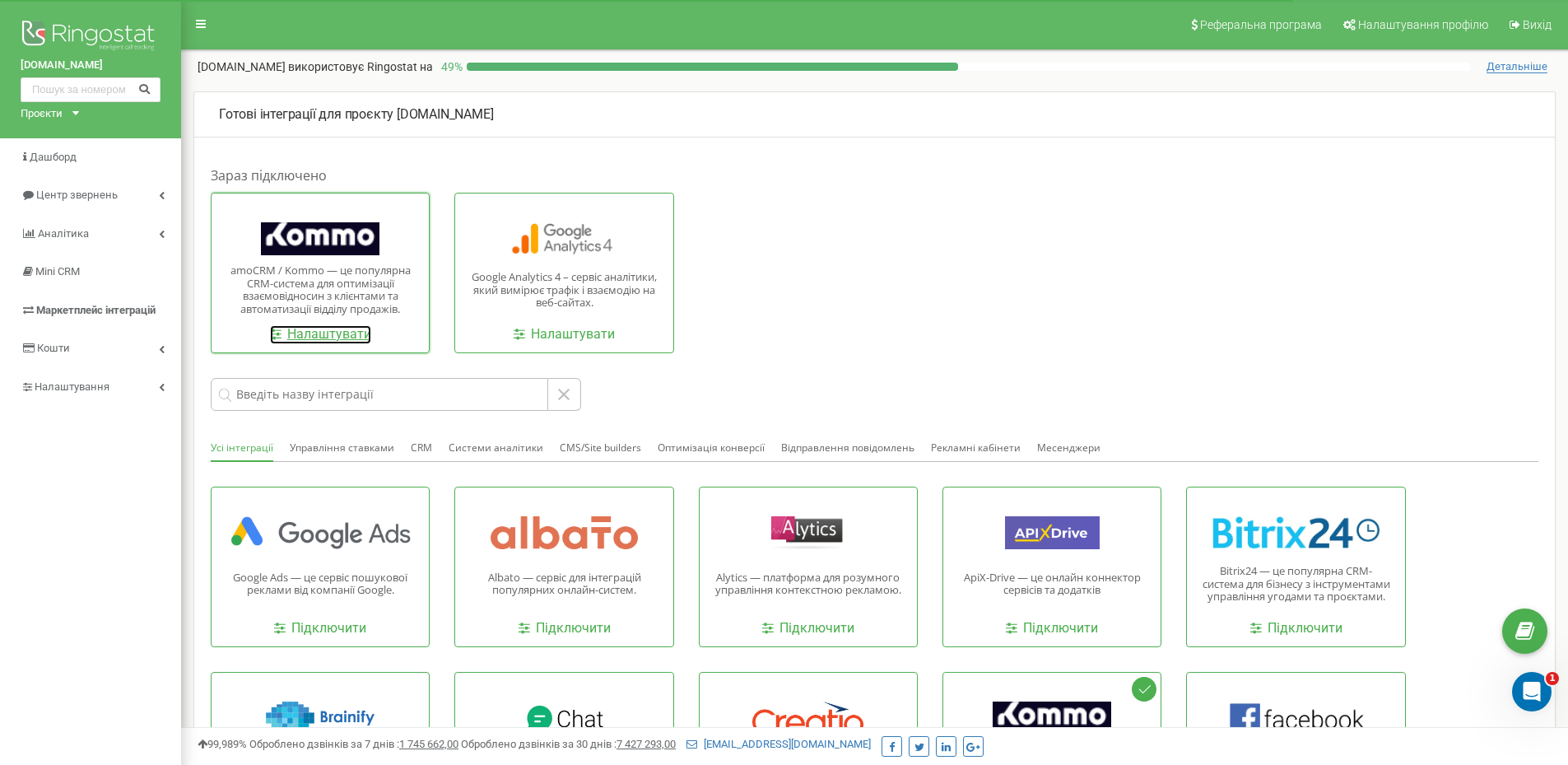
click at [314, 326] on link "Налаштувати" at bounding box center [320, 335] width 101 height 19
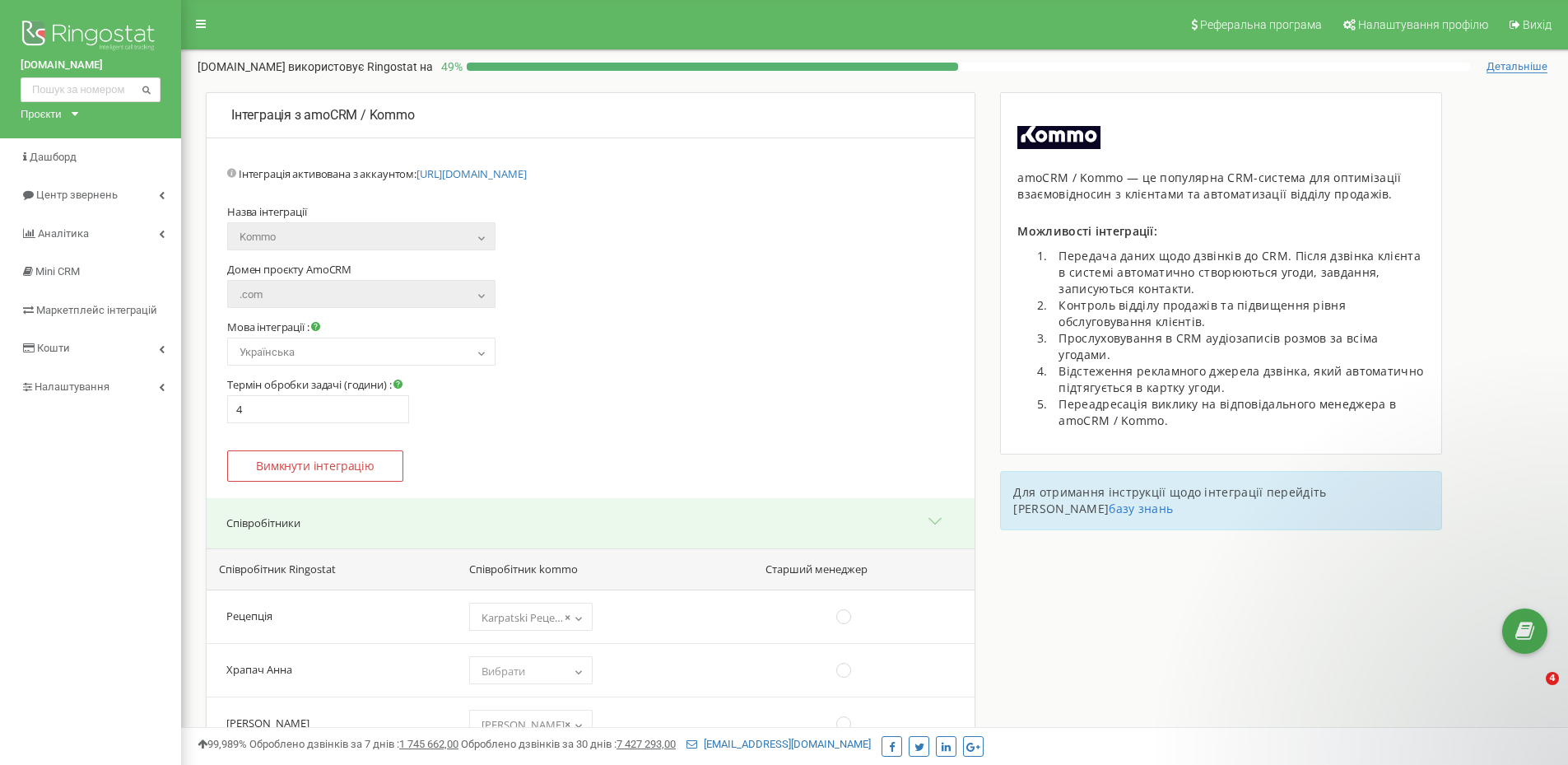
select select "12353831"
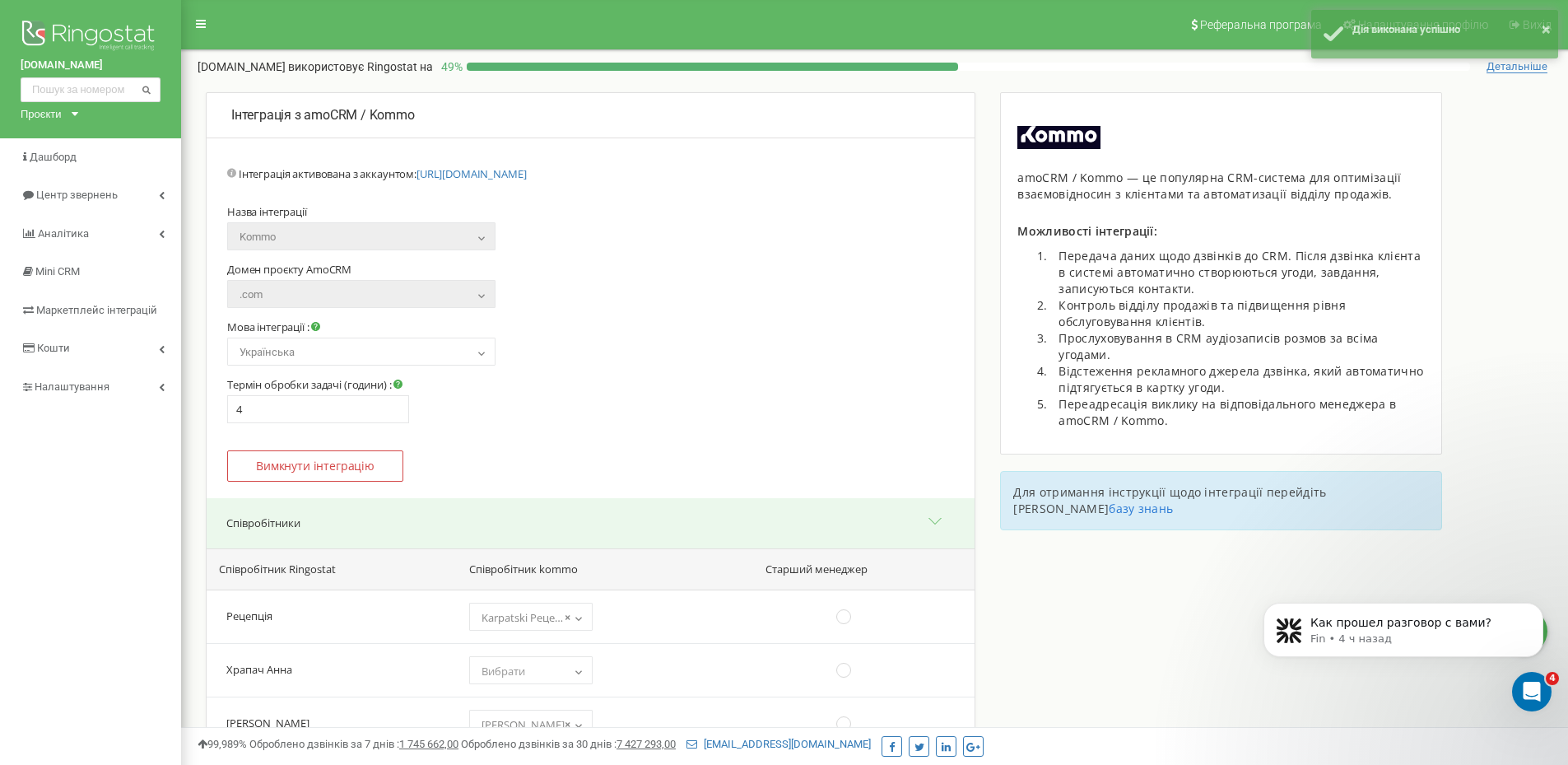
click at [63, 112] on div "Проєкти pravdop.com grandcar.kz.sip sotalan.com grandcar.fmc.com grandcar.ua.si…" at bounding box center [46, 114] width 51 height 16
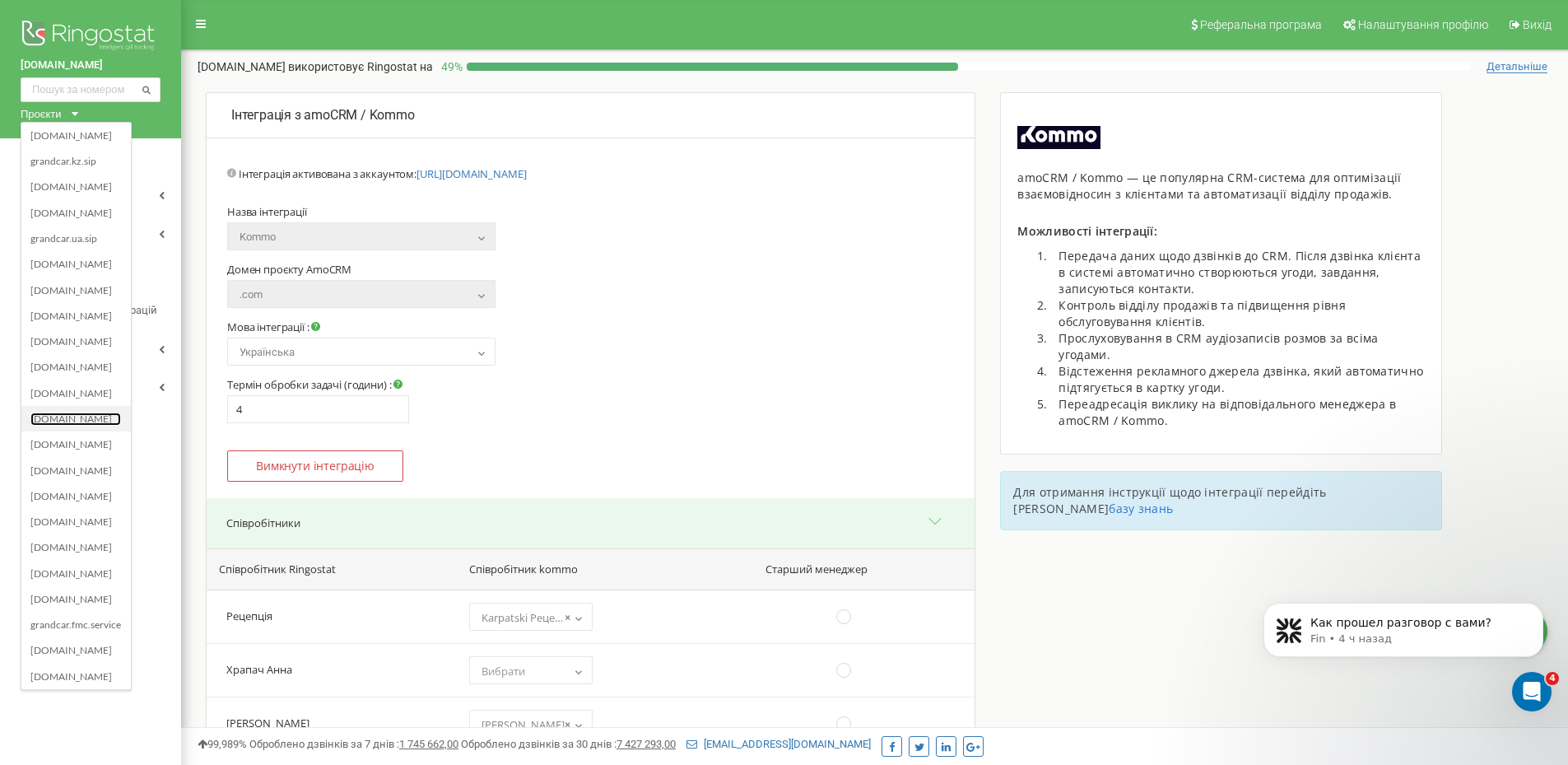
click at [73, 415] on link "[DOMAIN_NAME]" at bounding box center [75, 418] width 91 height 13
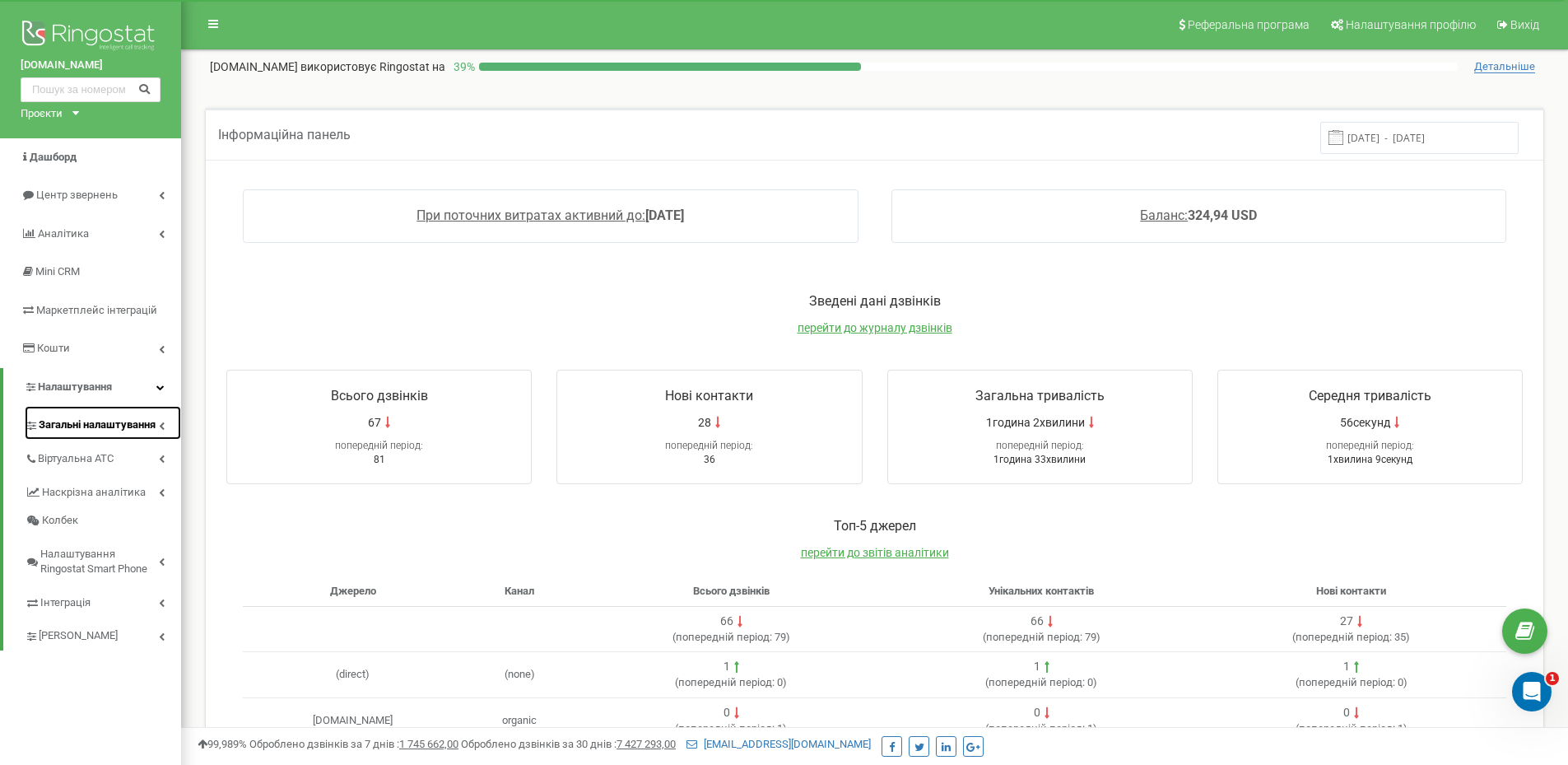
click at [88, 434] on link "Загальні налаштування" at bounding box center [103, 423] width 156 height 34
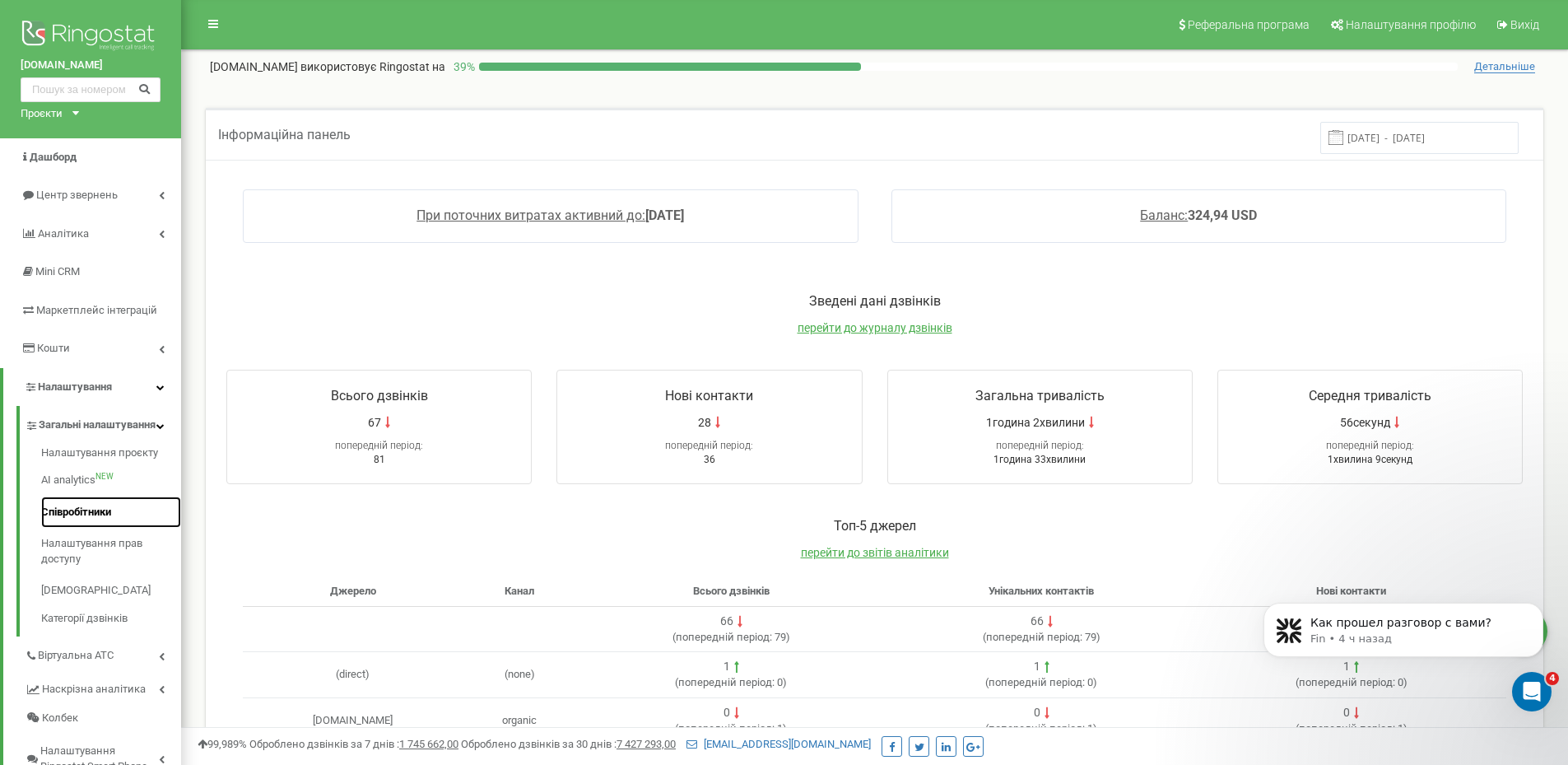
click at [79, 524] on link "Співробітники" at bounding box center [111, 512] width 140 height 32
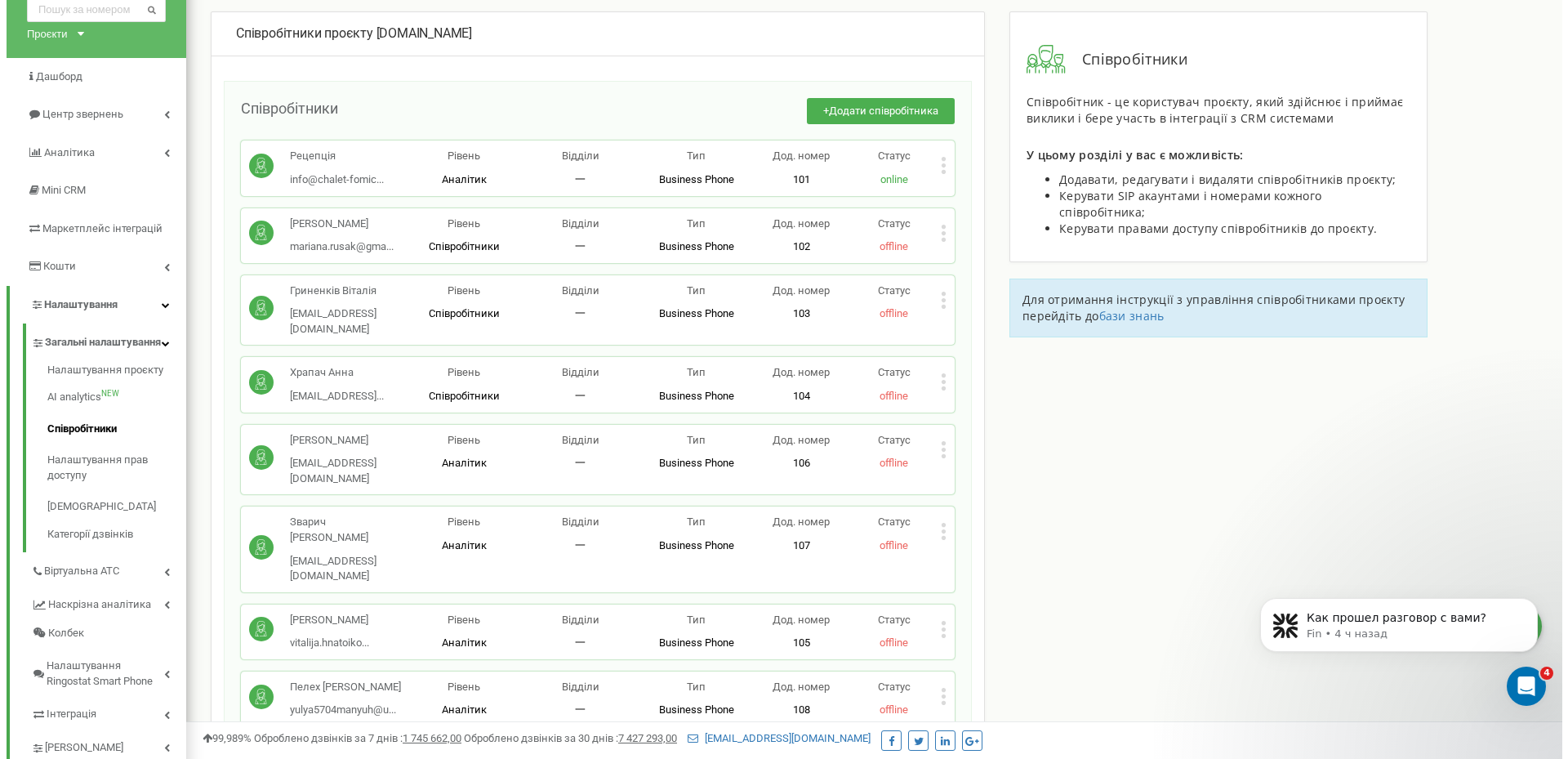
scroll to position [245, 0]
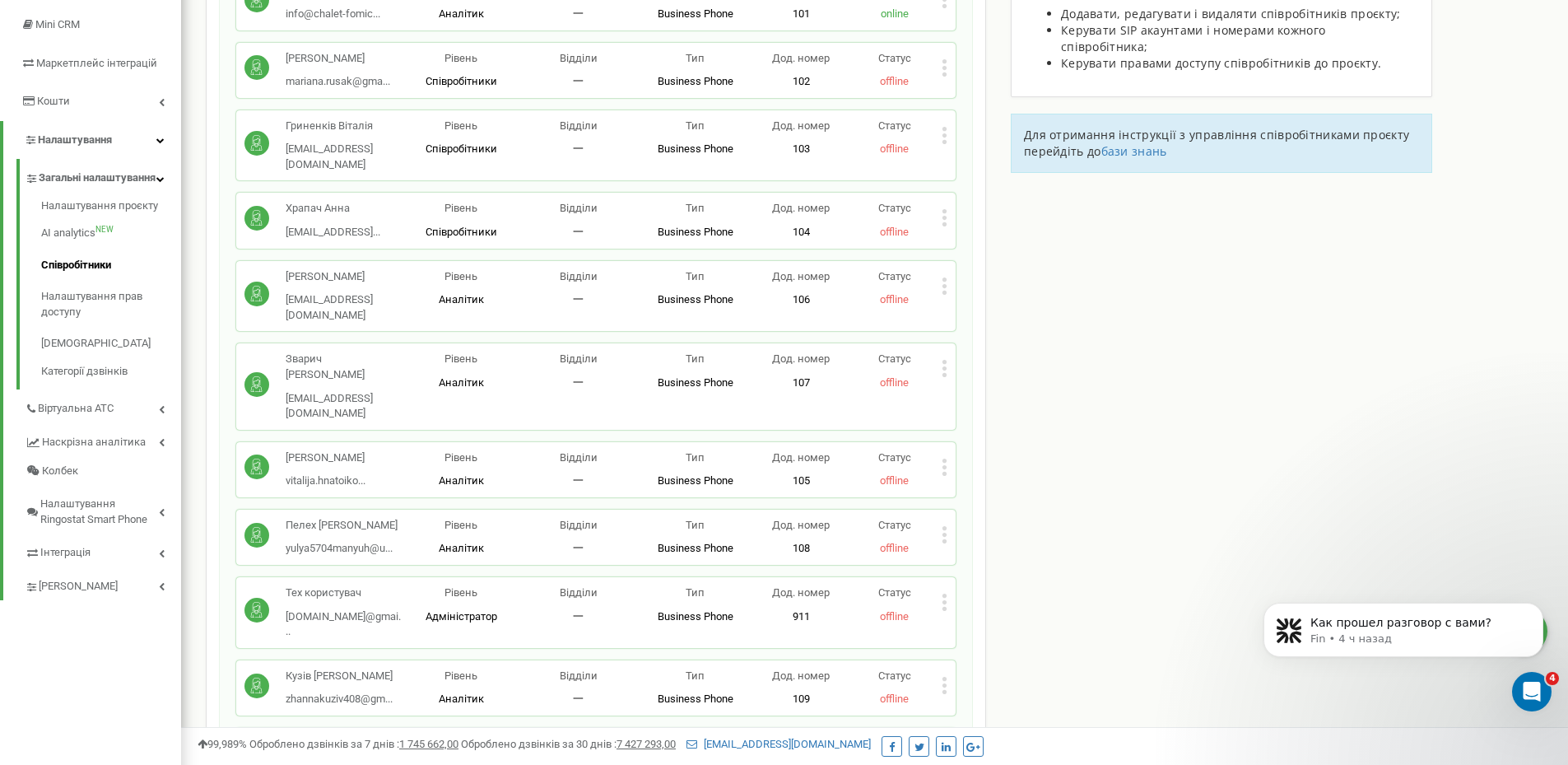
click at [945, 277] on icon at bounding box center [944, 286] width 6 height 17
click at [981, 333] on span "Видалити співробітника" at bounding box center [1029, 338] width 130 height 10
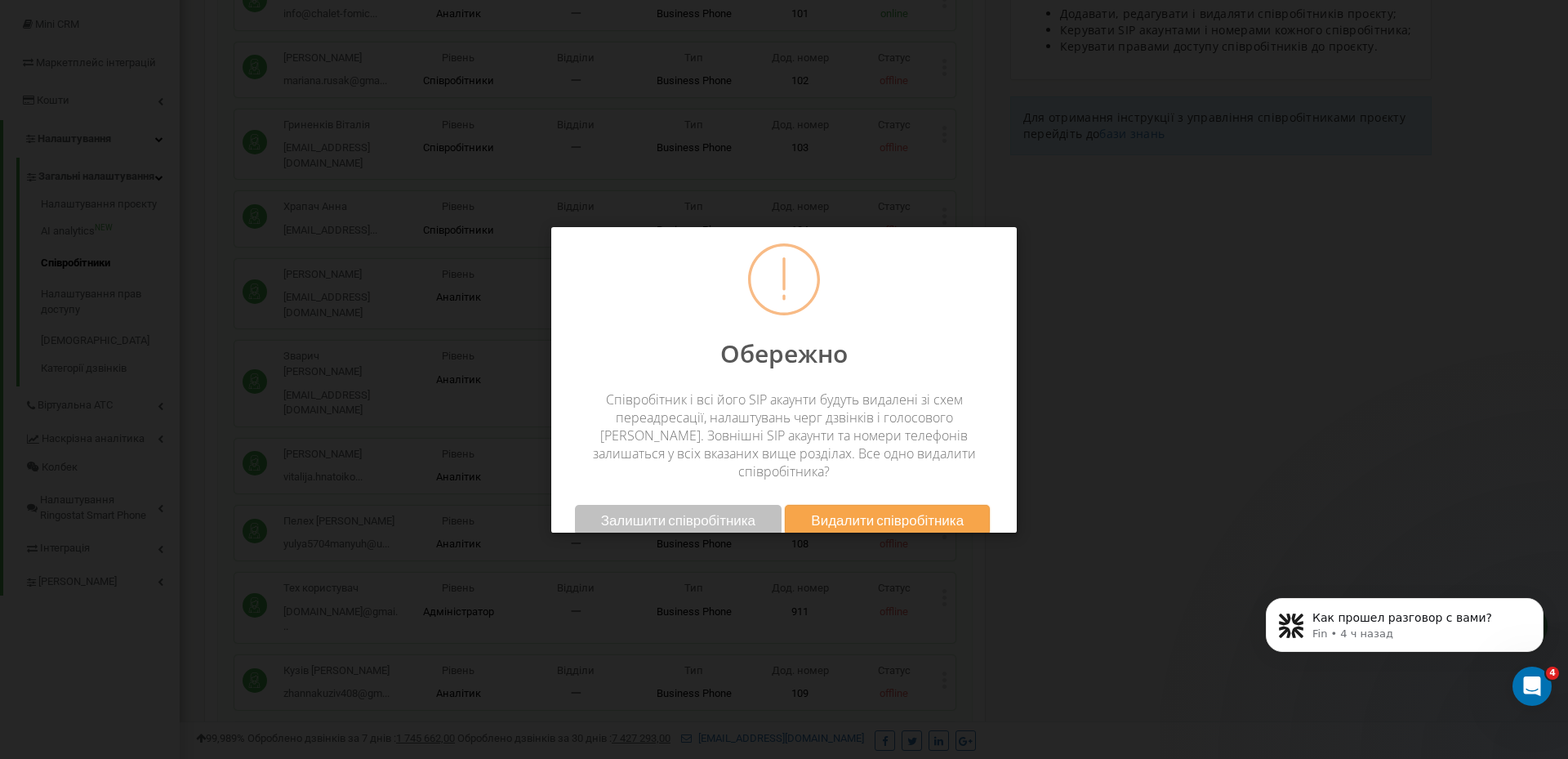
click at [803, 505] on button "Видалити співробітника" at bounding box center [887, 520] width 205 height 30
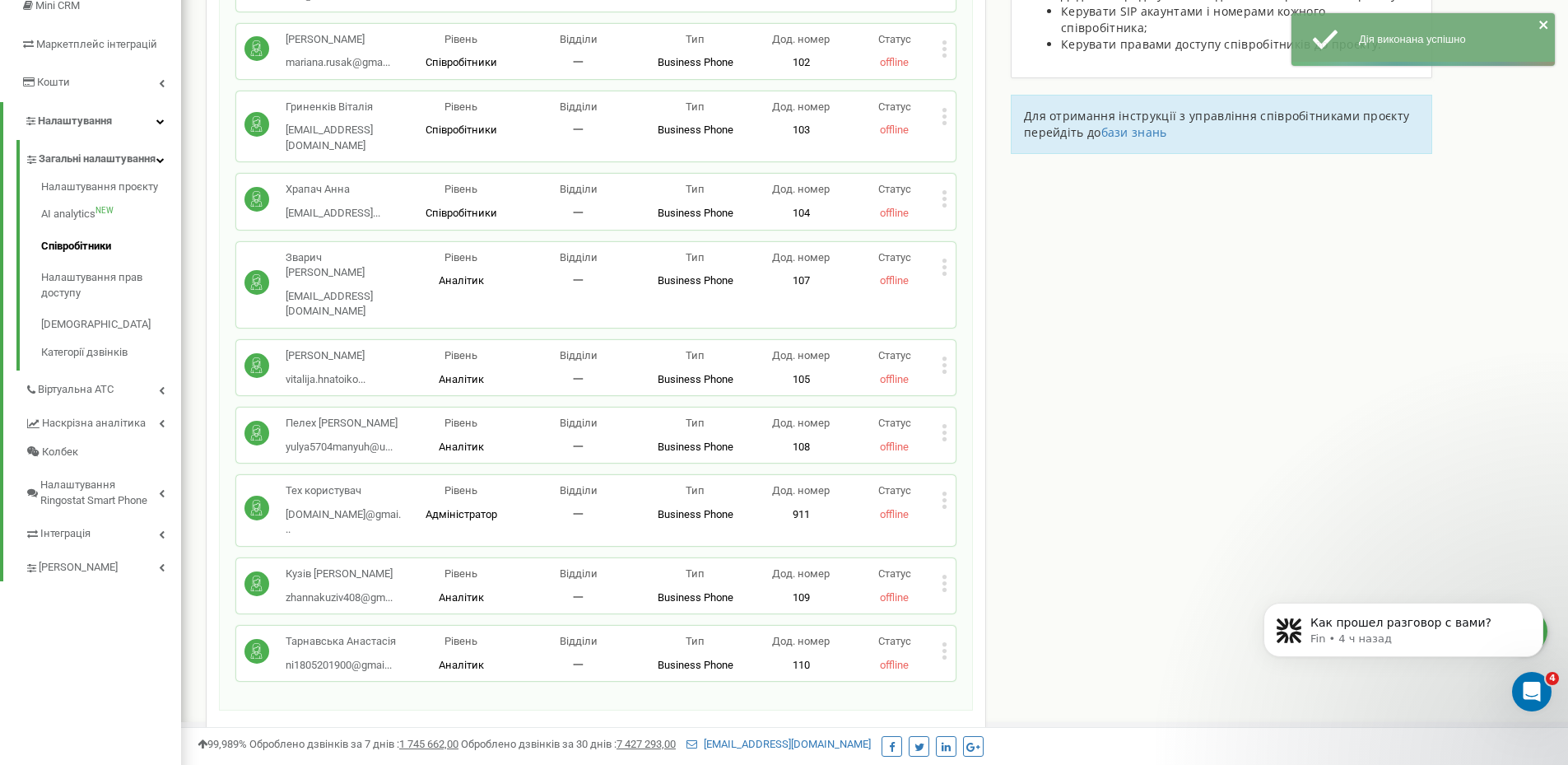
scroll to position [0, 0]
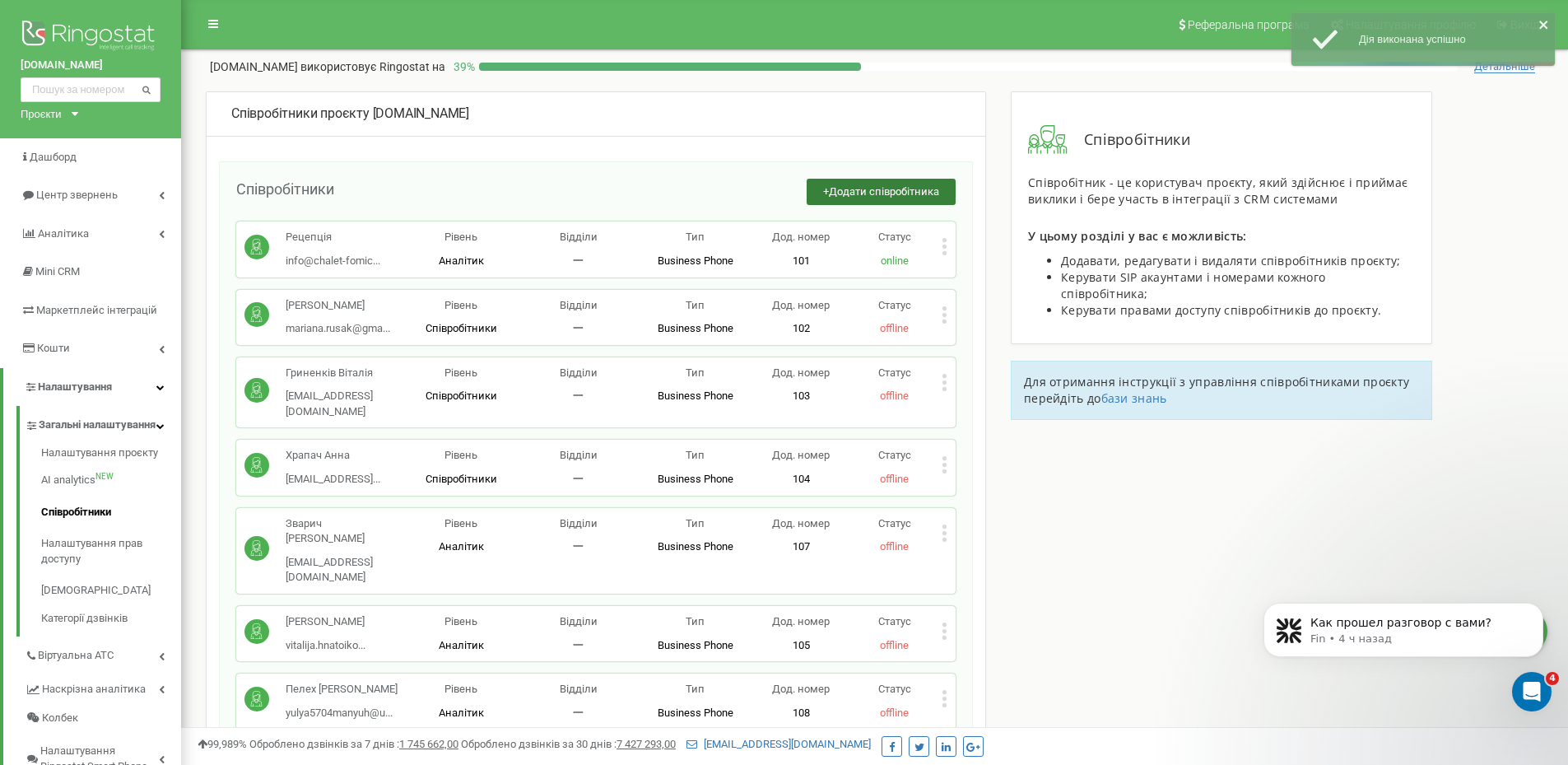
click at [851, 185] on span "Додати співробітника" at bounding box center [884, 191] width 111 height 12
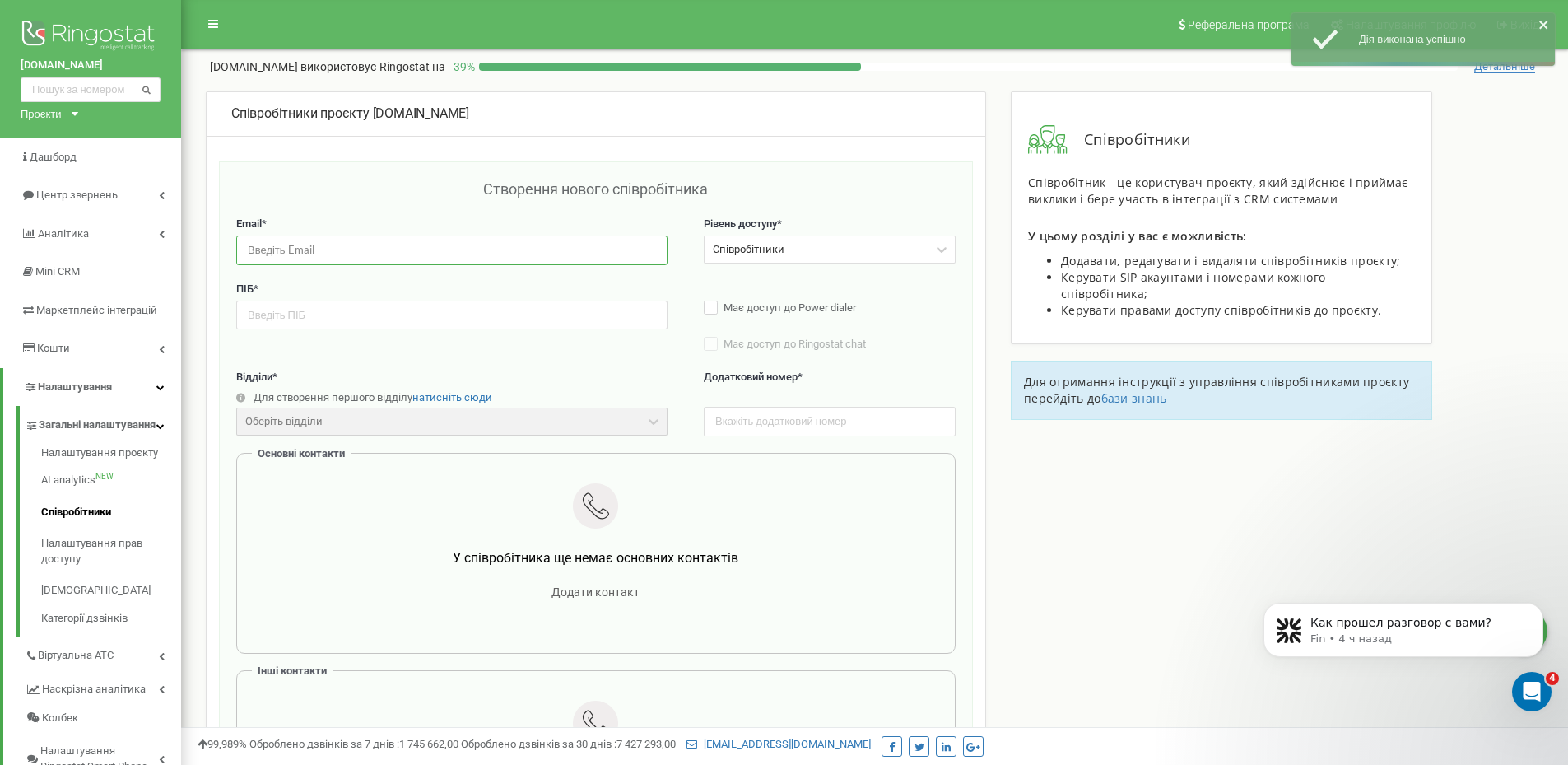
click at [513, 253] on input "email" at bounding box center [451, 249] width 431 height 29
paste input "[EMAIL_ADDRESS][DOMAIN_NAME]"
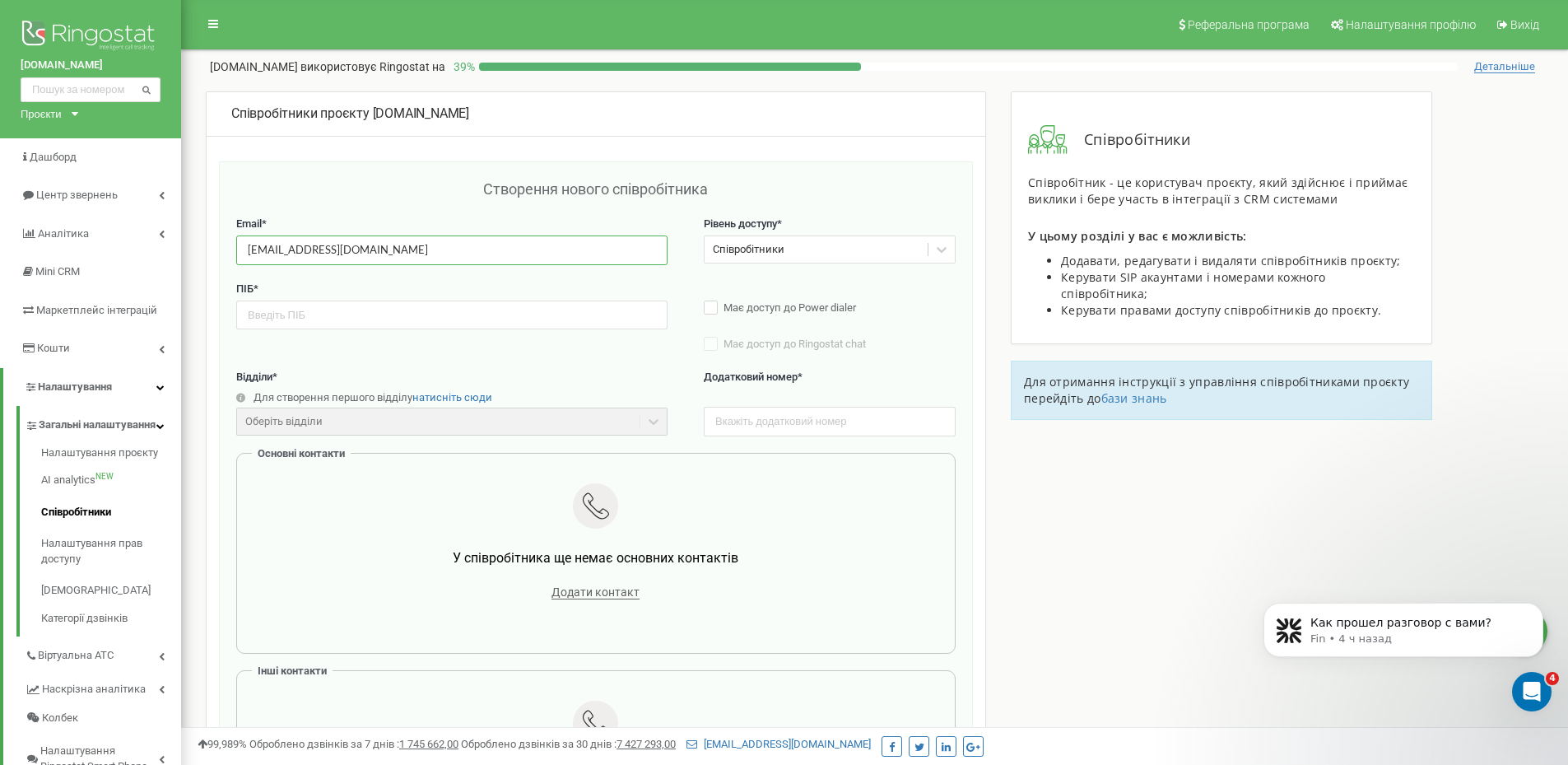
type input "[EMAIL_ADDRESS][DOMAIN_NAME]"
click at [357, 322] on input "text" at bounding box center [451, 315] width 431 height 29
paste input "[PERSON_NAME]"
type input "[PERSON_NAME]"
click at [755, 419] on input "text" at bounding box center [830, 421] width 252 height 29
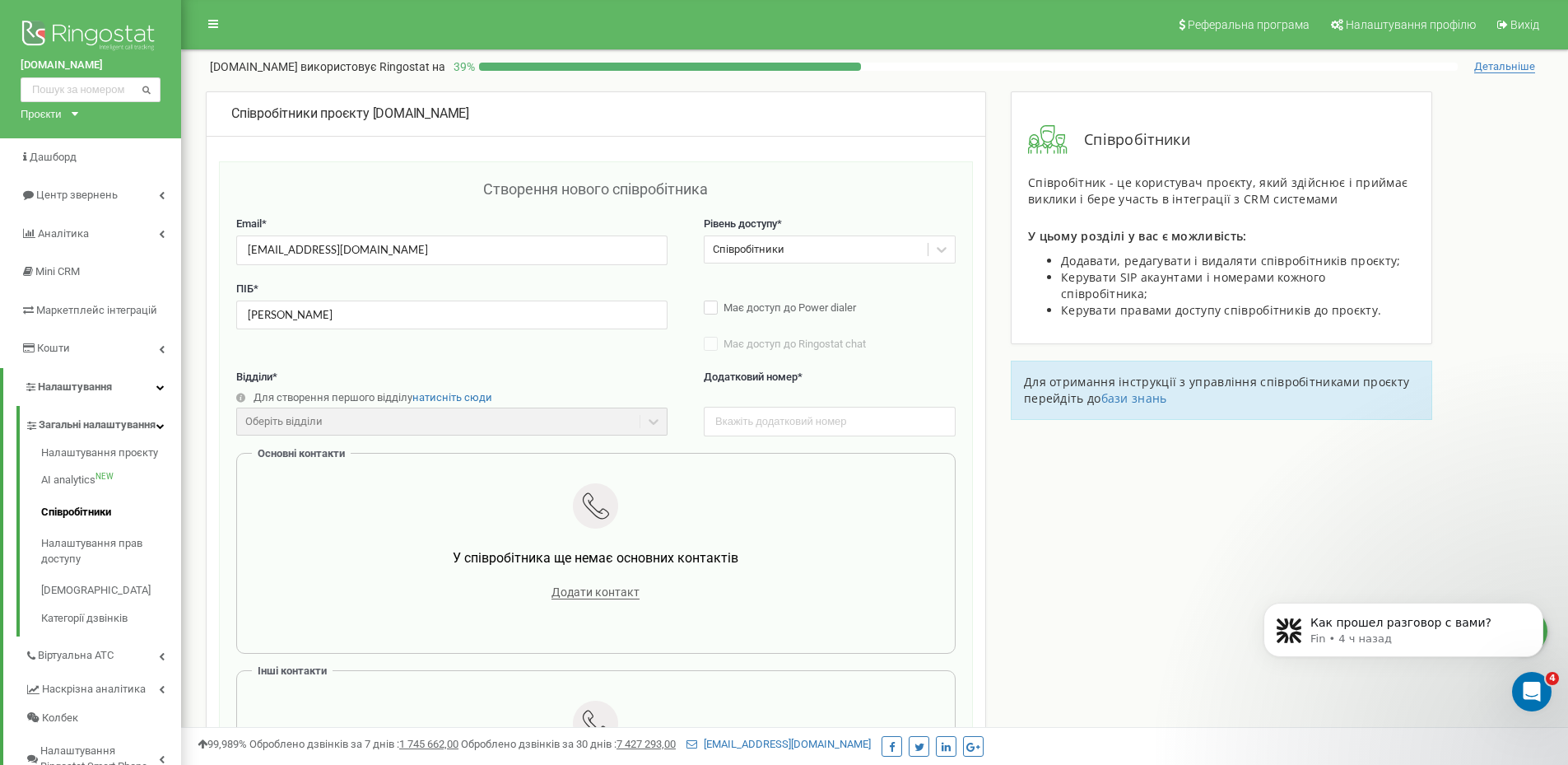
click at [752, 397] on label "Додатковий номер *" at bounding box center [830, 386] width 252 height 34
click at [755, 417] on input "text" at bounding box center [830, 421] width 252 height 29
type input "111"
click at [591, 600] on span "Додати контакт" at bounding box center [595, 592] width 88 height 14
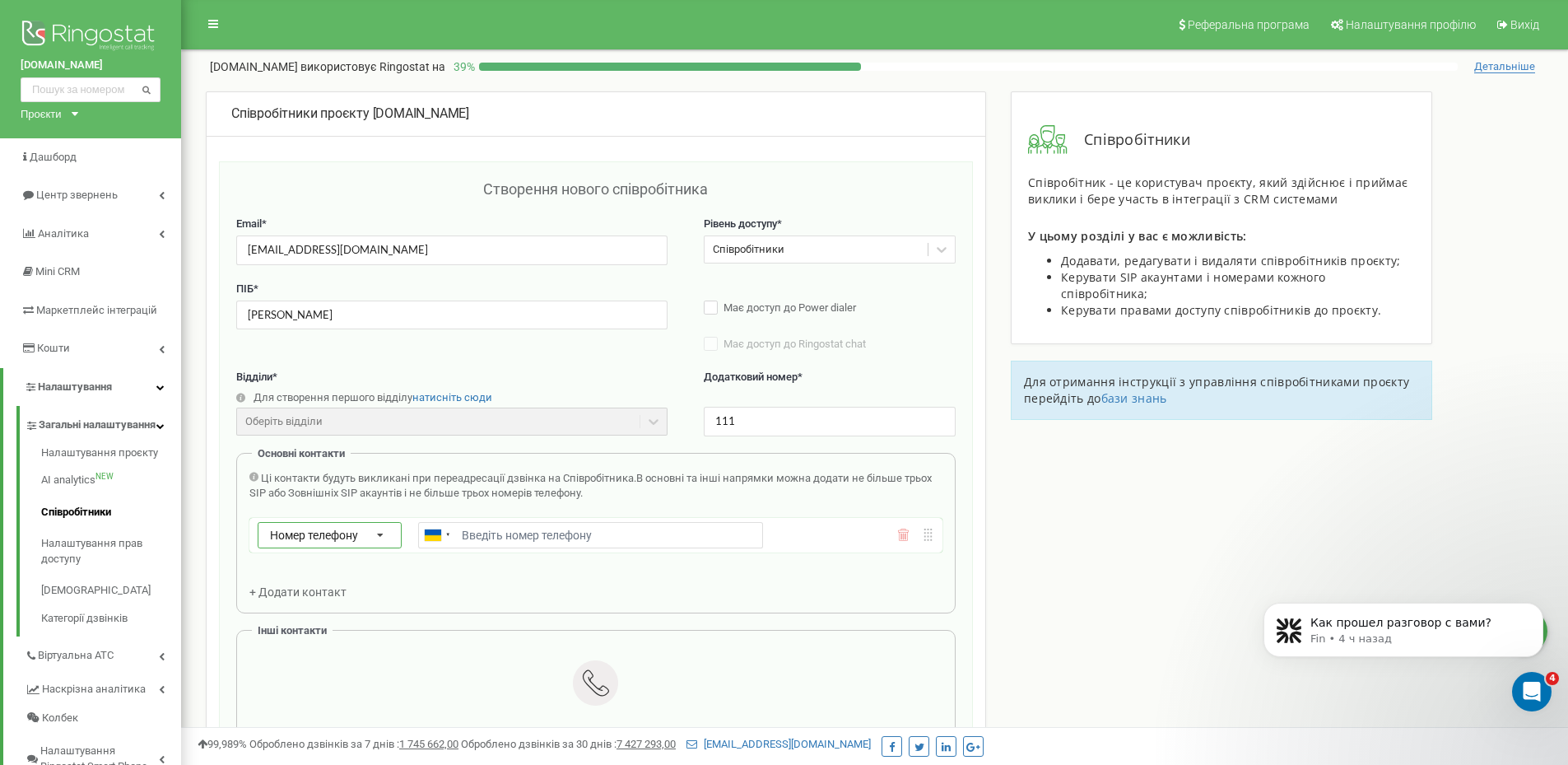
click at [314, 529] on span "Номер телефону" at bounding box center [314, 535] width 88 height 13
click at [308, 602] on span "Зовнішній SIP" at bounding box center [300, 606] width 65 height 11
click at [552, 539] on input "text" at bounding box center [590, 535] width 345 height 26
paste input "fomichmainbooking_lavrykanna@sip.ringostat.com"
type input "fomichmainbooking_lavrykanna@sip.ringostat.com"
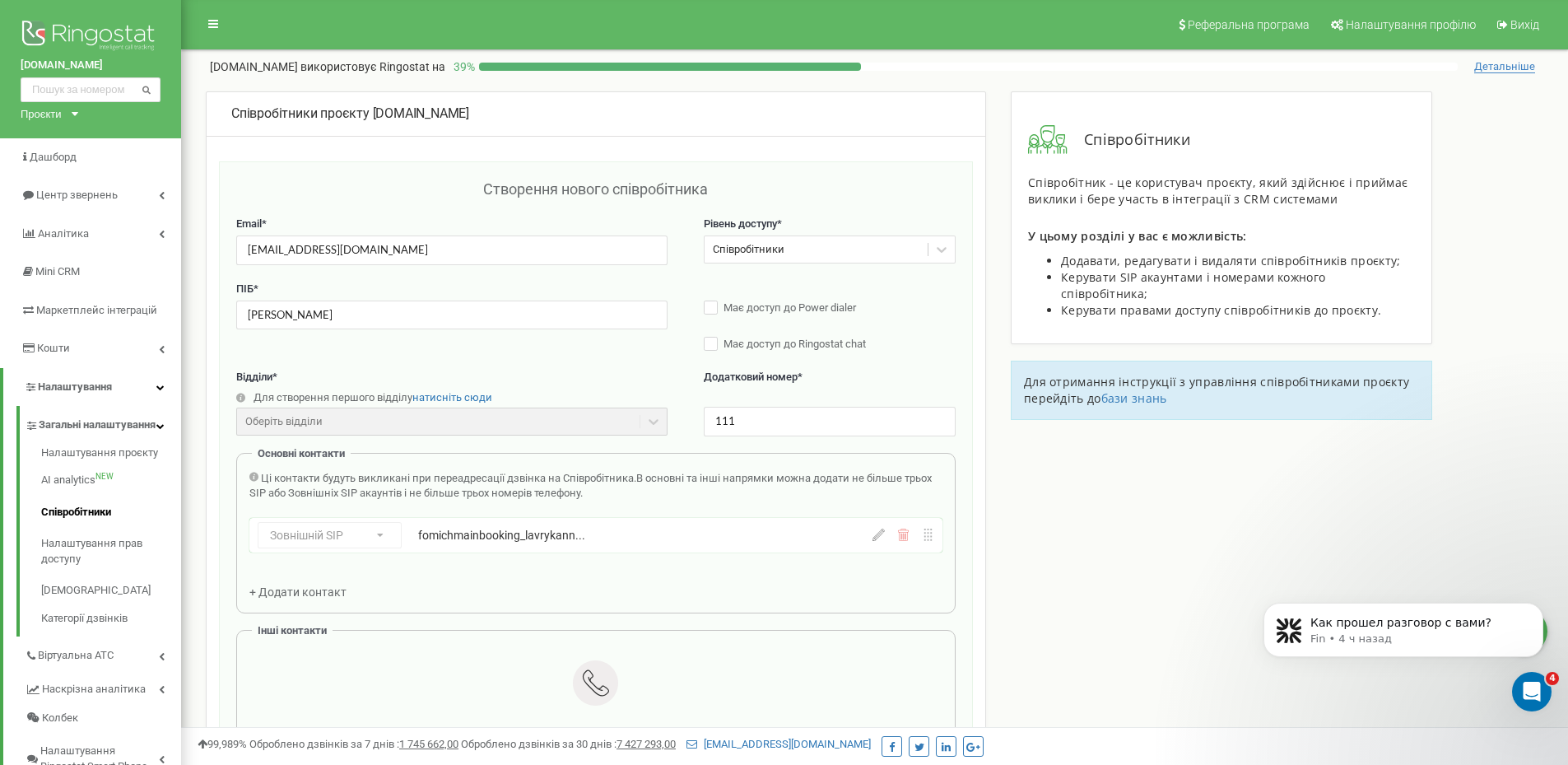
click at [1029, 534] on div "Співробітники проєкту chalet-fomich.com Створення нового співробітника Email * …" at bounding box center [874, 704] width 1362 height 1226
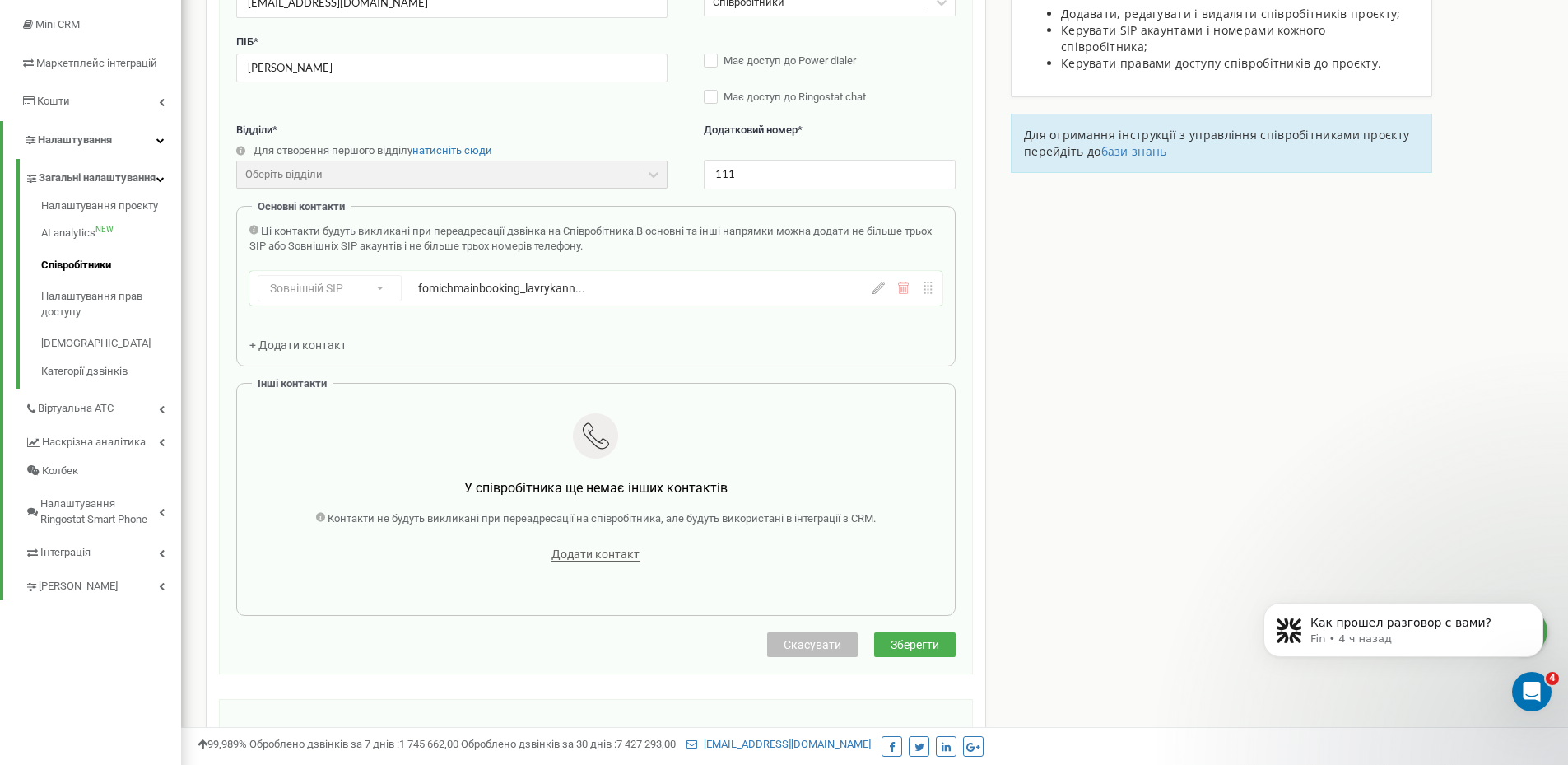
click at [927, 635] on button "Зберегти" at bounding box center [915, 645] width 81 height 25
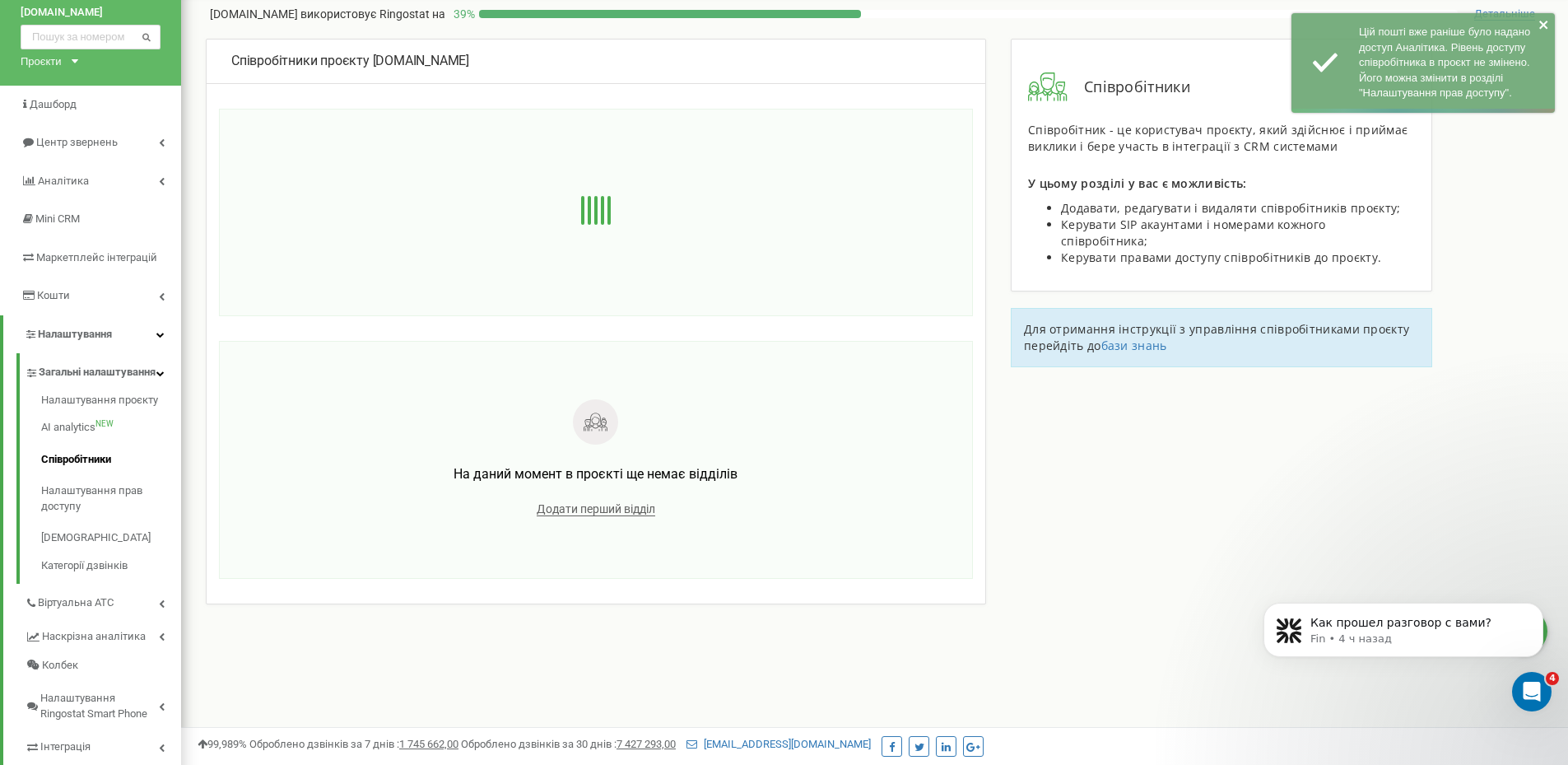
scroll to position [82, 0]
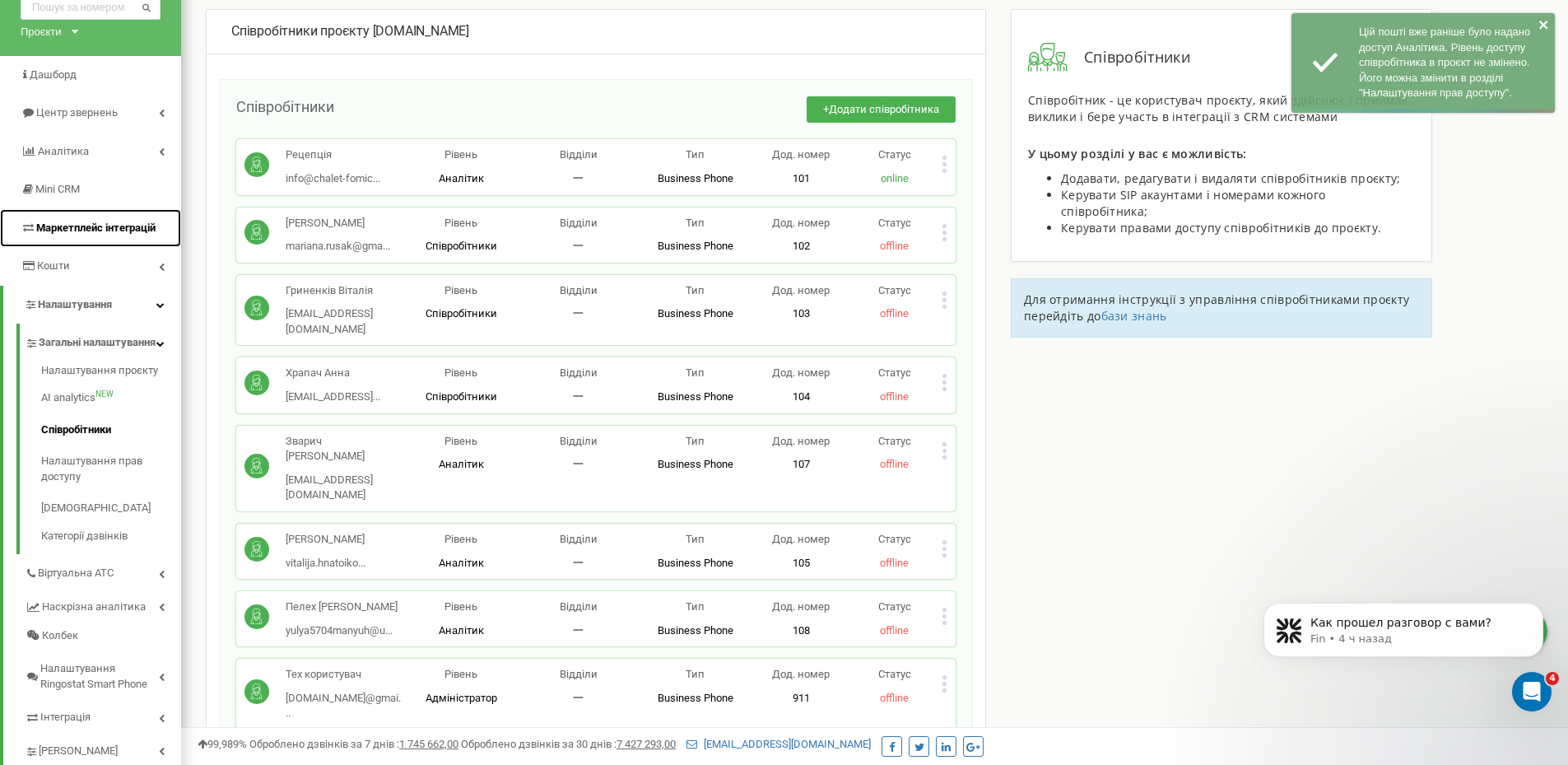
click at [62, 233] on span "Маркетплейс інтеграцій" at bounding box center [96, 227] width 119 height 12
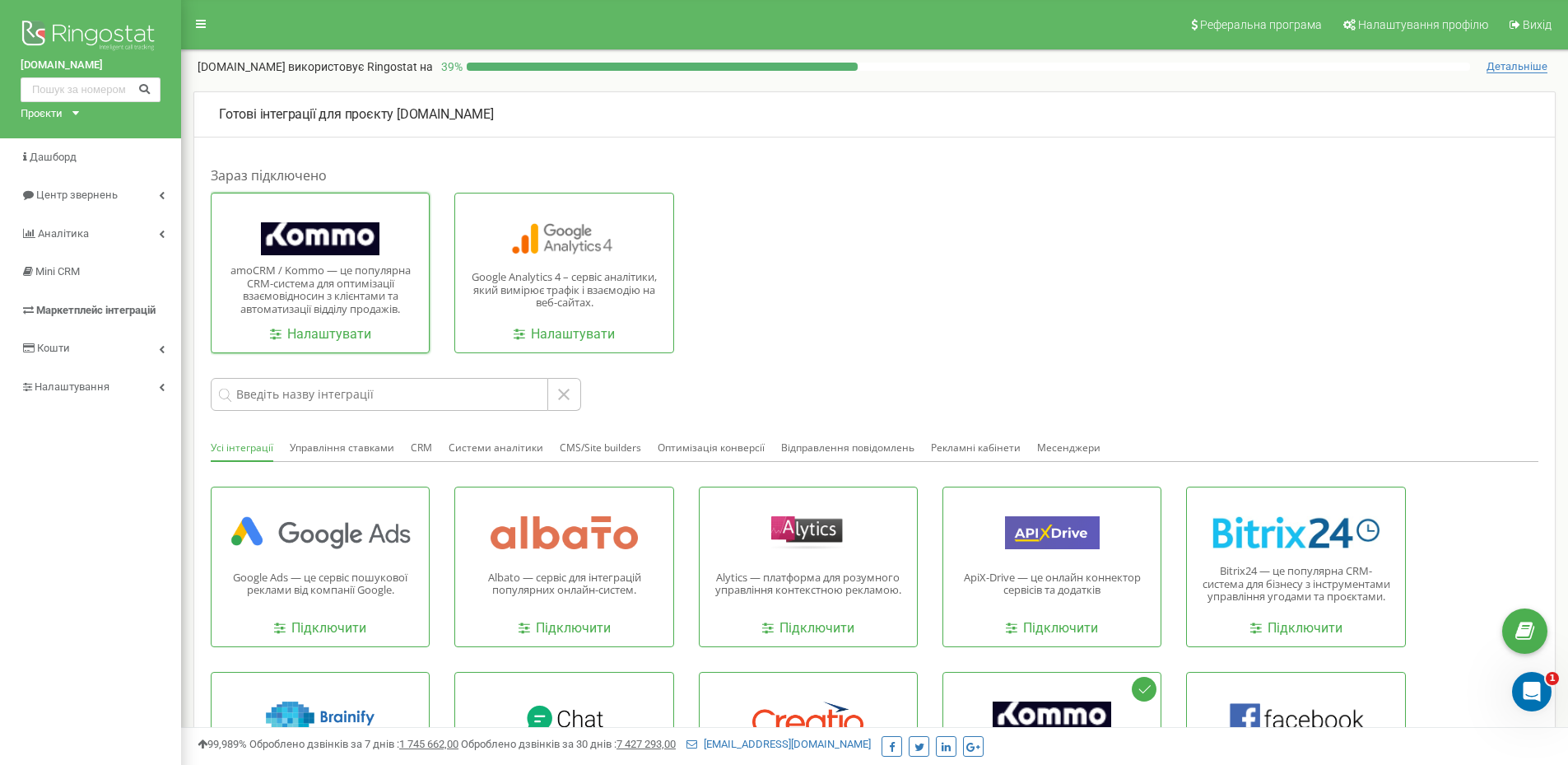
click at [319, 347] on div "amoCRM / Kommo — це популярна CRM-система для оптимізації взаємовідносин з кліє…" at bounding box center [320, 273] width 219 height 161
click at [322, 330] on link "Налаштувати" at bounding box center [320, 335] width 101 height 19
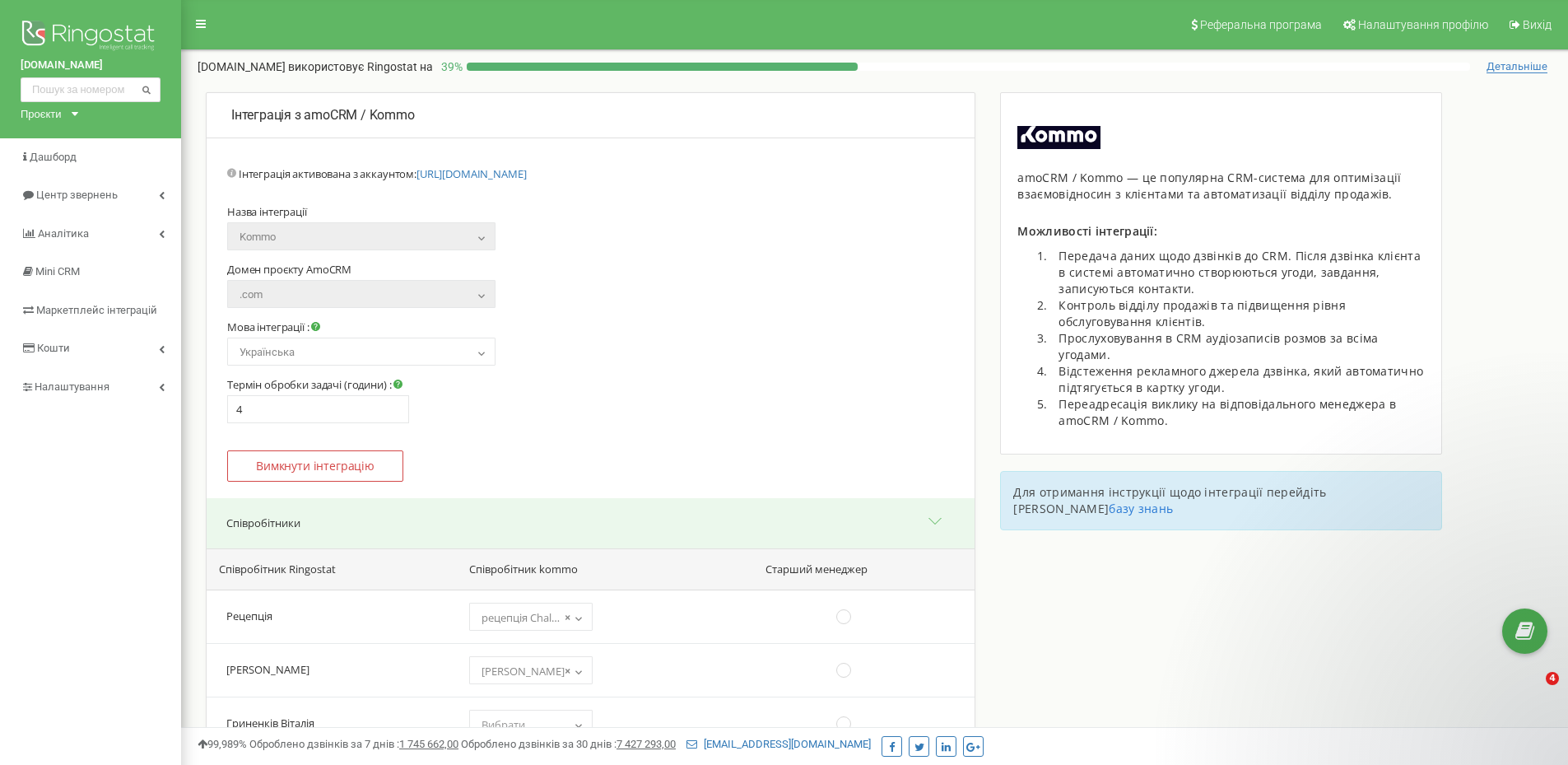
select select "12353831"
click at [39, 114] on div "Проєкти" at bounding box center [41, 114] width 41 height 16
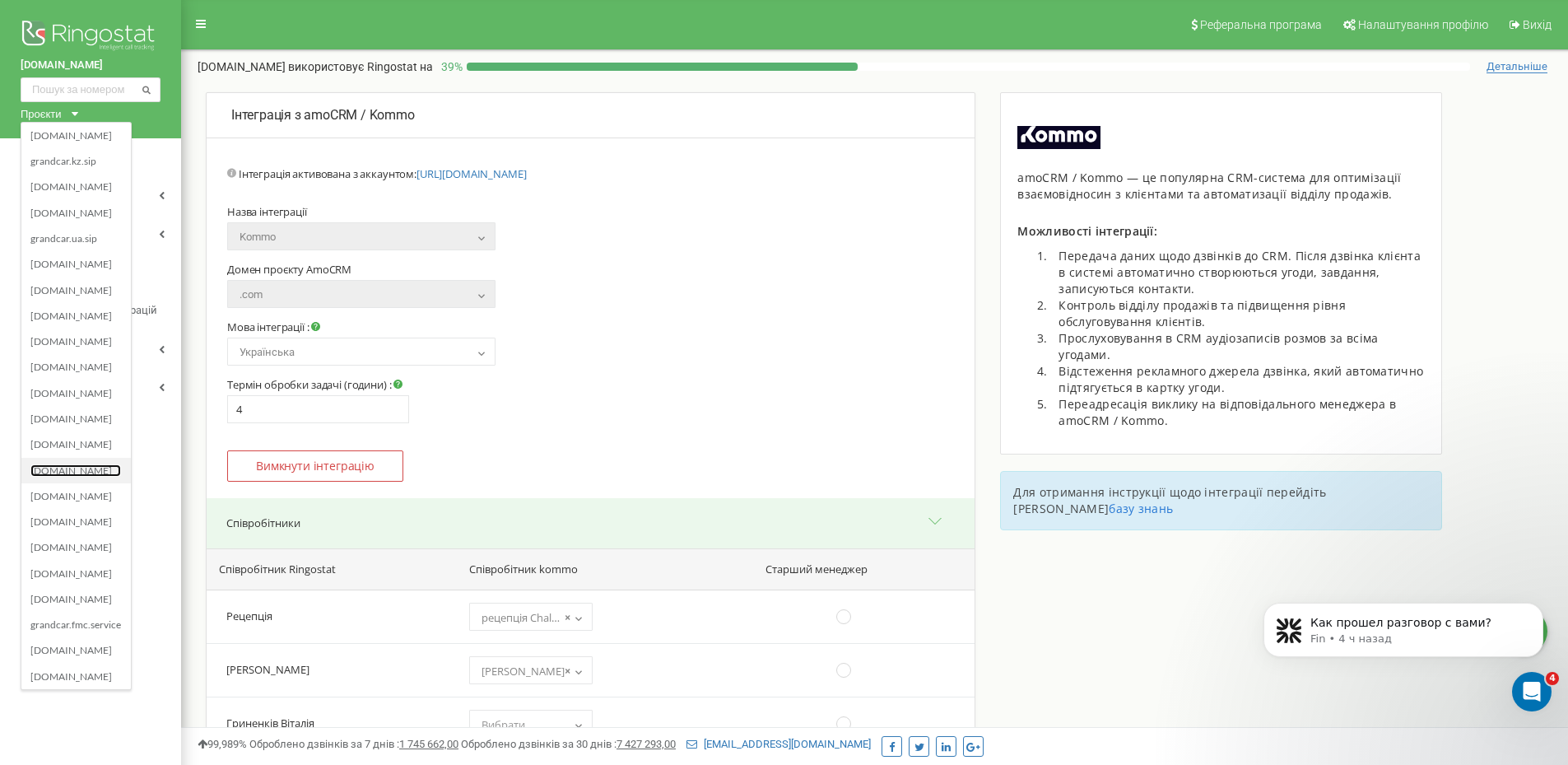
click at [74, 466] on link "[DOMAIN_NAME]" at bounding box center [75, 469] width 91 height 13
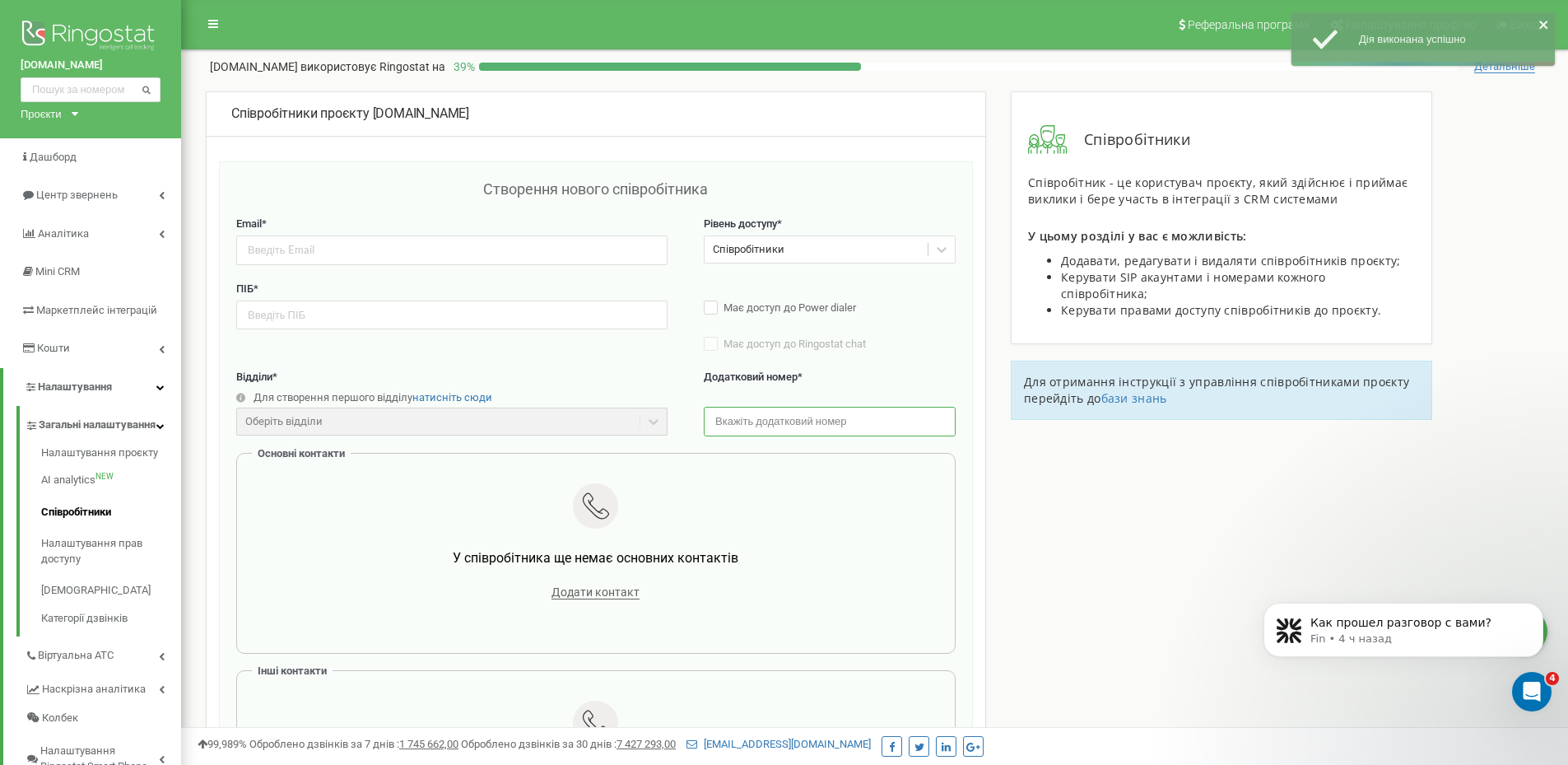
click at [722, 417] on input "text" at bounding box center [830, 421] width 252 height 29
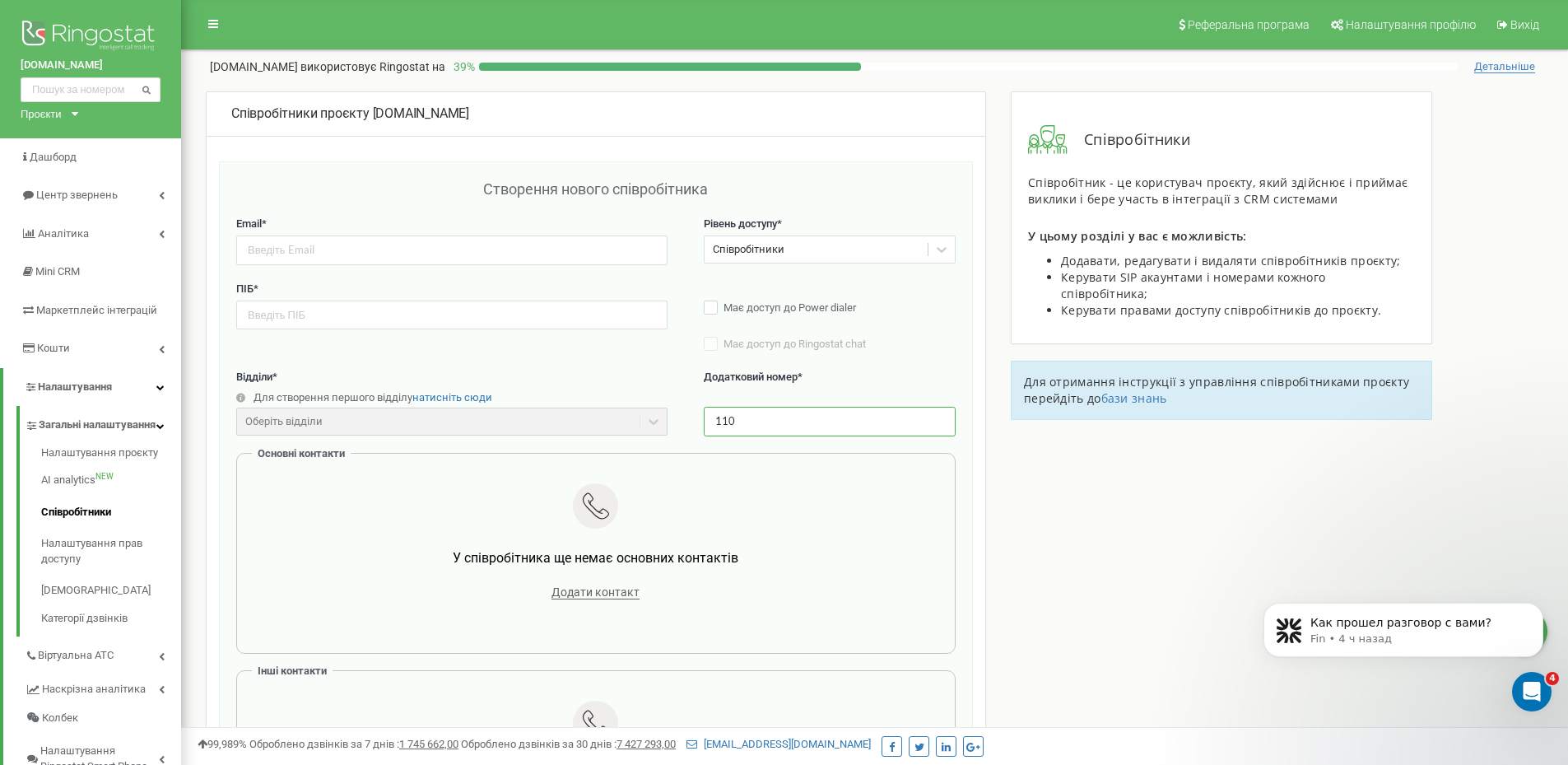
type input "110"
click at [399, 254] on input "email" at bounding box center [451, 249] width 431 height 29
paste input "[EMAIL_ADDRESS][DOMAIN_NAME]"
type input "lavruka824@gmail.com"
click at [381, 322] on input "text" at bounding box center [451, 315] width 431 height 29
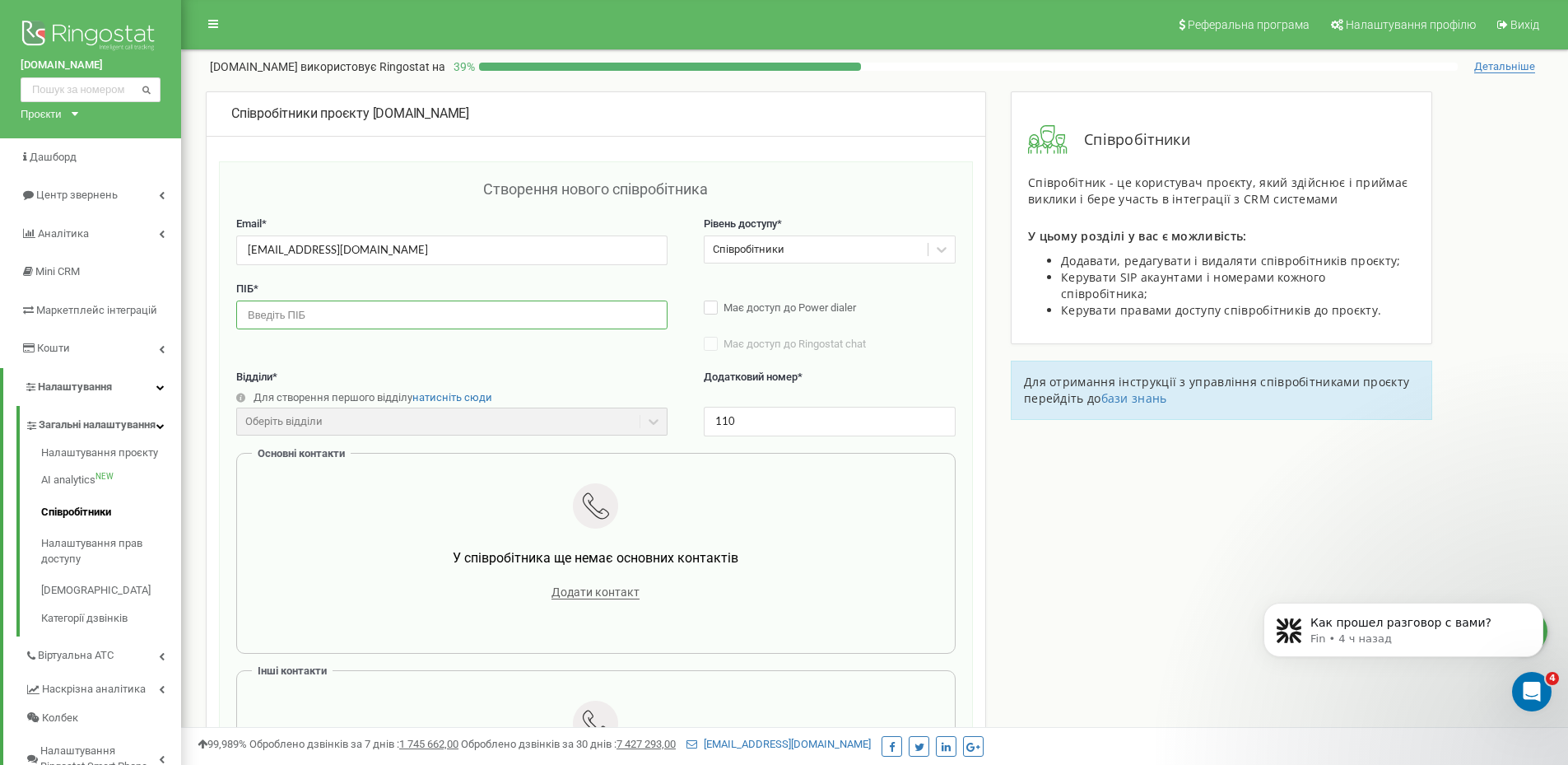
paste input "Анна Лаврук"
type input "Анна Лаврук"
click at [570, 588] on span "Додати контакт" at bounding box center [595, 592] width 88 height 14
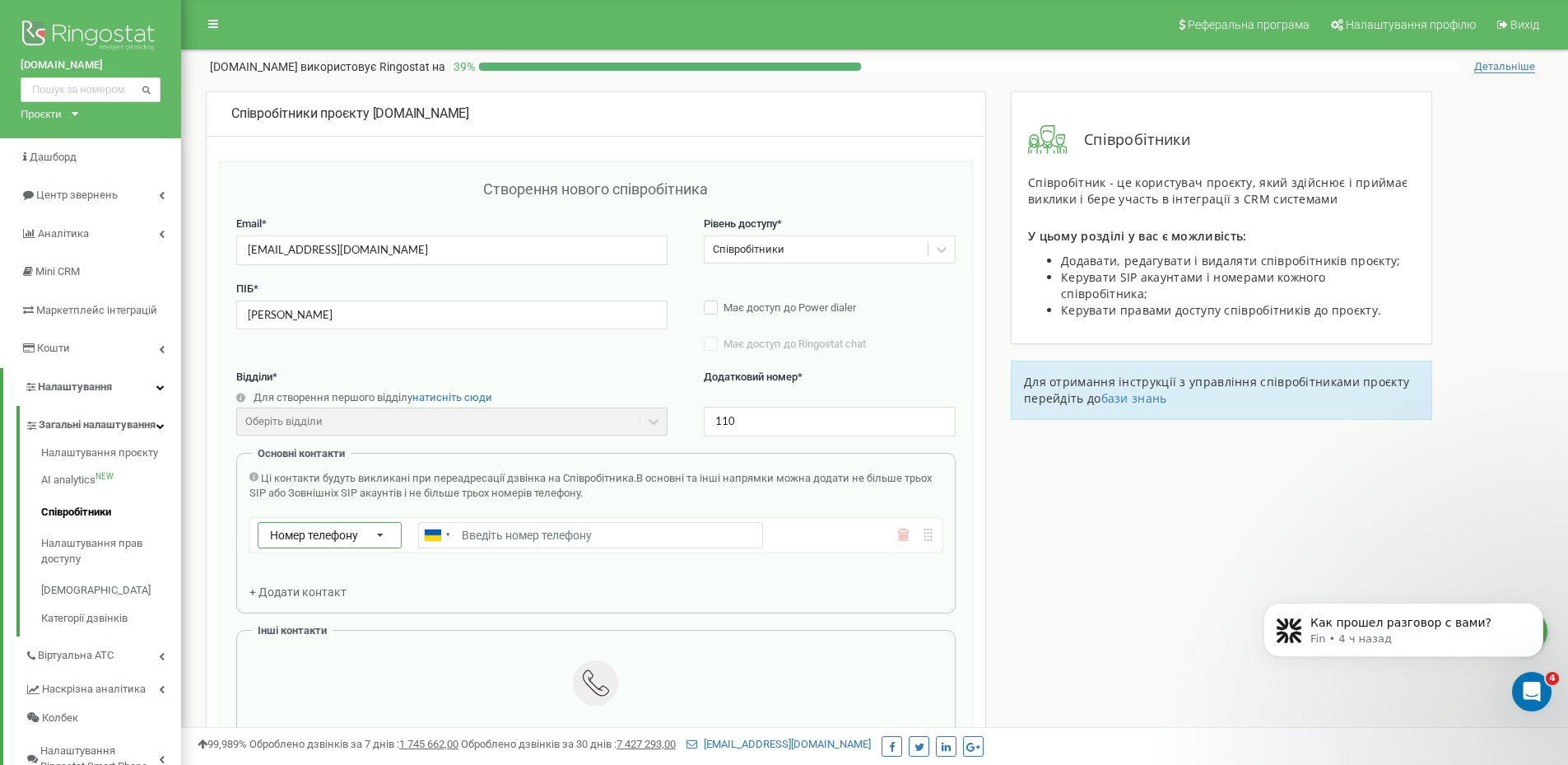
click at [361, 531] on div "Номер телефону Номер телефону SIP Зовнішній SIP" at bounding box center [329, 535] width 144 height 26
click at [328, 601] on span "Зовнішній SIP" at bounding box center [300, 606] width 65 height 11
click at [524, 529] on input "text" at bounding box center [590, 535] width 345 height 26
paste input "fomichmainbooking_lavrykanna@sip.ringostat.com"
type input "fomichmainbooking_lavrykanna@sip.ringostat.com"
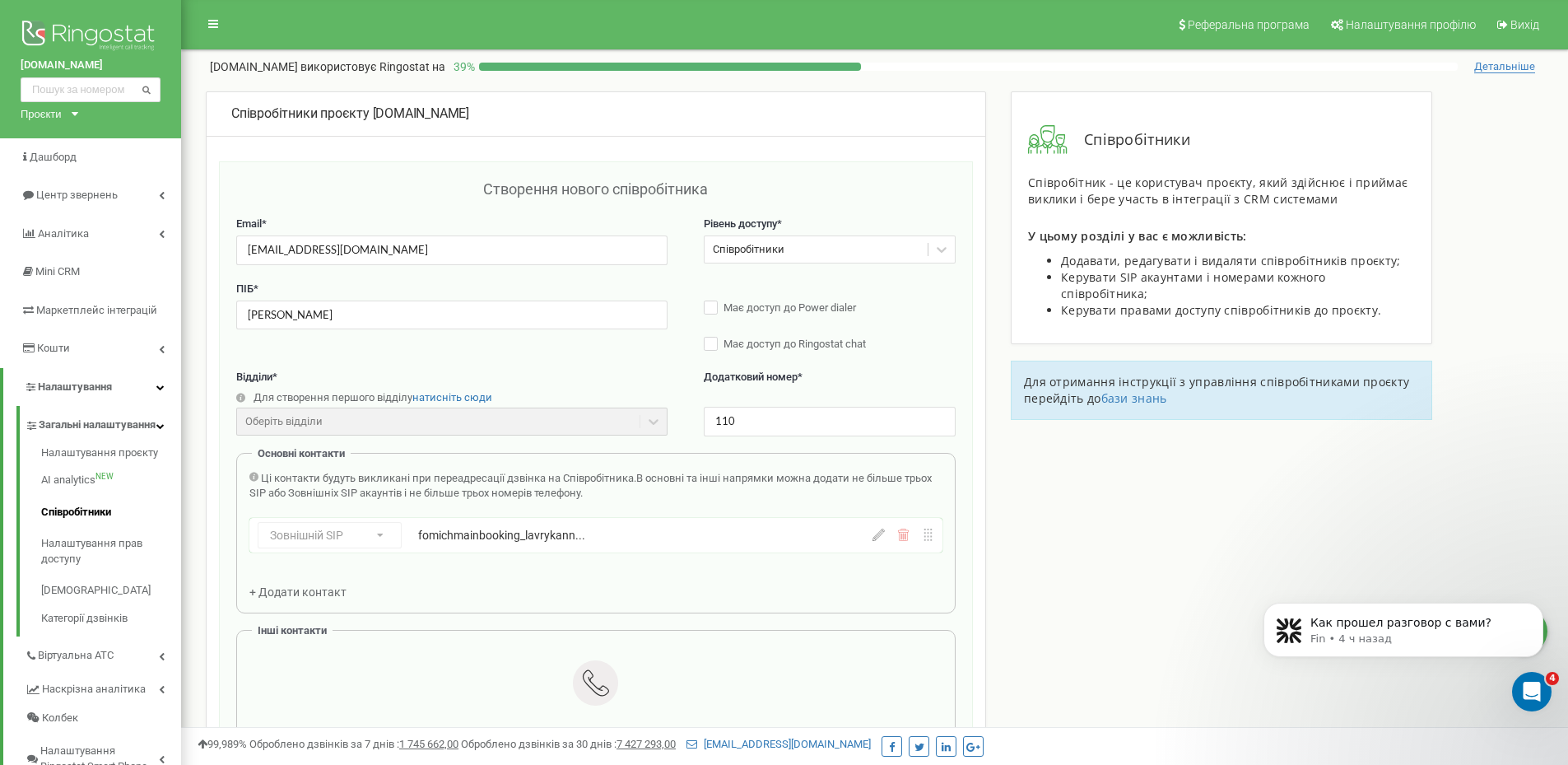
click at [1057, 509] on div "Співробітники проєкту villas-fomich.com Створення нового співробітника Email * …" at bounding box center [874, 704] width 1362 height 1226
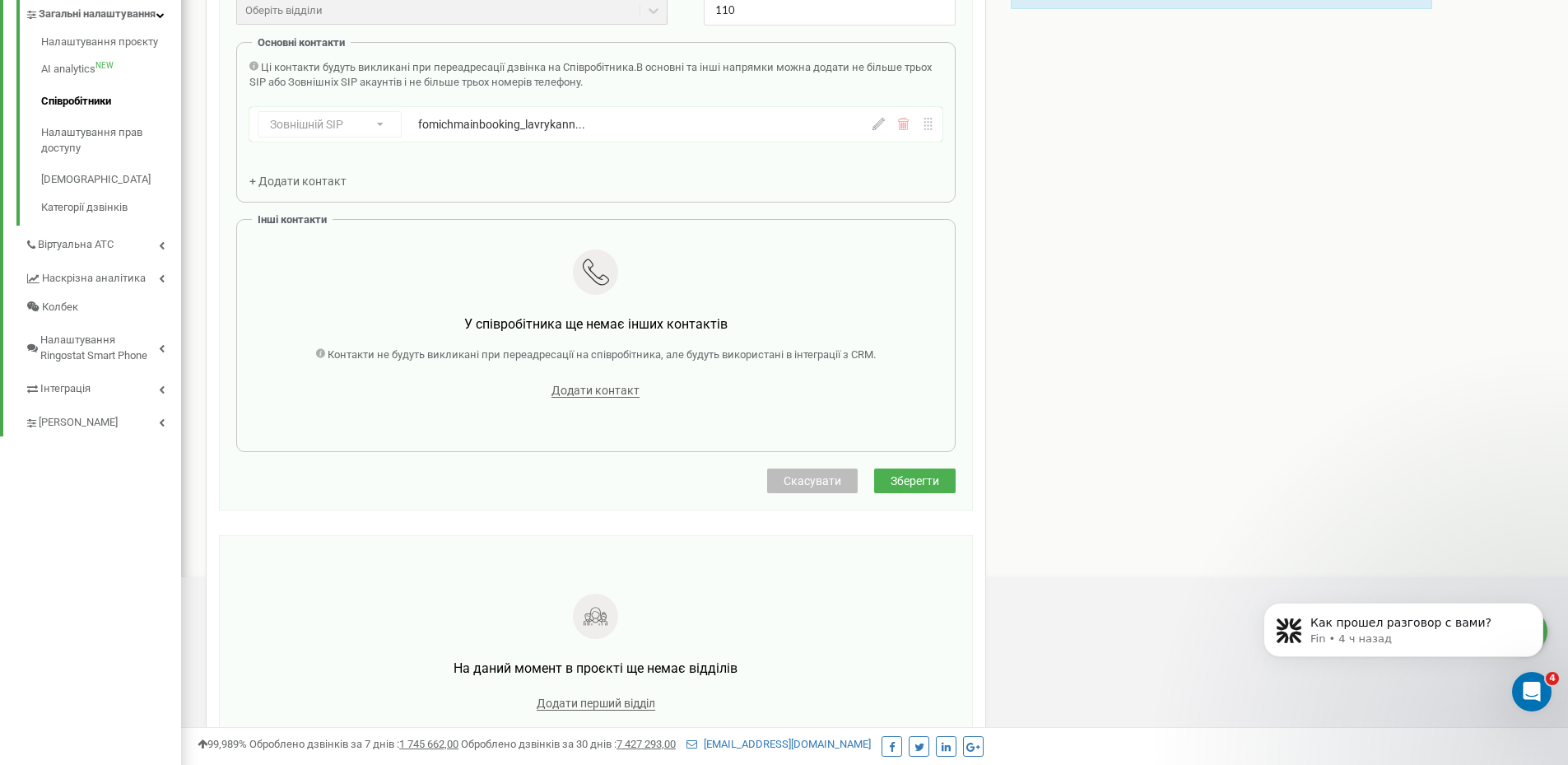
scroll to position [411, 0]
click at [891, 483] on span "Зберегти" at bounding box center [915, 480] width 48 height 13
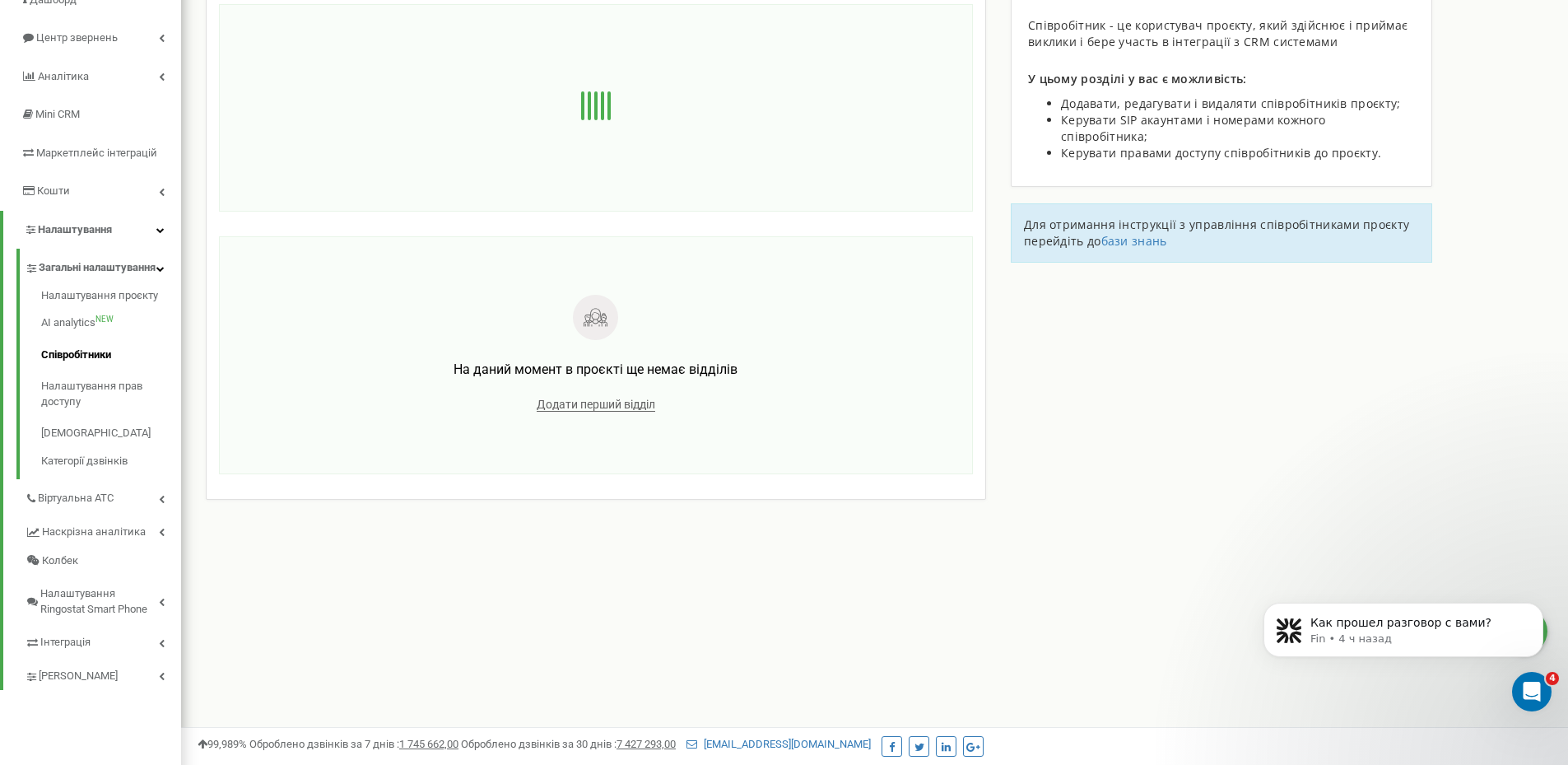
scroll to position [0, 0]
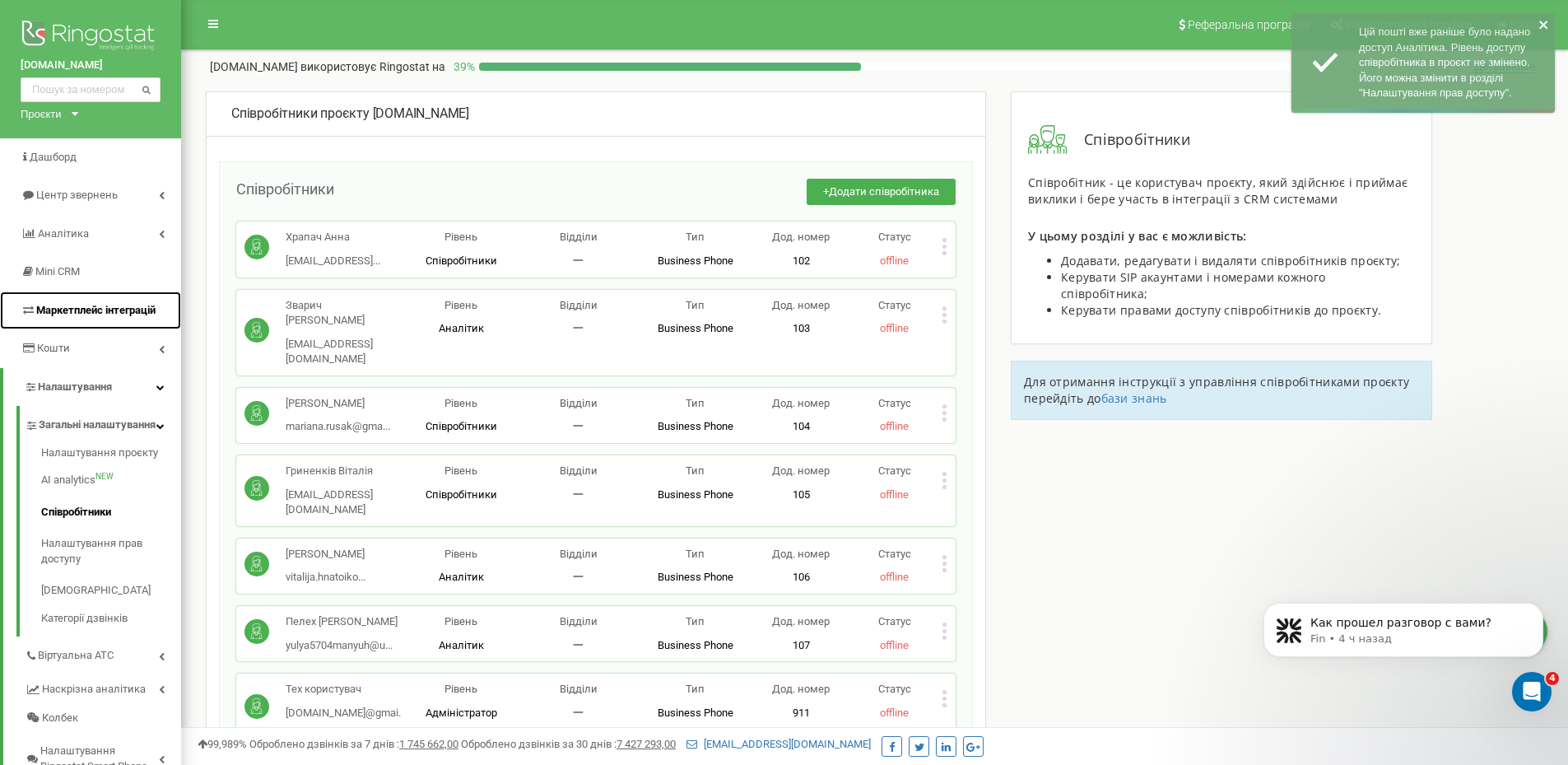
click at [102, 313] on span "Маркетплейс інтеграцій" at bounding box center [96, 310] width 119 height 12
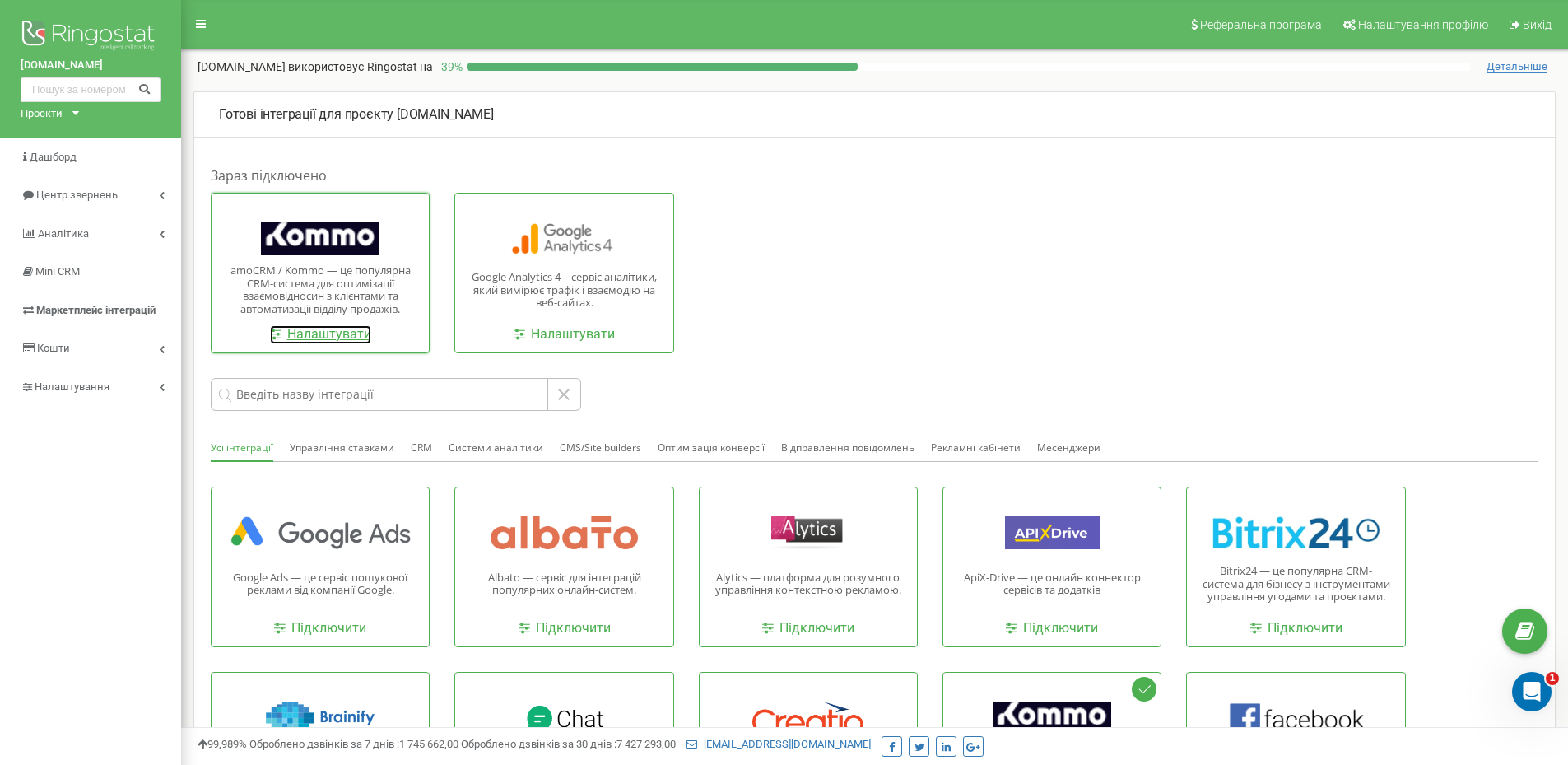
click at [328, 327] on link "Налаштувати" at bounding box center [320, 335] width 101 height 19
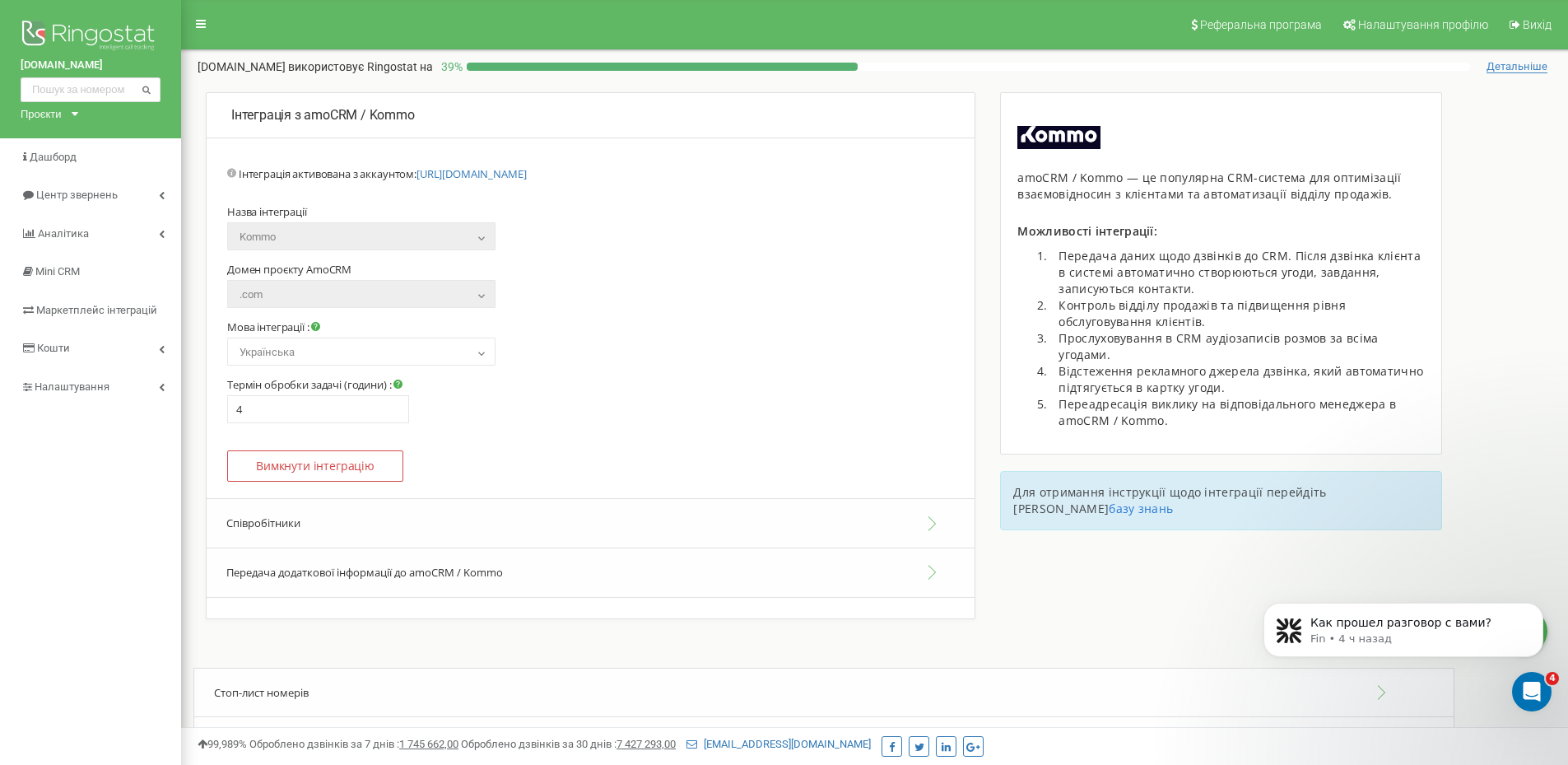
click at [376, 516] on button "Співробітники" at bounding box center [590, 523] width 768 height 50
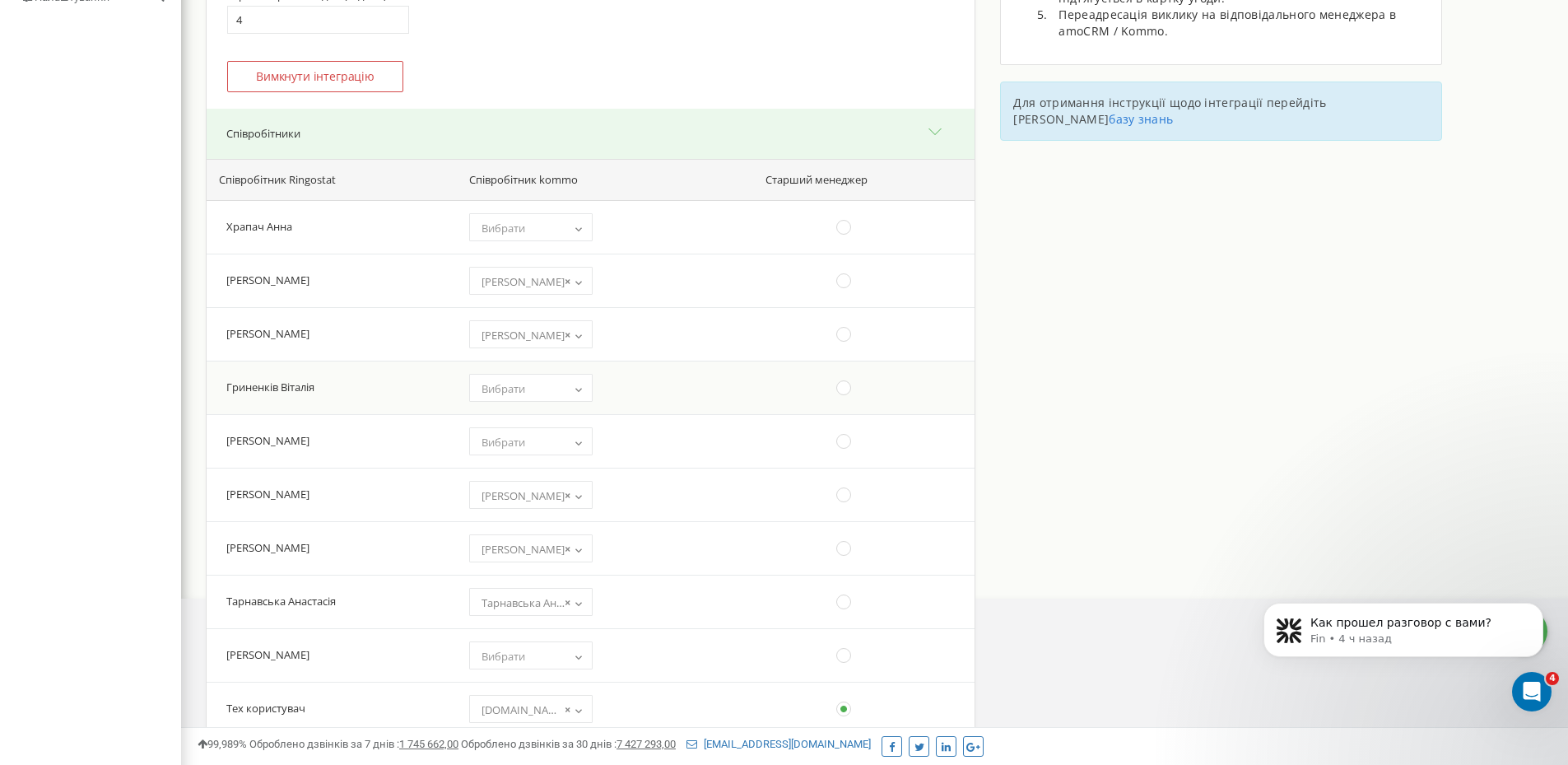
scroll to position [577, 0]
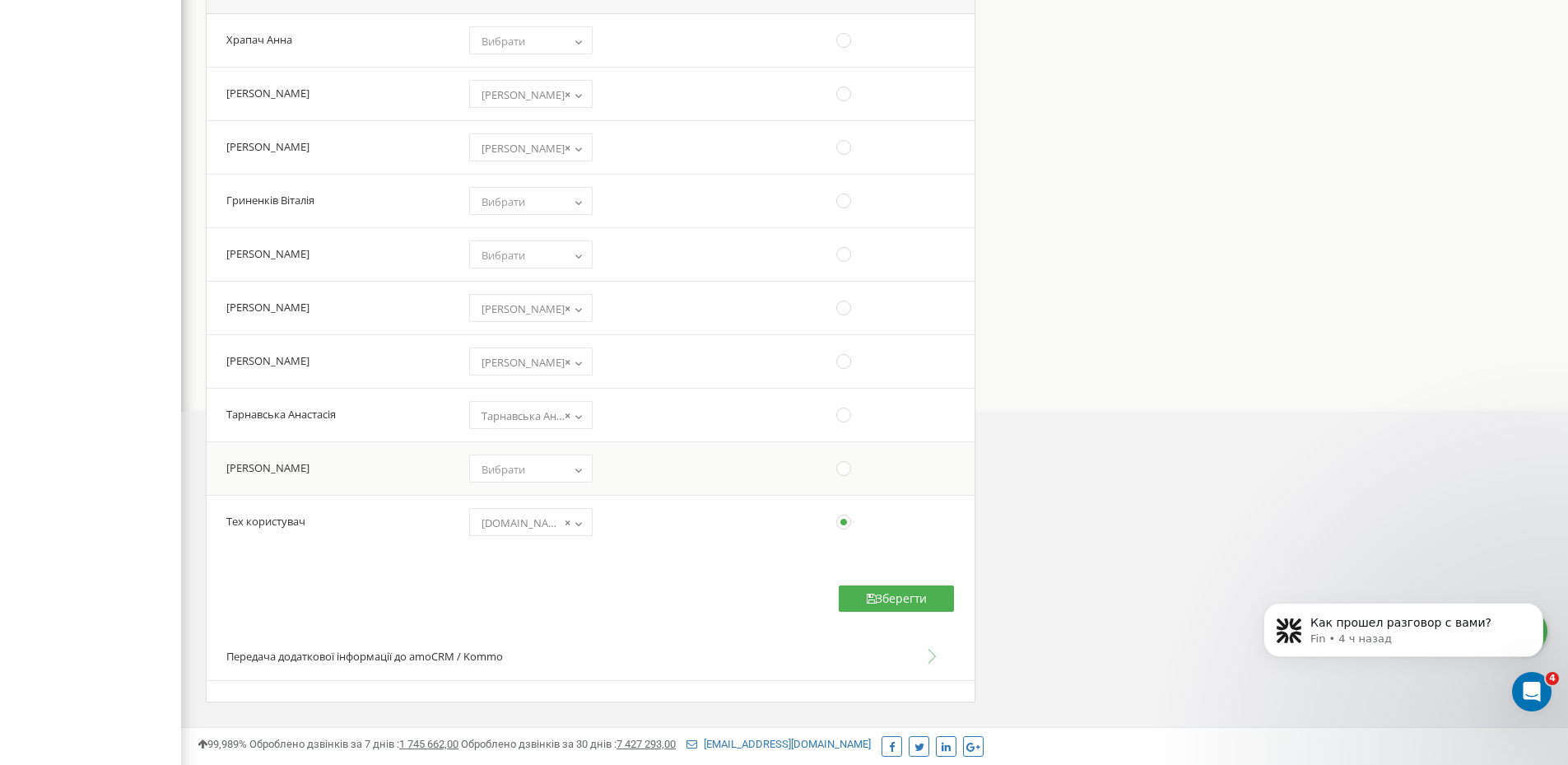
click at [530, 472] on span "Вибрати" at bounding box center [531, 469] width 112 height 23
select select "12353831"
click at [860, 596] on button "Зберегти" at bounding box center [896, 598] width 115 height 26
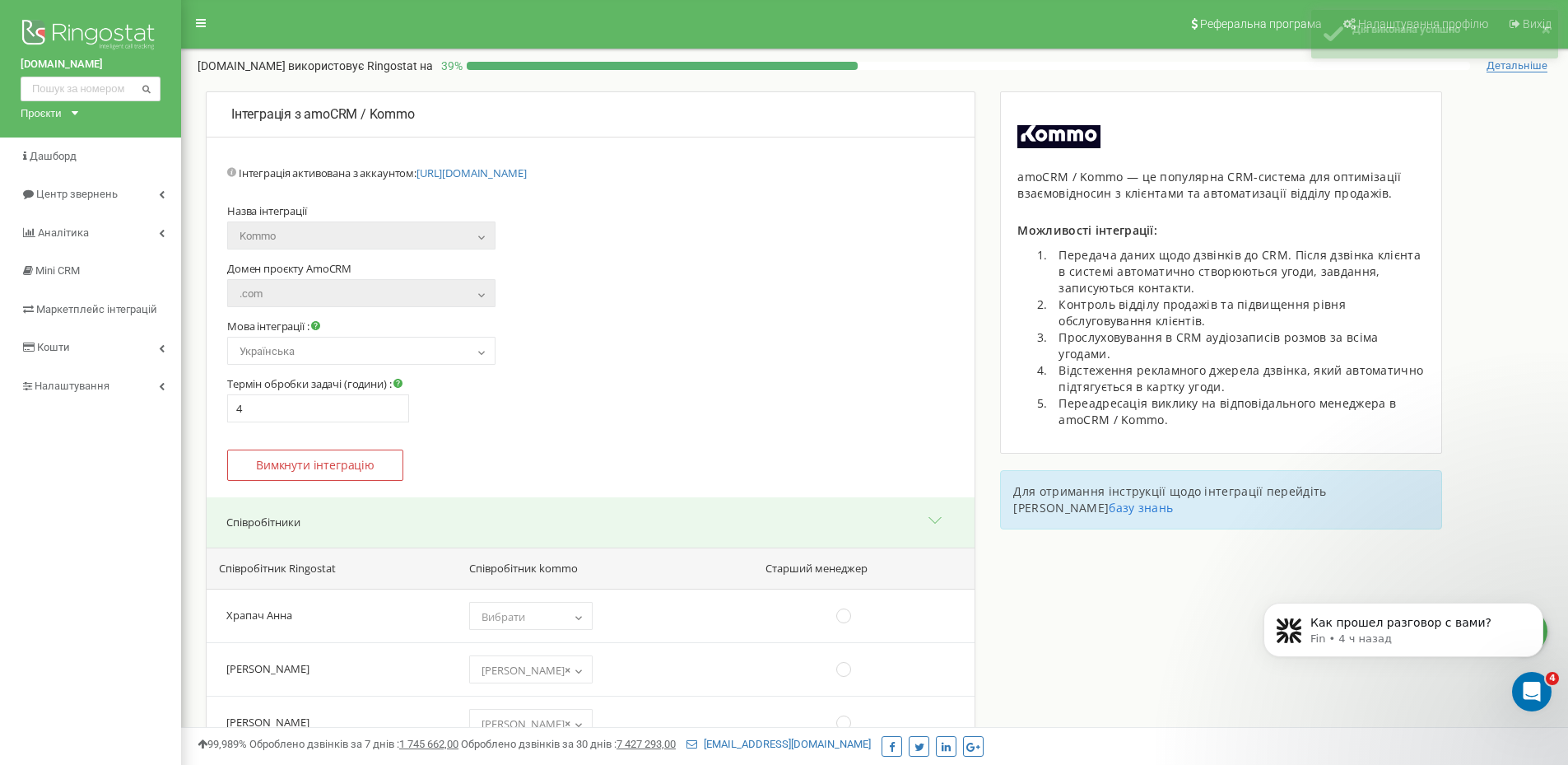
scroll to position [0, 0]
click at [39, 114] on div "Проєкти" at bounding box center [41, 114] width 41 height 16
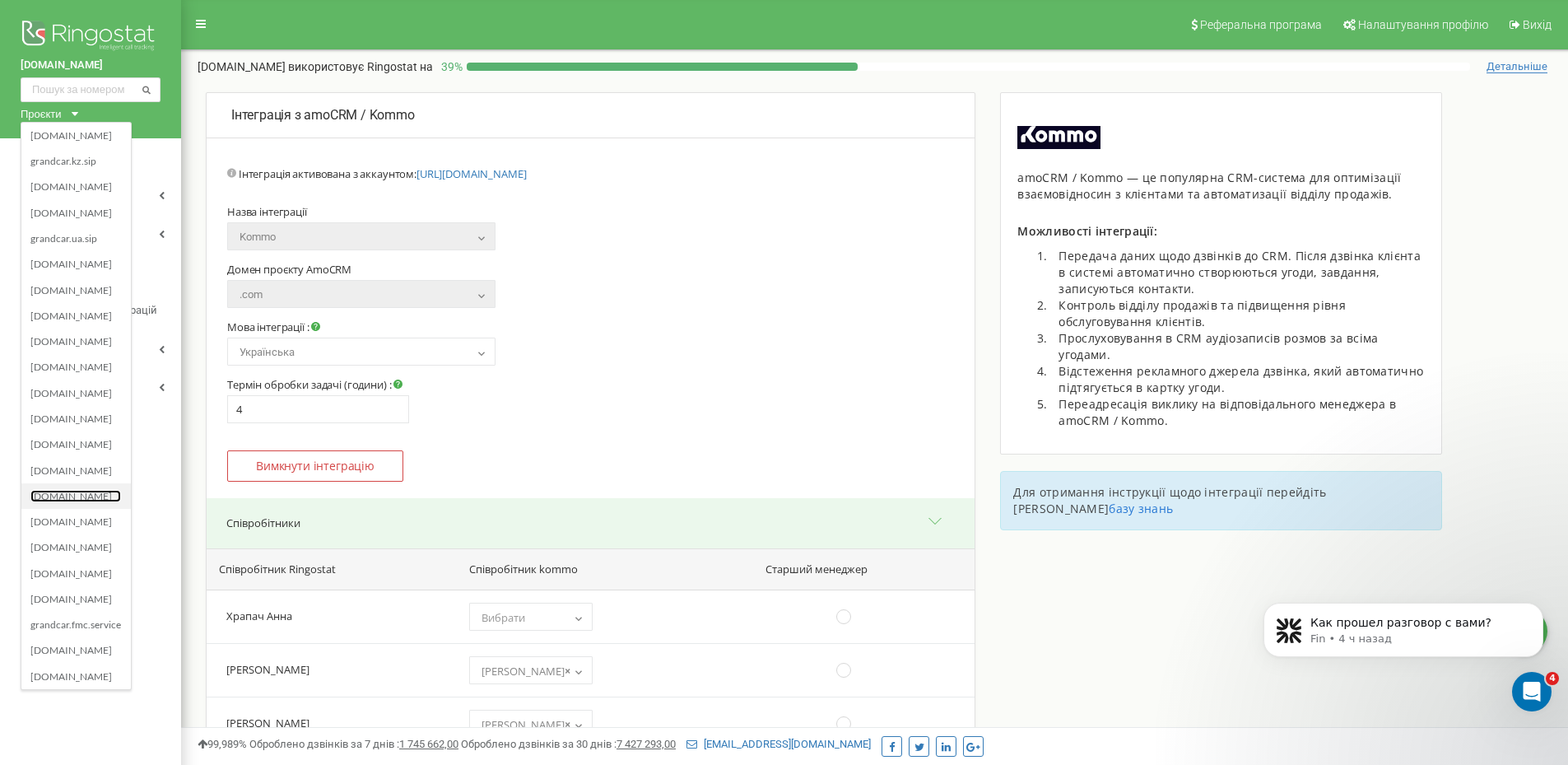
click at [92, 495] on link "[DOMAIN_NAME]" at bounding box center [75, 495] width 91 height 13
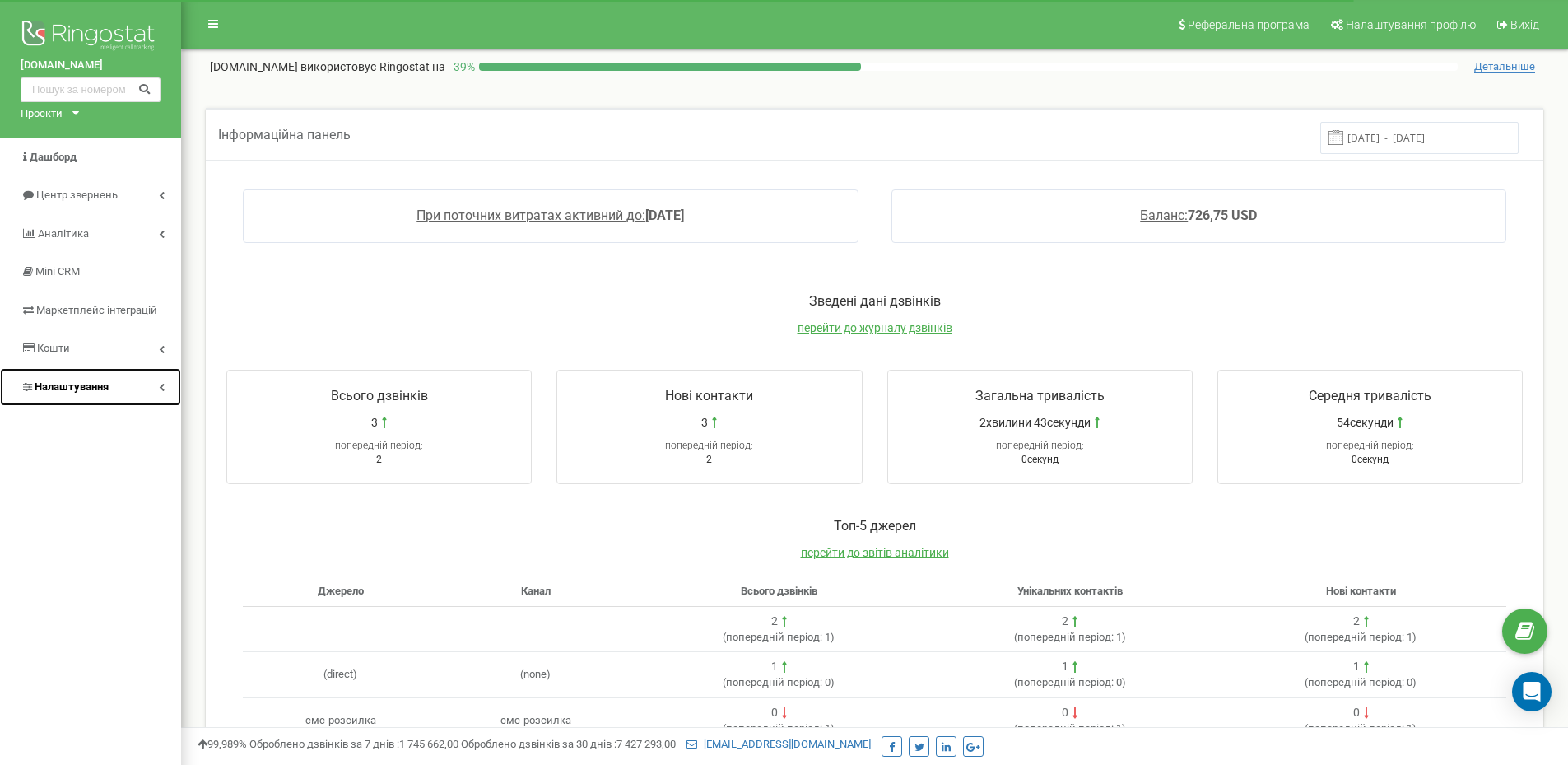
click at [98, 389] on span "Налаштування" at bounding box center [72, 386] width 74 height 12
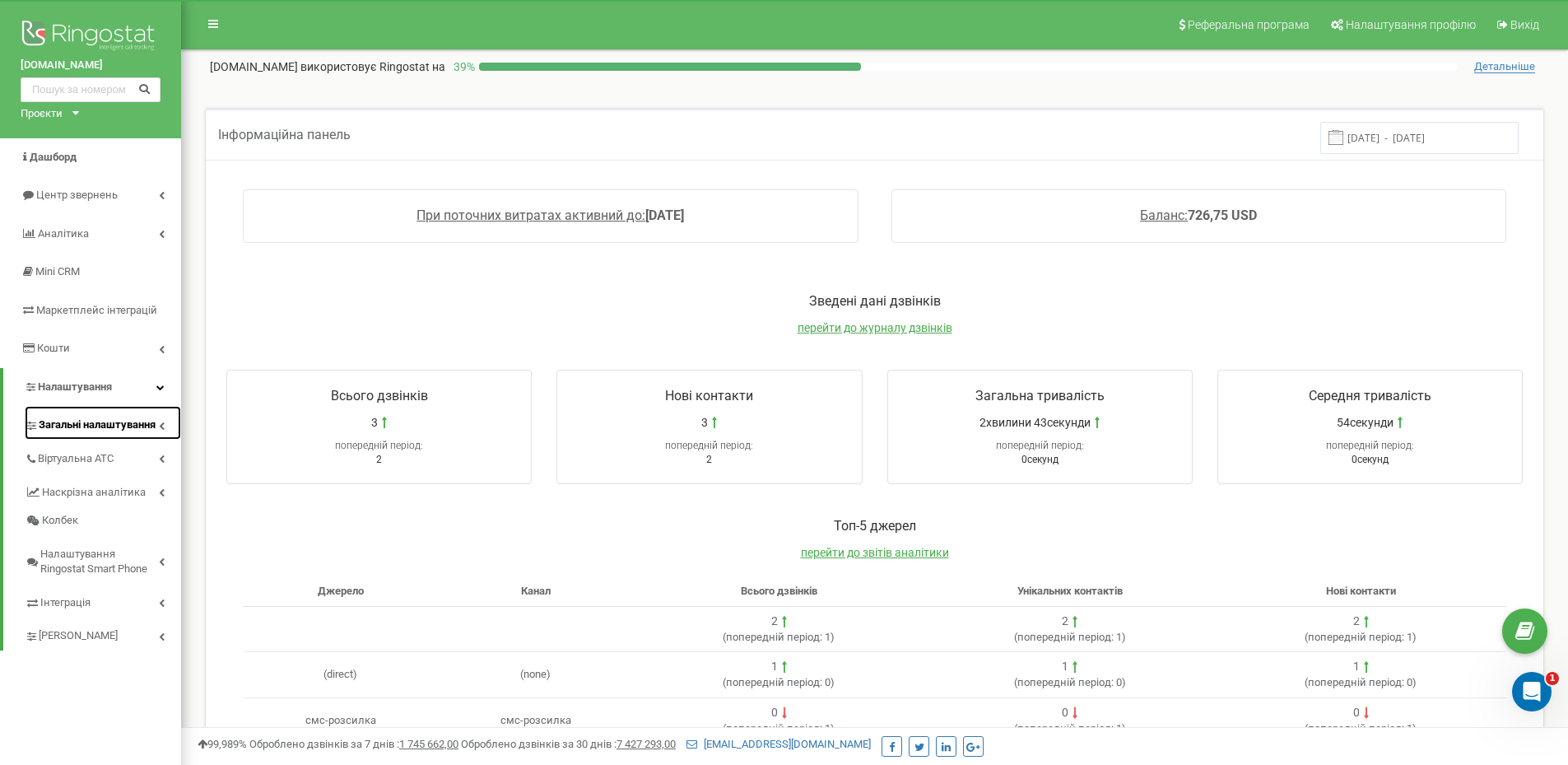
click at [98, 422] on span "Загальні налаштування" at bounding box center [97, 425] width 117 height 16
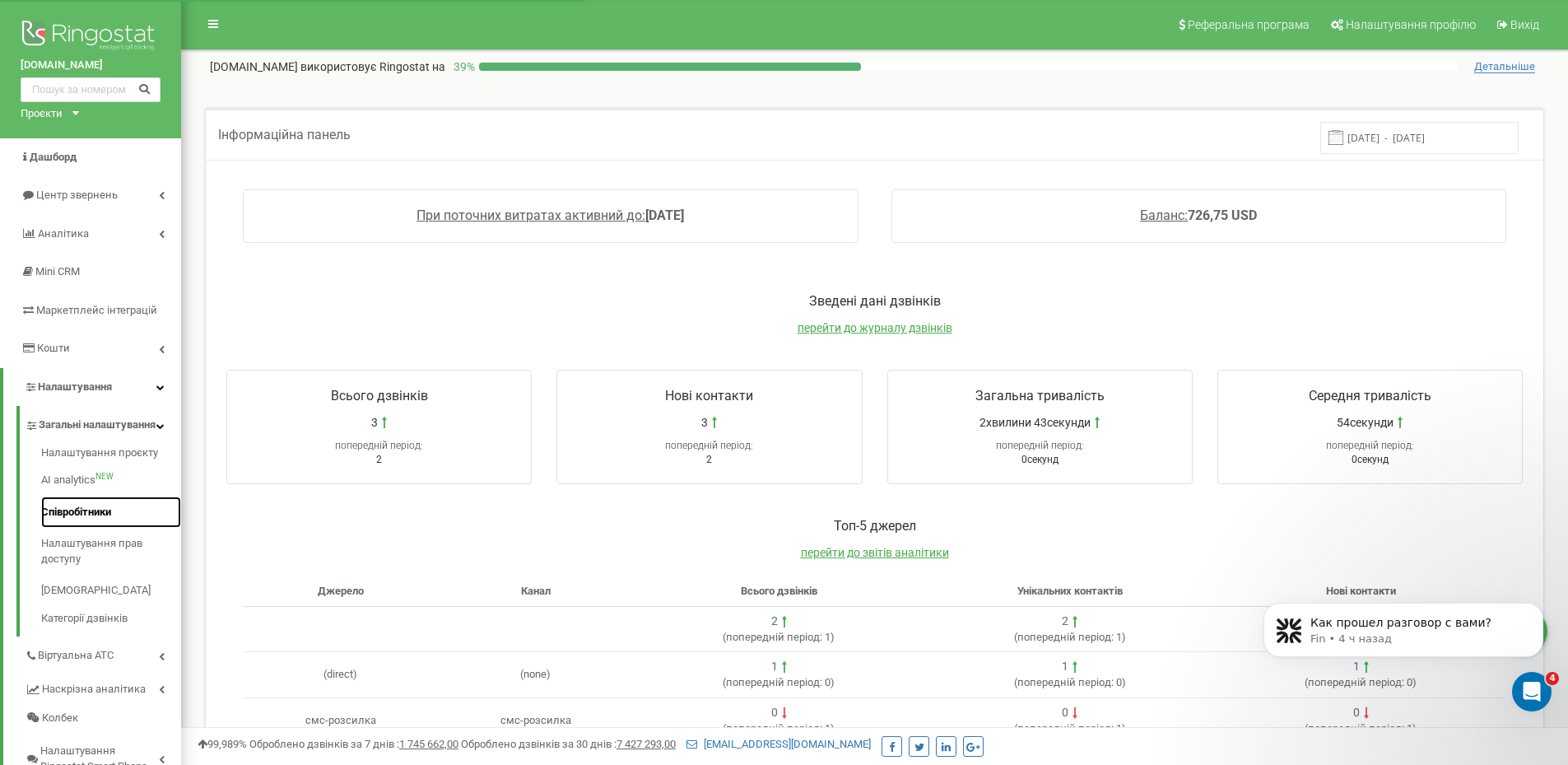
click at [76, 528] on link "Співробітники" at bounding box center [111, 512] width 140 height 32
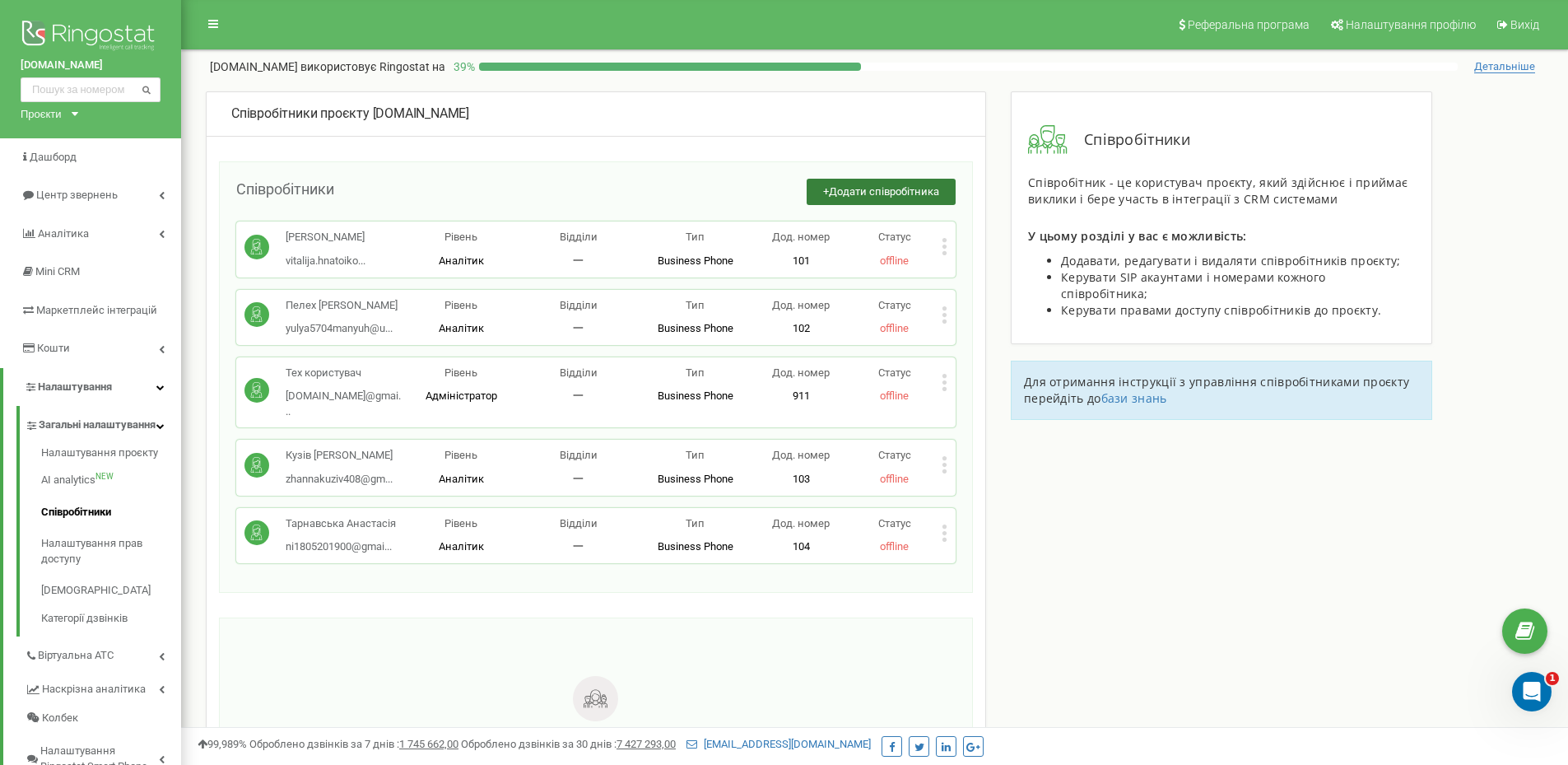
click at [869, 201] on button "+ Додати співробітника" at bounding box center [881, 192] width 149 height 27
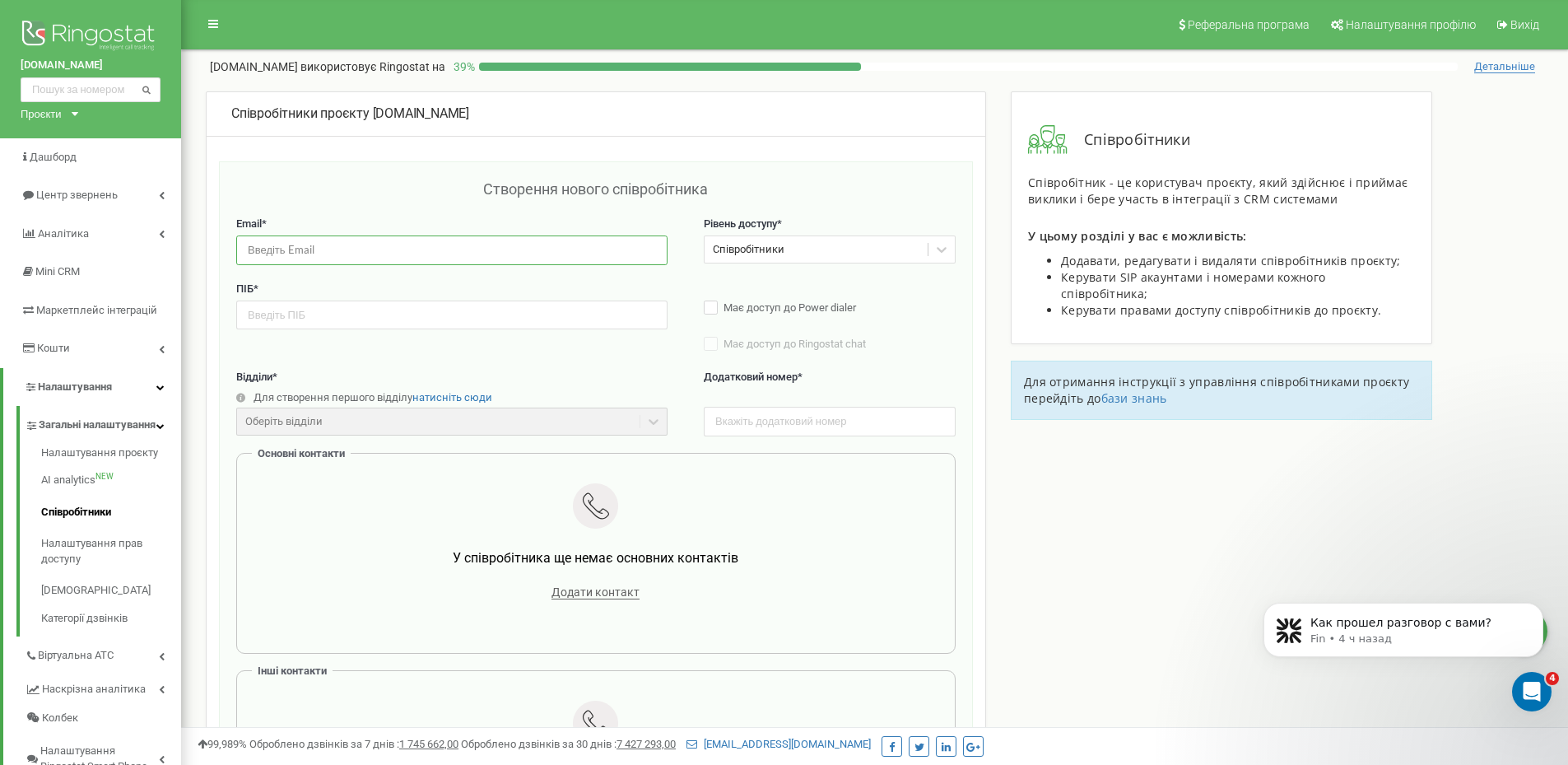
click at [311, 252] on input "email" at bounding box center [451, 249] width 431 height 29
paste input "[EMAIL_ADDRESS][DOMAIN_NAME]"
type input "lavruka824@gmail.com"
click at [338, 310] on input "text" at bounding box center [451, 315] width 431 height 29
paste input "[PERSON_NAME]"
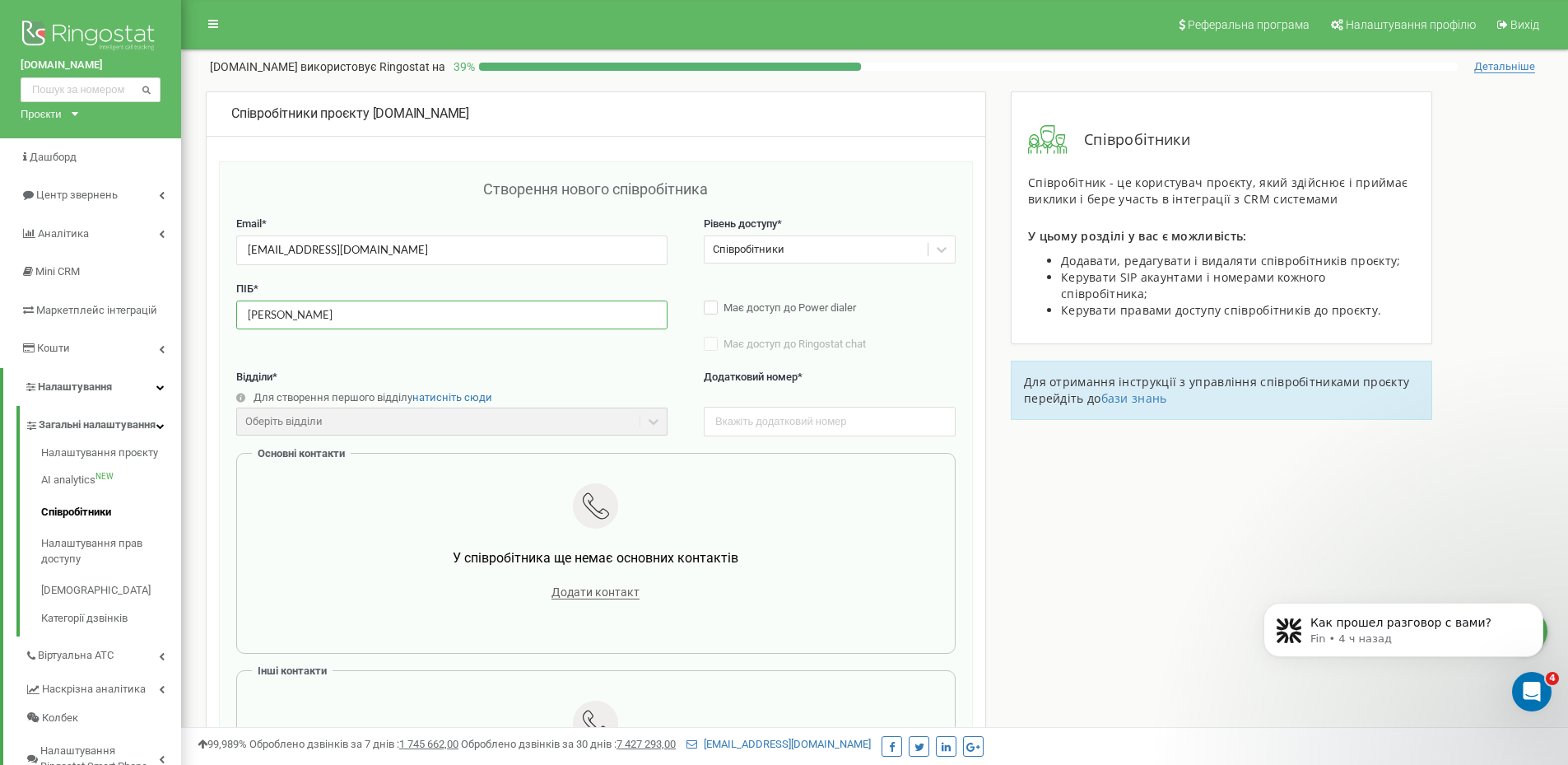
type input "[PERSON_NAME]"
click at [807, 419] on input "text" at bounding box center [830, 421] width 252 height 29
type input "106"
click at [847, 375] on label "Додатковий номер *" at bounding box center [830, 386] width 252 height 34
click at [587, 591] on span "Додати контакт" at bounding box center [595, 592] width 88 height 14
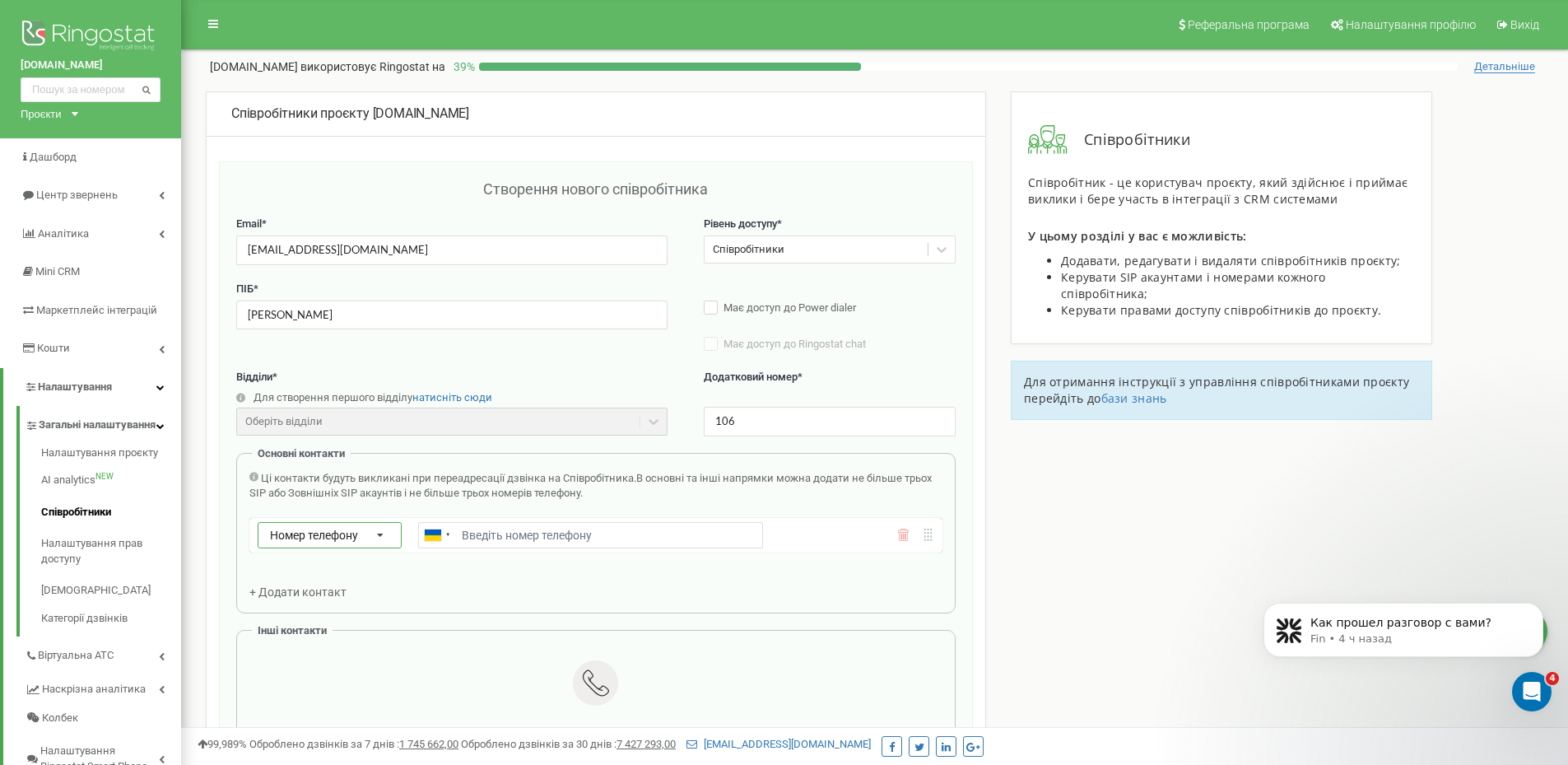
click at [274, 539] on span "Номер телефону" at bounding box center [314, 535] width 88 height 13
click at [312, 596] on div "Зовнішній SIP" at bounding box center [329, 607] width 143 height 24
click at [507, 542] on input "text" at bounding box center [590, 535] width 345 height 26
paste input "fomichmainbooking_lavrykanna@sip.ringostat.com"
type input "fomichmainbooking_lavrykanna@sip.ringostat.com"
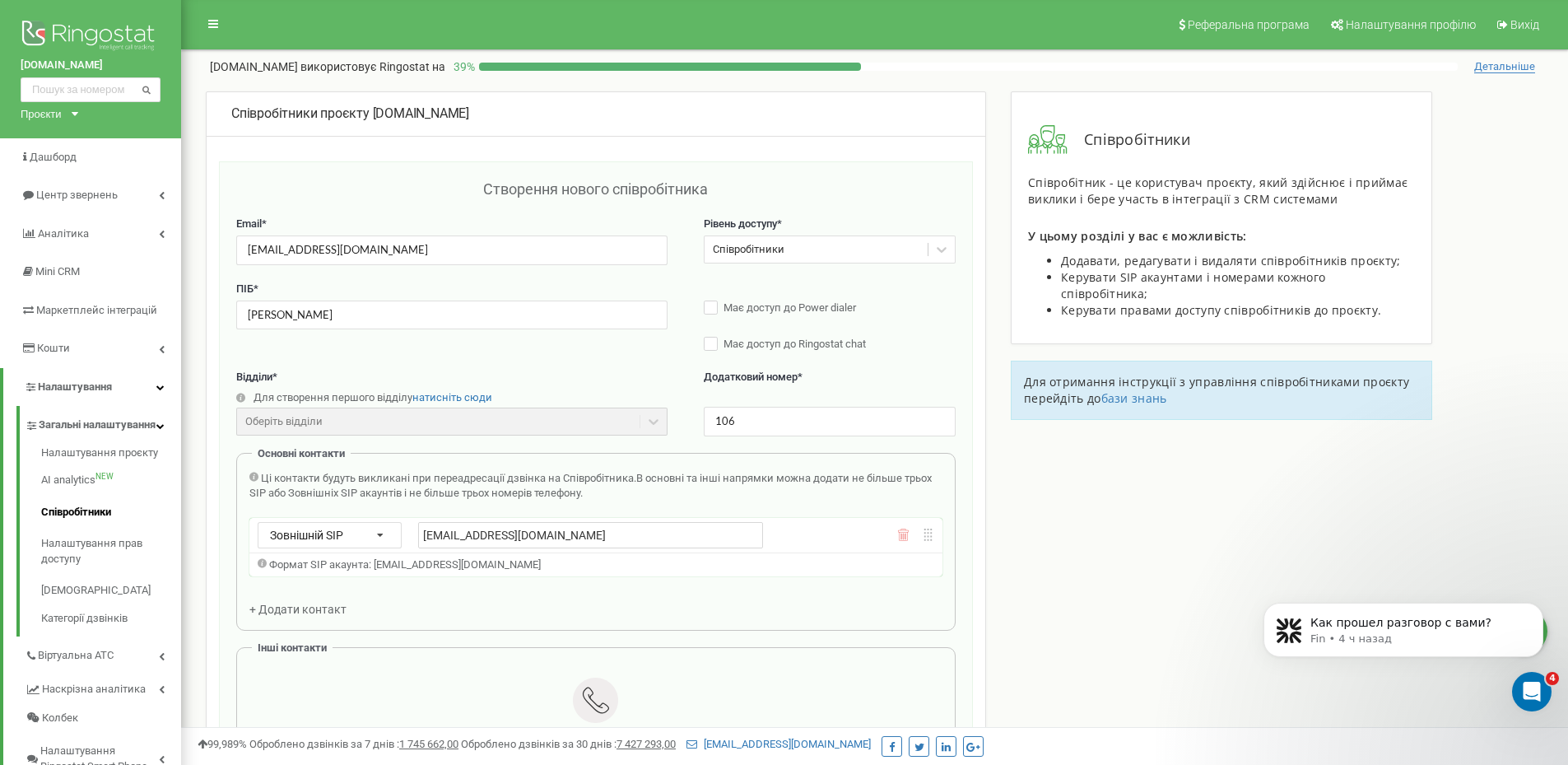
click at [1047, 574] on div "Співробітники проєкту bw-villas.com Створення нового співробітника Email * lavr…" at bounding box center [874, 713] width 1362 height 1244
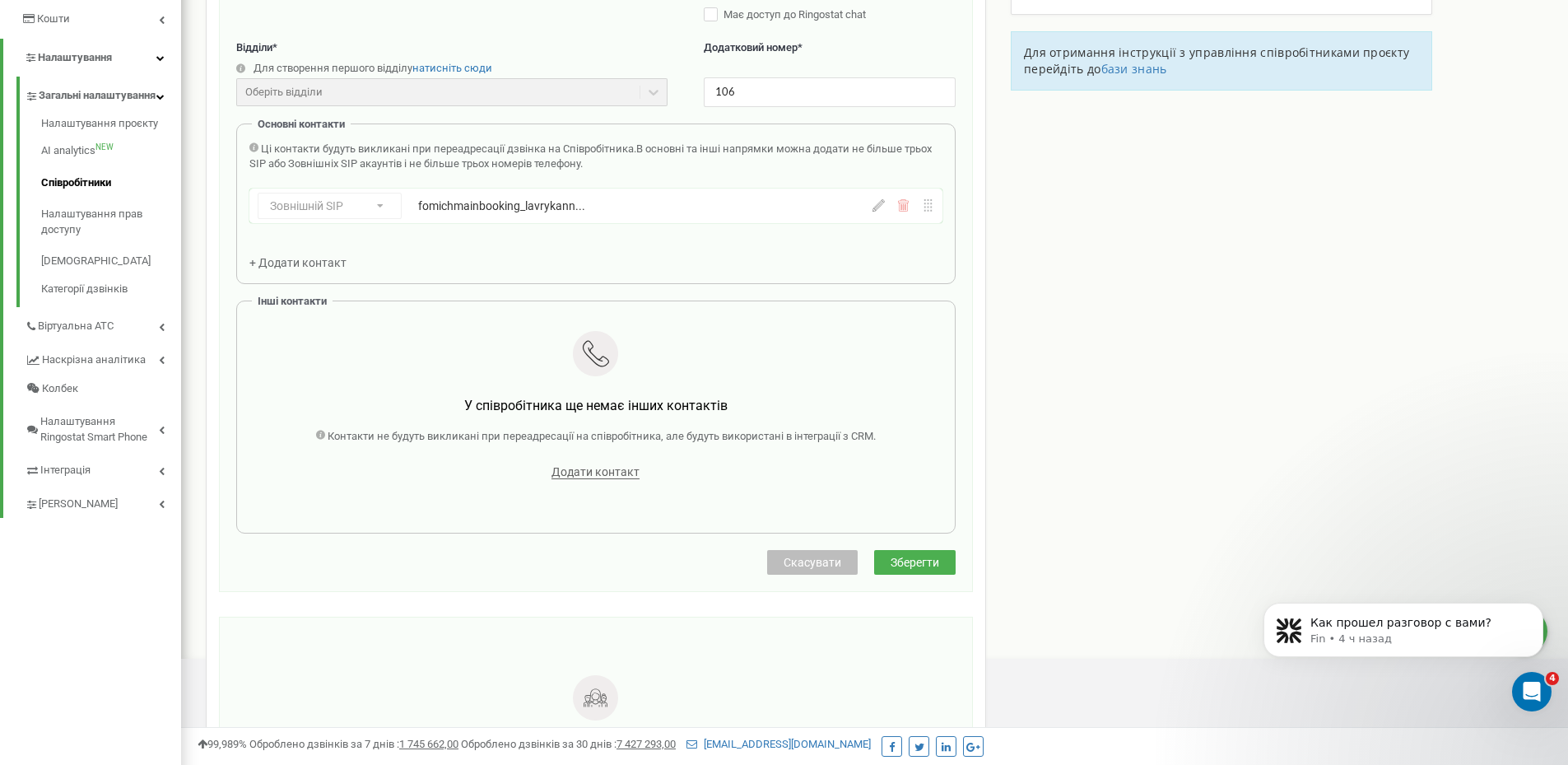
click at [896, 562] on span "Зберегти" at bounding box center [915, 562] width 48 height 13
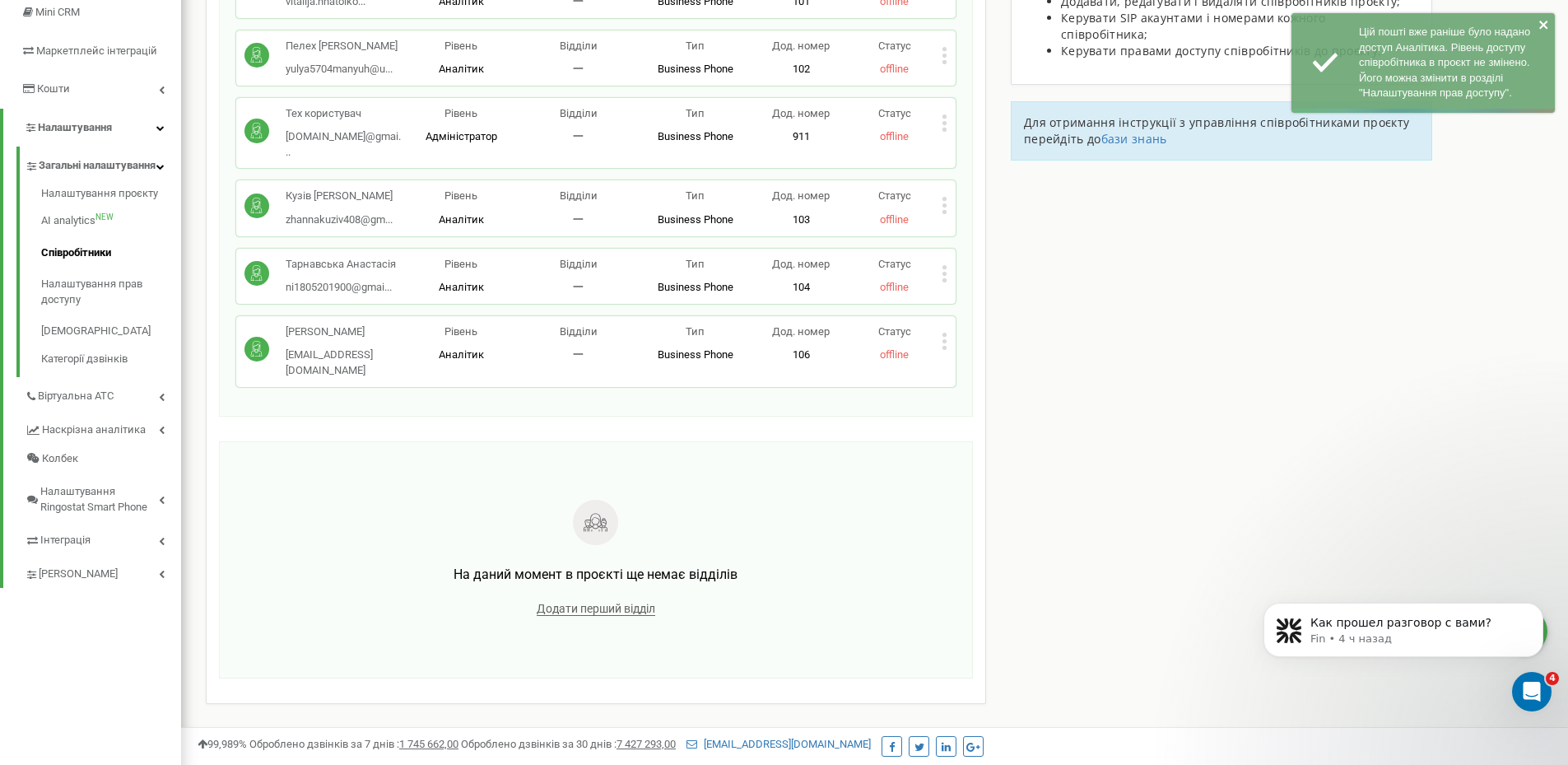
scroll to position [29, 0]
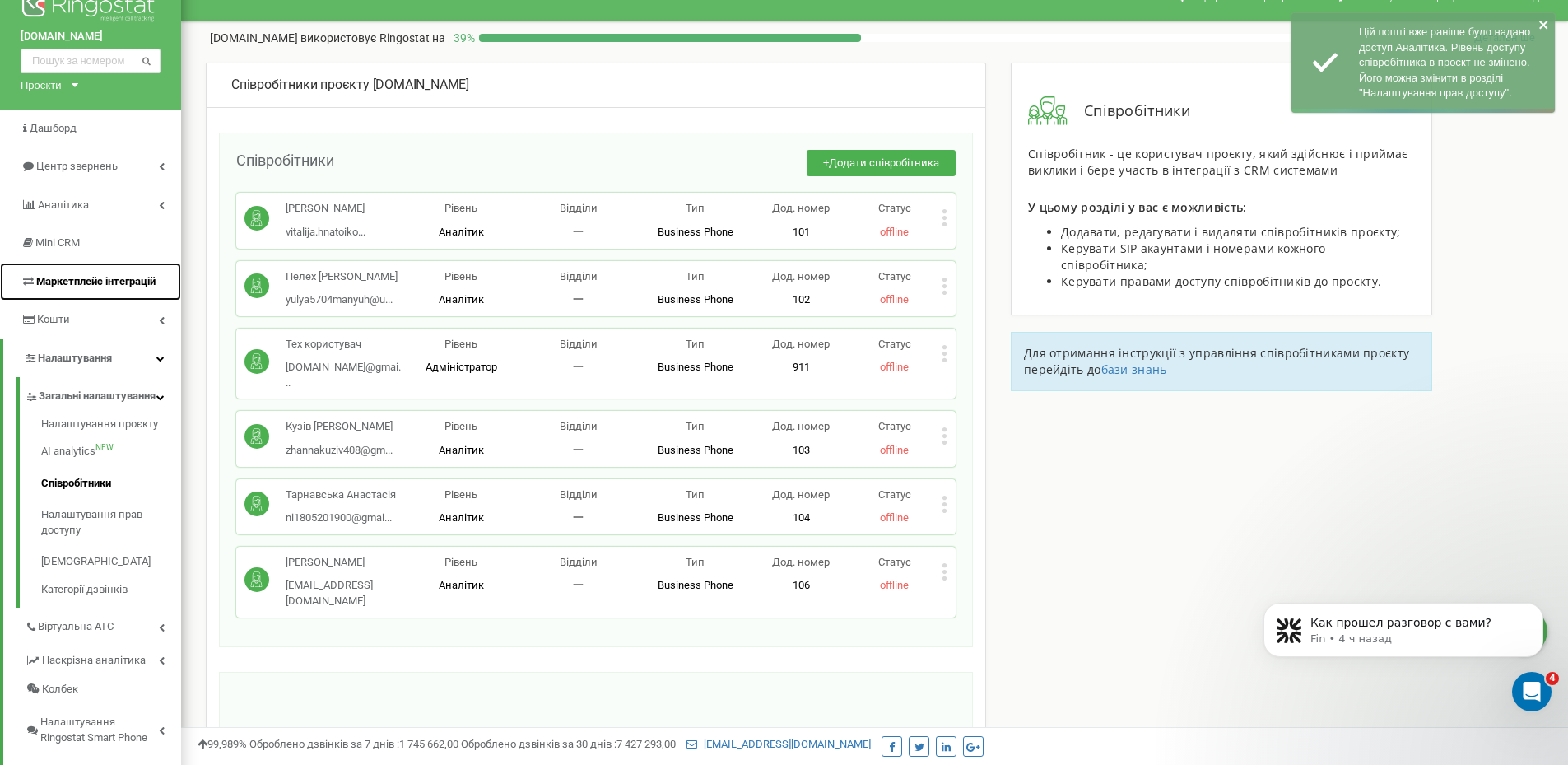
click at [62, 290] on link "Маркетплейс інтеграцій" at bounding box center [91, 282] width 181 height 39
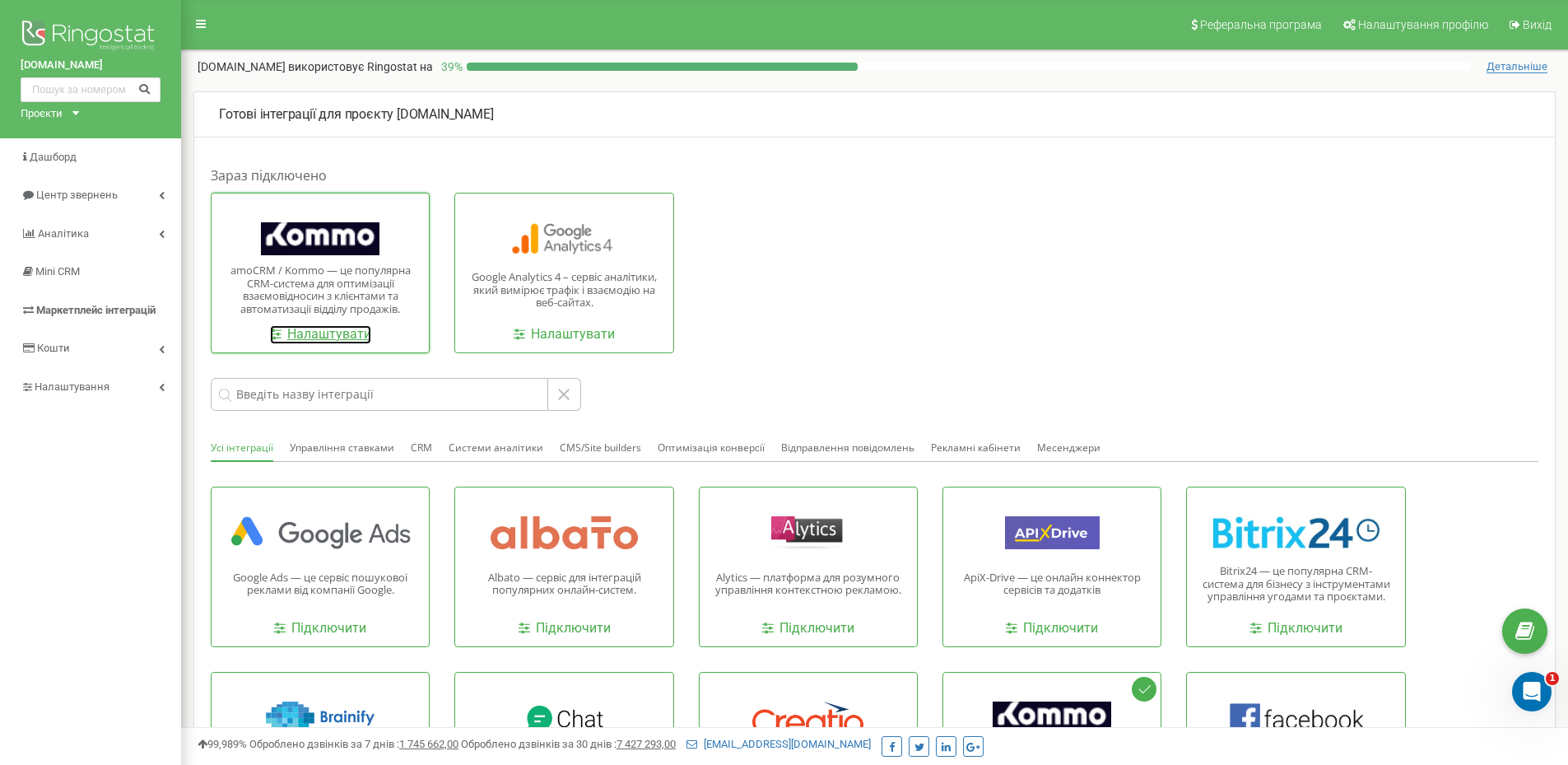
click at [340, 331] on link "Налаштувати" at bounding box center [320, 335] width 101 height 19
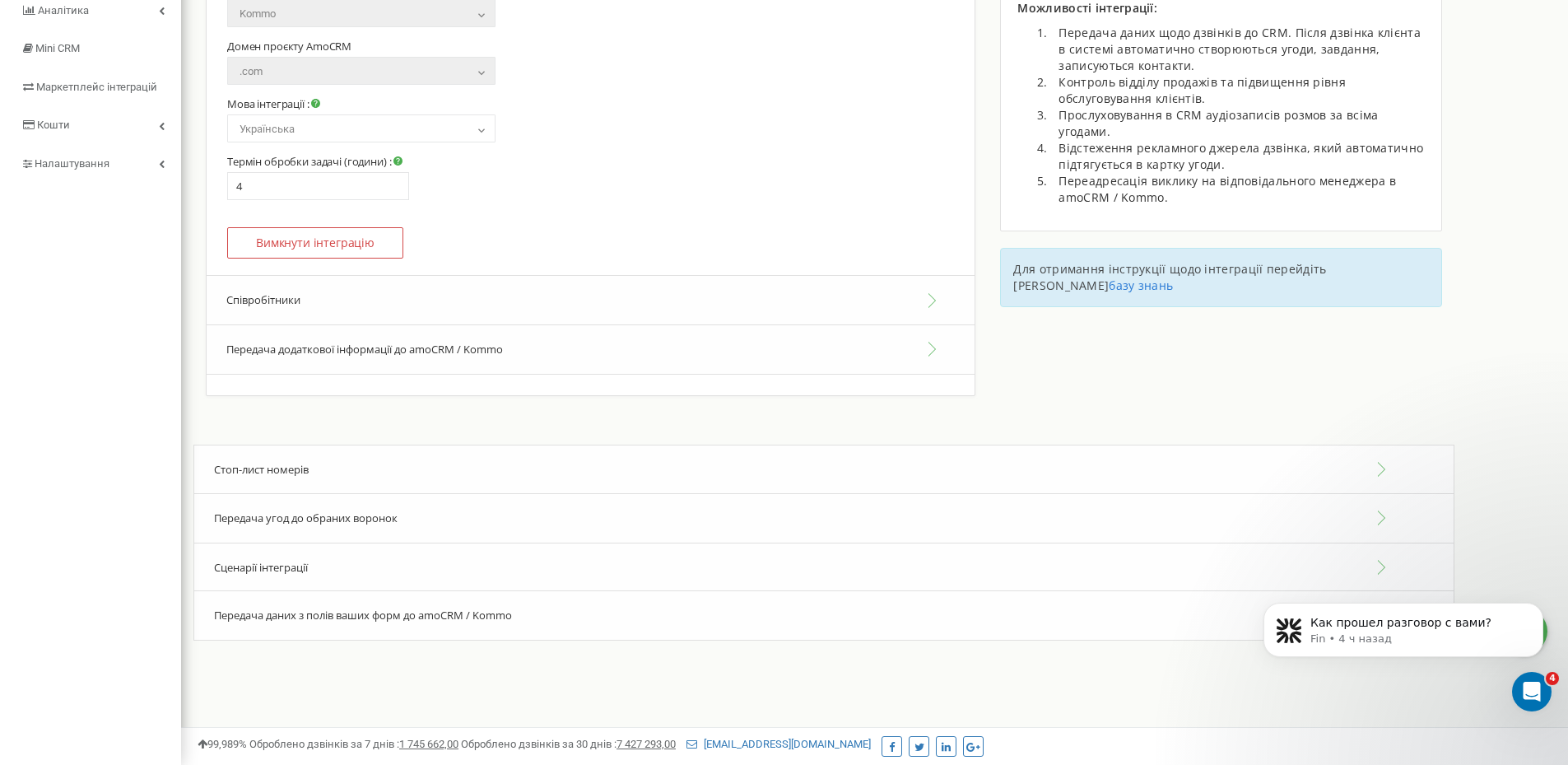
click at [376, 277] on button "Співробітники" at bounding box center [590, 300] width 768 height 50
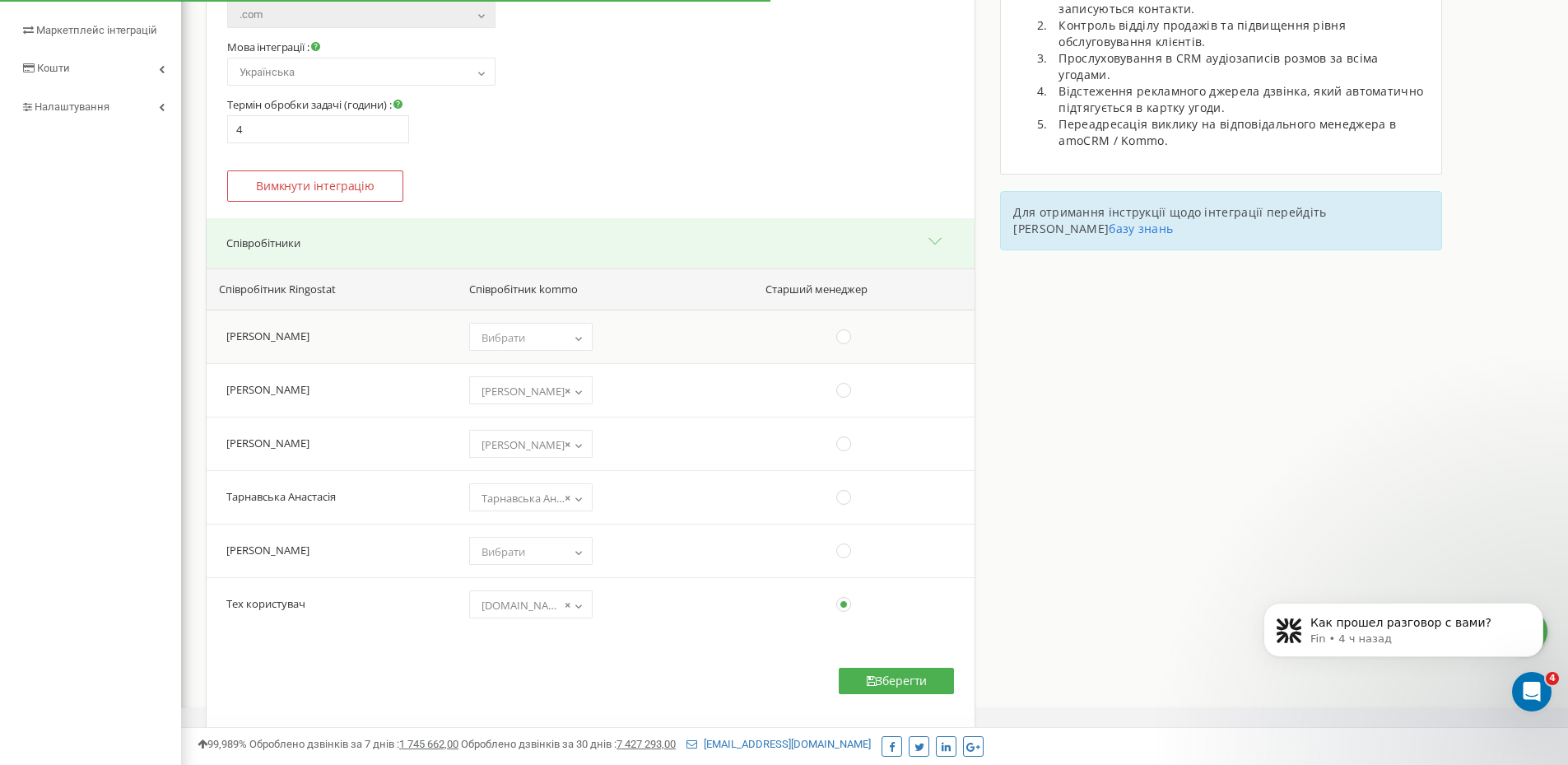
scroll to position [305, 0]
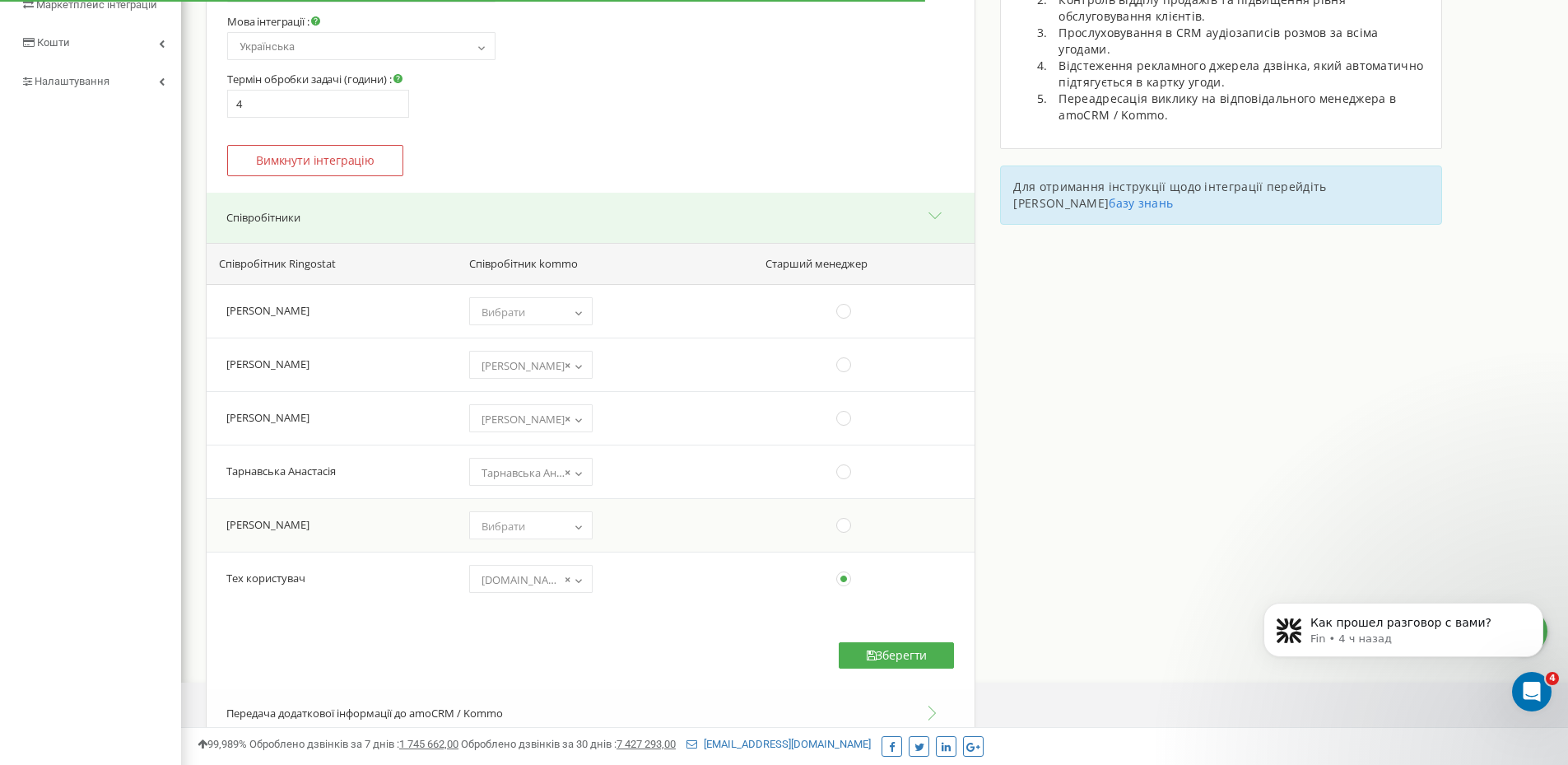
click at [565, 520] on span "Вибрати" at bounding box center [531, 526] width 112 height 23
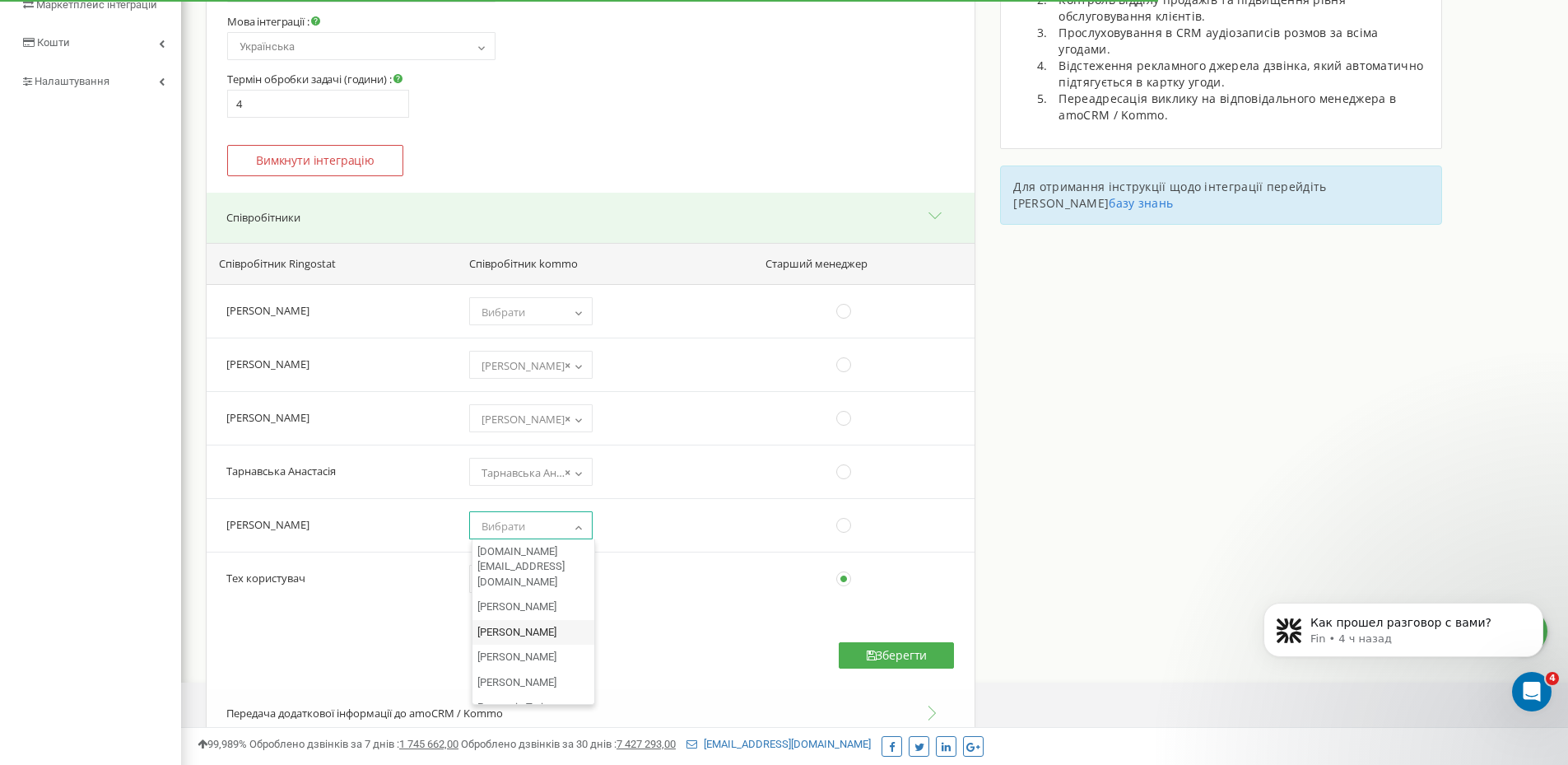
select select "12353831"
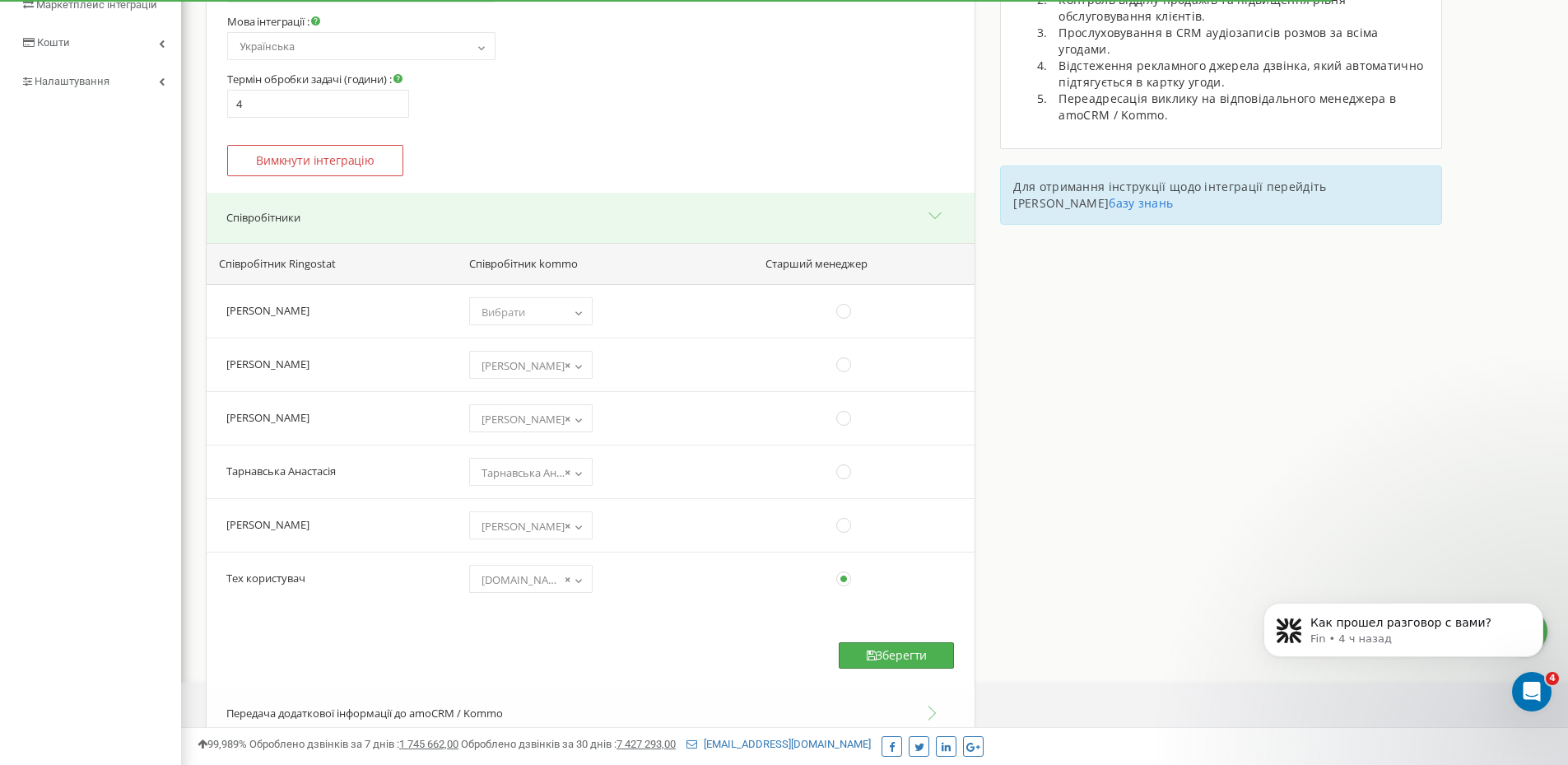
click at [910, 653] on button "Зберегти" at bounding box center [896, 655] width 115 height 26
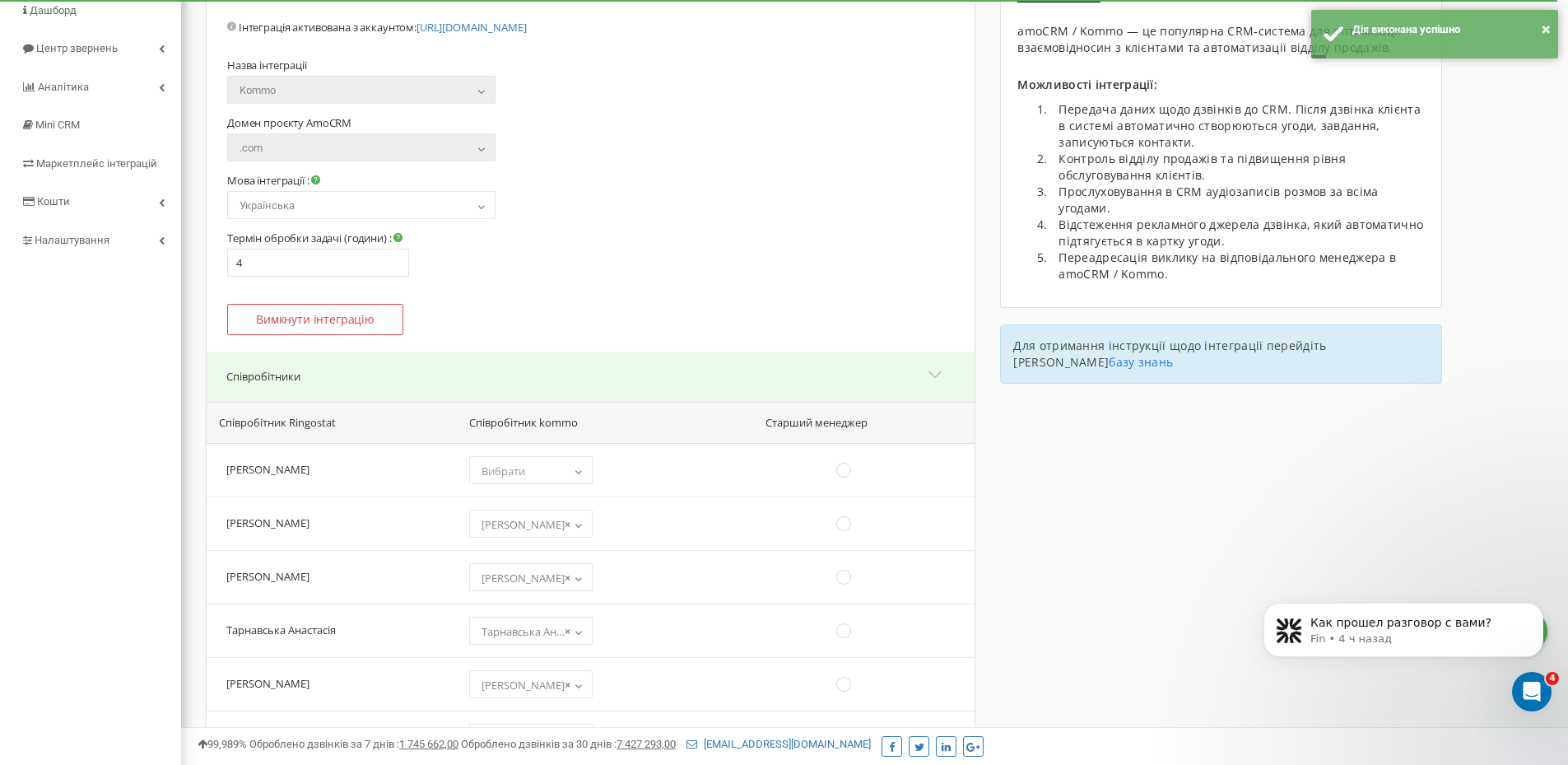
scroll to position [0, 0]
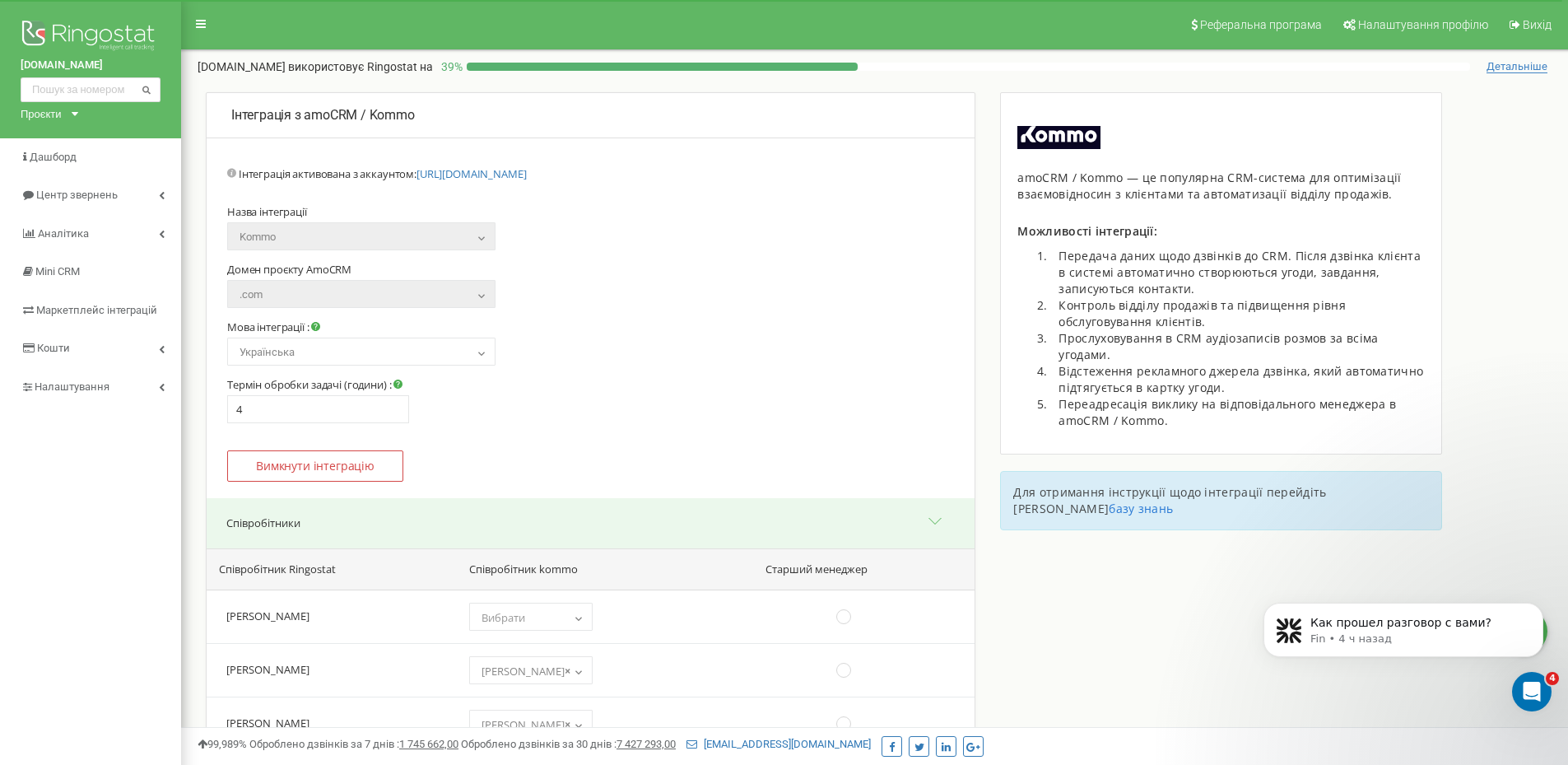
click at [54, 116] on div "Проєкти" at bounding box center [41, 114] width 41 height 16
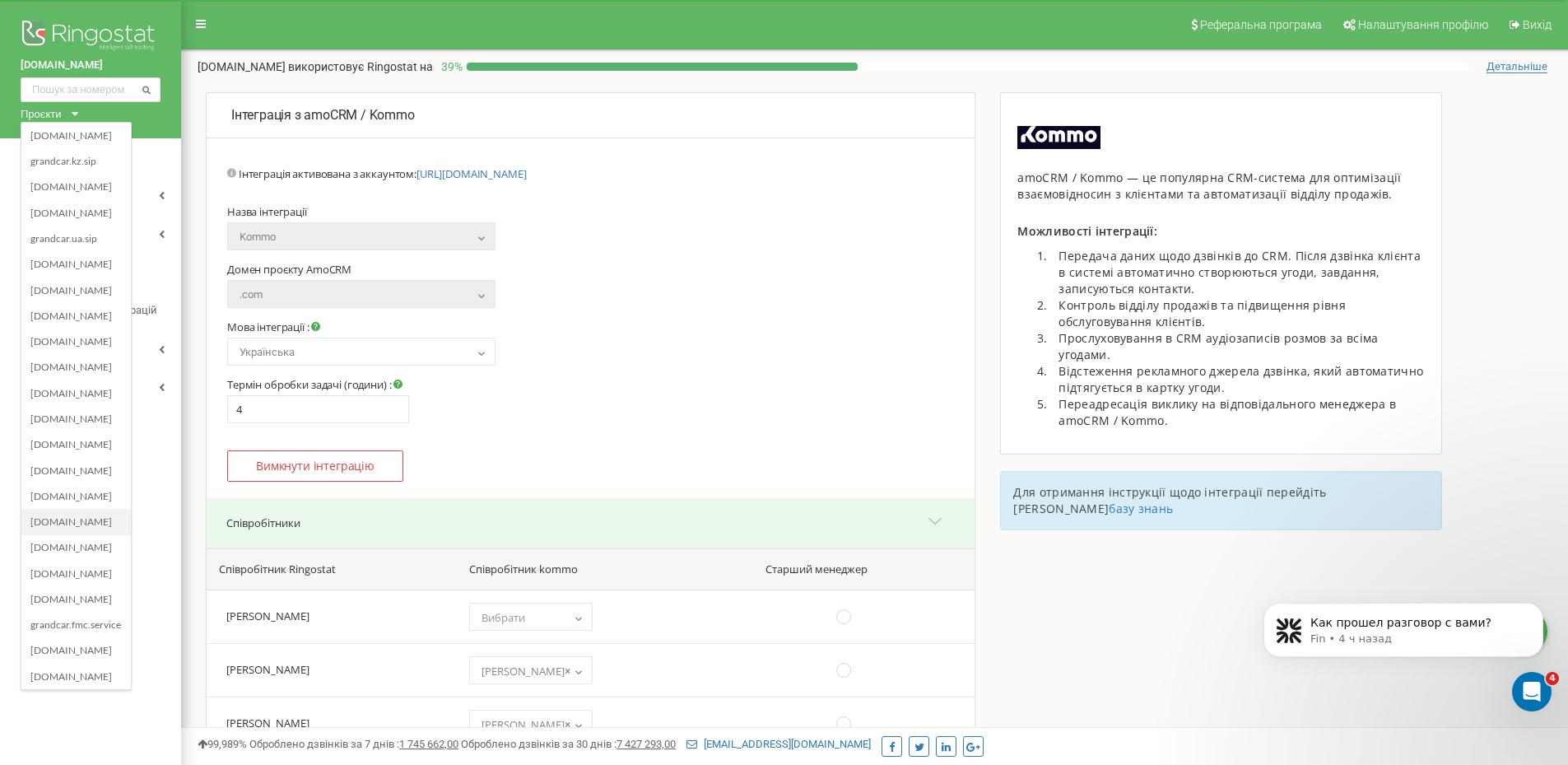
click at [50, 514] on div "[DOMAIN_NAME]" at bounding box center [76, 522] width 110 height 26
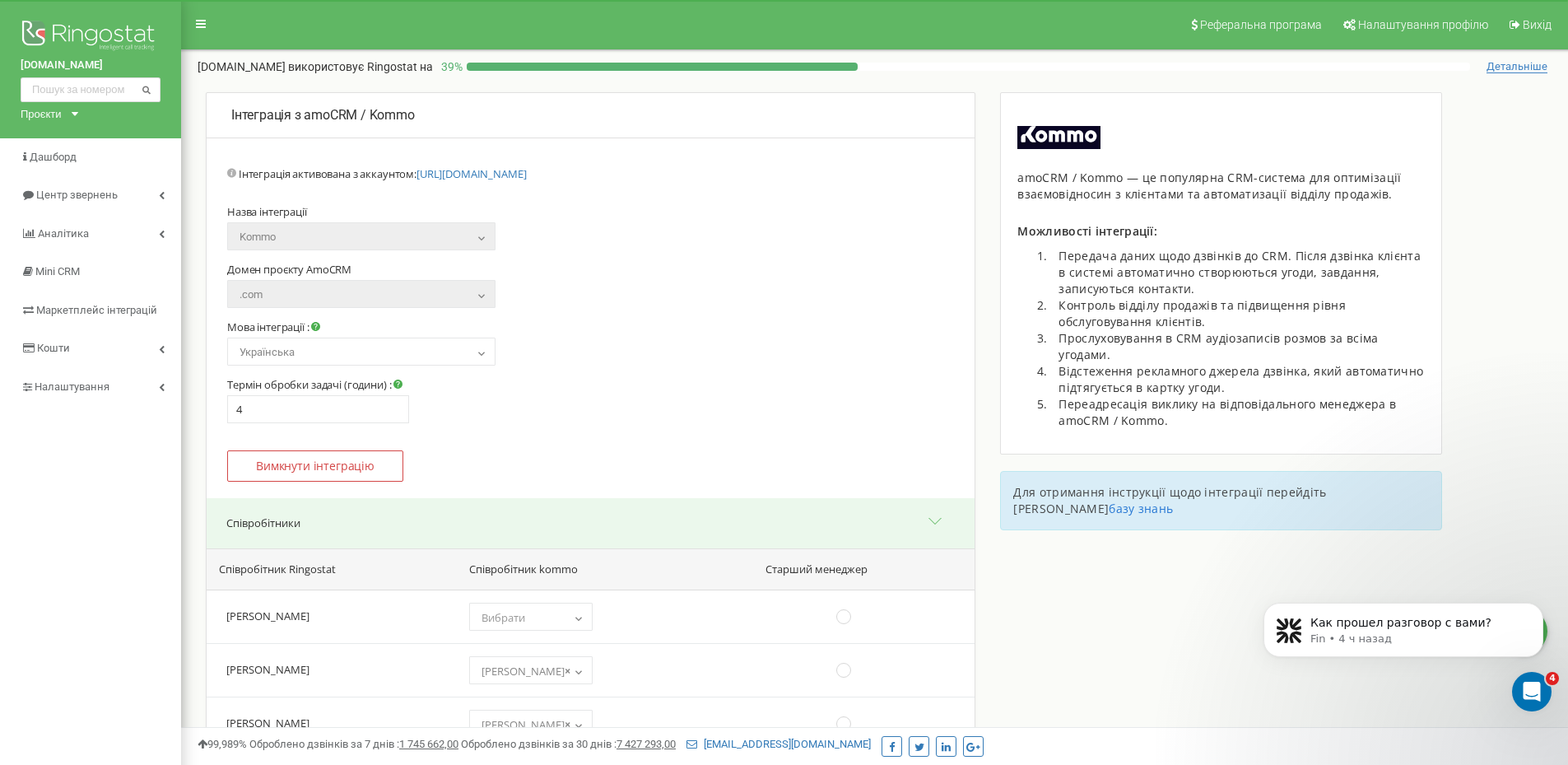
click at [25, 110] on div "Проєкти" at bounding box center [41, 114] width 41 height 16
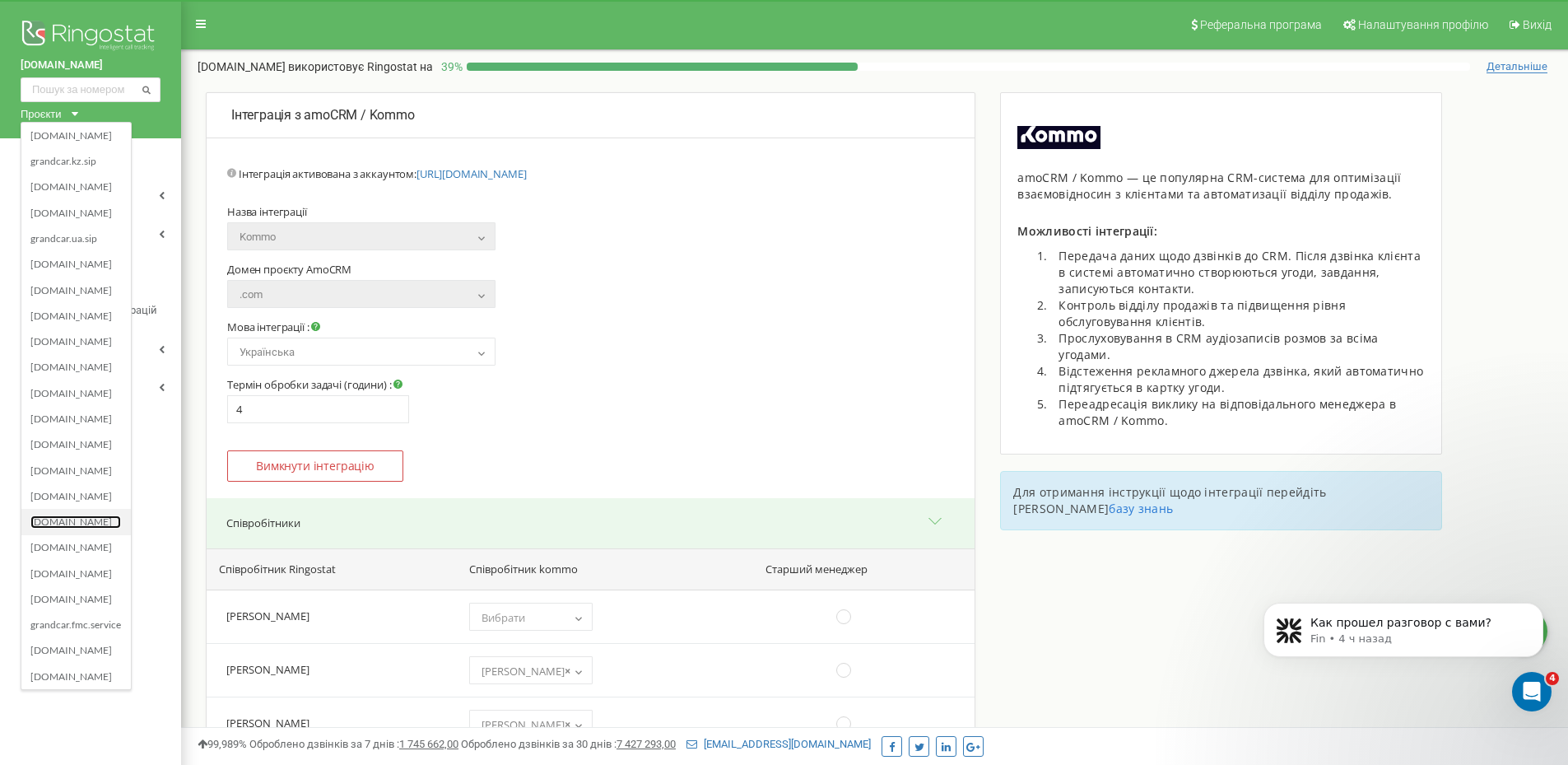
click at [69, 524] on link "[DOMAIN_NAME]" at bounding box center [75, 521] width 91 height 13
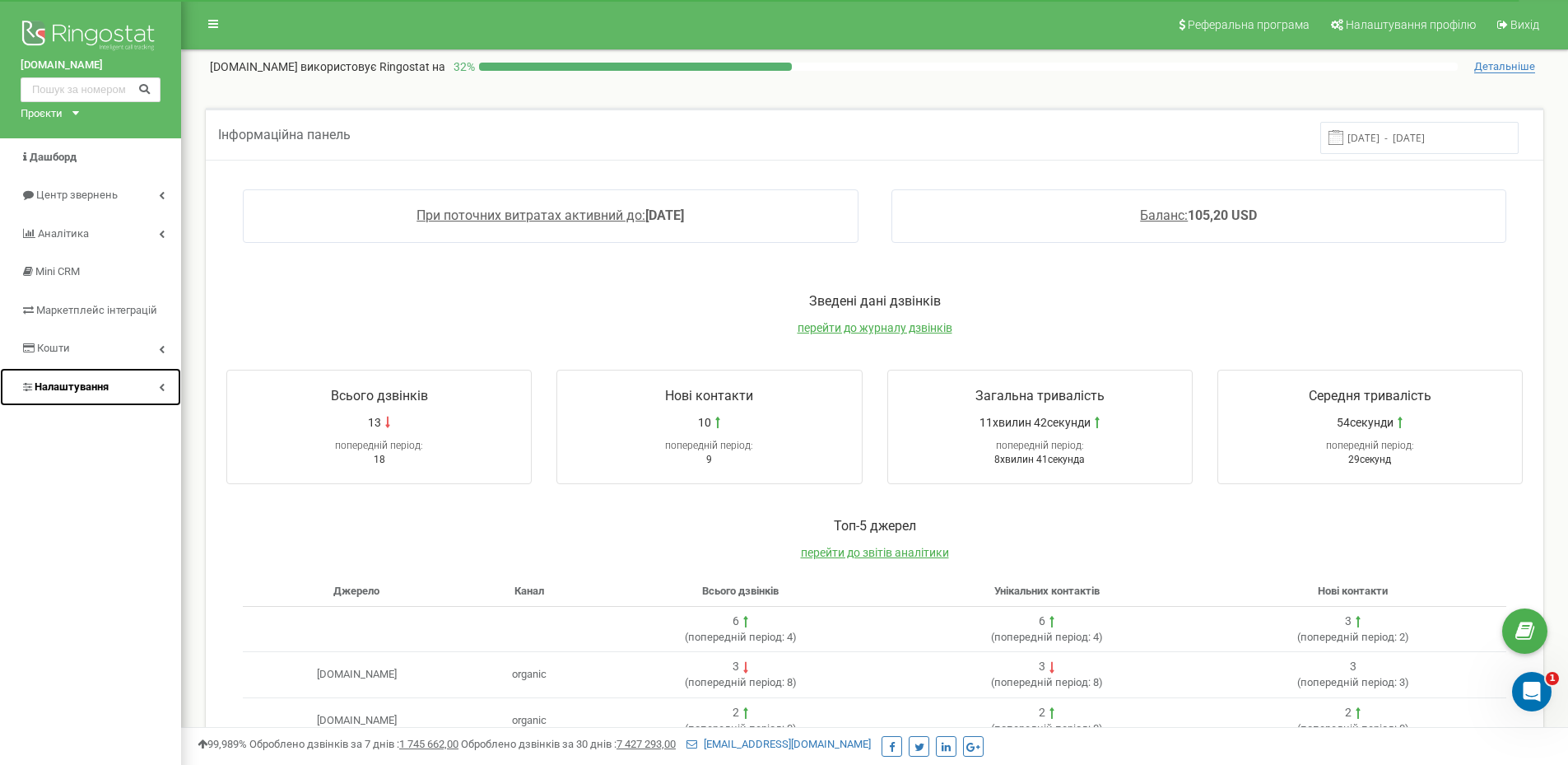
click at [92, 381] on span "Налаштування" at bounding box center [72, 386] width 74 height 12
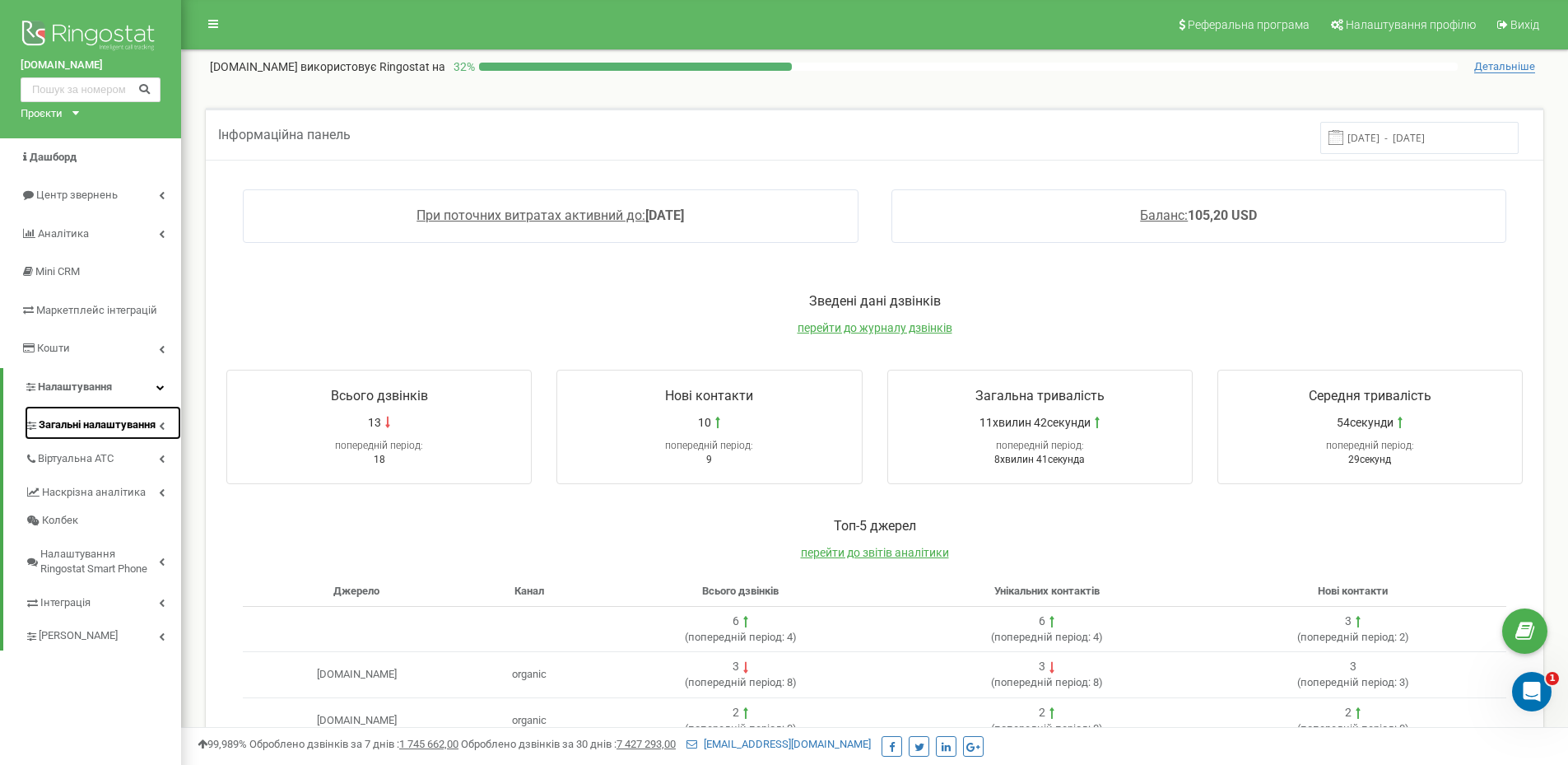
click at [71, 425] on span "Загальні налаштування" at bounding box center [97, 425] width 117 height 16
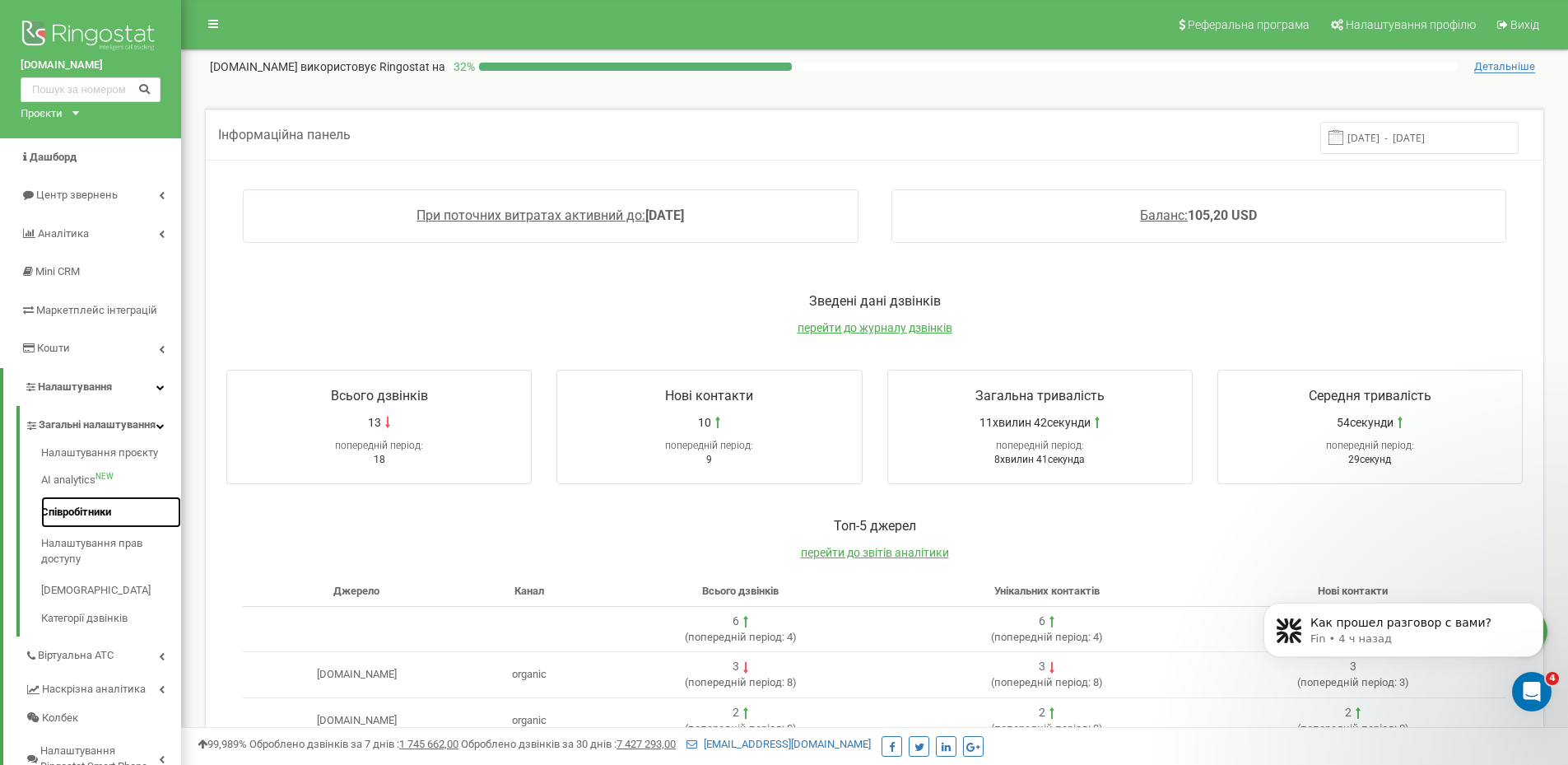
click at [83, 520] on link "Співробітники" at bounding box center [111, 512] width 140 height 32
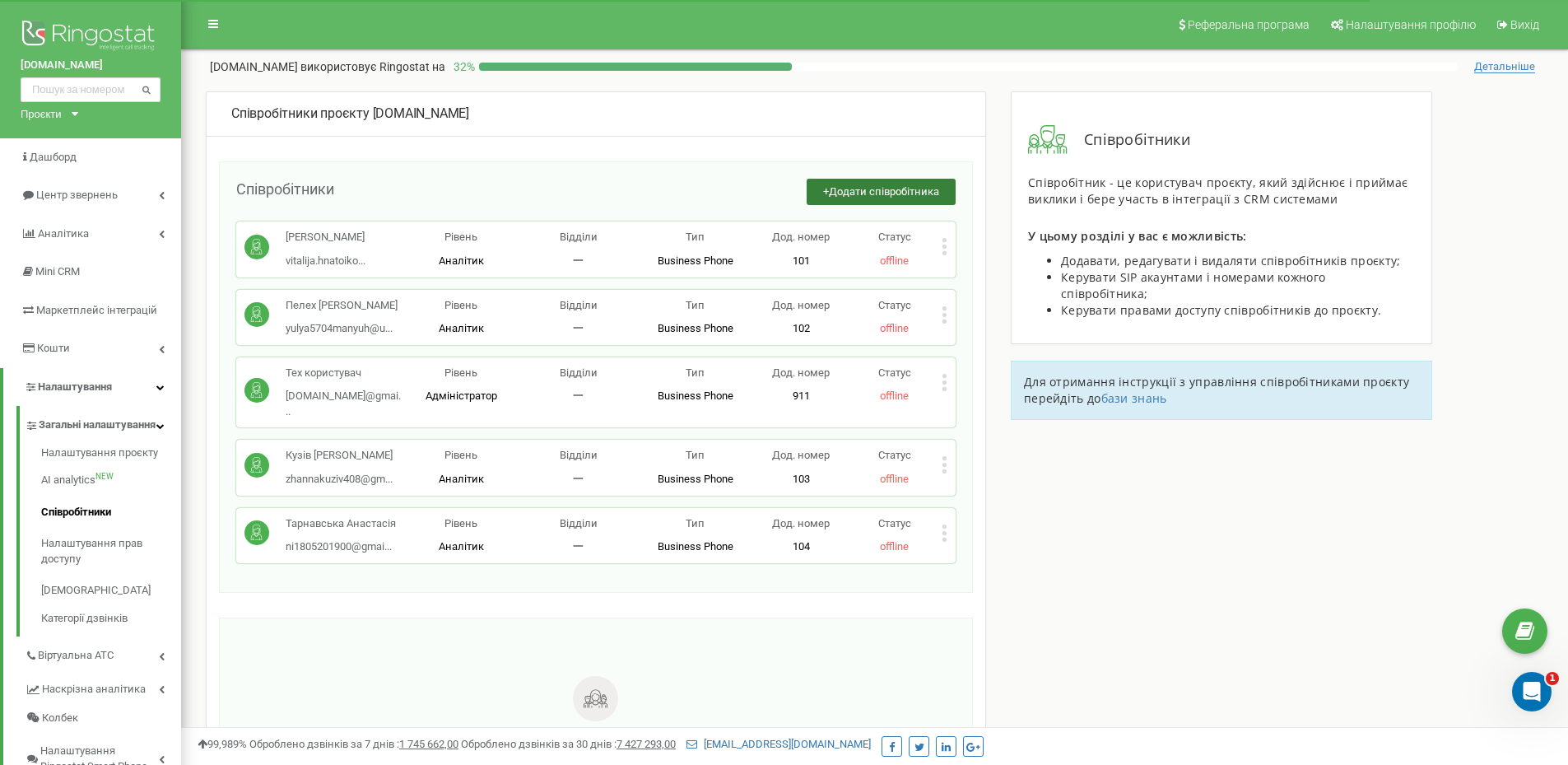
click at [826, 201] on button "+ Додати співробітника" at bounding box center [881, 192] width 149 height 27
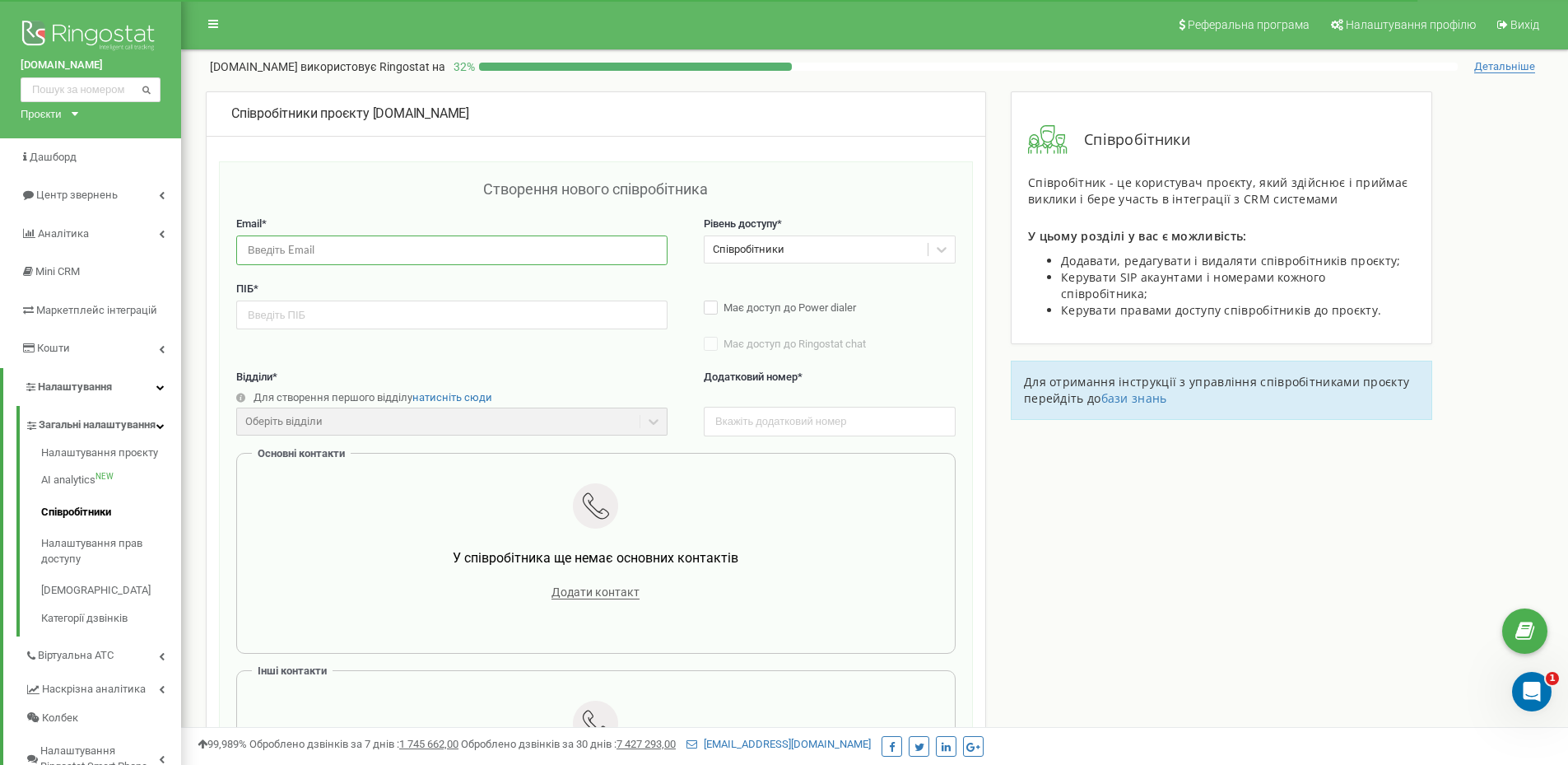
click at [435, 247] on input "email" at bounding box center [451, 249] width 431 height 29
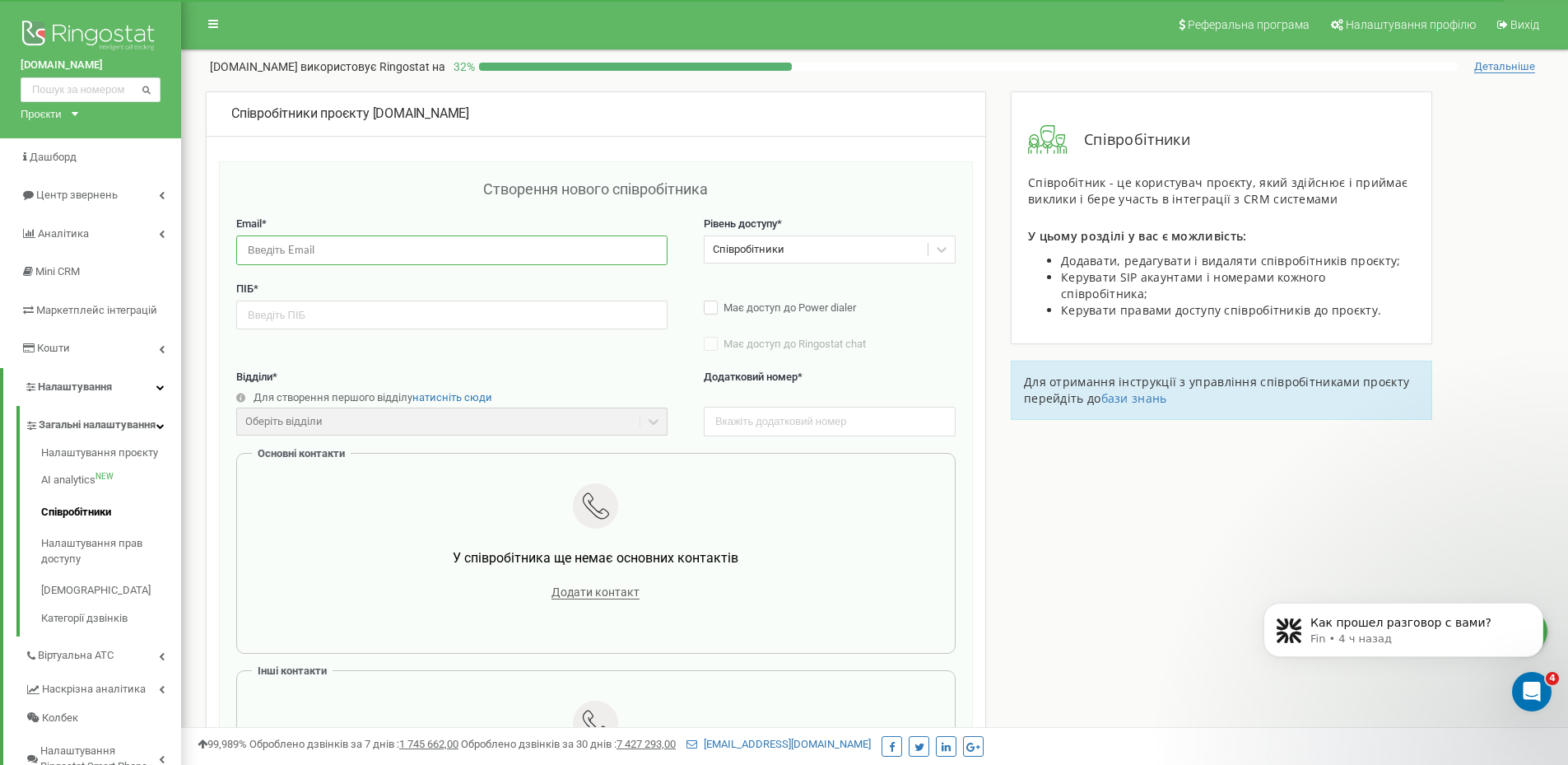
paste input "lavruka824@gmail.com"
type input "lavruka824@gmail.com"
click at [398, 309] on input "text" at bounding box center [451, 315] width 431 height 29
paste input "Анна Лаврук"
type input "Анна Лаврук"
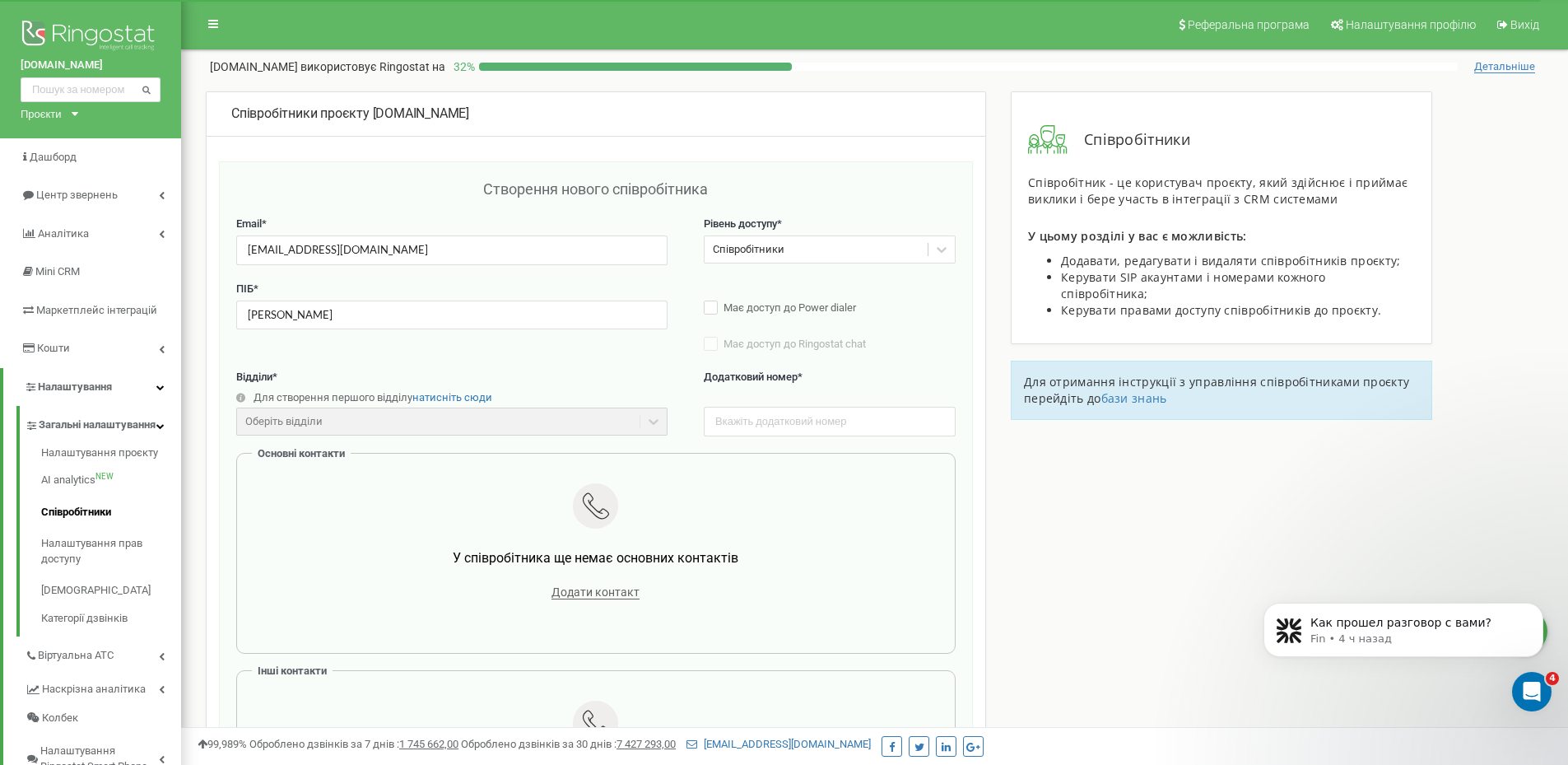
click at [816, 405] on div "Додатковий номер *" at bounding box center [830, 403] width 252 height 67
click at [810, 416] on input "text" at bounding box center [830, 421] width 252 height 29
type input "105"
click at [579, 599] on span "Додати контакт" at bounding box center [595, 592] width 88 height 14
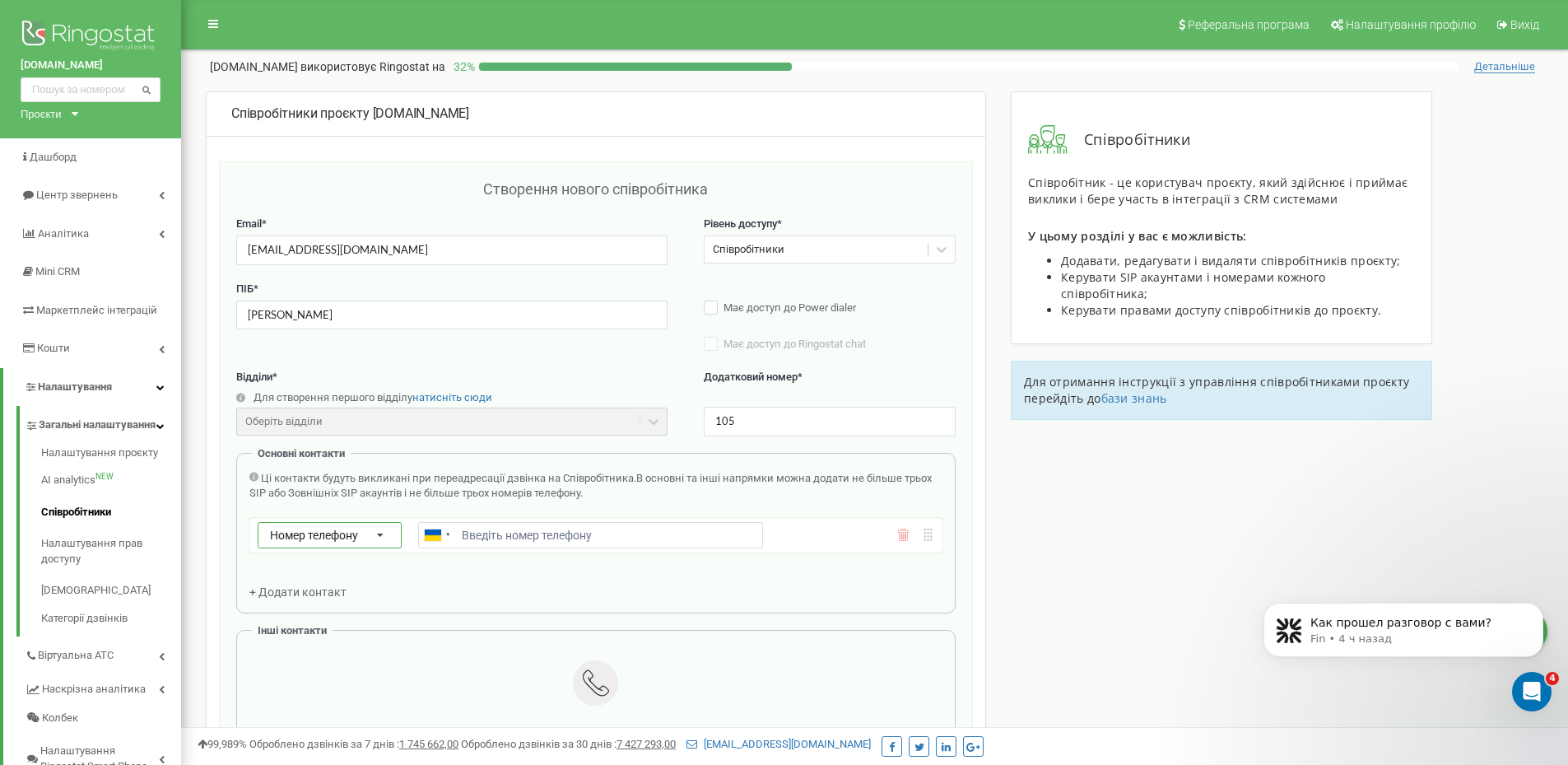
click at [352, 539] on span "Номер телефону" at bounding box center [314, 535] width 88 height 13
click at [333, 607] on div "Зовнішній SIP" at bounding box center [329, 607] width 143 height 24
click at [515, 540] on input "text" at bounding box center [590, 535] width 345 height 26
paste input "fomichmainbooking_lavrykanna@sip.ringostat.com"
type input "fomichmainbooking_lavrykanna@sip.ringostat.com"
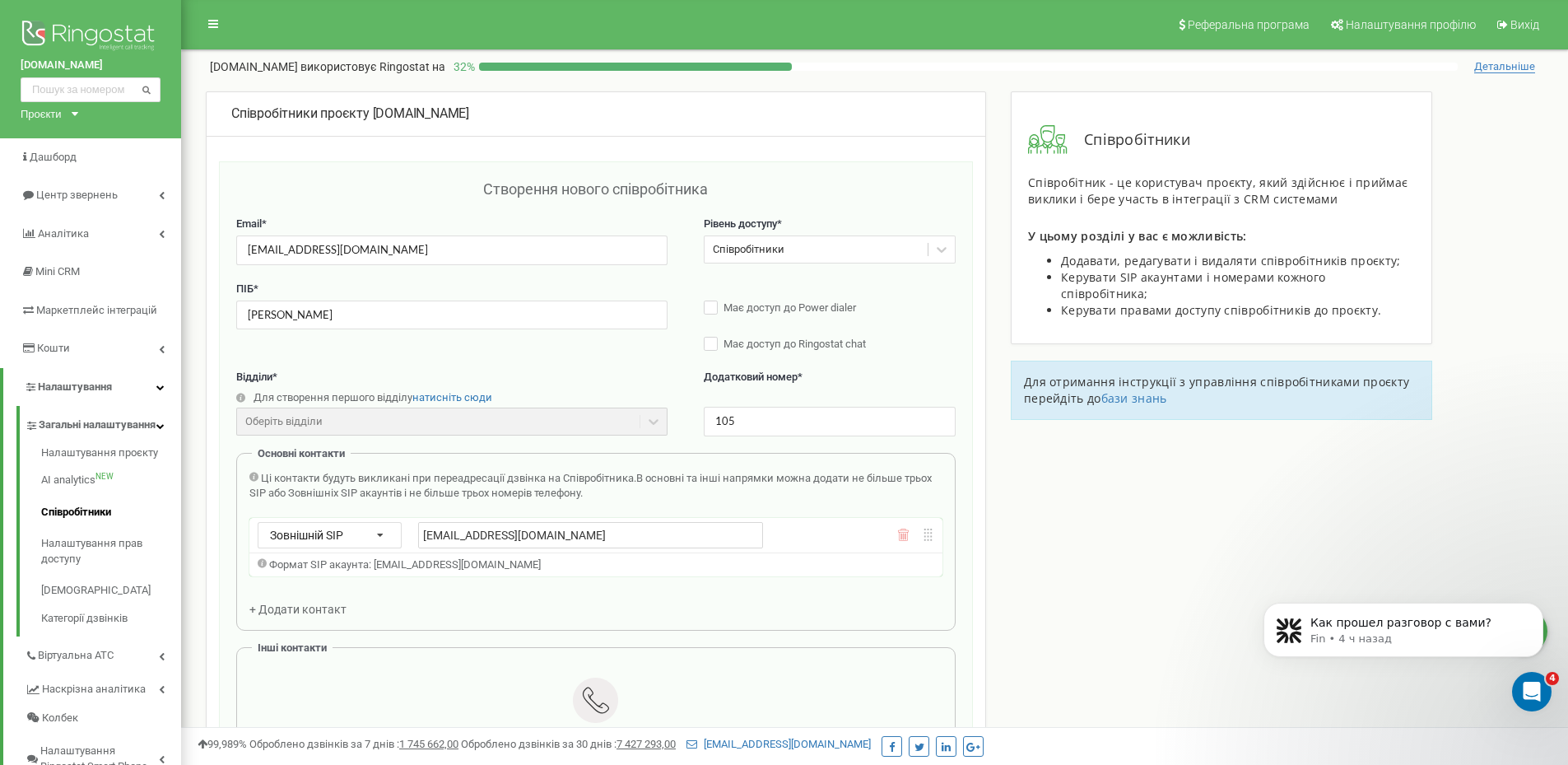
click at [1062, 503] on div "Співробітники проєкту fomich-guesthouses.com Створення нового співробітника Ema…" at bounding box center [874, 713] width 1362 height 1244
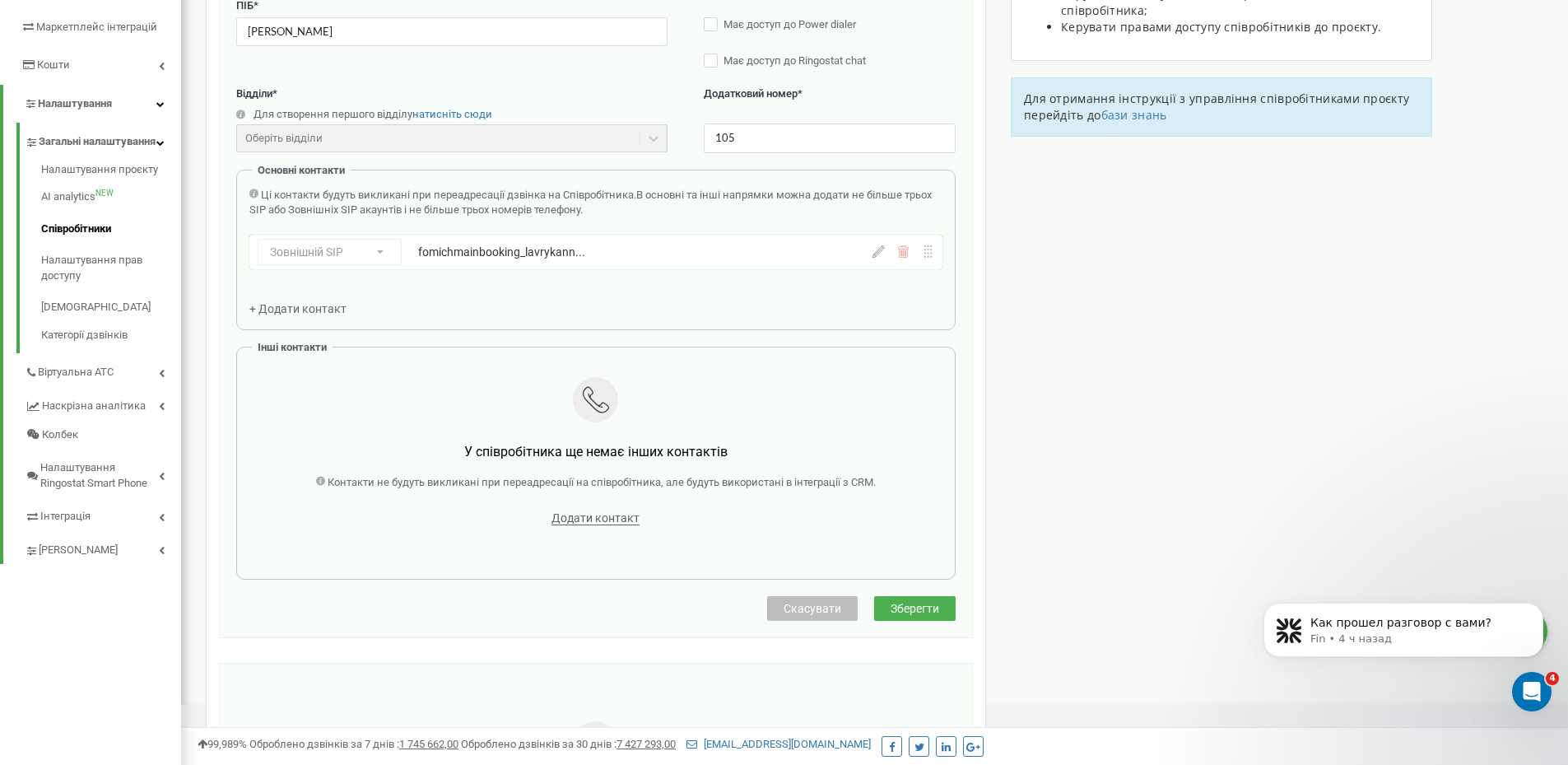
scroll to position [411, 0]
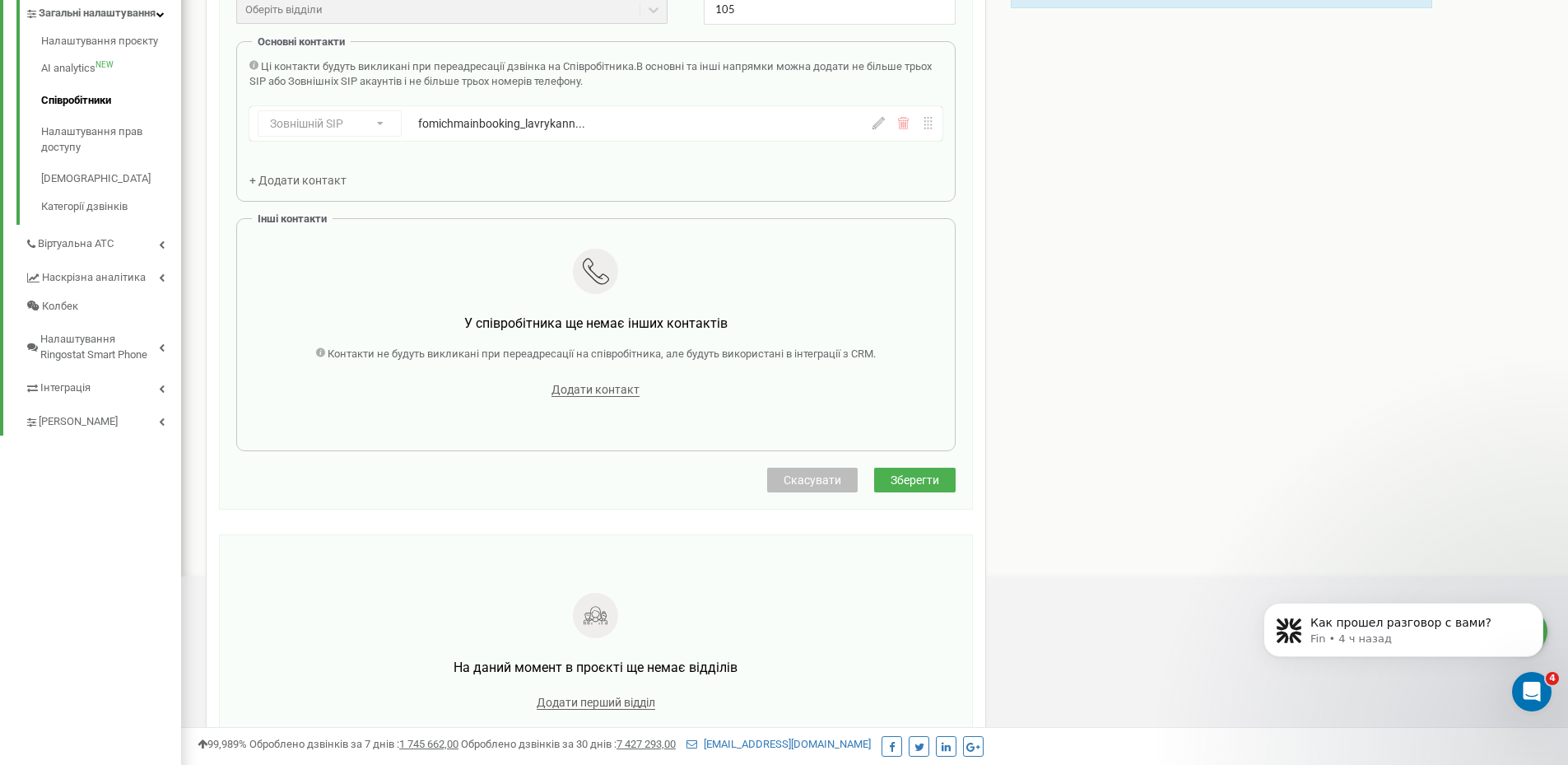
click at [911, 459] on div "Створення нового співробітника Email * lavruka824@gmail.com Рівень доступу * Сп…" at bounding box center [595, 117] width 720 height 701
click at [906, 470] on button "Зберегти" at bounding box center [915, 480] width 81 height 25
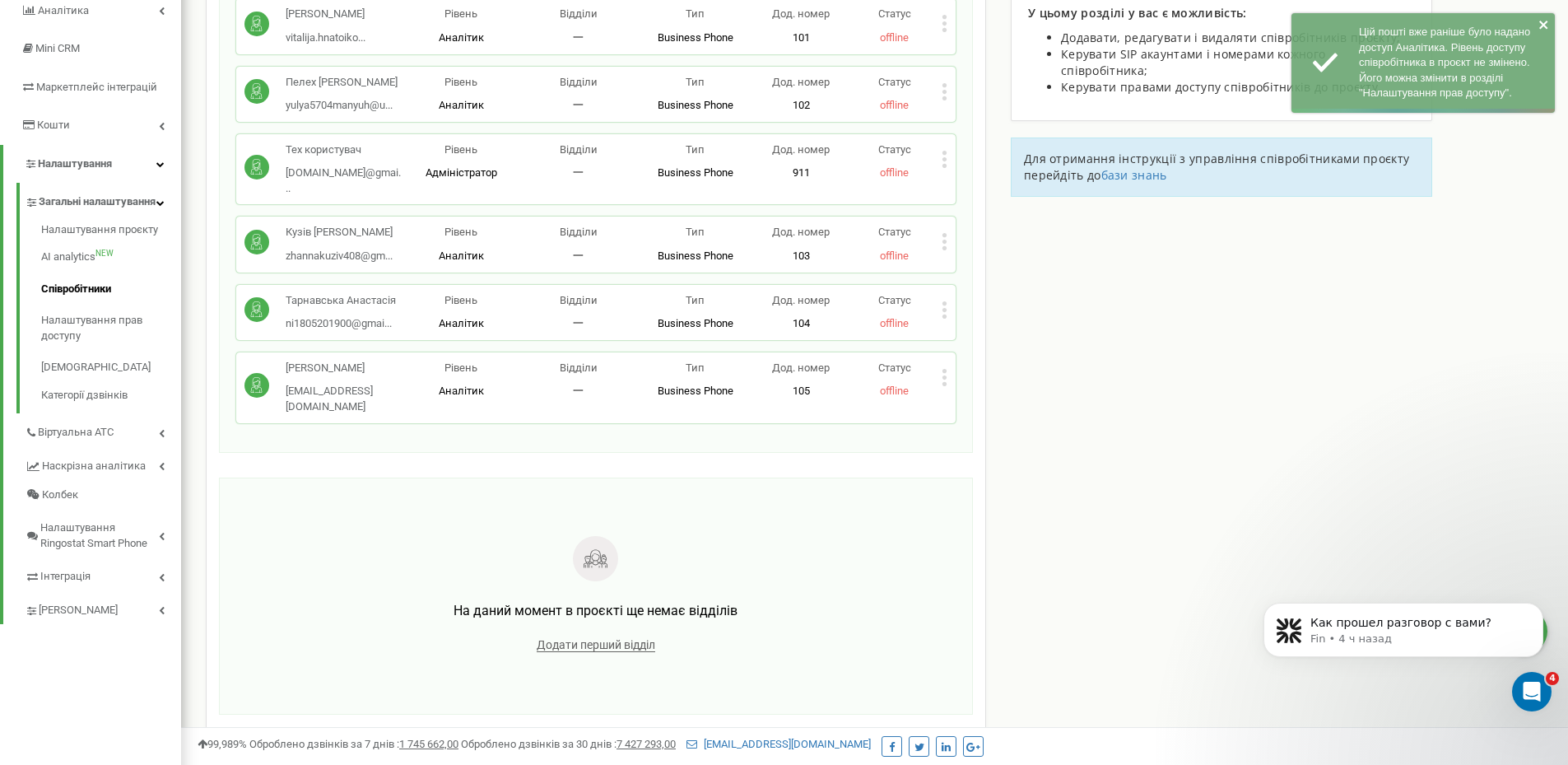
scroll to position [276, 0]
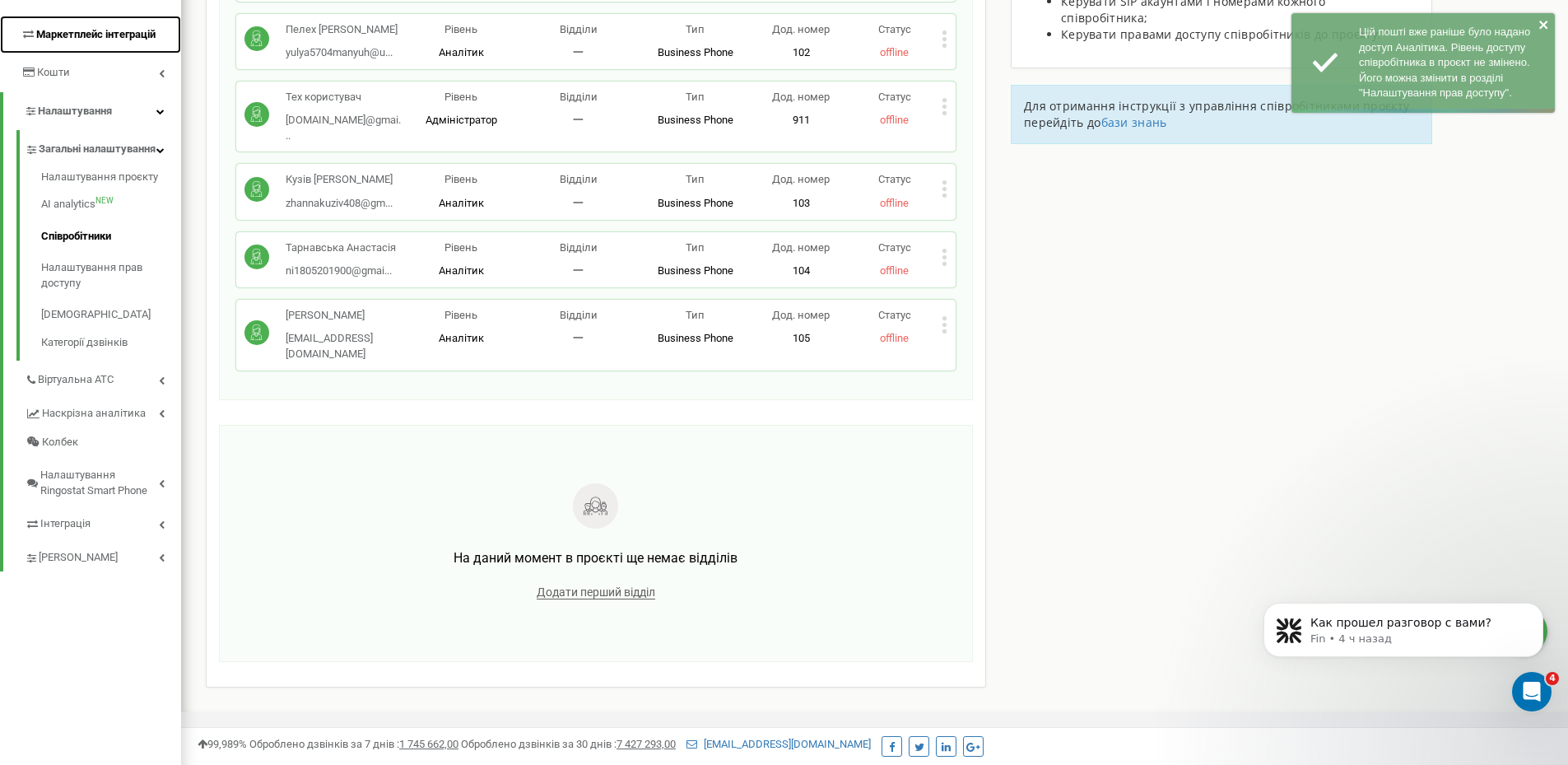
click at [105, 41] on span "Маркетплейс інтеграцій" at bounding box center [88, 35] width 135 height 16
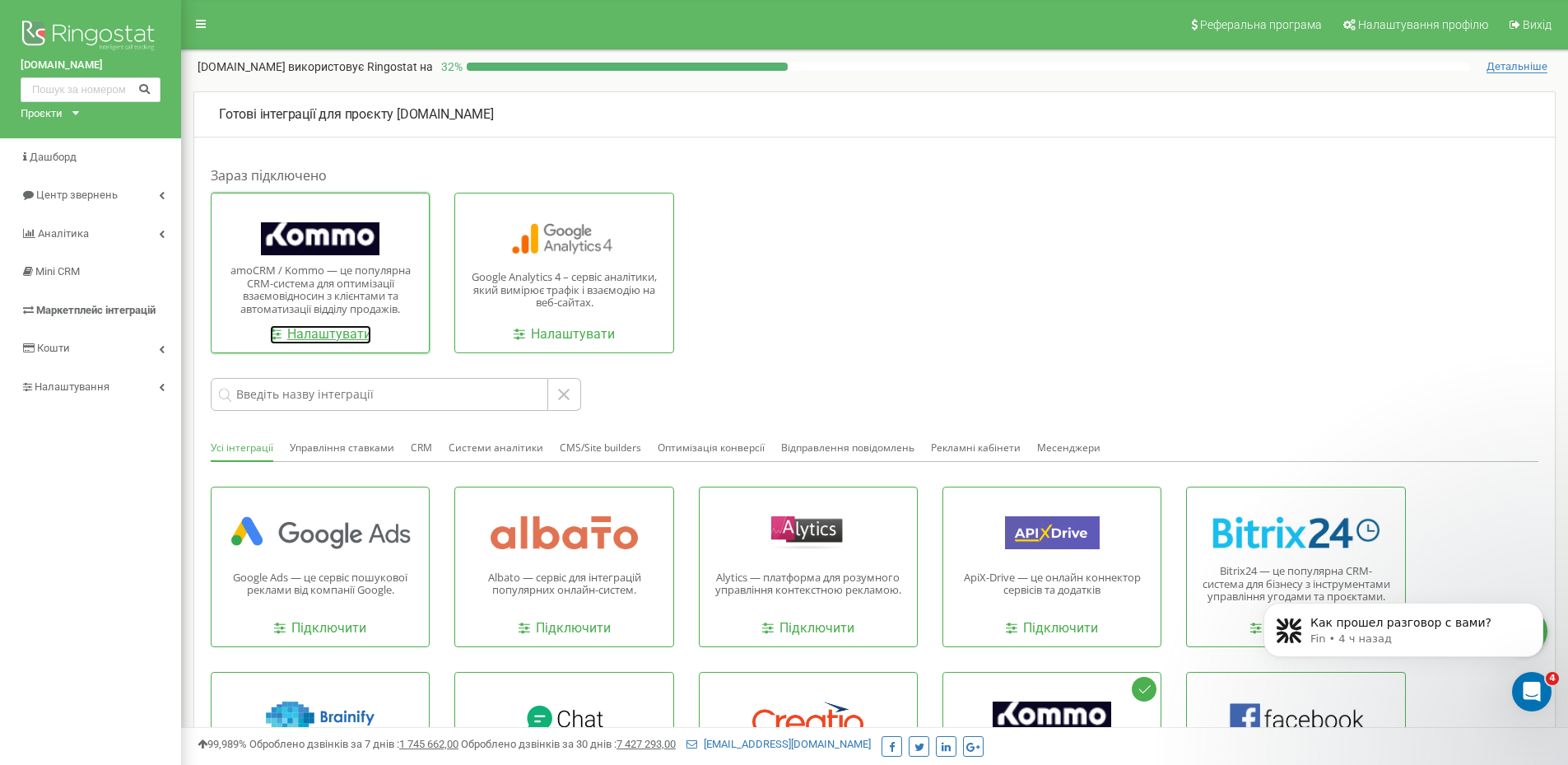
click at [347, 327] on link "Налаштувати" at bounding box center [320, 335] width 101 height 19
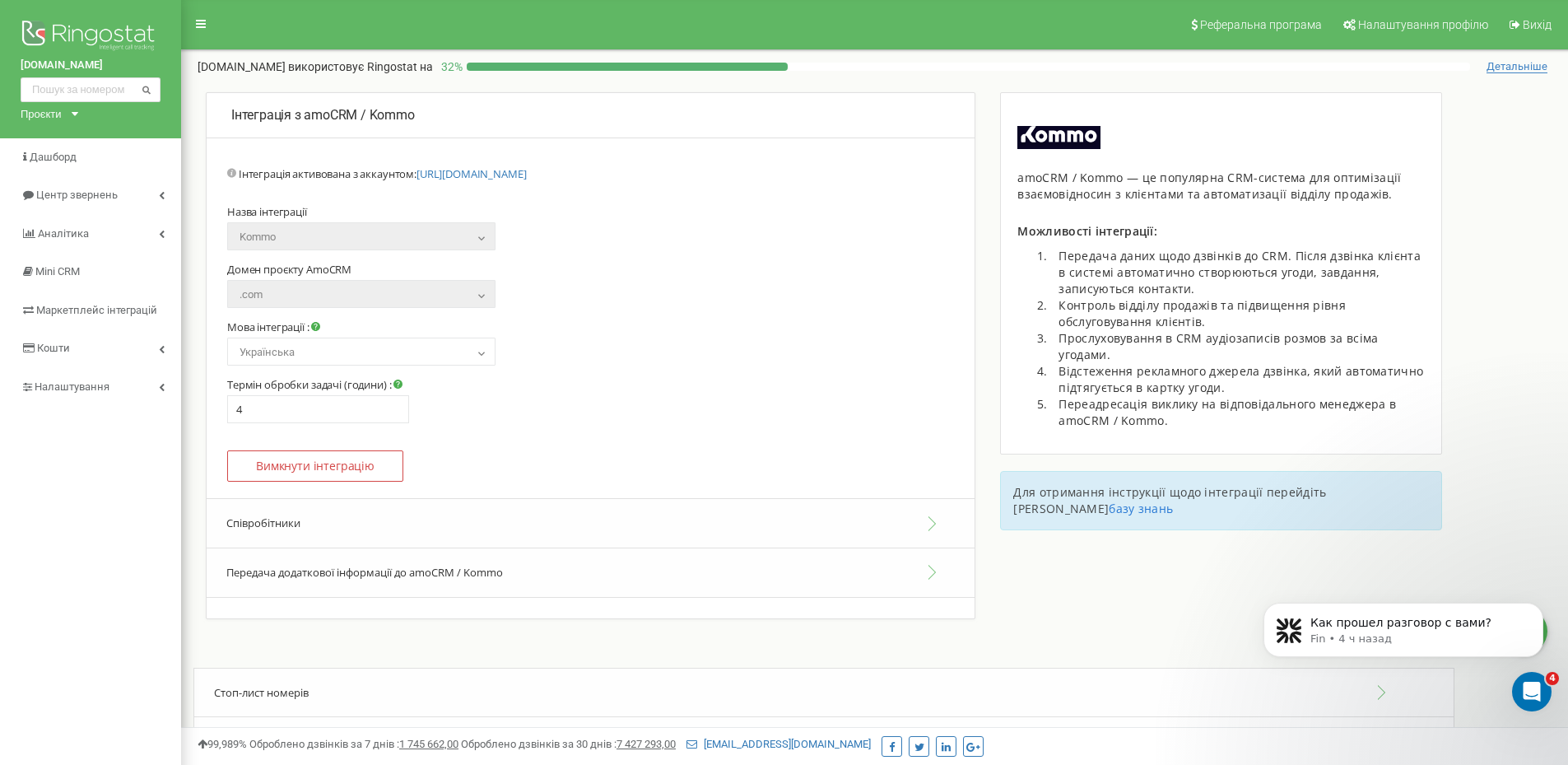
click at [518, 513] on button "Співробітники" at bounding box center [590, 523] width 768 height 50
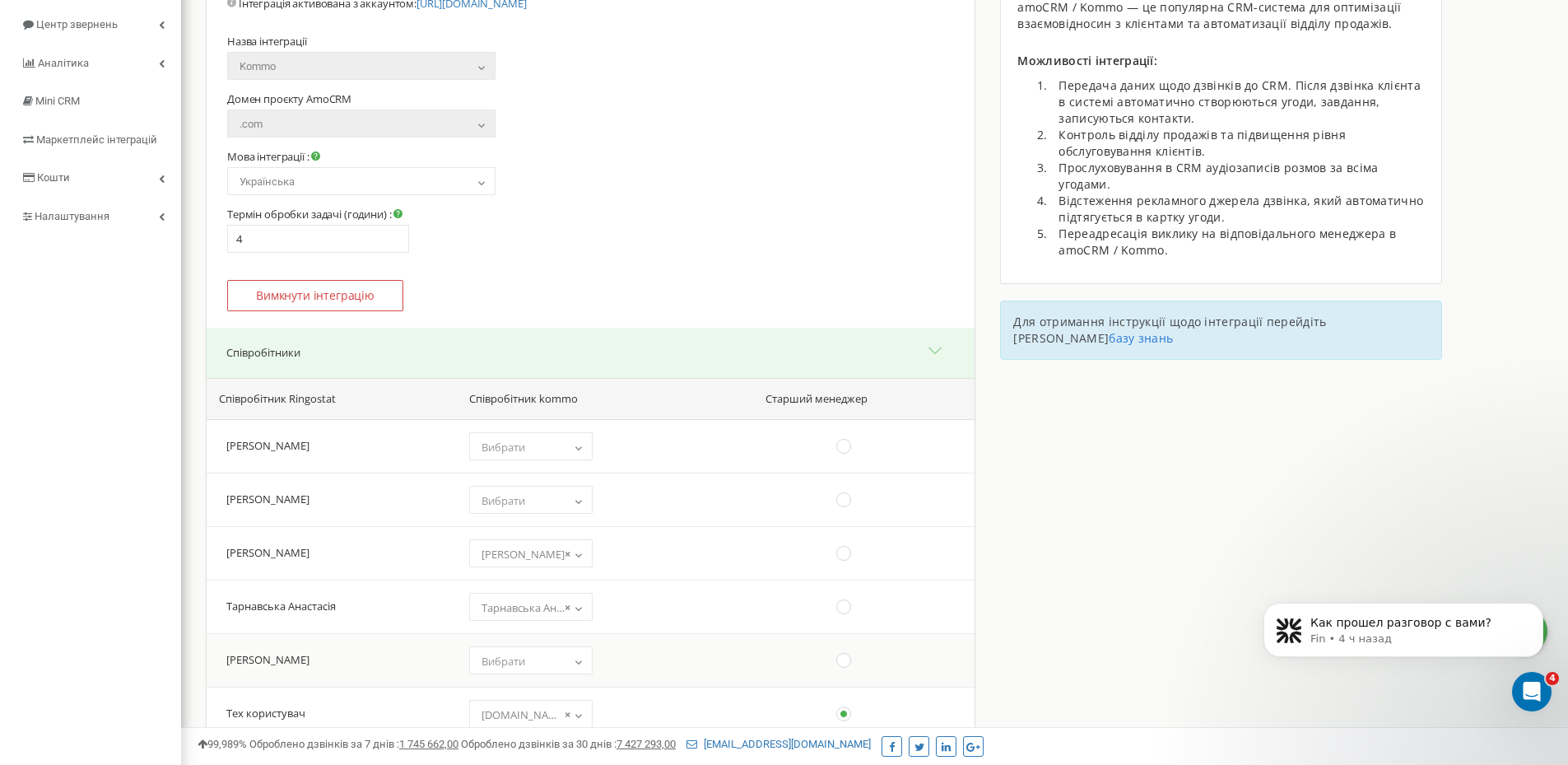
scroll to position [329, 0]
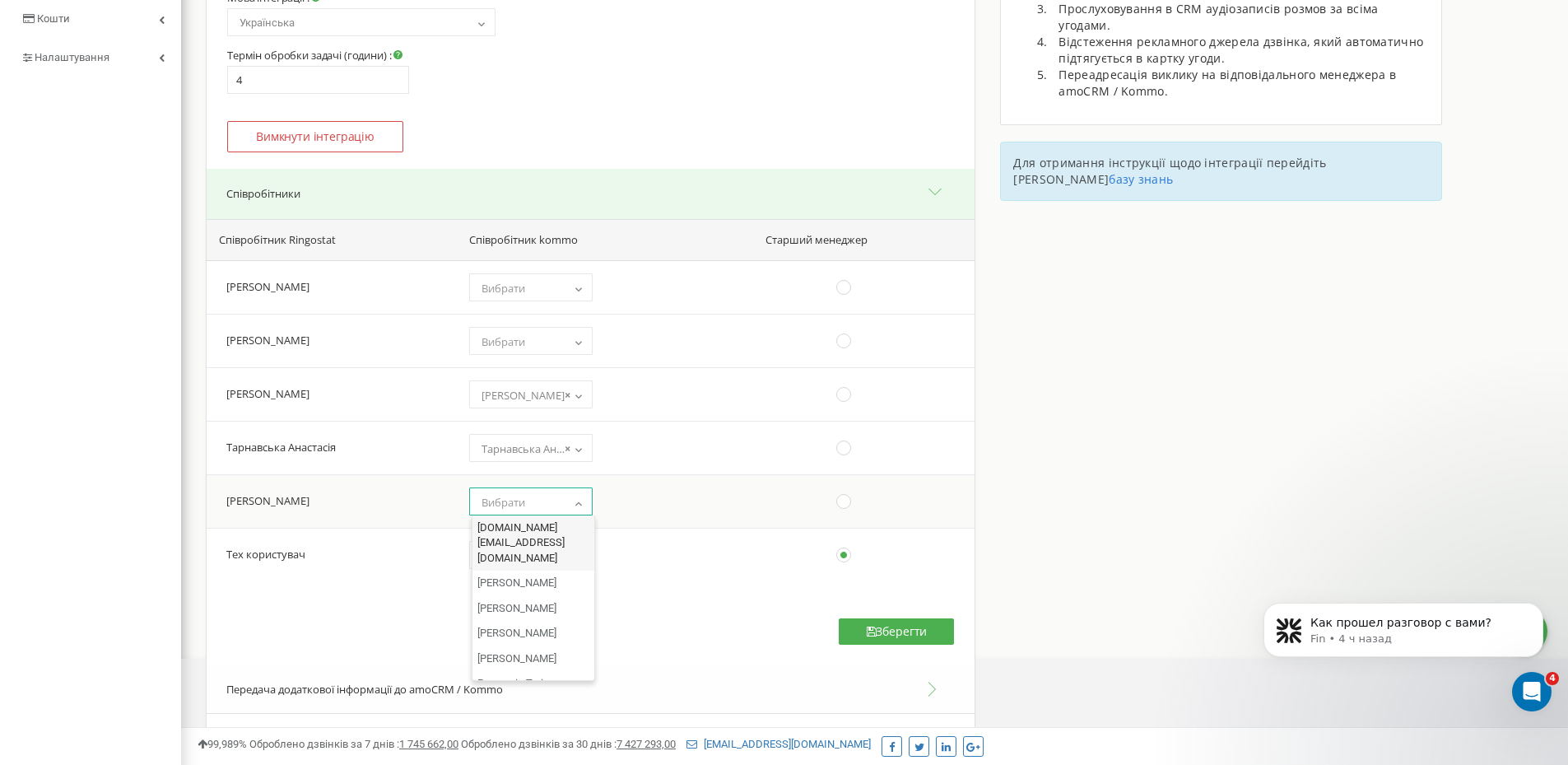
click at [568, 509] on span "Вибрати" at bounding box center [531, 502] width 112 height 23
select select "12353831"
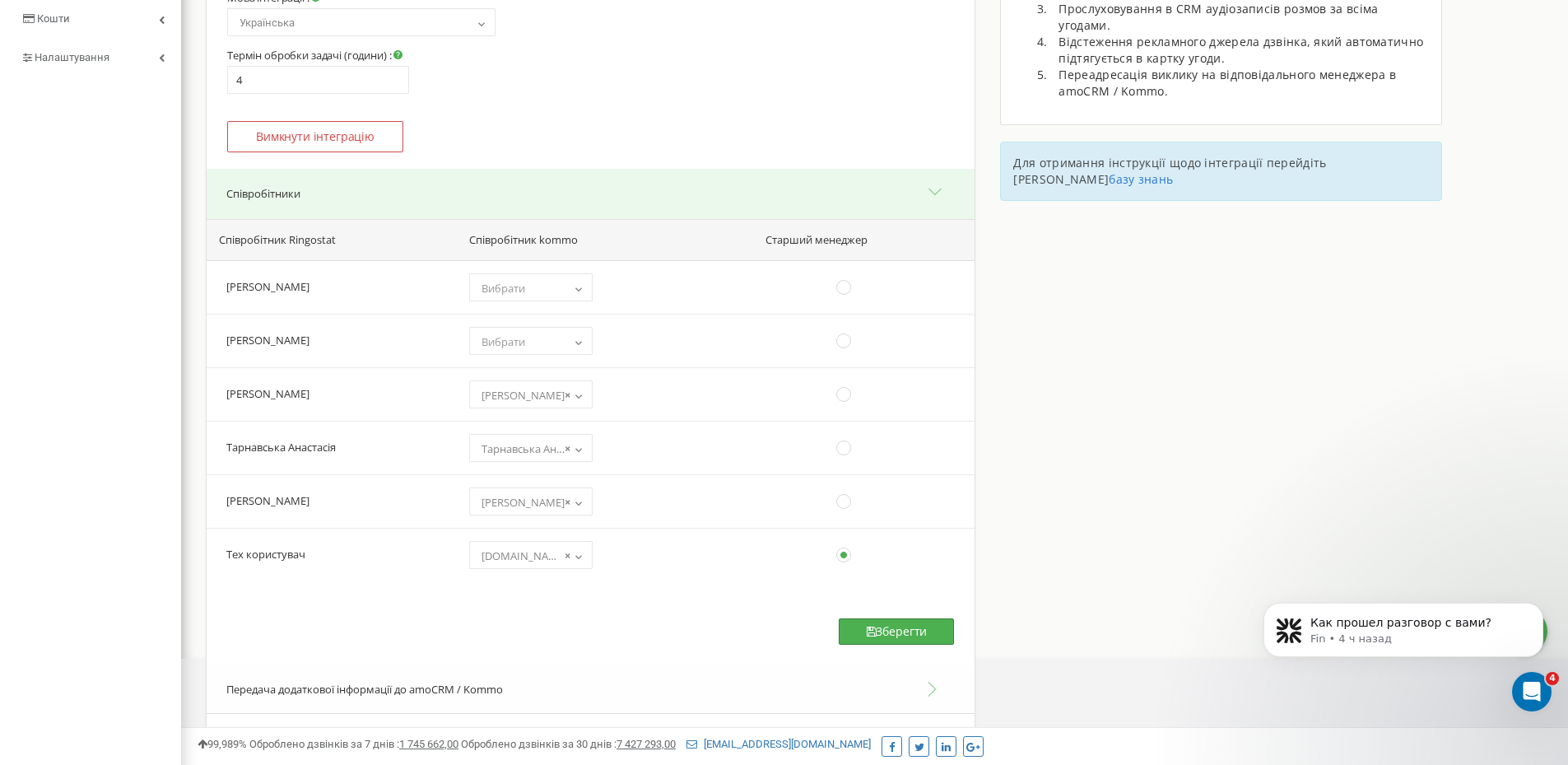
click at [885, 635] on button "Зберегти" at bounding box center [896, 631] width 115 height 26
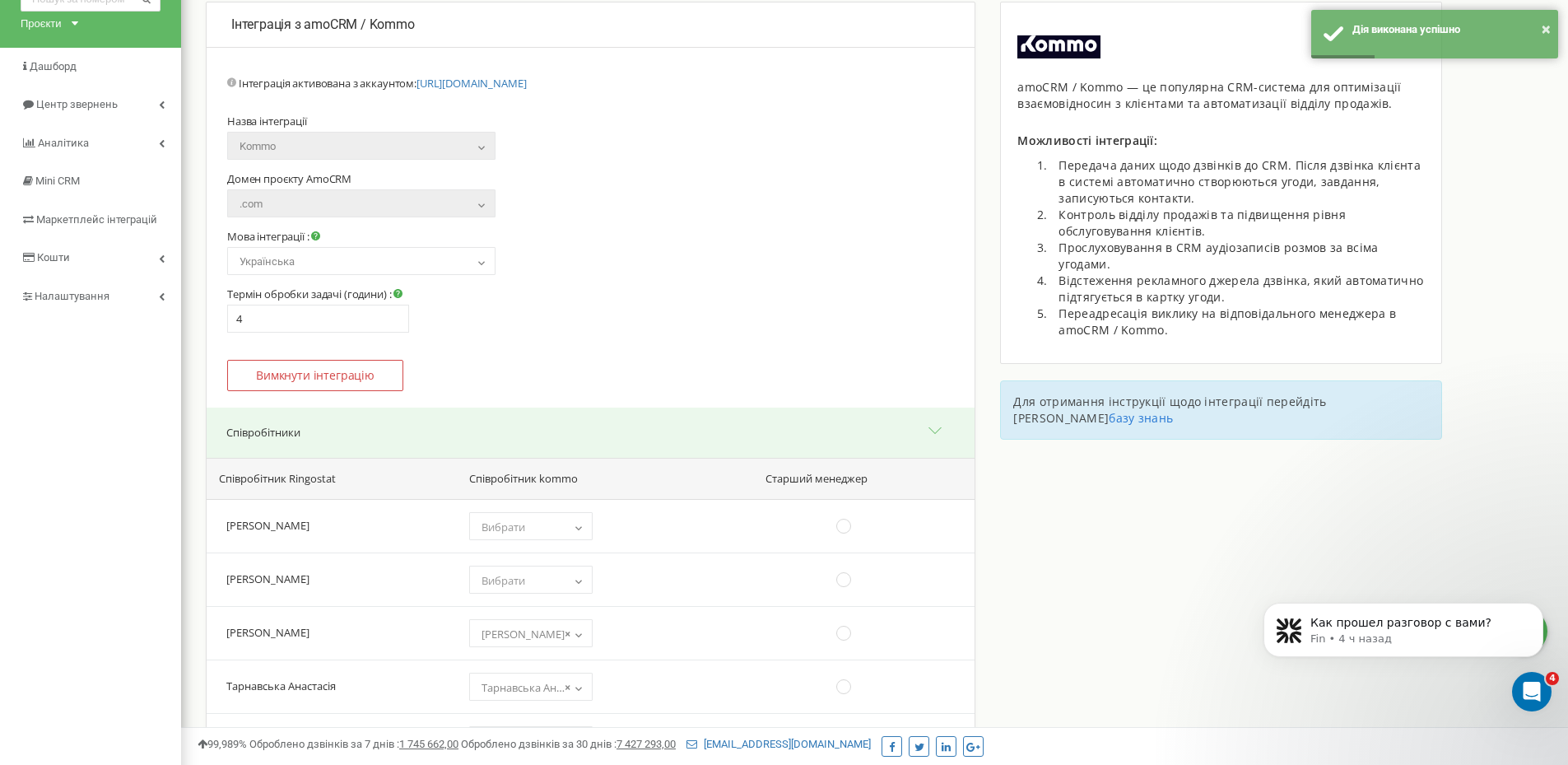
scroll to position [0, 0]
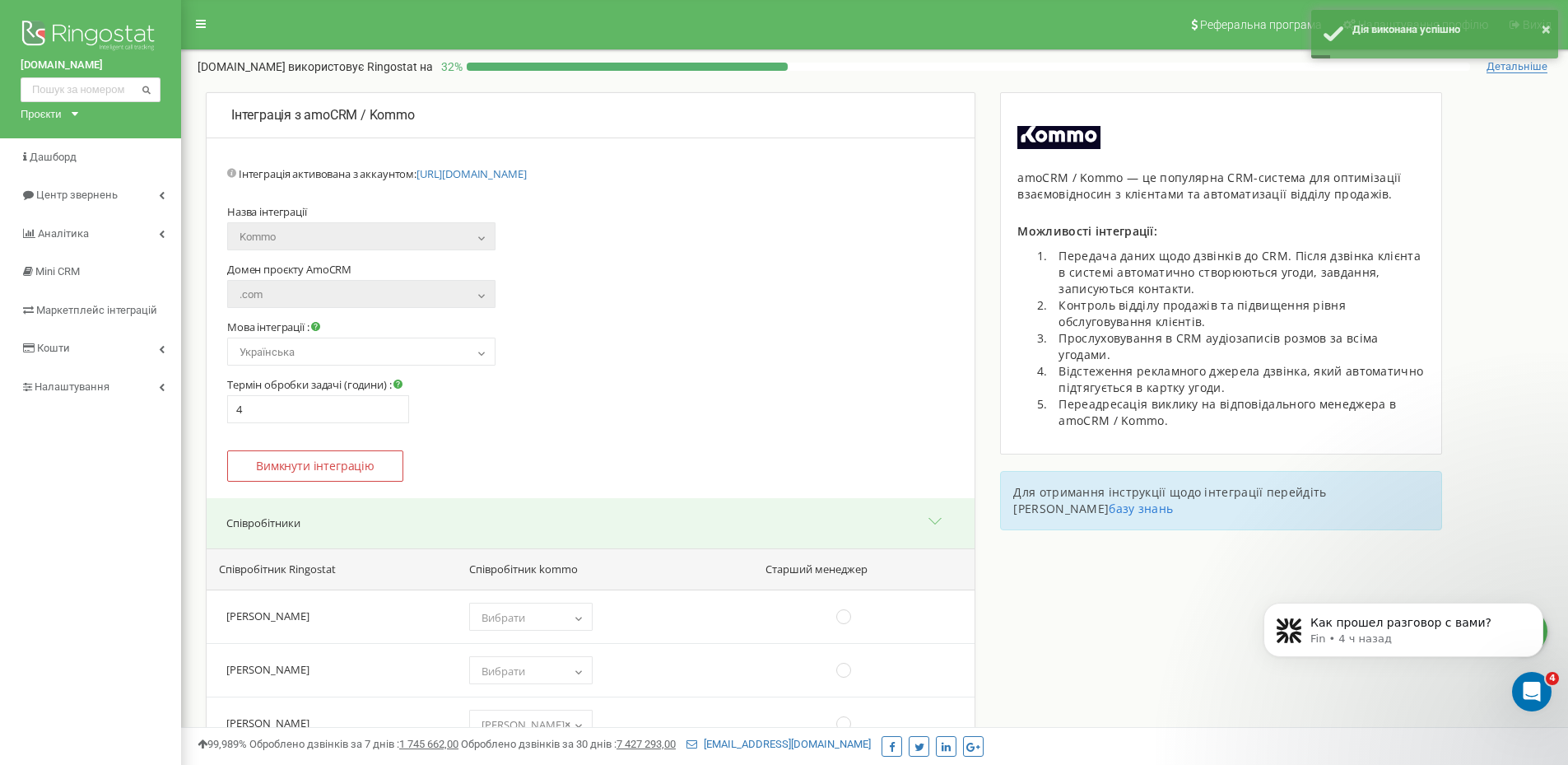
click at [32, 112] on div "Проєкти" at bounding box center [41, 114] width 41 height 16
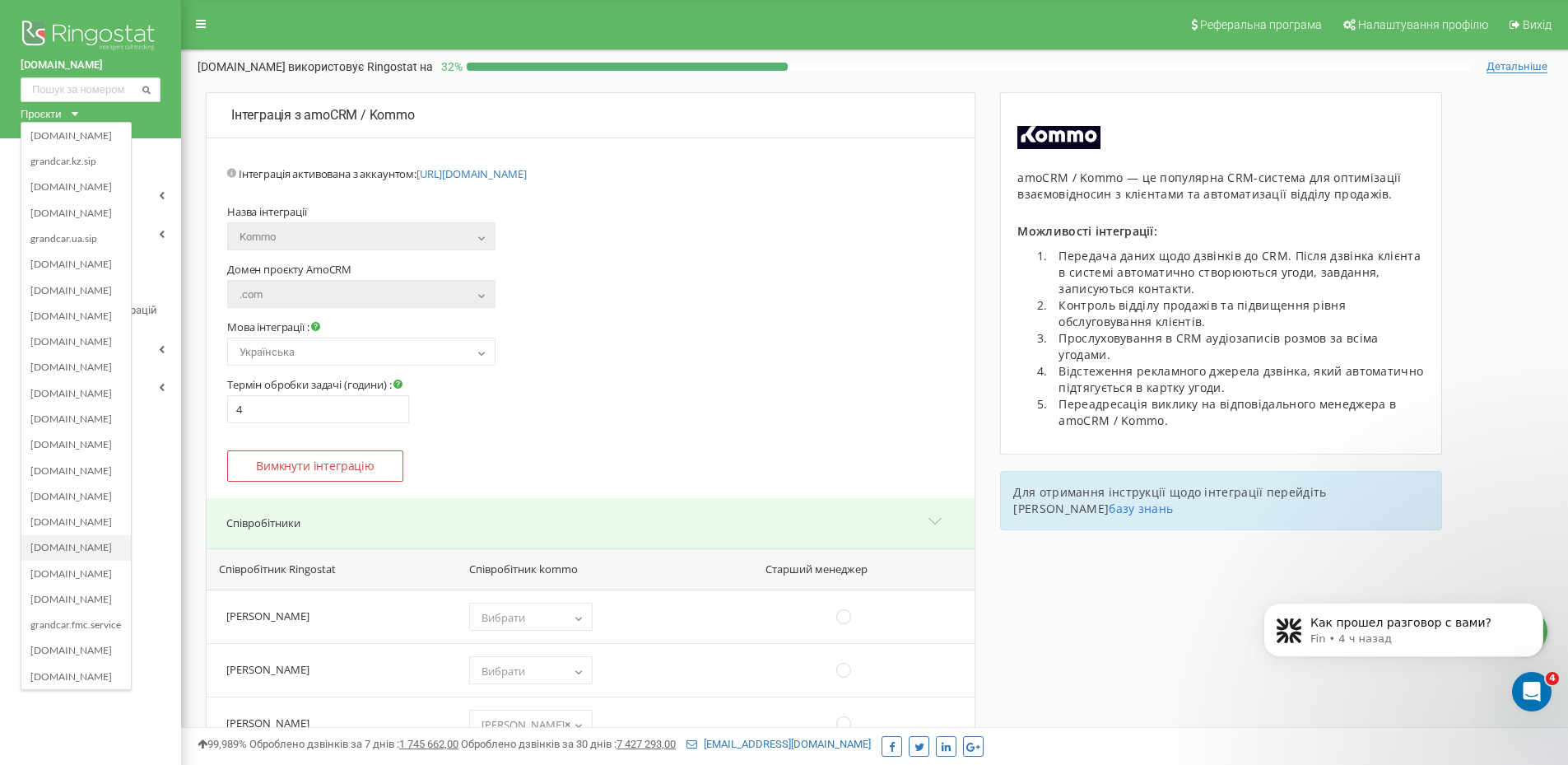
click at [74, 539] on div "[DOMAIN_NAME]" at bounding box center [76, 547] width 110 height 26
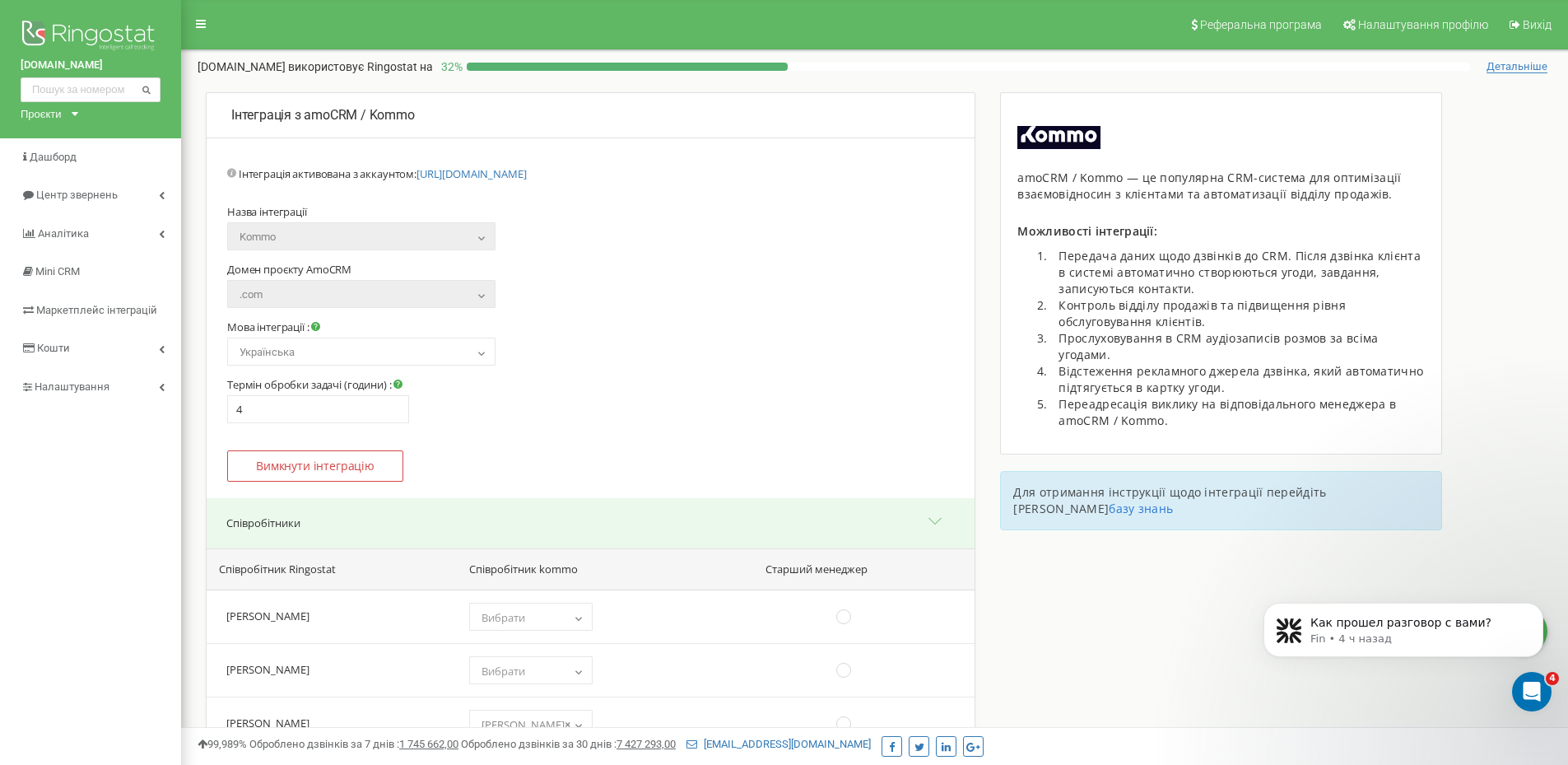
click at [52, 118] on div "Проєкти" at bounding box center [41, 114] width 41 height 16
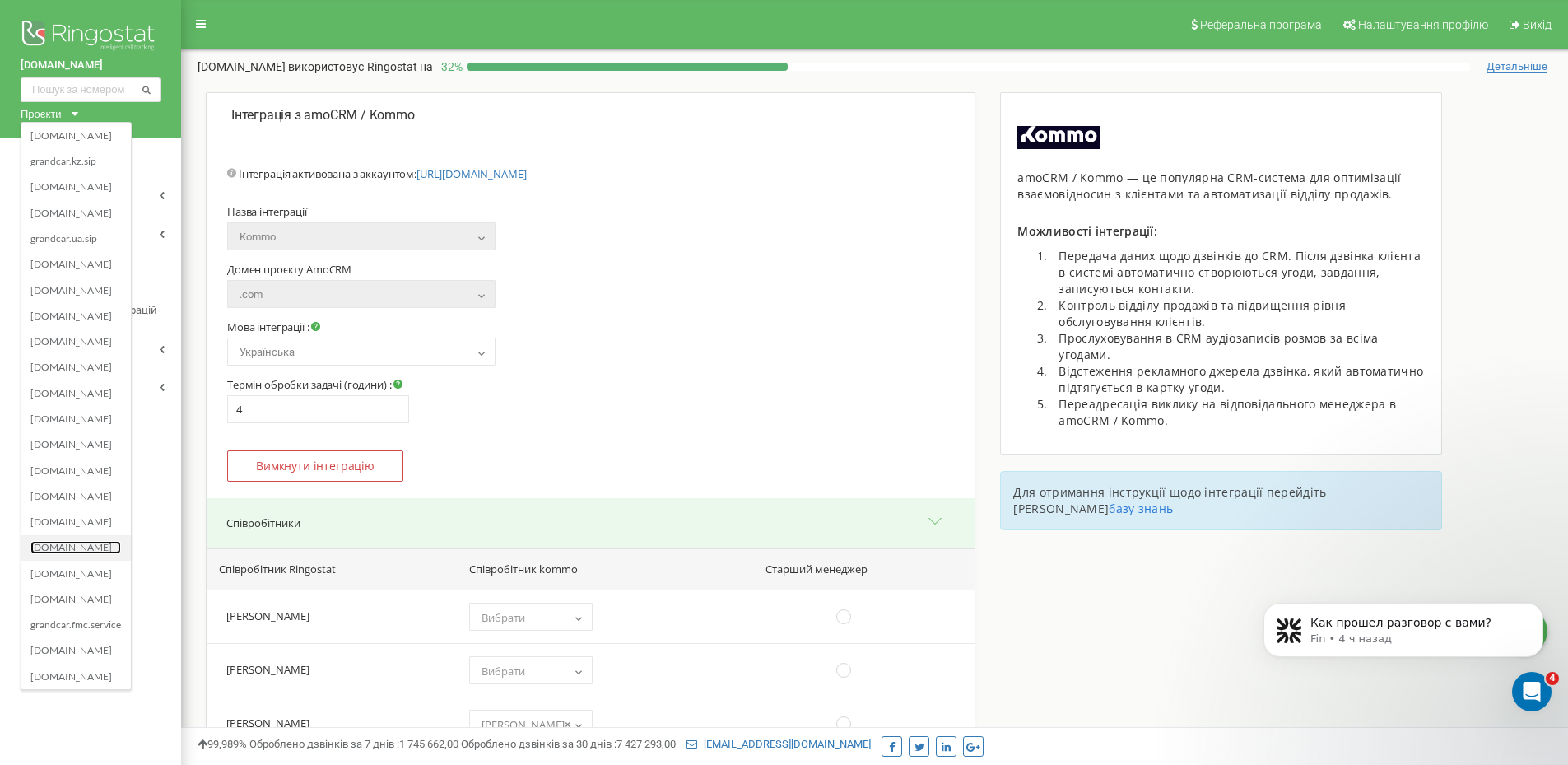
click at [43, 548] on link "[DOMAIN_NAME]" at bounding box center [75, 547] width 91 height 13
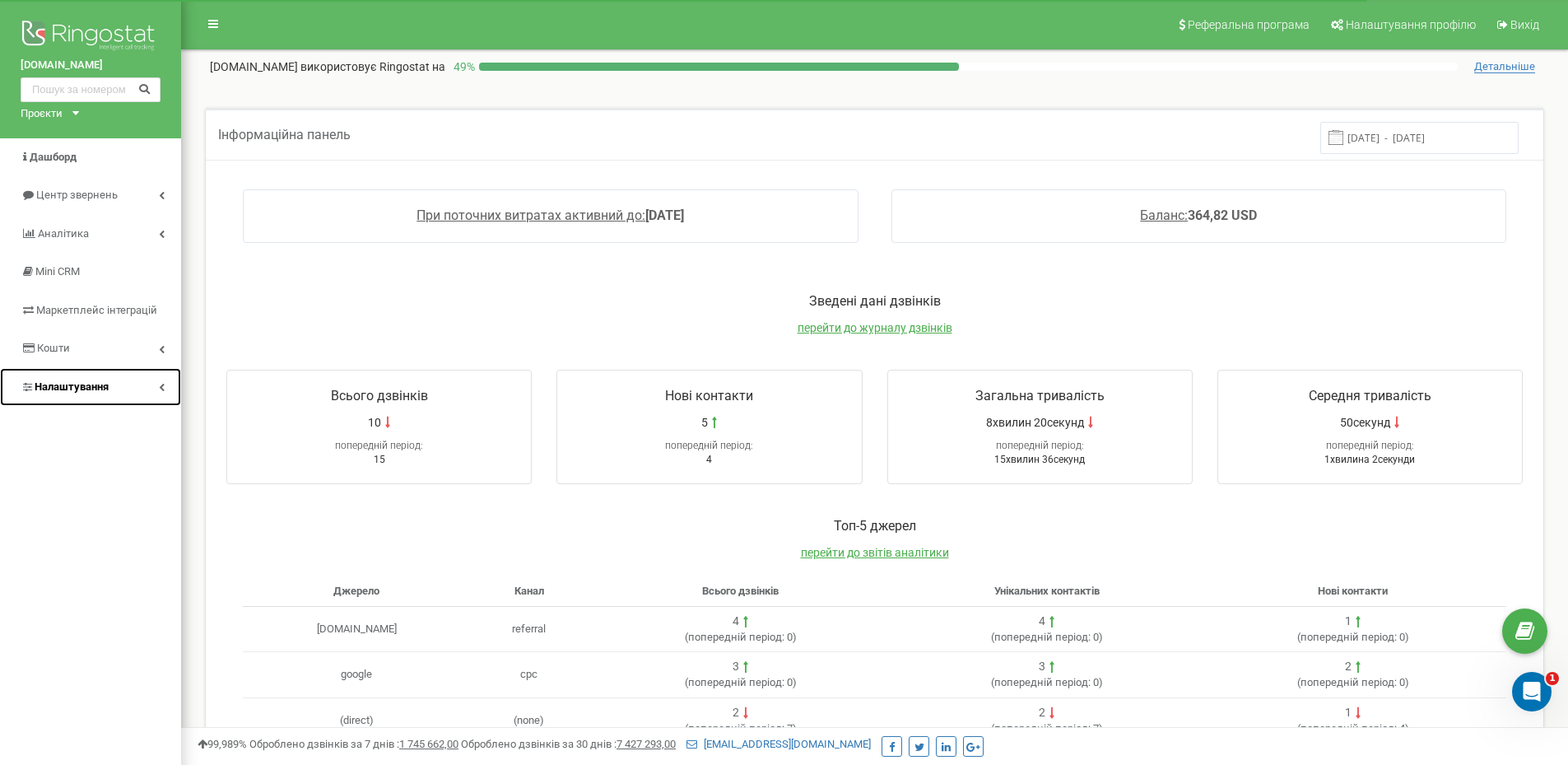
click at [64, 388] on span "Налаштування" at bounding box center [72, 386] width 74 height 12
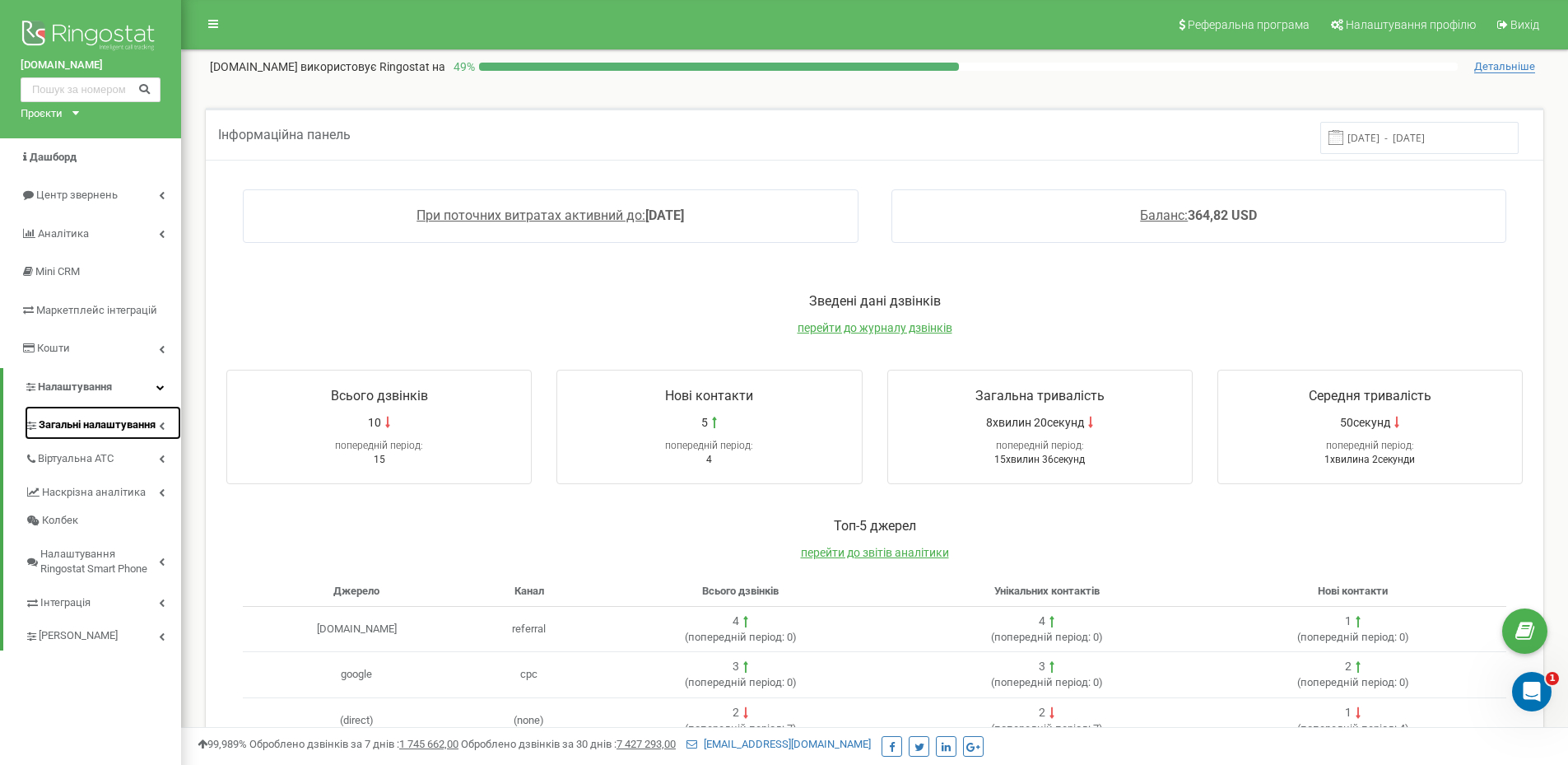
click at [64, 422] on span "Загальні налаштування" at bounding box center [97, 425] width 117 height 16
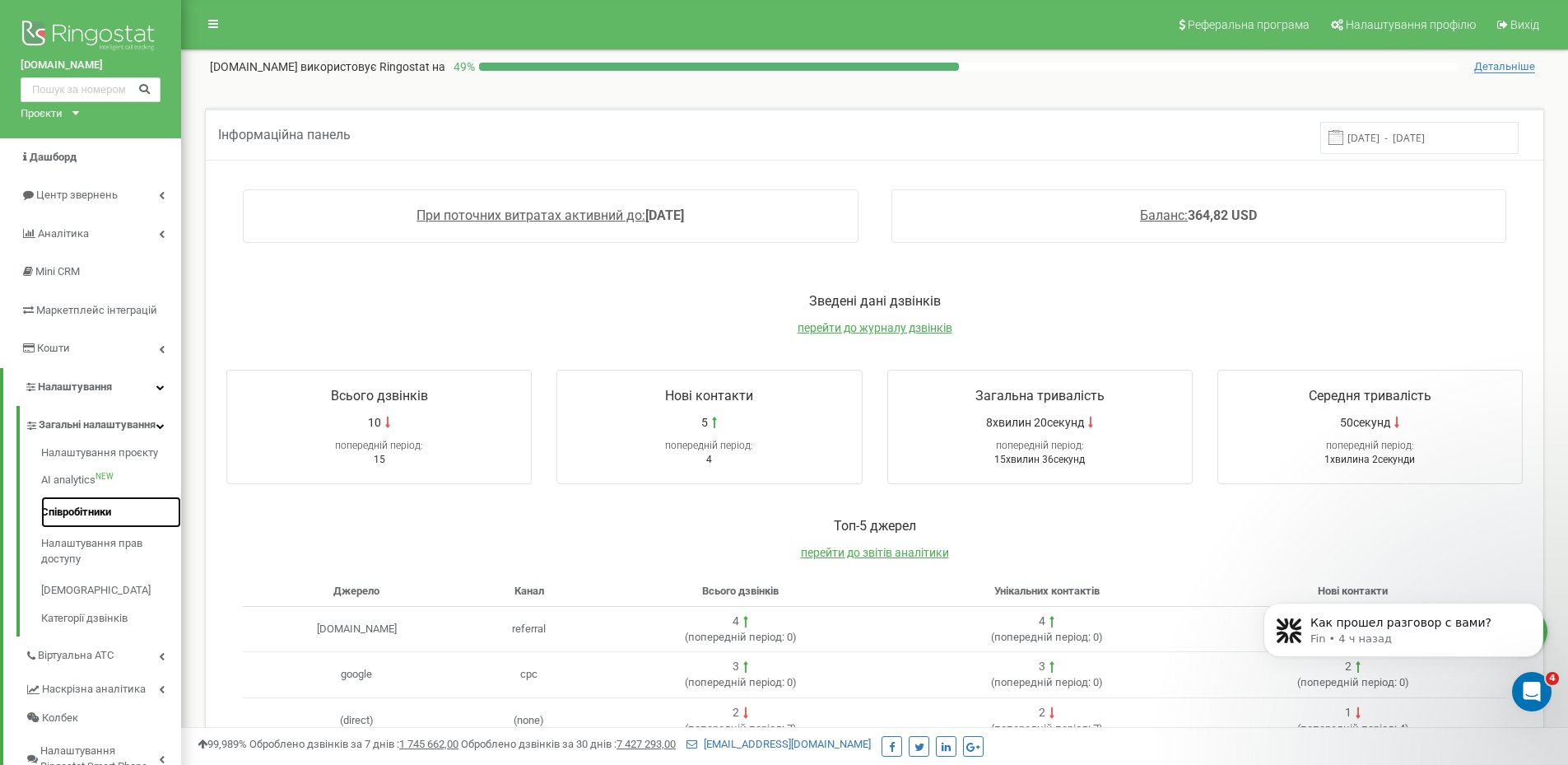
click at [84, 529] on link "Співробітники" at bounding box center [111, 512] width 140 height 32
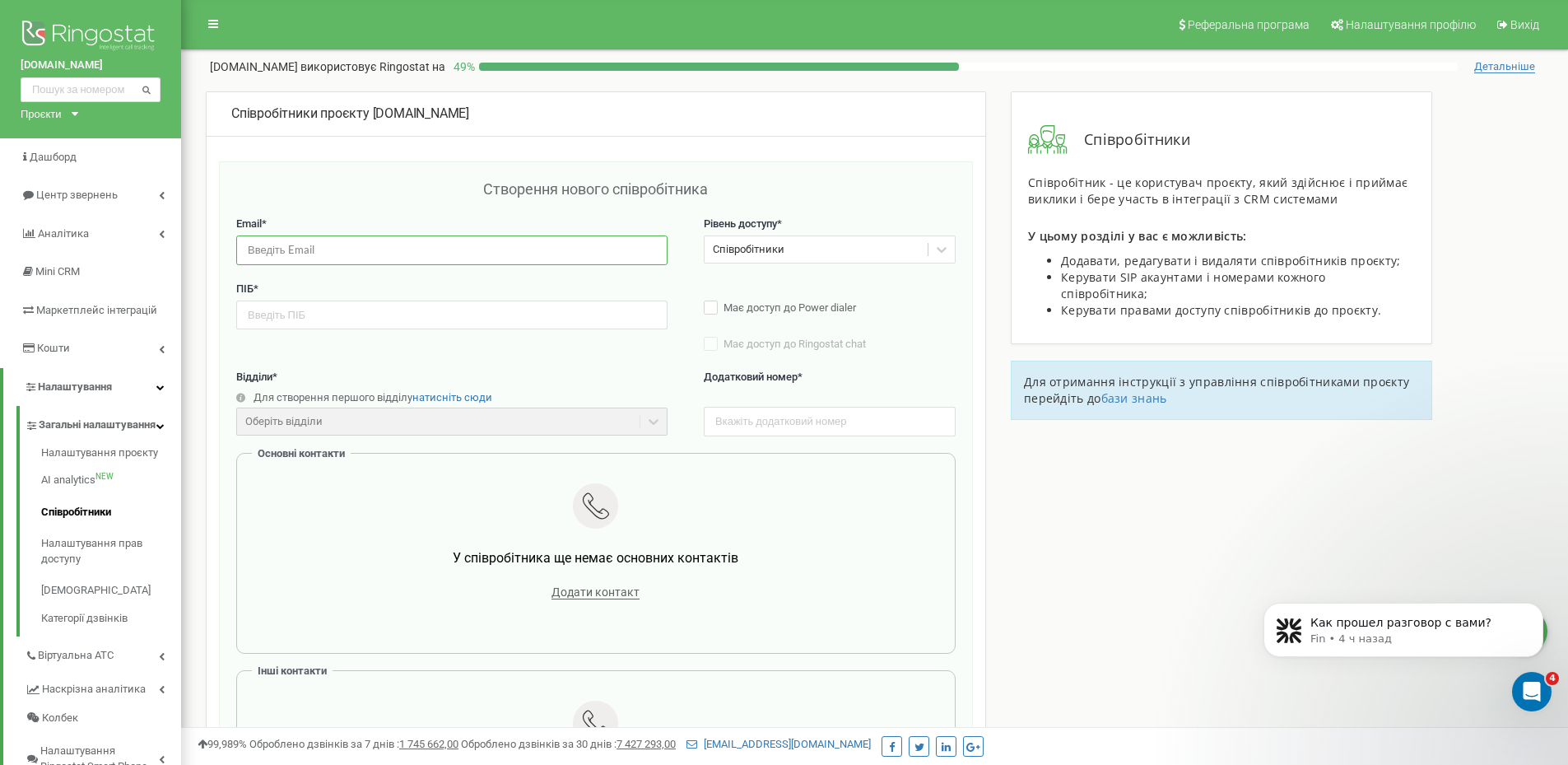
click at [543, 256] on input "email" at bounding box center [451, 249] width 431 height 29
paste input "[PERSON_NAME]"
click at [384, 328] on input "text" at bounding box center [451, 315] width 431 height 29
click at [384, 245] on input "Анна Лаврук" at bounding box center [451, 249] width 431 height 29
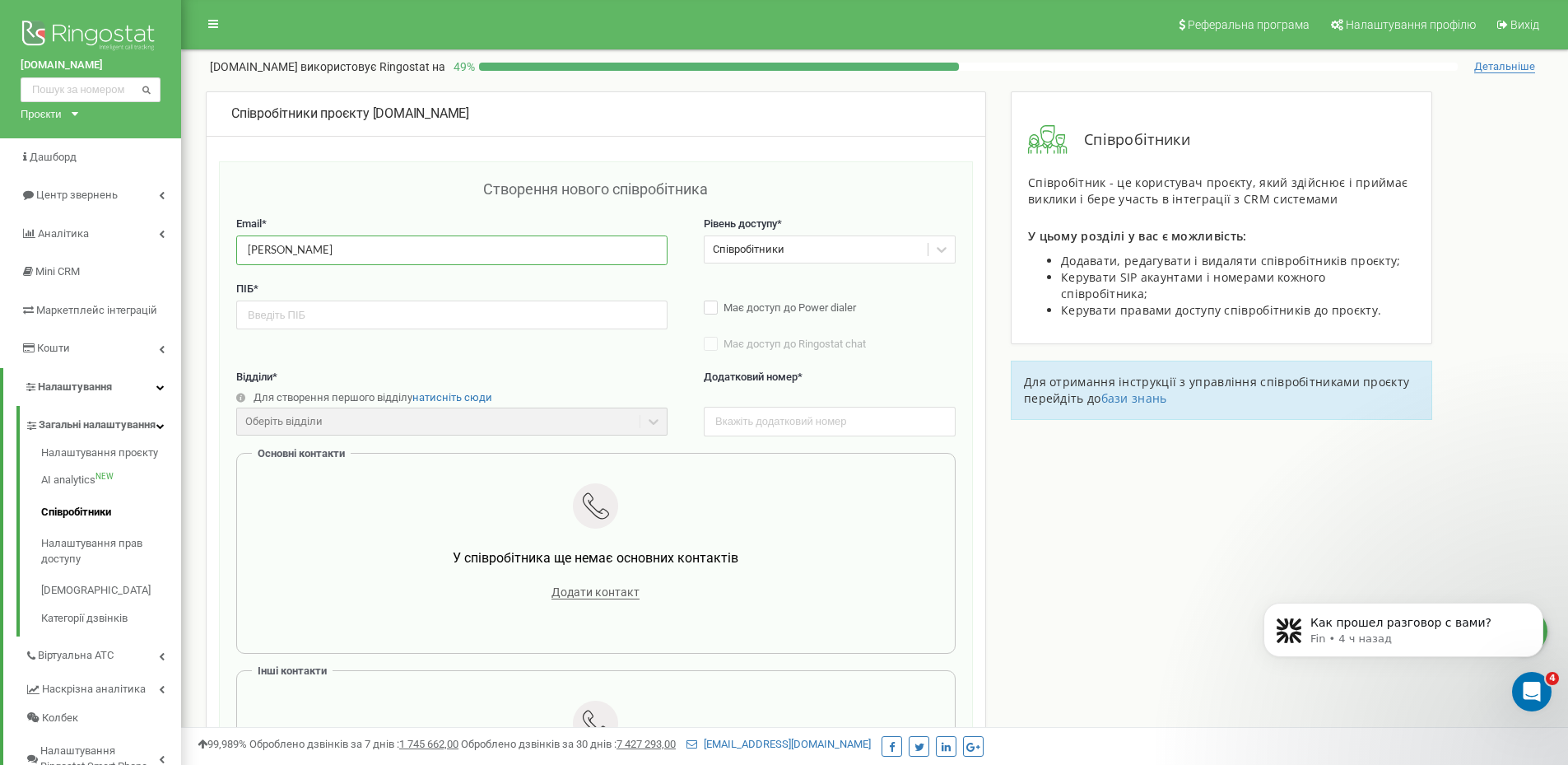
click at [384, 245] on input "Анна Лаврук" at bounding box center [451, 249] width 431 height 29
paste input "lavruka824@gmail.com"
type input "lavruka824@gmail.com"
drag, startPoint x: 375, startPoint y: 331, endPoint x: 367, endPoint y: 322, distance: 12.0
click at [371, 333] on div "ПІБ * Має доступ до Power dialer Має доступ до Ringostat chat Стане доступним п…" at bounding box center [595, 326] width 720 height 88
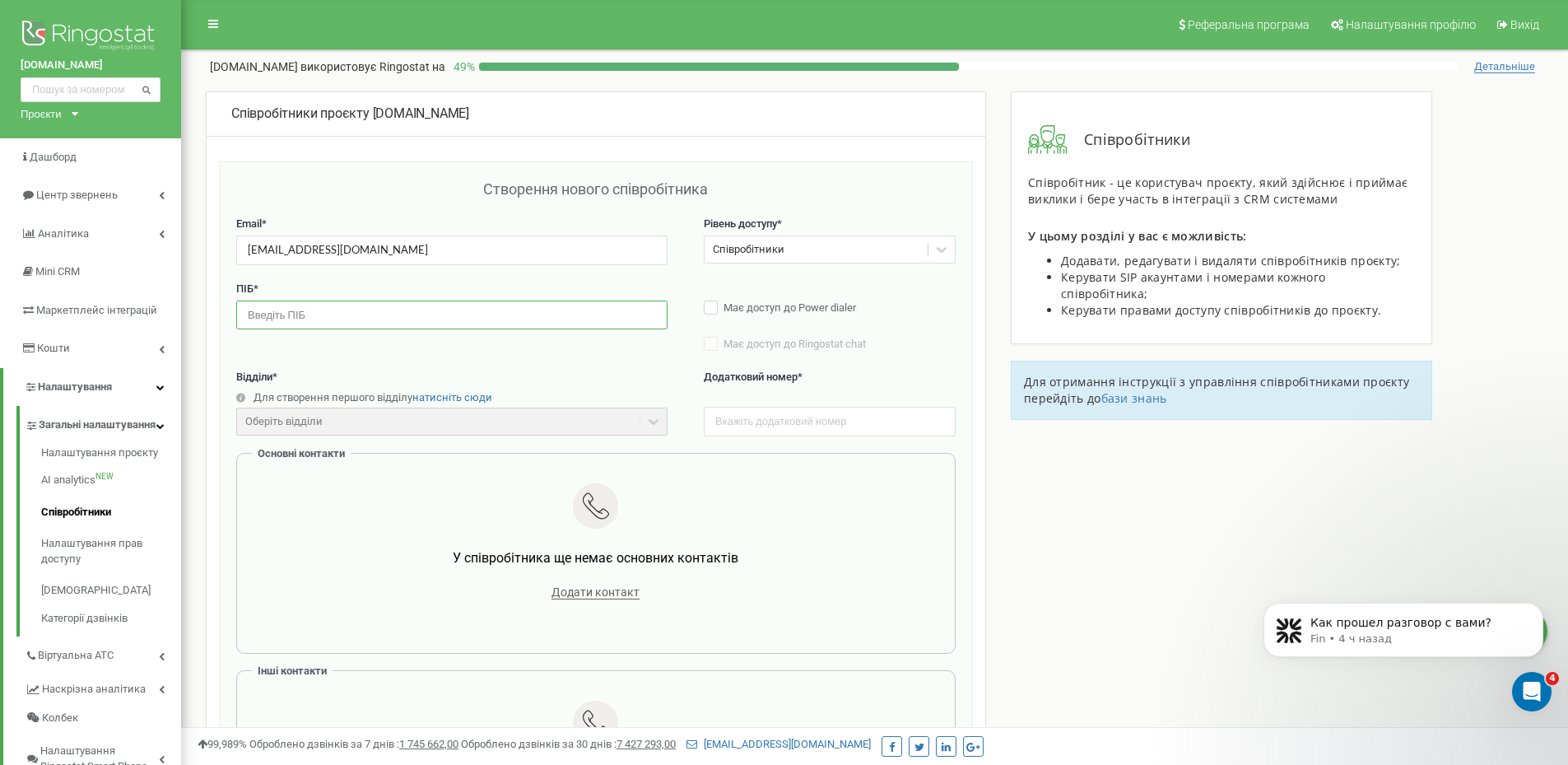
click at [366, 314] on input "text" at bounding box center [451, 315] width 431 height 29
paste input "Анна Лаврук"
type input "Анна Лаврук"
click at [867, 424] on input "text" at bounding box center [830, 421] width 252 height 29
type input "105"
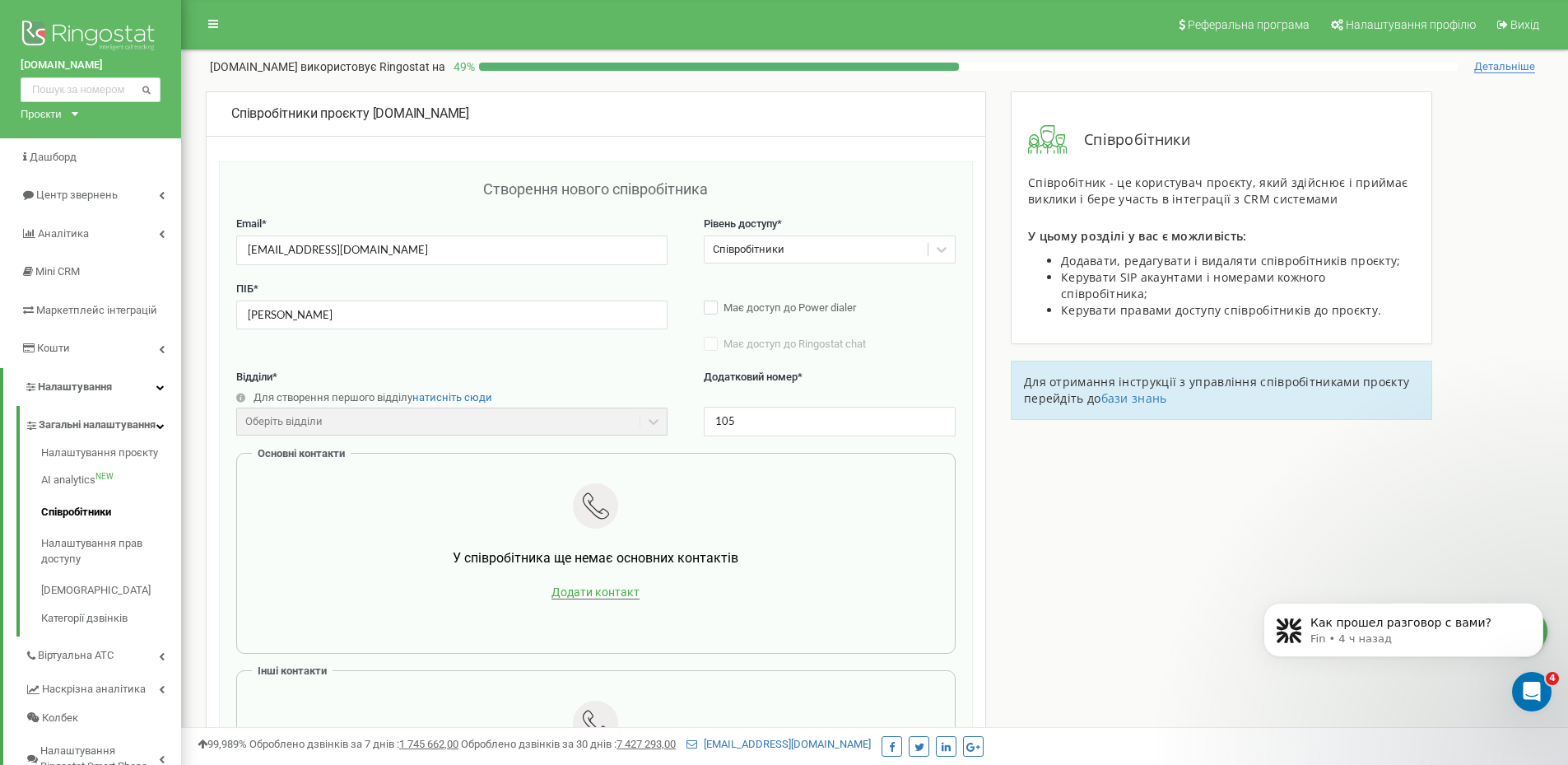
click at [606, 590] on span "Додати контакт" at bounding box center [595, 592] width 88 height 14
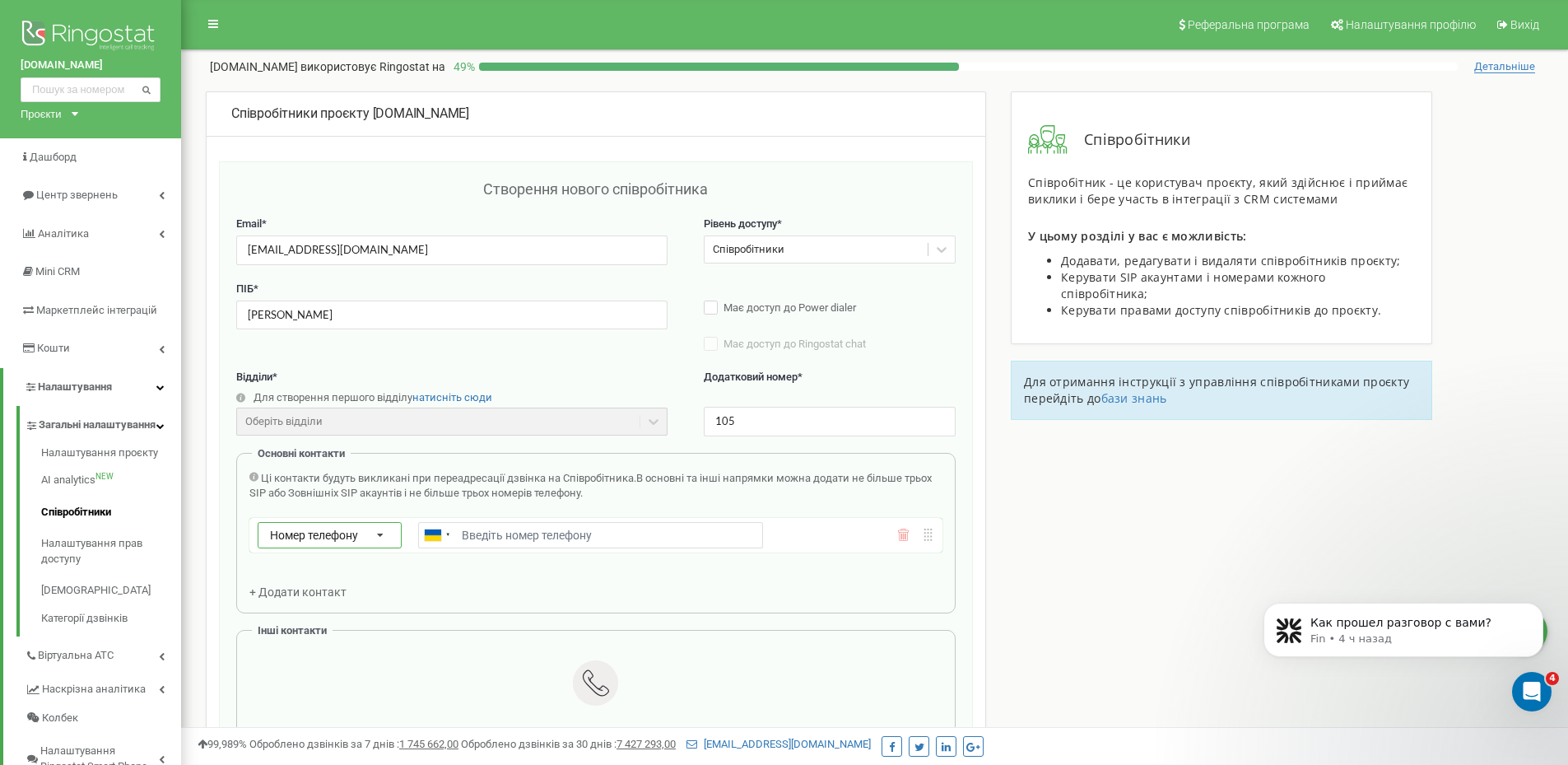
click at [367, 526] on icon at bounding box center [380, 536] width 35 height 26
click at [319, 603] on span "Зовнішній SIP" at bounding box center [300, 606] width 65 height 11
click at [555, 532] on input "text" at bounding box center [590, 535] width 345 height 26
paste input "fomichmainbooking_lavrykanna@sip.ringostat.com"
type input "fomichmainbooking_lavrykanna@sip.ringostat.com"
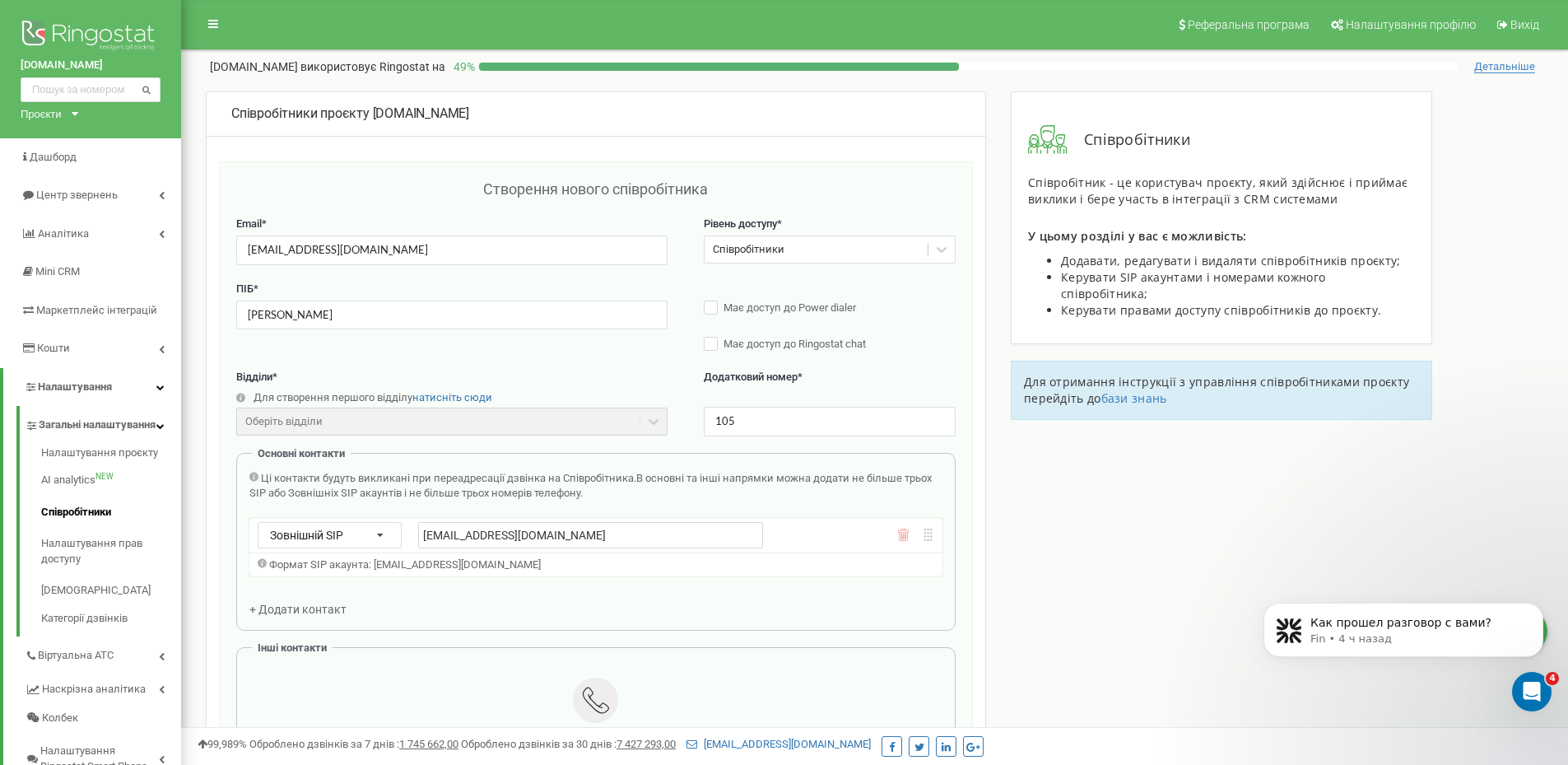
click at [1104, 523] on div "Співробітники проєкту bukovillage.com.ua Створення нового співробітника Email *…" at bounding box center [874, 713] width 1362 height 1244
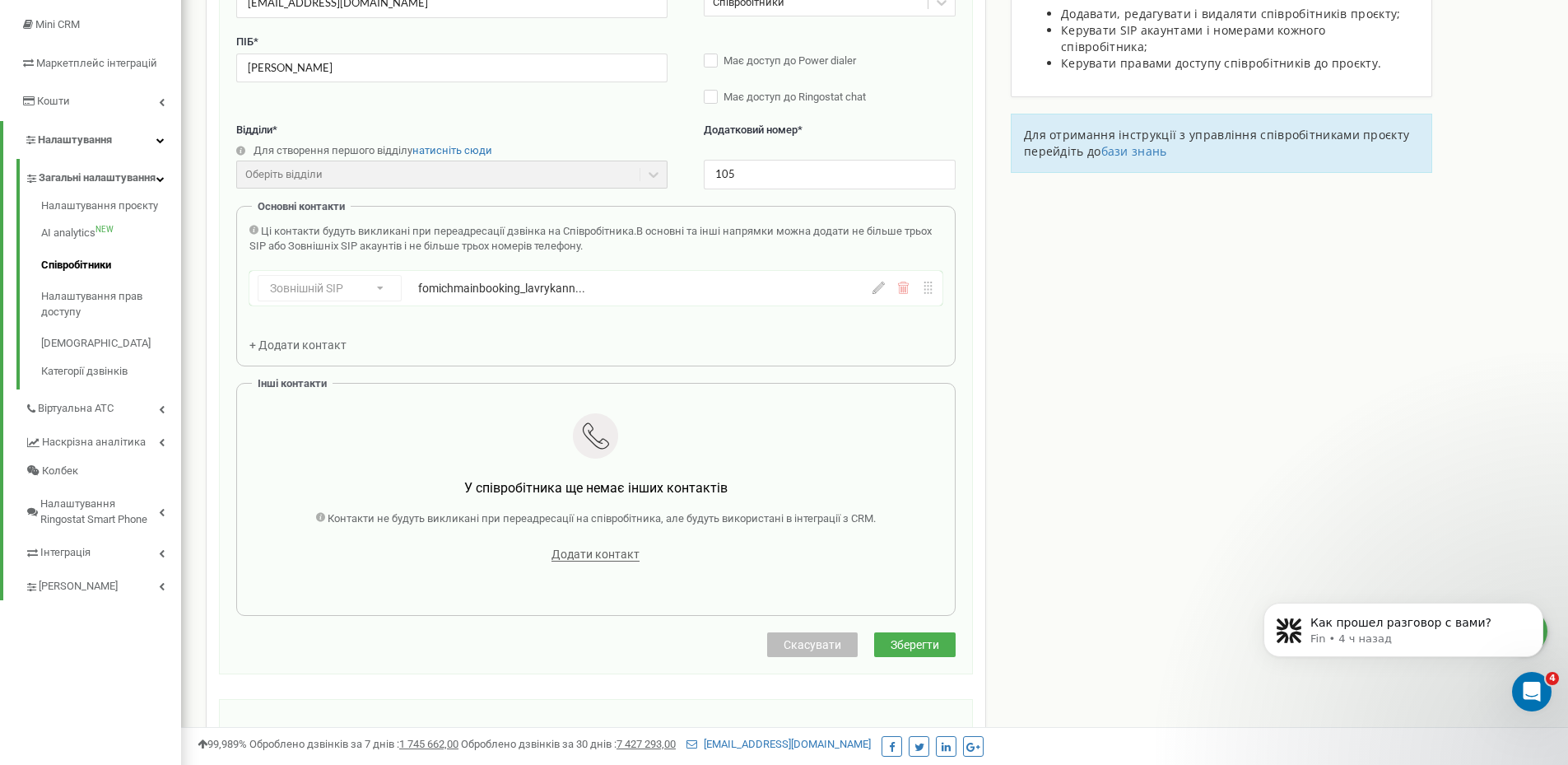
click at [914, 644] on span "Зберегти" at bounding box center [915, 644] width 48 height 13
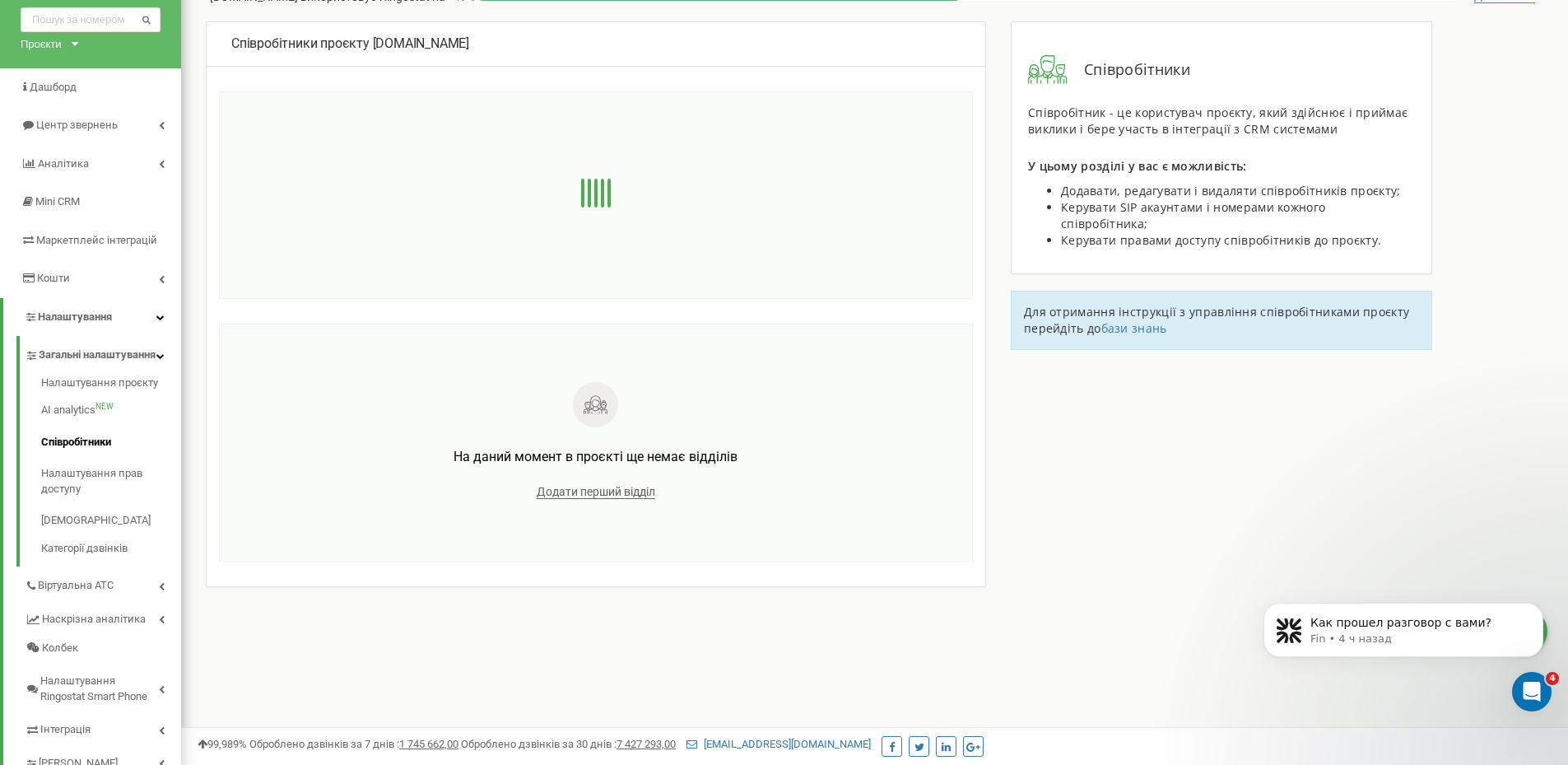
scroll to position [82, 0]
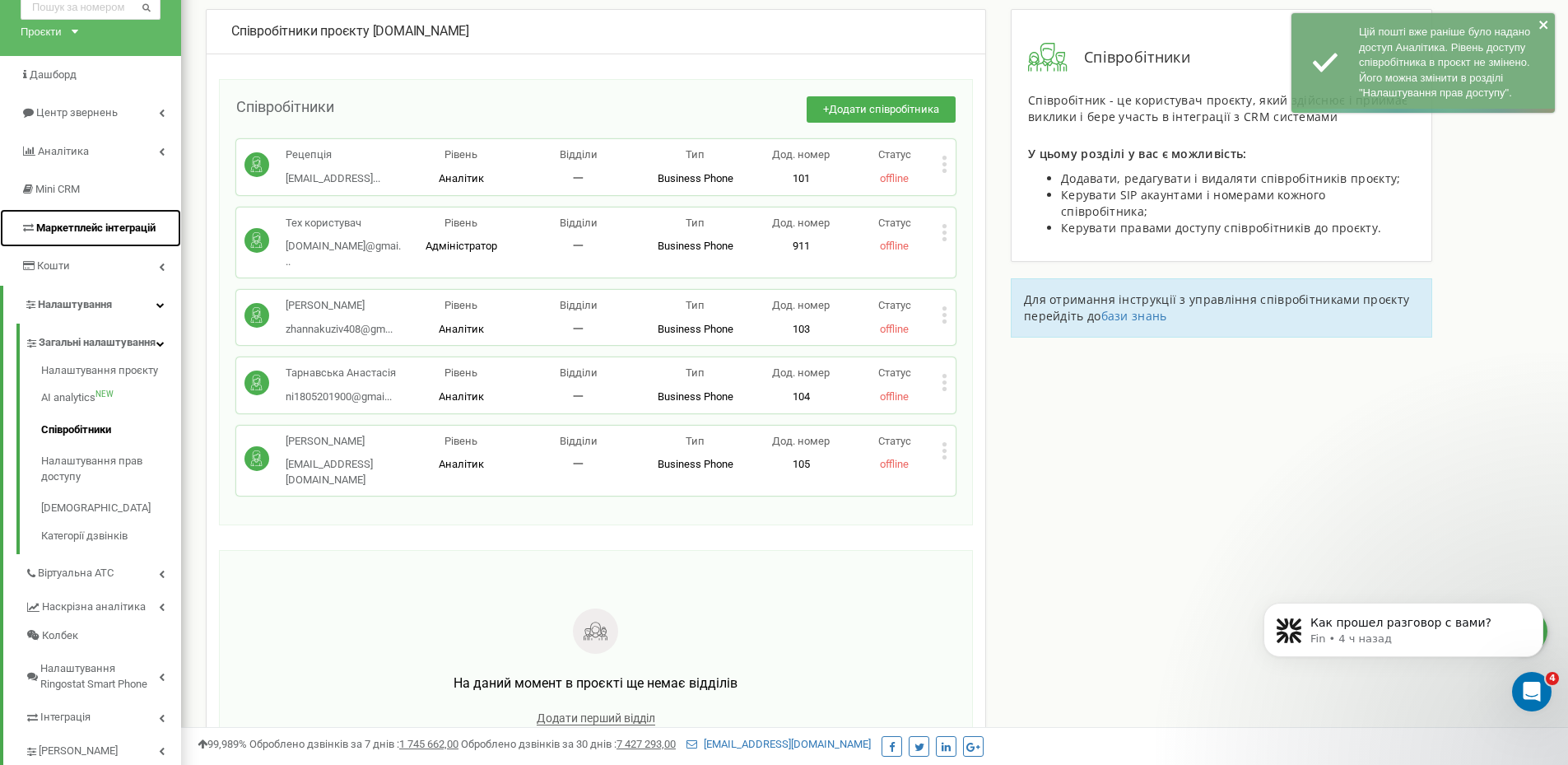
click at [60, 235] on span "Маркетплейс інтеграцій" at bounding box center [88, 228] width 135 height 16
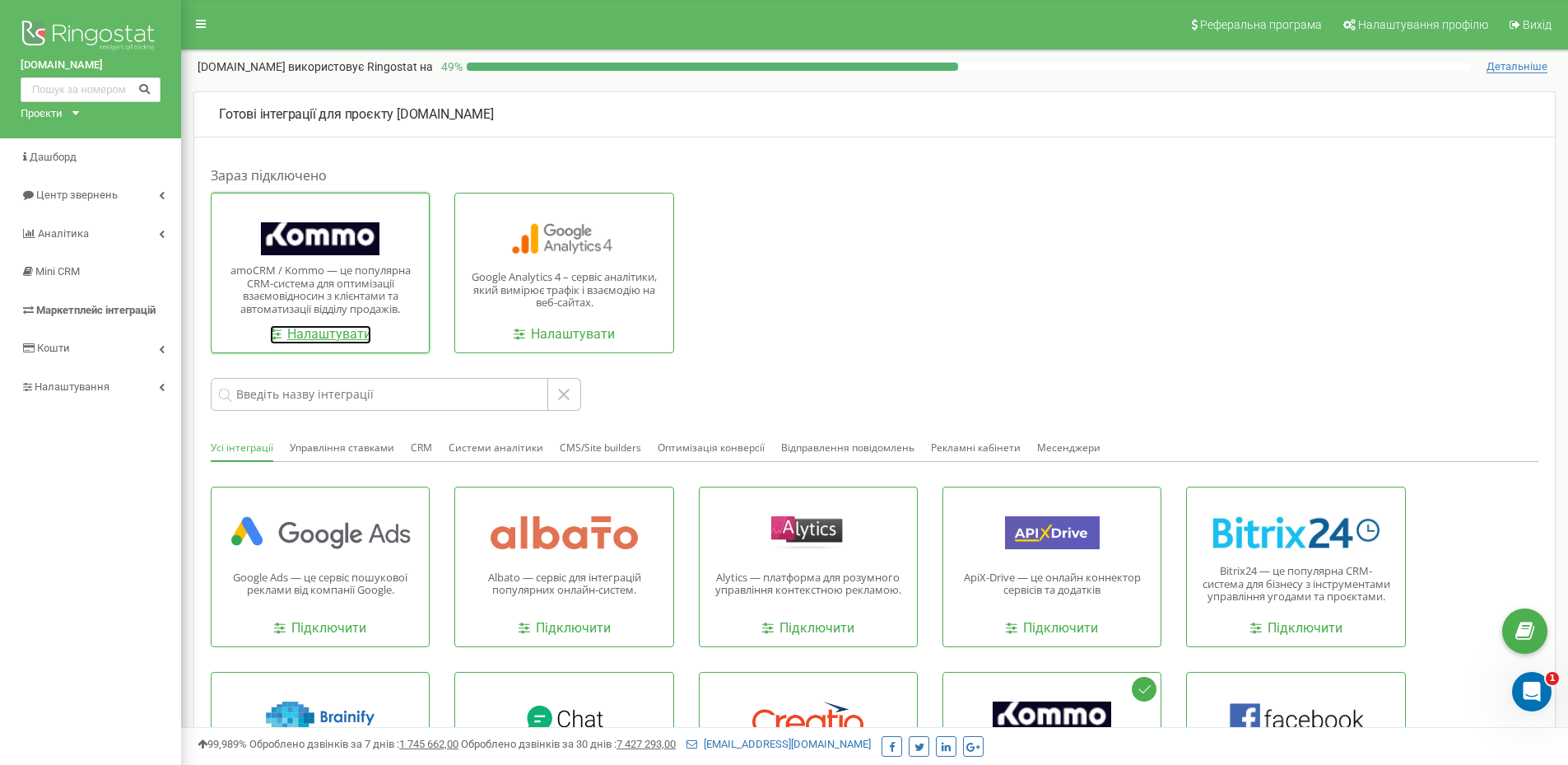
click at [304, 326] on link "Налаштувати" at bounding box center [320, 335] width 101 height 19
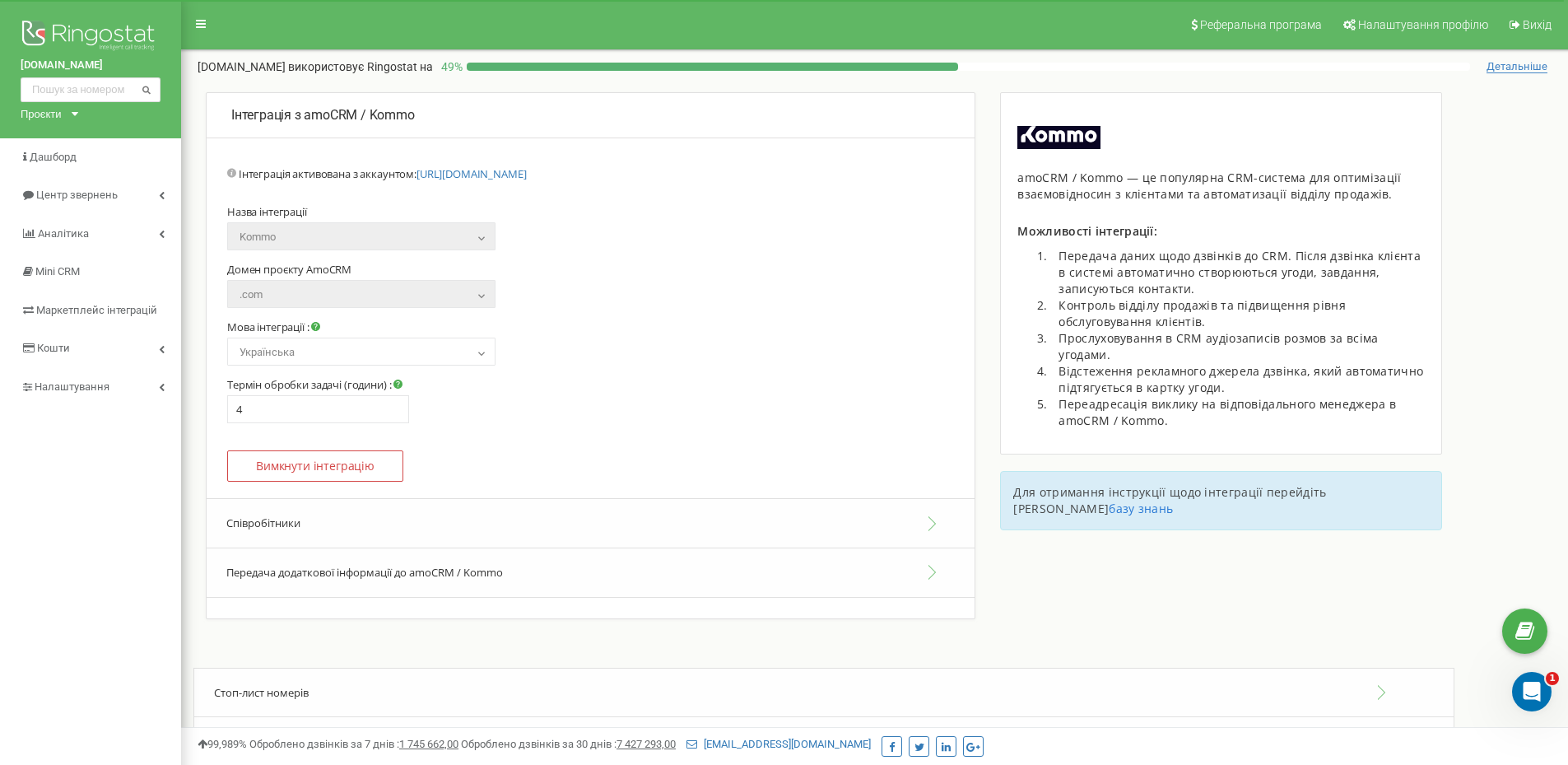
click at [455, 519] on button "Співробітники" at bounding box center [590, 523] width 768 height 50
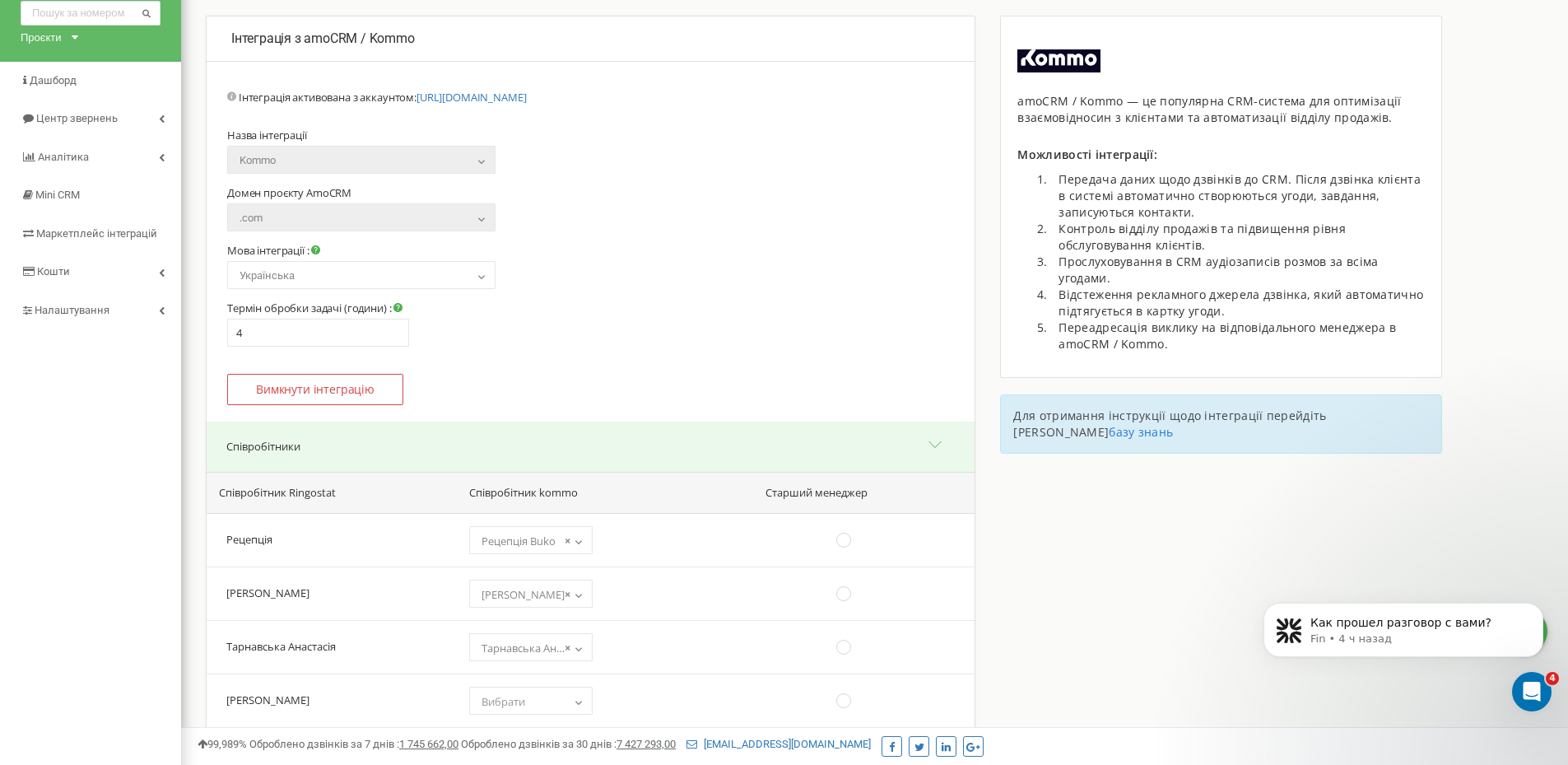
scroll to position [165, 0]
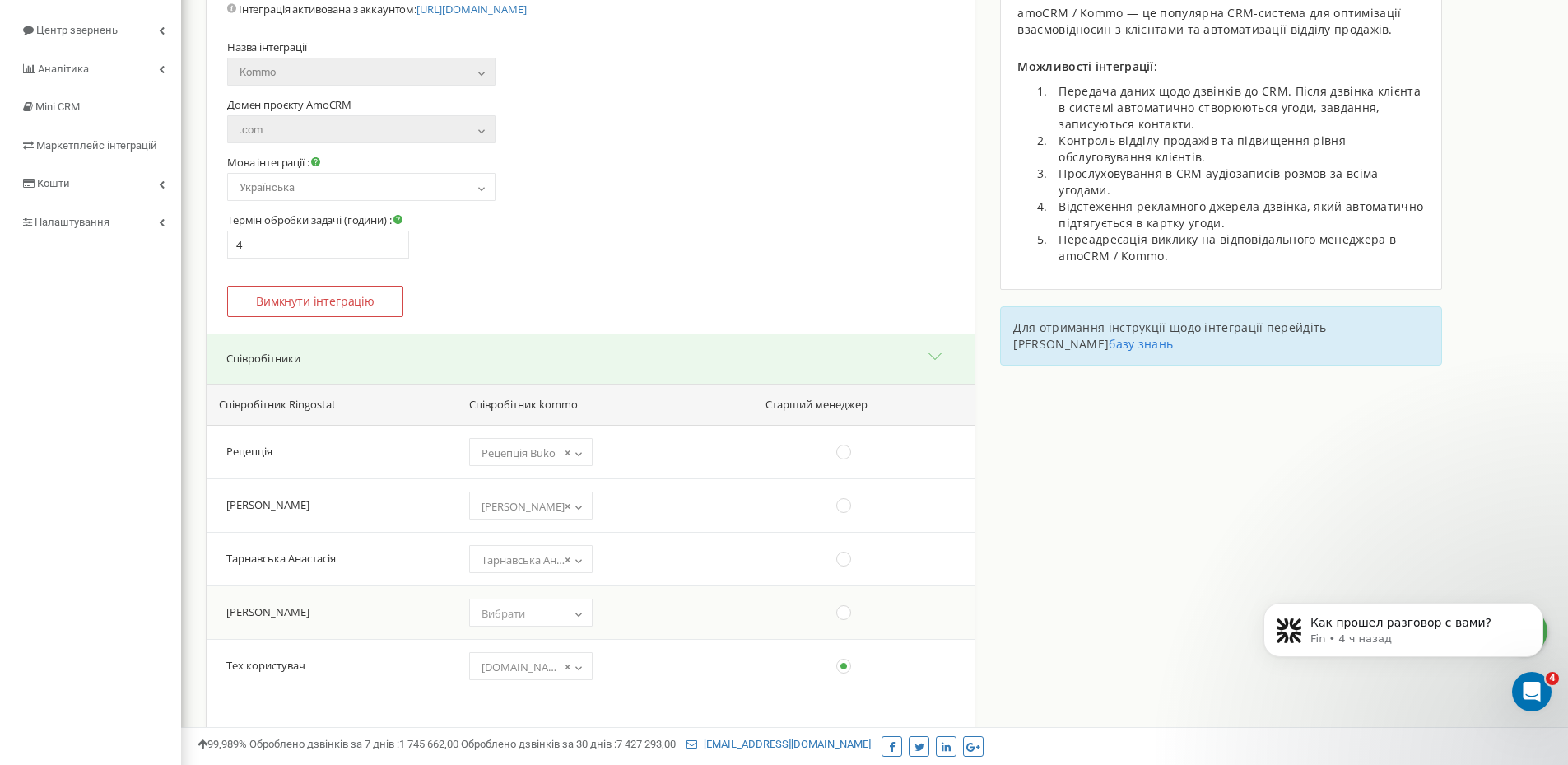
click at [514, 627] on td "(choose one) [DOMAIN_NAME][EMAIL_ADDRESS][DOMAIN_NAME] [PERSON_NAME] [PERSON_NA…" at bounding box center [604, 612] width 300 height 54
click at [513, 622] on span "Вибрати" at bounding box center [531, 613] width 112 height 23
click at [508, 615] on span "× [PERSON_NAME]" at bounding box center [531, 613] width 112 height 23
select select "12353831"
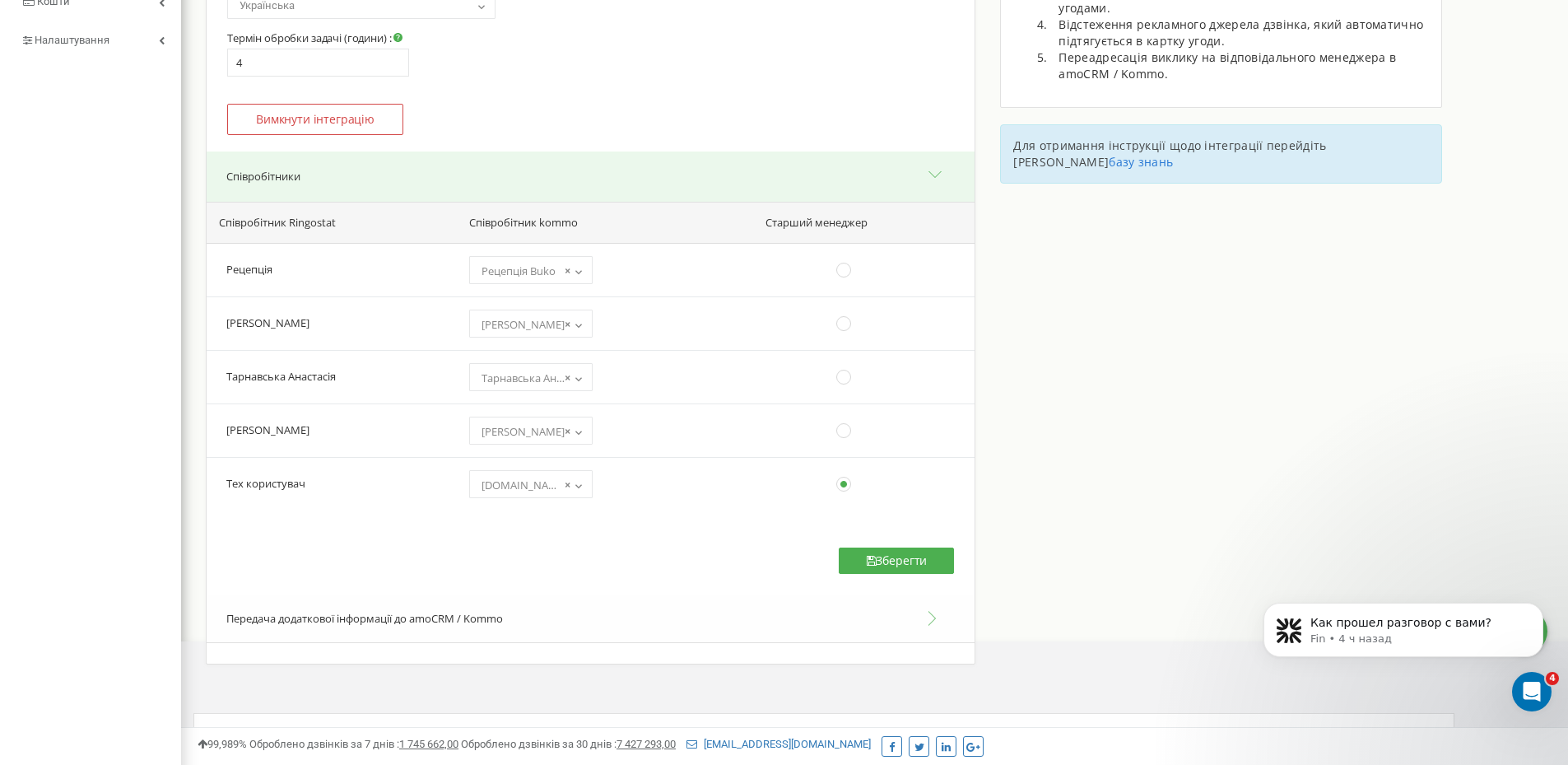
scroll to position [411, 0]
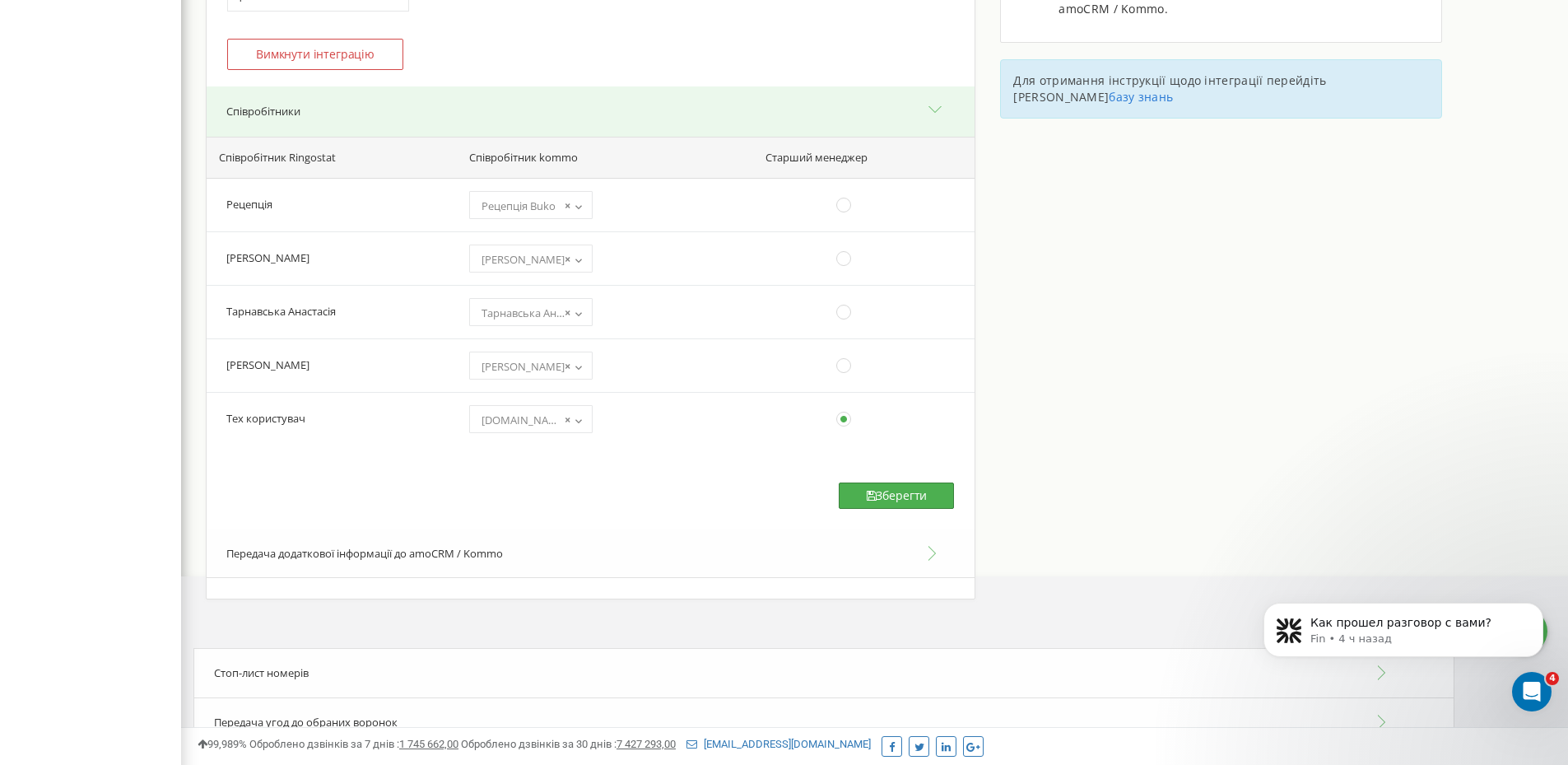
click at [886, 502] on button "Зберегти" at bounding box center [896, 495] width 115 height 26
